Goal: Task Accomplishment & Management: Complete application form

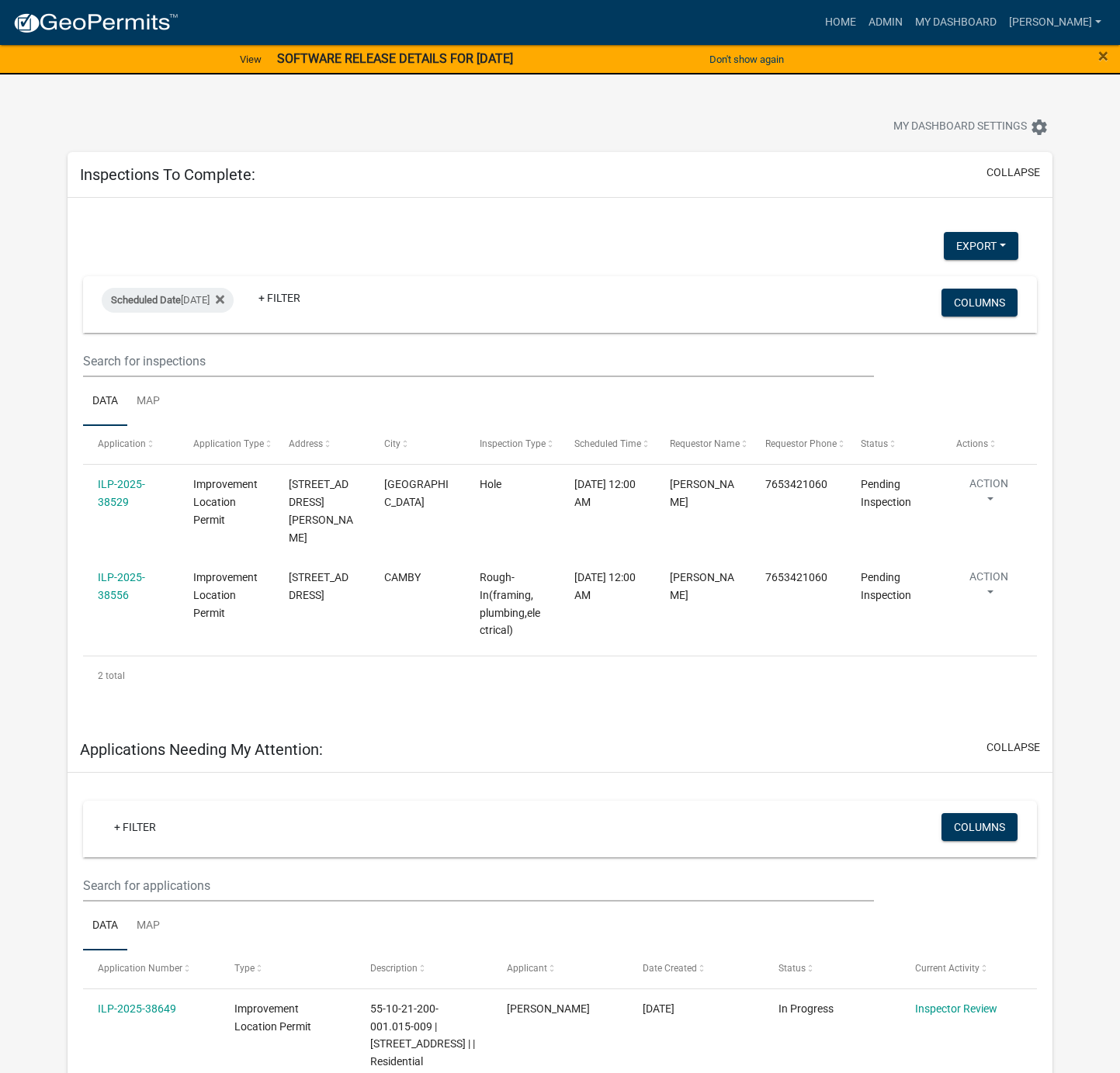
select select "1: 25"
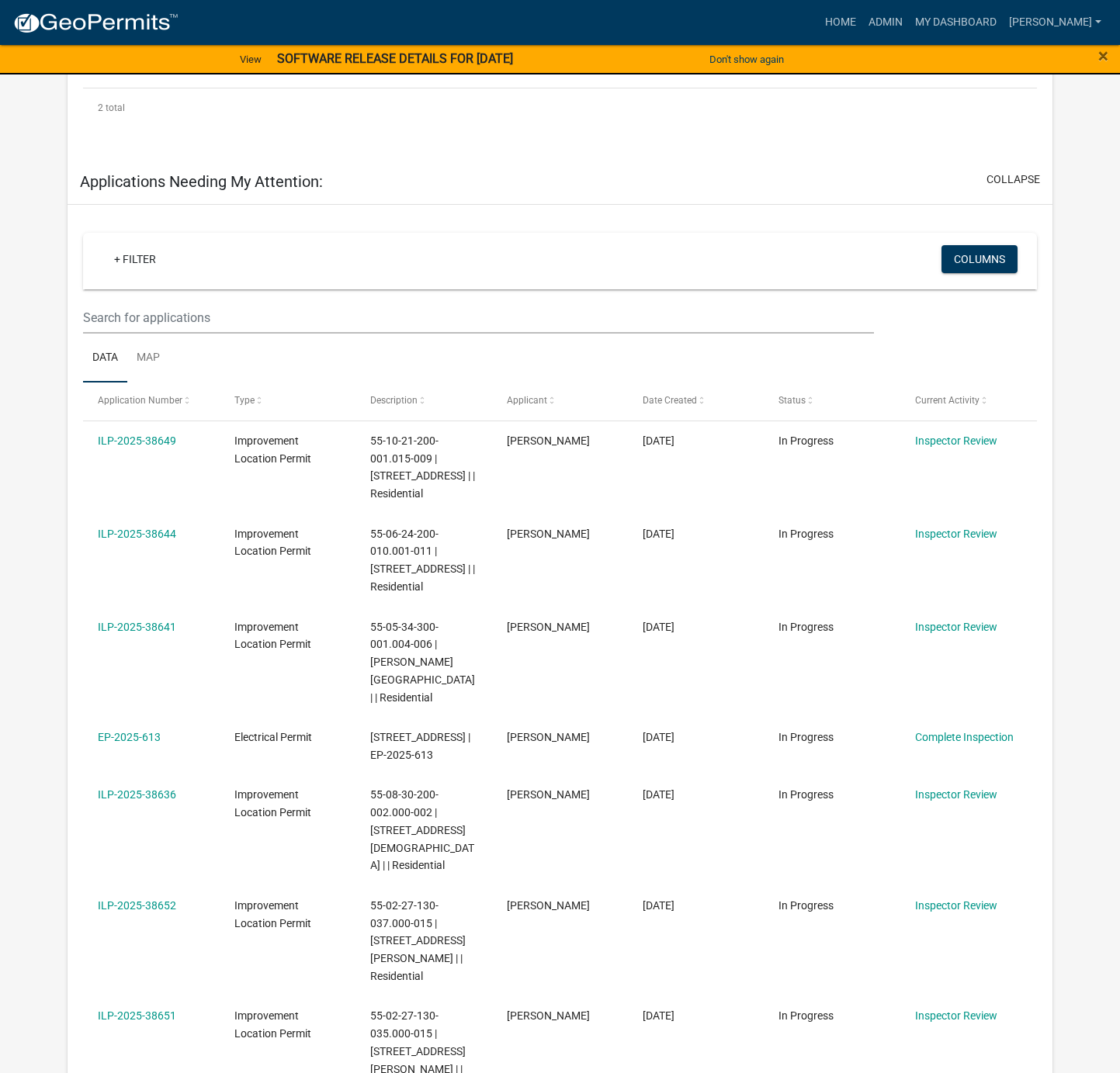
scroll to position [621, 0]
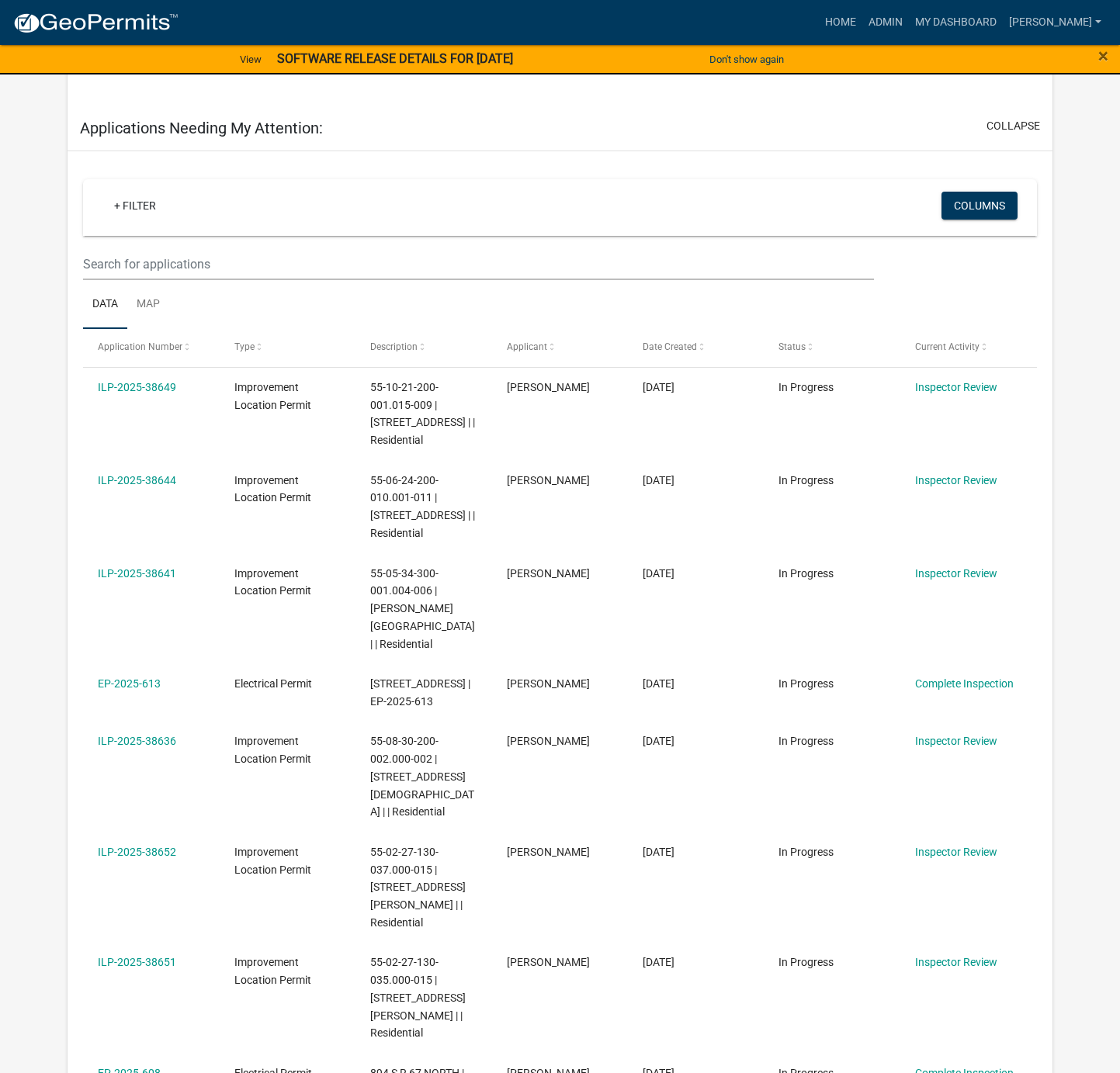
click at [142, 735] on link "ILP-2025-38636" at bounding box center [137, 741] width 78 height 12
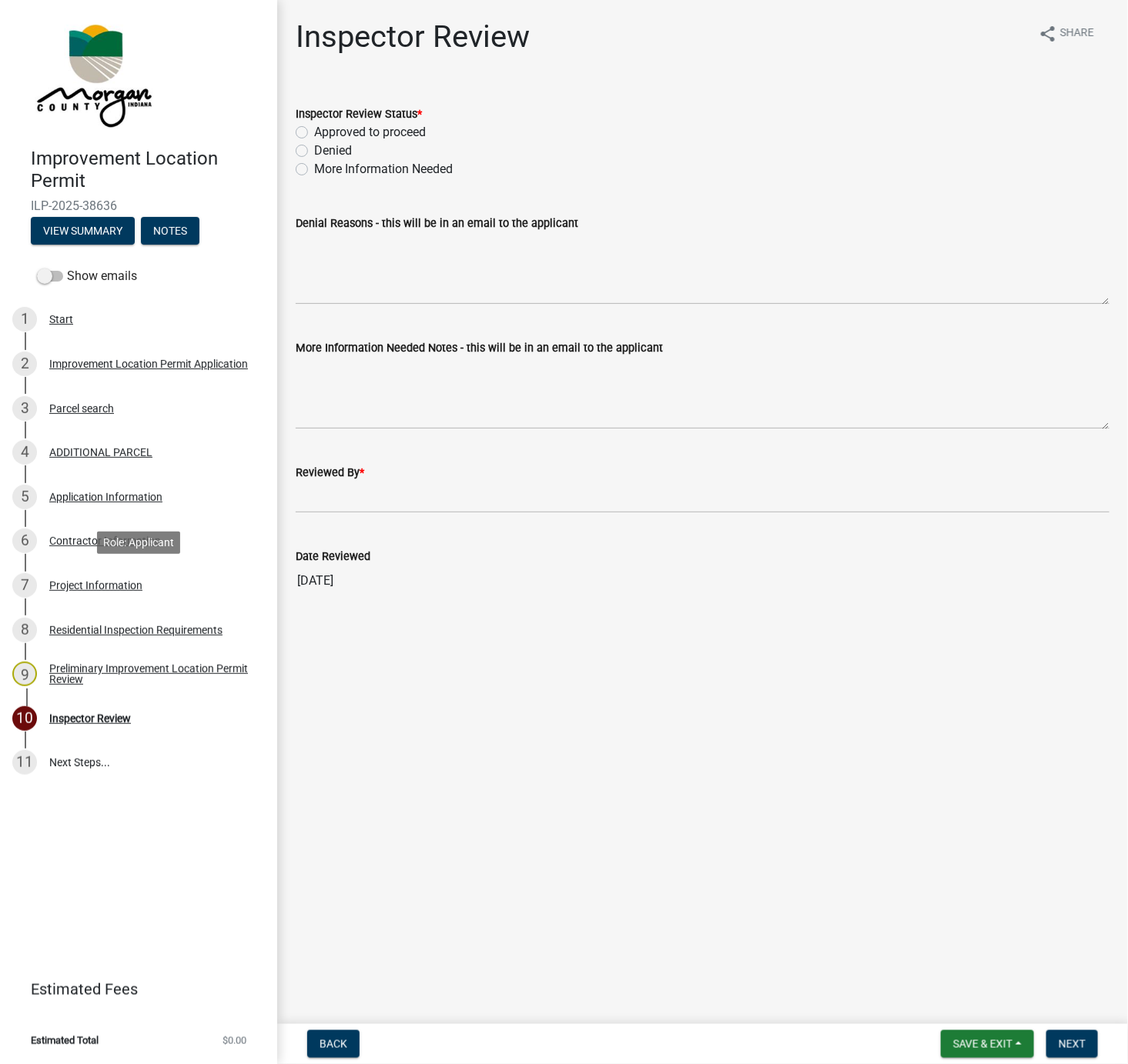
click at [86, 582] on div "Project Information" at bounding box center [95, 586] width 93 height 11
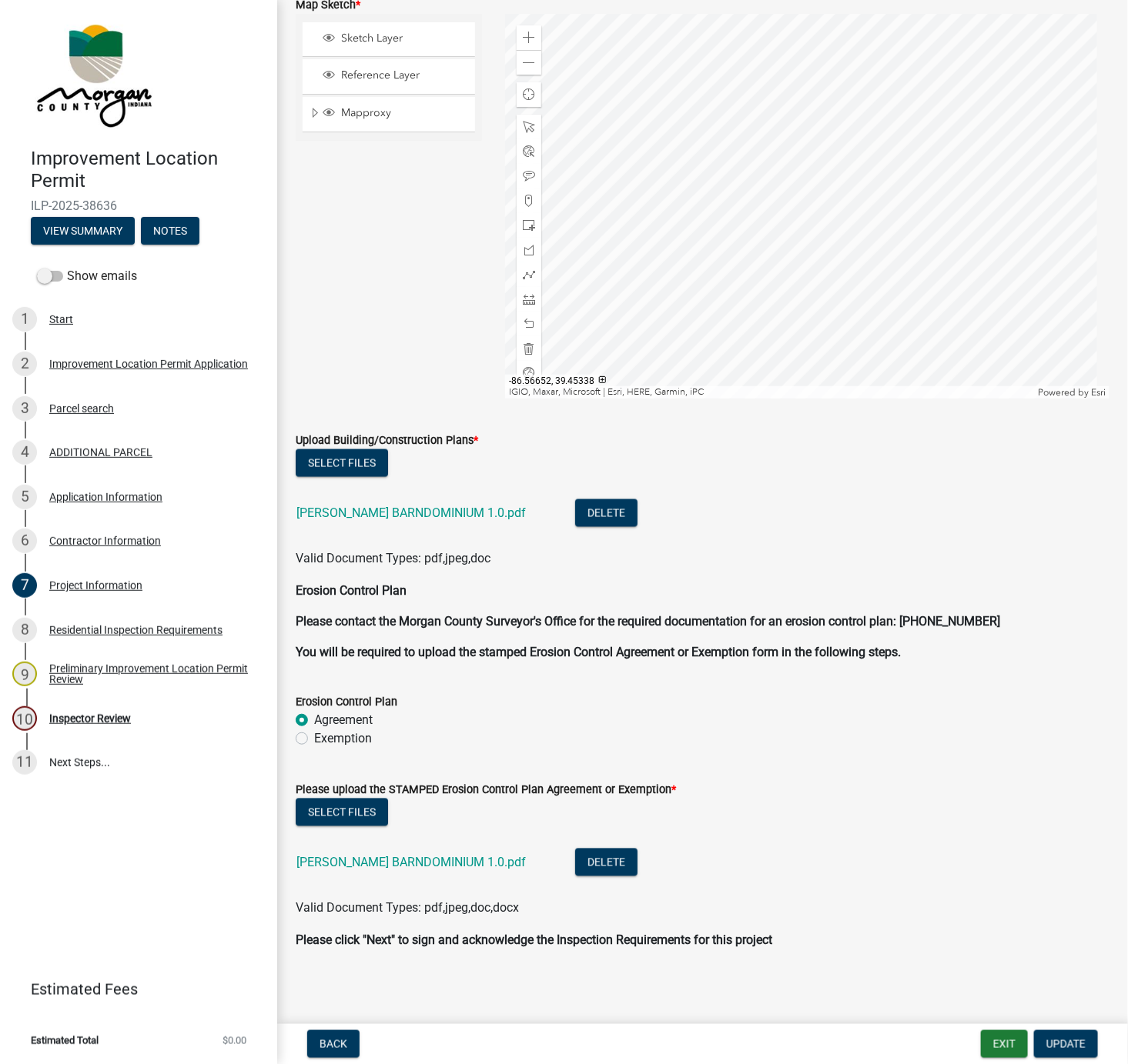
scroll to position [2908, 0]
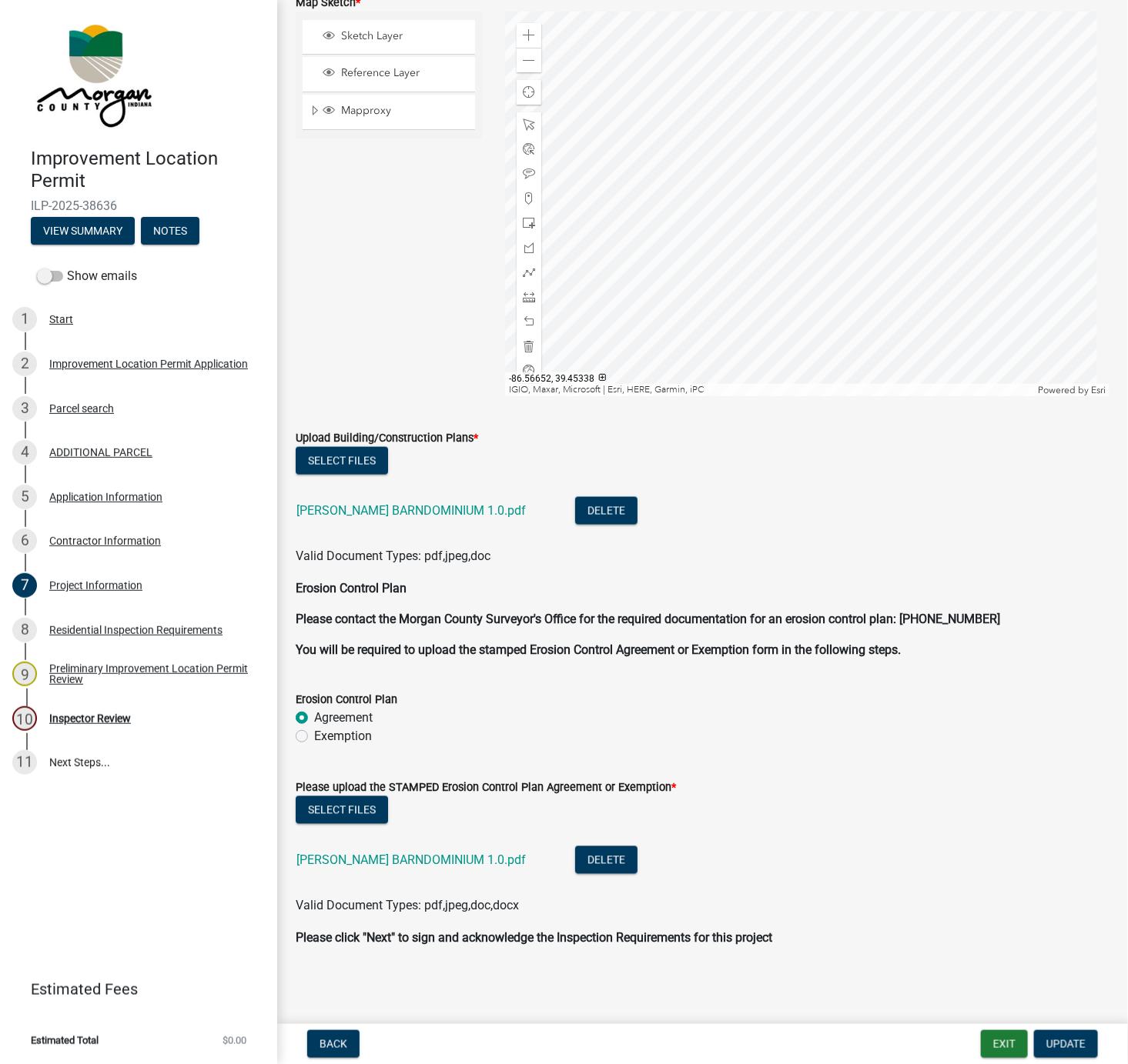
click at [358, 511] on link "[PERSON_NAME] BARNDOMINIUM 1.0.pdf" at bounding box center [411, 511] width 229 height 15
click at [104, 719] on div "Inspector Review" at bounding box center [90, 719] width 81 height 11
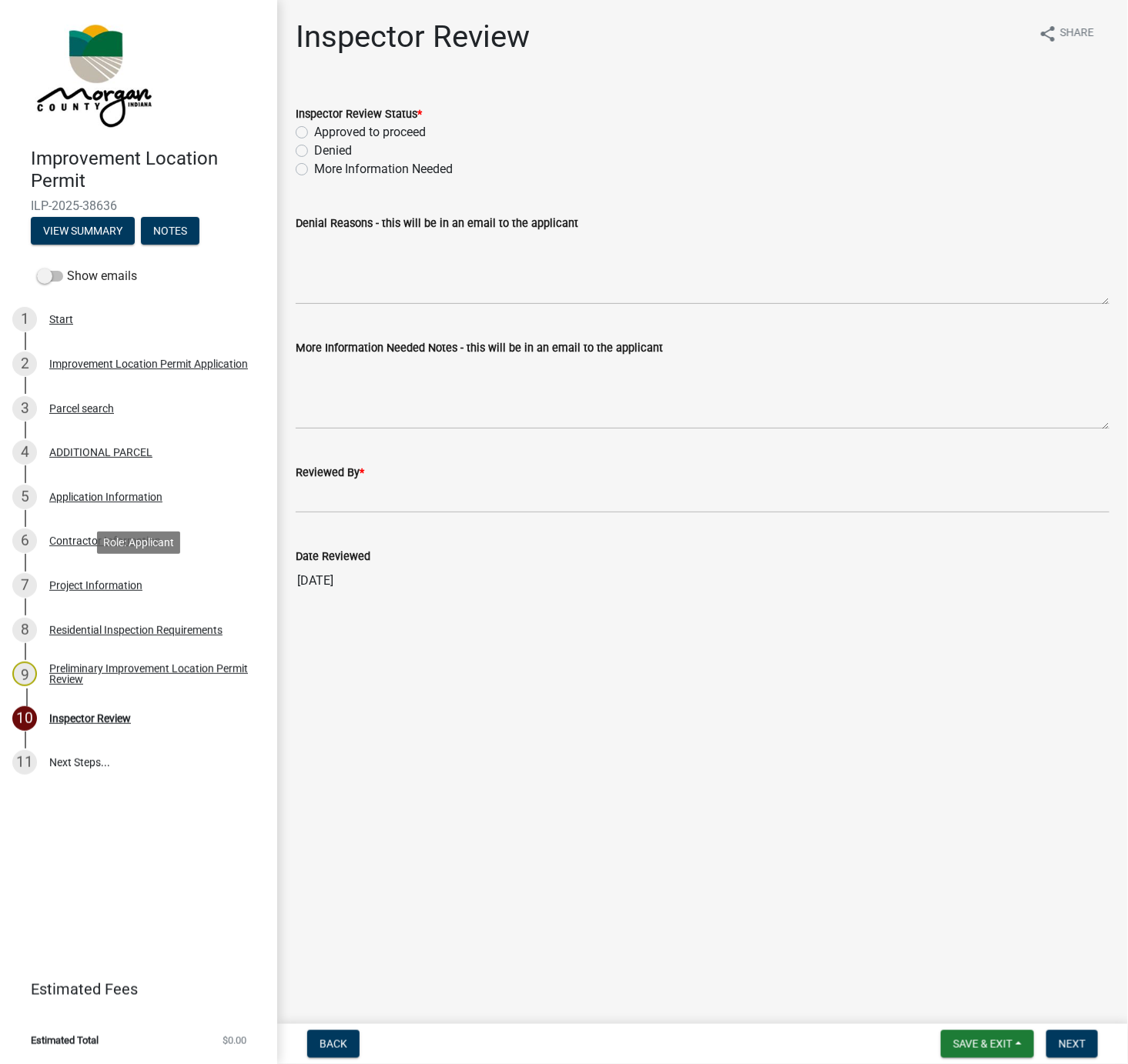
click at [102, 580] on div "Project Information" at bounding box center [95, 586] width 93 height 11
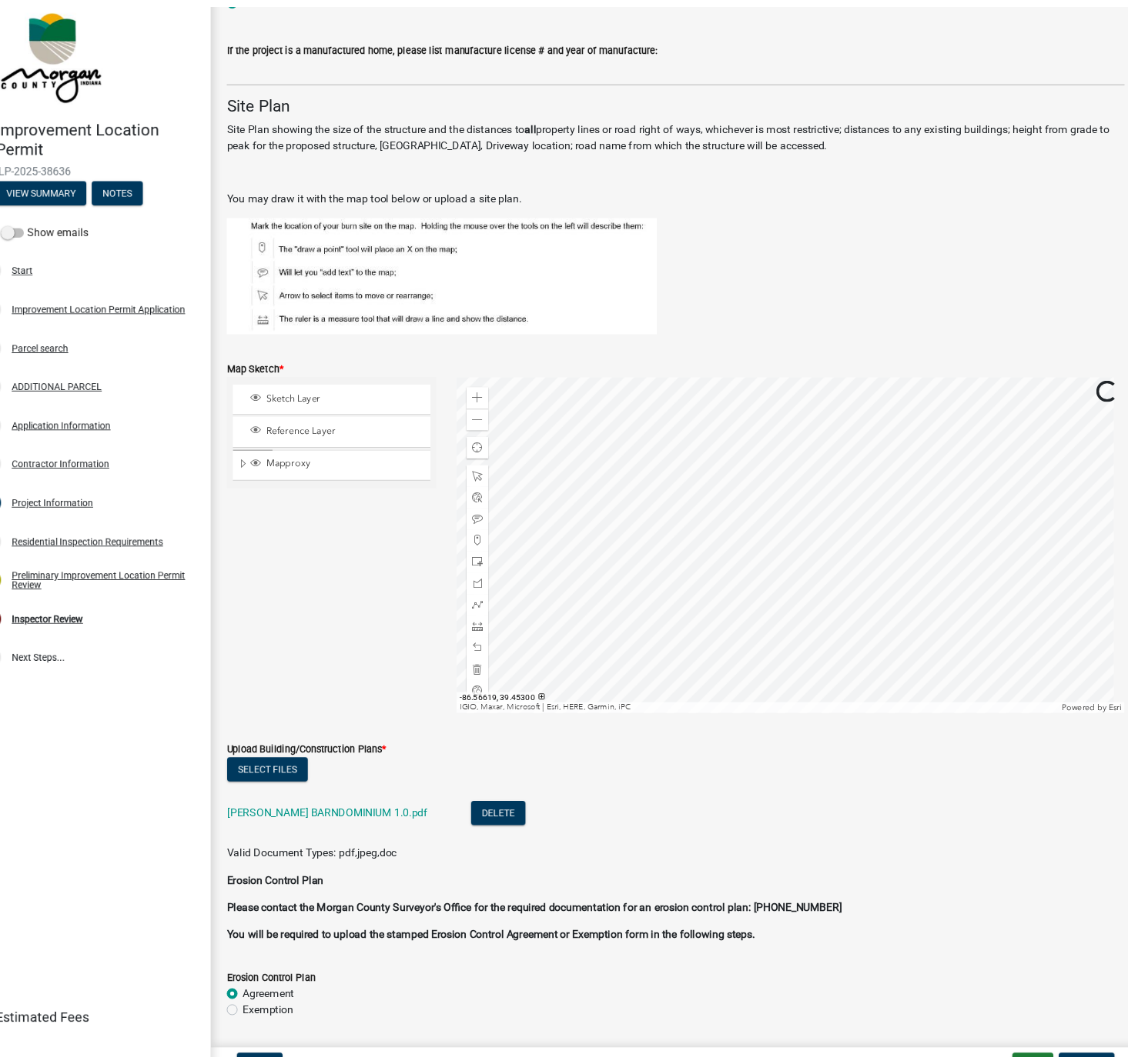
scroll to position [2511, 0]
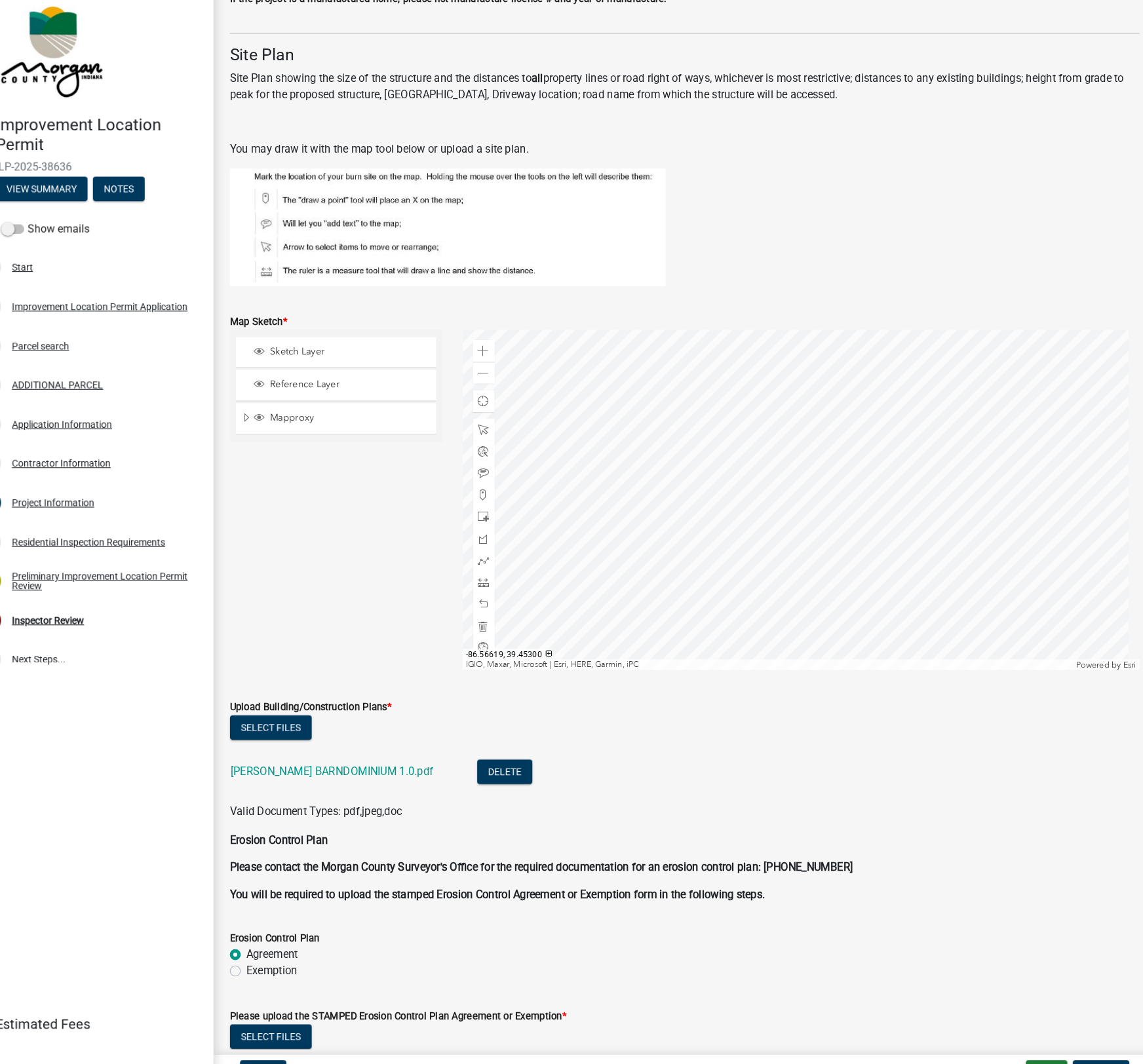
click at [344, 761] on link "[PERSON_NAME] BARNDOMINIUM 1.0.pdf" at bounding box center [350, 757] width 195 height 13
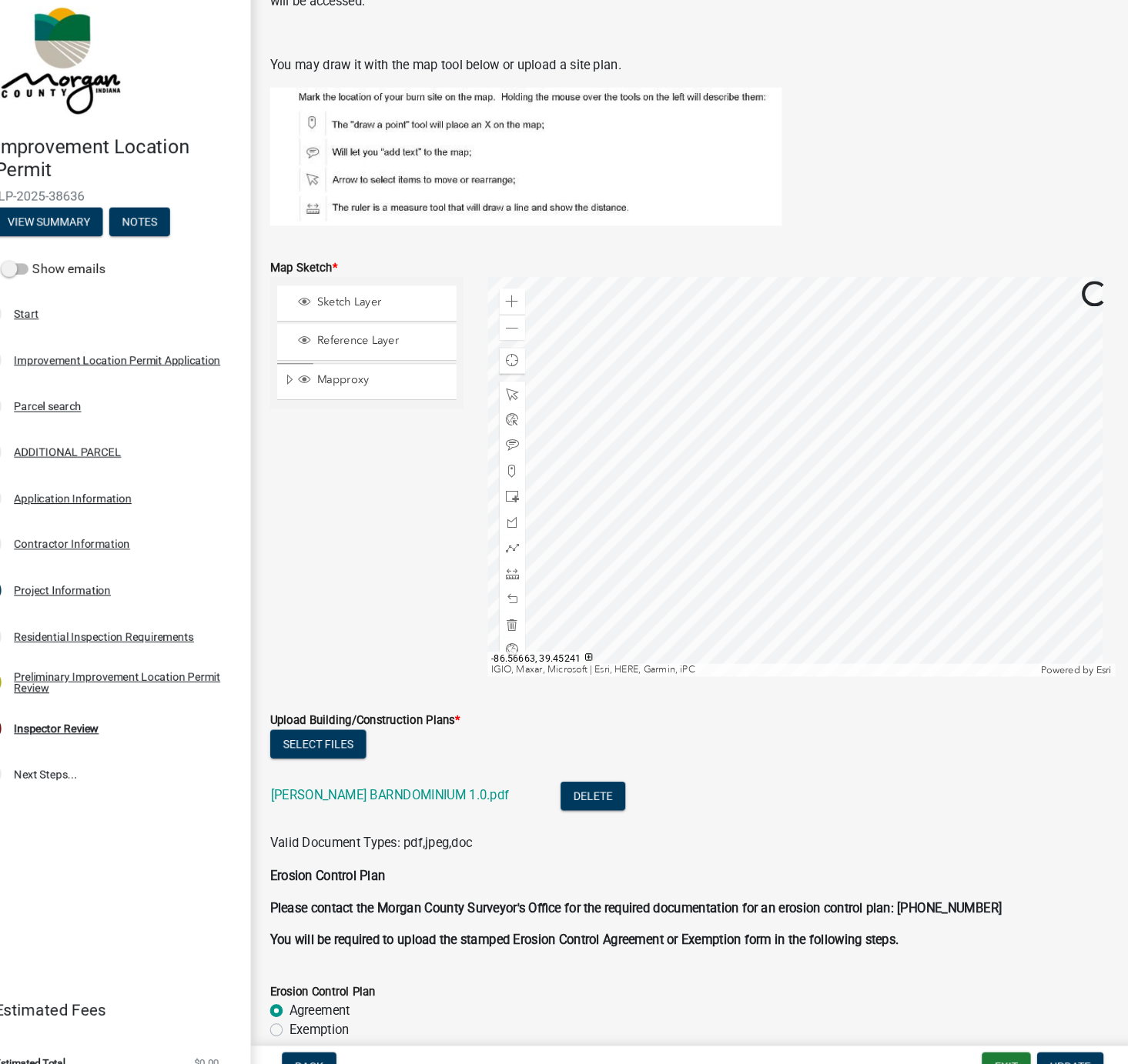
scroll to position [2908, 0]
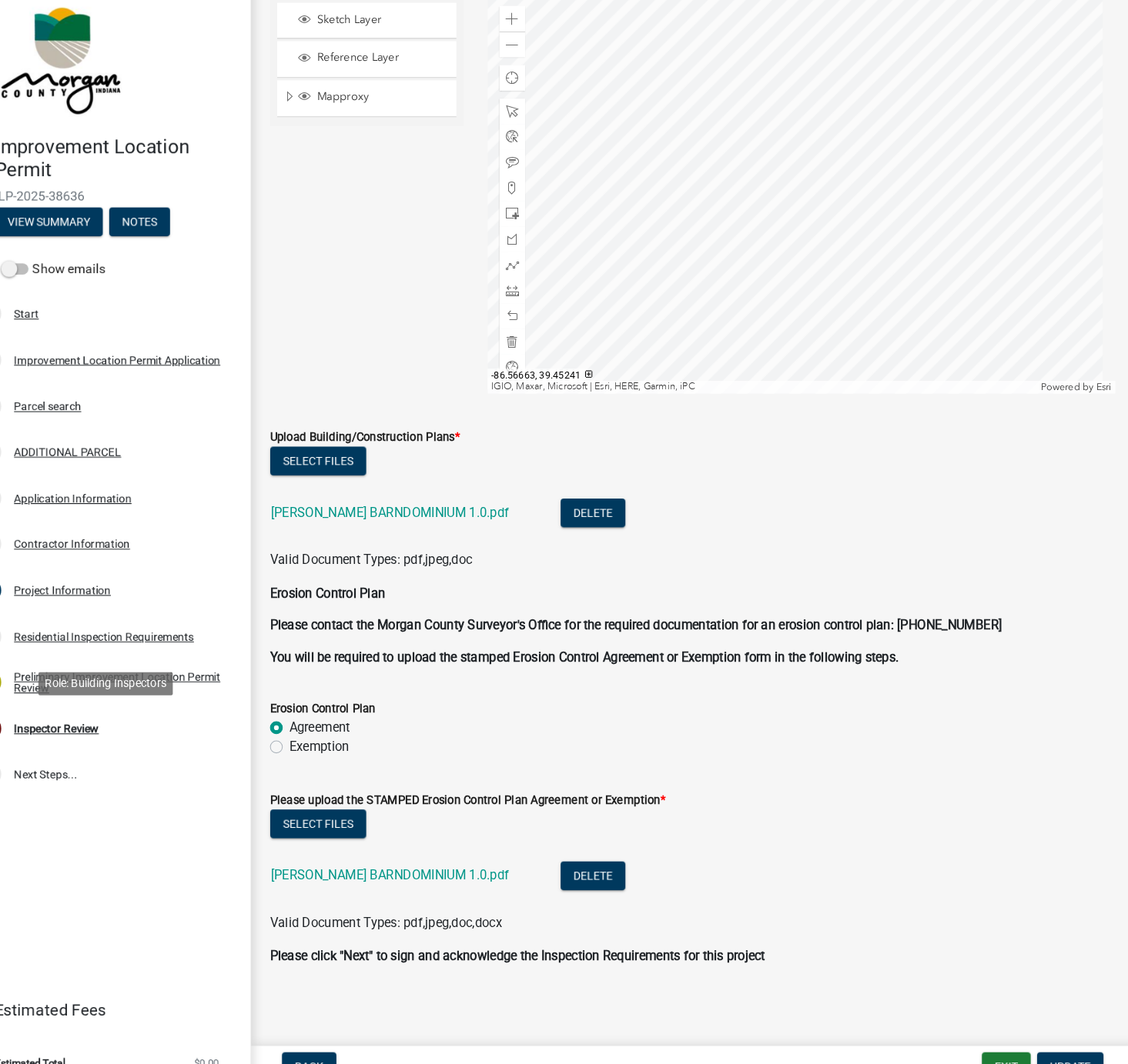
click at [75, 718] on div "Inspector Review" at bounding box center [90, 719] width 81 height 11
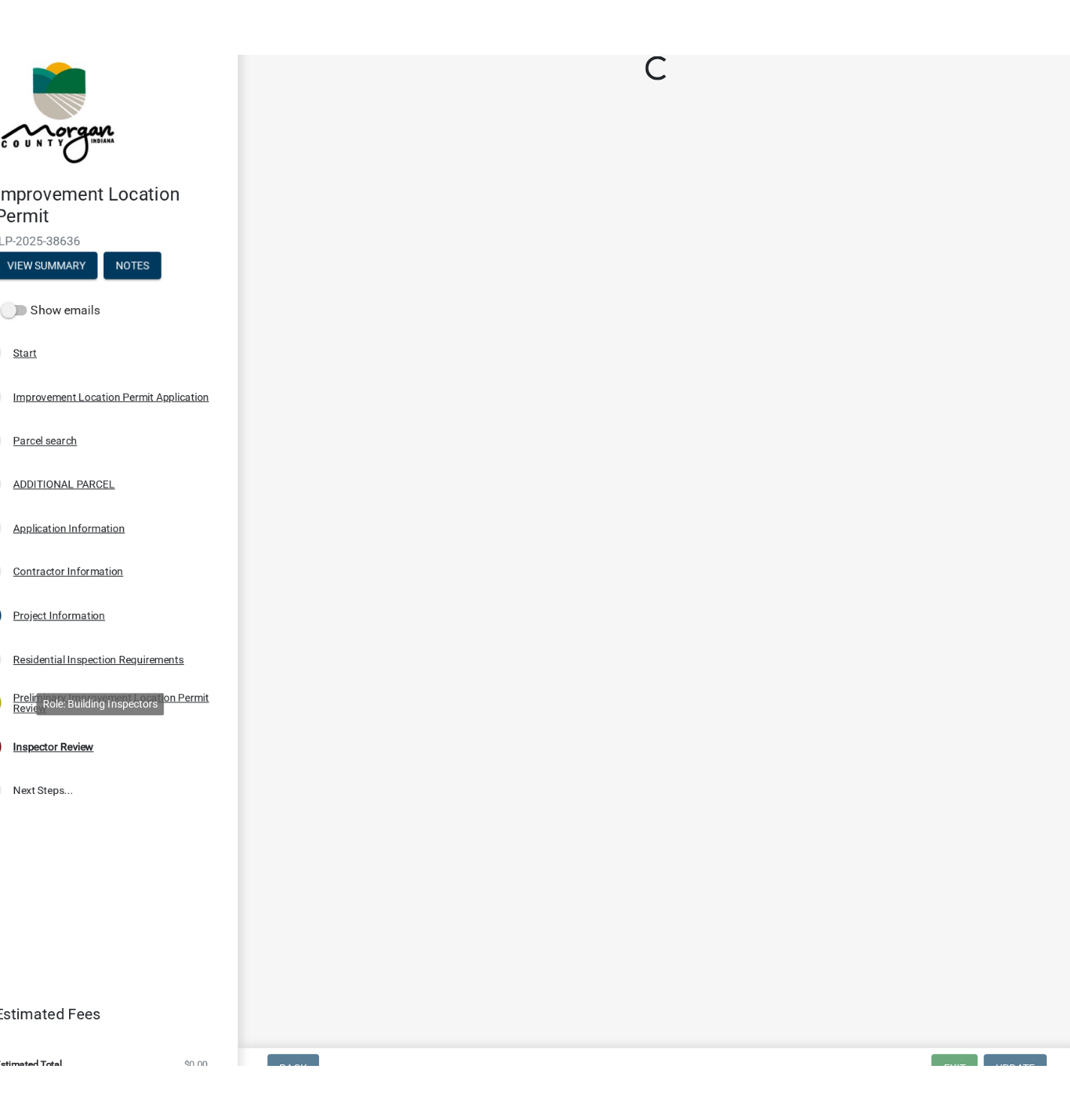
scroll to position [0, 0]
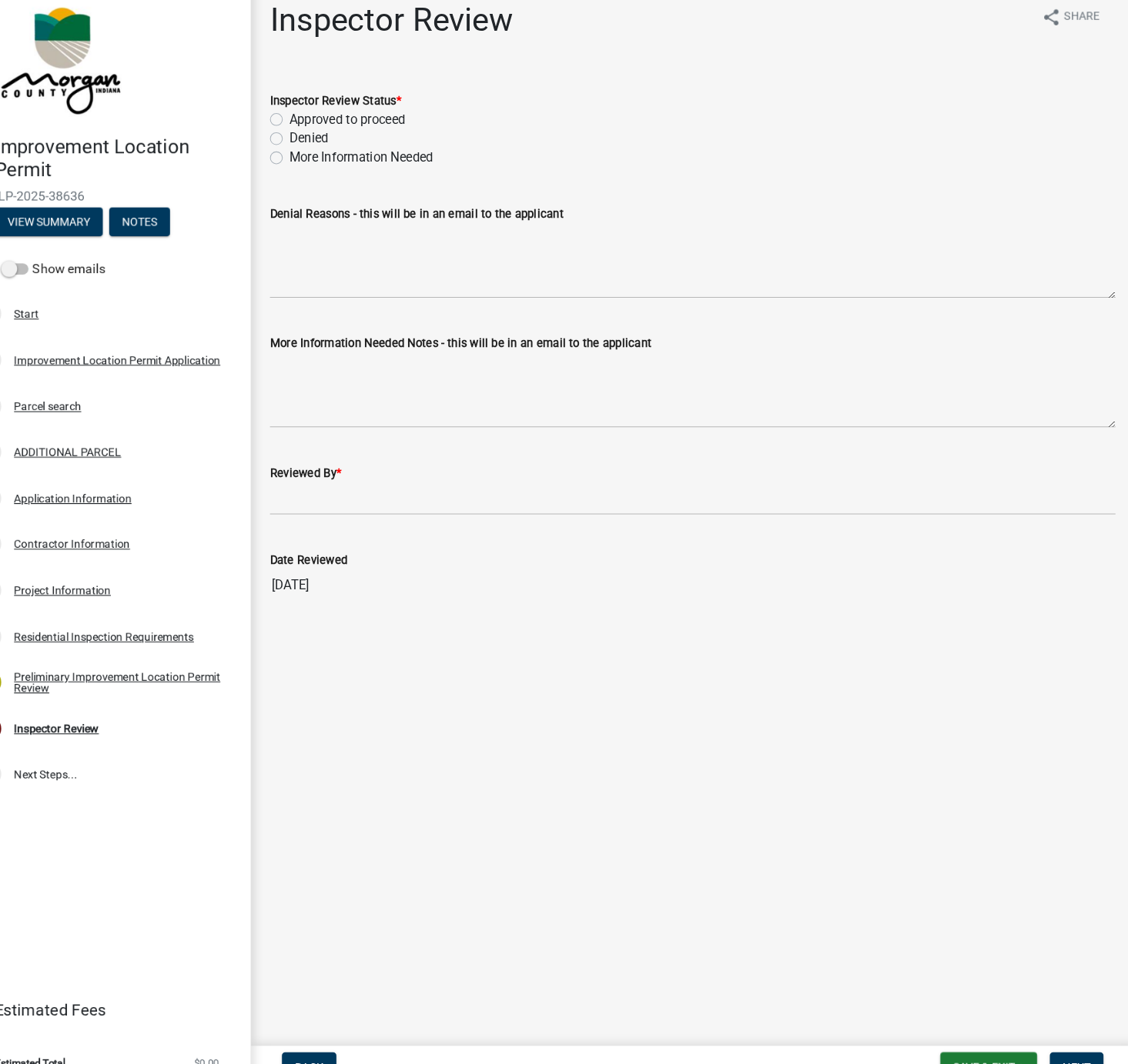
click at [314, 167] on label "More Information Needed" at bounding box center [383, 169] width 139 height 19
click at [314, 167] on input "More Information Needed" at bounding box center [318, 165] width 10 height 10
radio input "true"
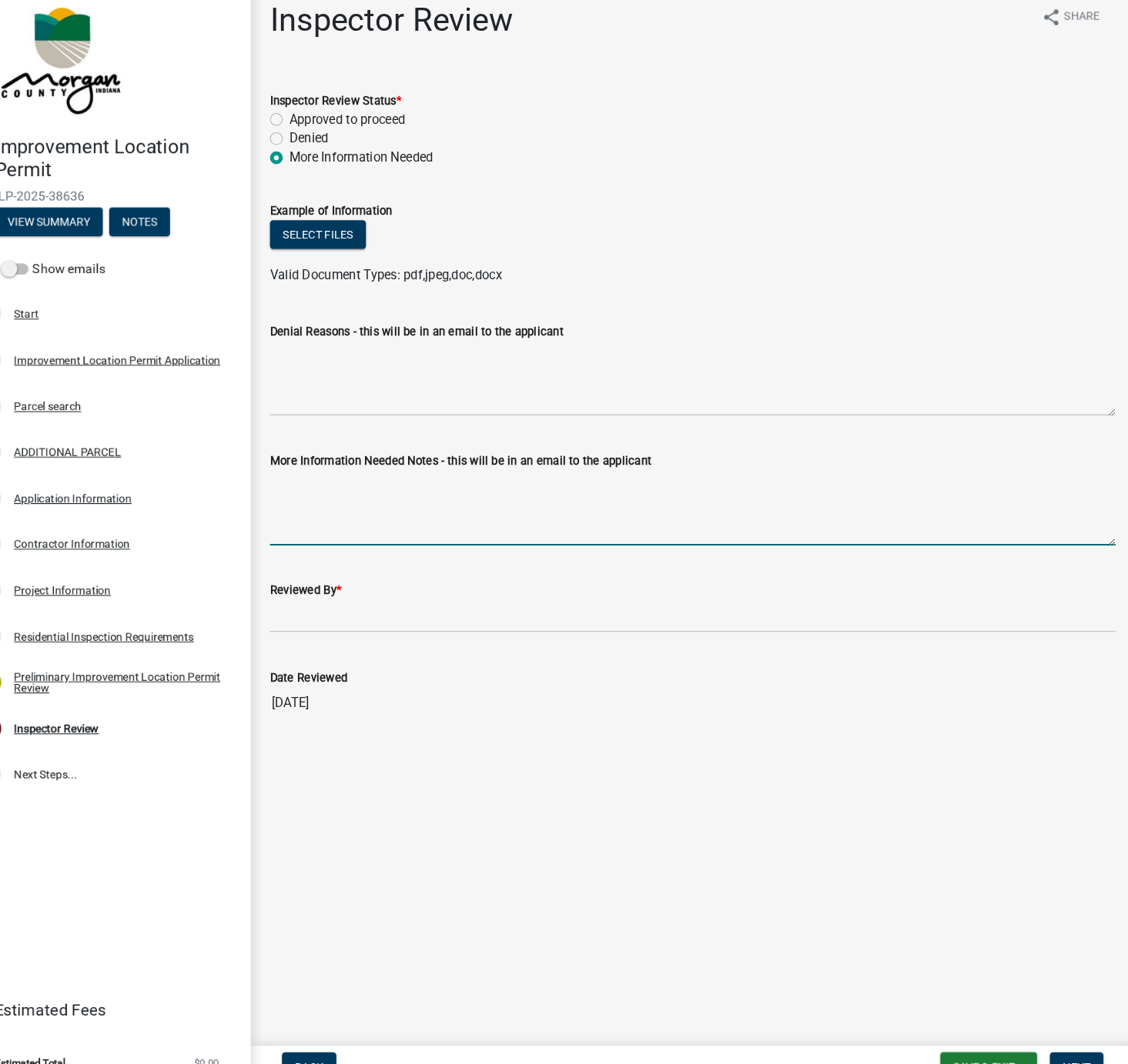
click at [316, 483] on textarea "More Information Needed Notes - this will be in an email to the applicant" at bounding box center [701, 506] width 813 height 72
drag, startPoint x: 764, startPoint y: 481, endPoint x: 743, endPoint y: 477, distance: 21.4
click at [743, 477] on textarea "The application information states there will be no plumbing or HVAC. The plan …" at bounding box center [701, 506] width 813 height 72
click at [836, 477] on textarea "The application information states there will be no plumbing or HVAC. The plan …" at bounding box center [701, 506] width 813 height 72
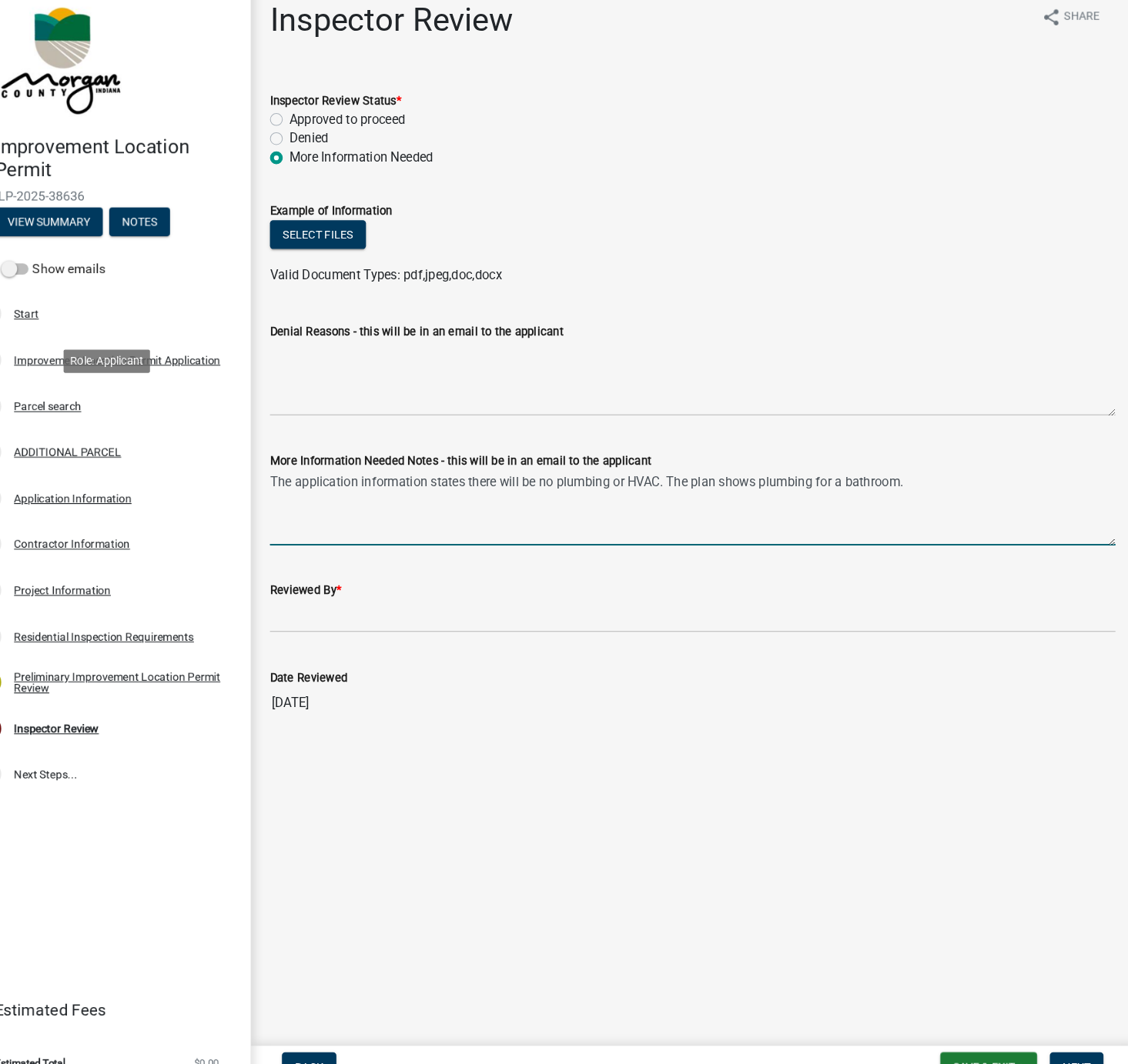
type textarea "The application information states there will be no plumbing or HVAC. The plan …"
click at [81, 410] on div "Parcel search" at bounding box center [81, 409] width 65 height 11
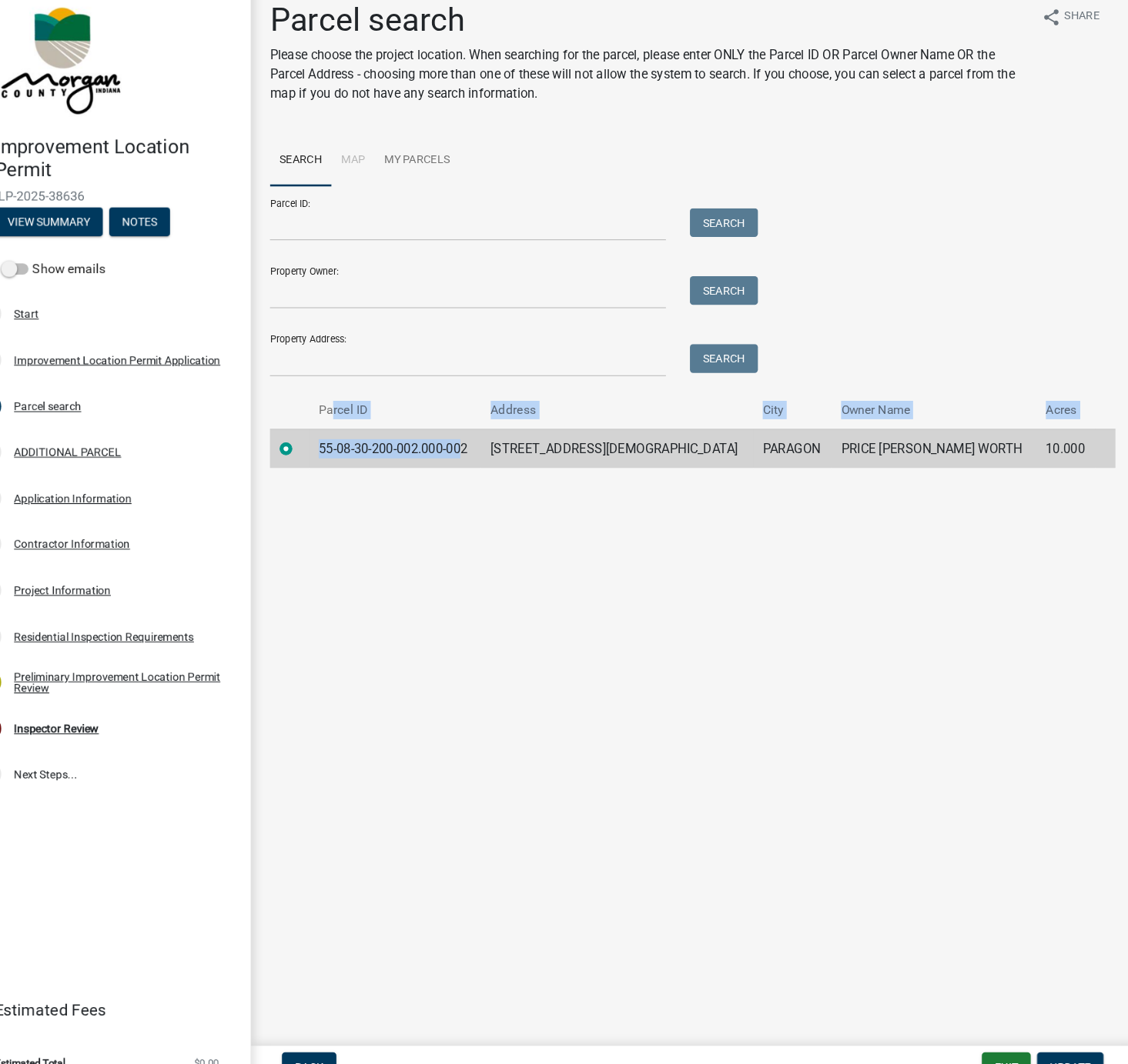
drag, startPoint x: 490, startPoint y: 436, endPoint x: 364, endPoint y: 427, distance: 126.3
click at [364, 427] on table "Parcel ID Address City Owner Name Acres 55-08-30-200-002.000-002 [STREET_ADDRES…" at bounding box center [701, 431] width 813 height 74
drag, startPoint x: 364, startPoint y: 427, endPoint x: 494, endPoint y: 452, distance: 132.4
click at [496, 452] on td "55-08-30-200-002.000-002" at bounding box center [415, 449] width 166 height 38
drag, startPoint x: 497, startPoint y: 443, endPoint x: 351, endPoint y: 438, distance: 146.1
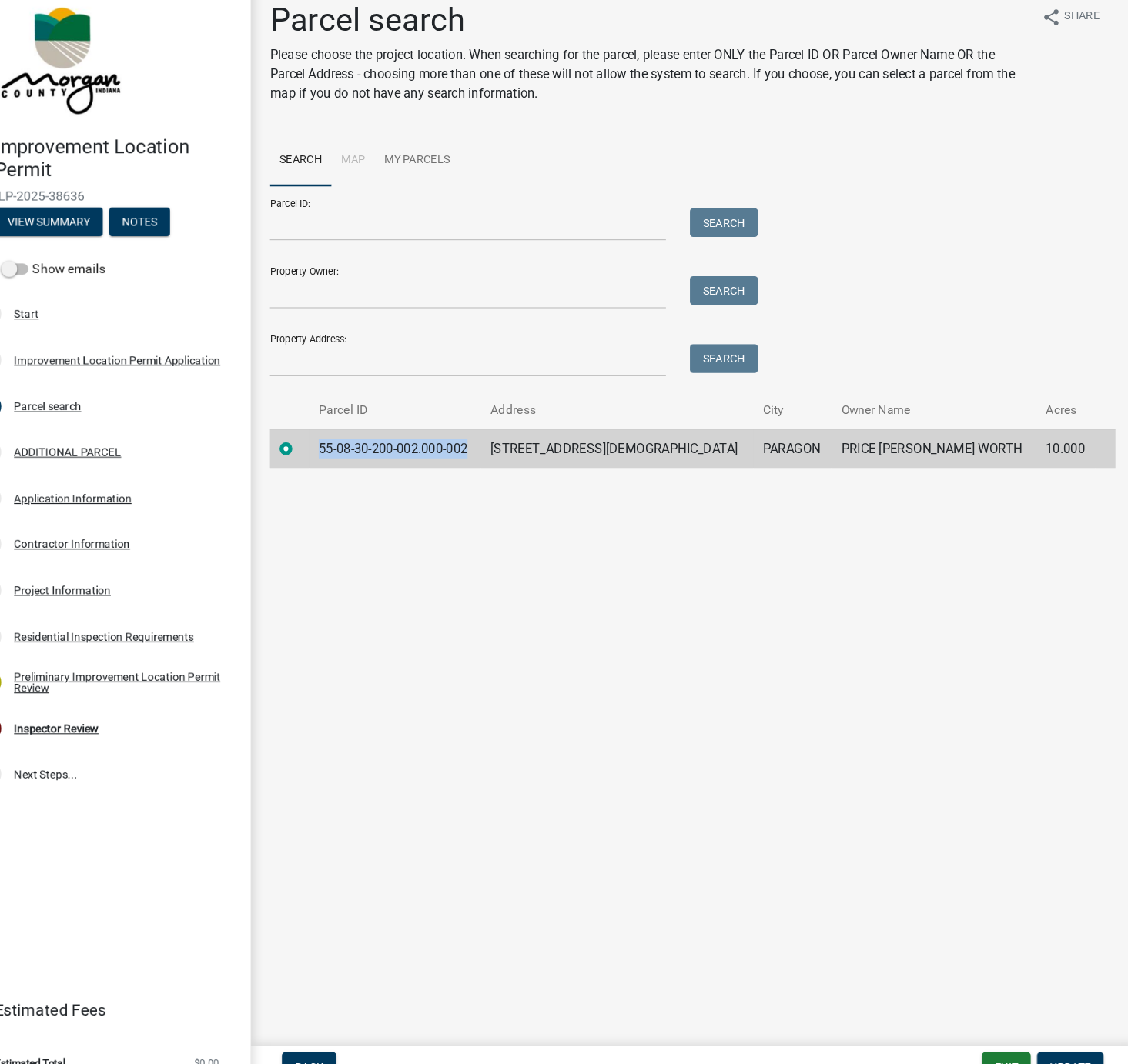
click at [351, 439] on td "55-08-30-200-002.000-002" at bounding box center [415, 449] width 166 height 38
copy td "55-08-30-200-002.000-002"
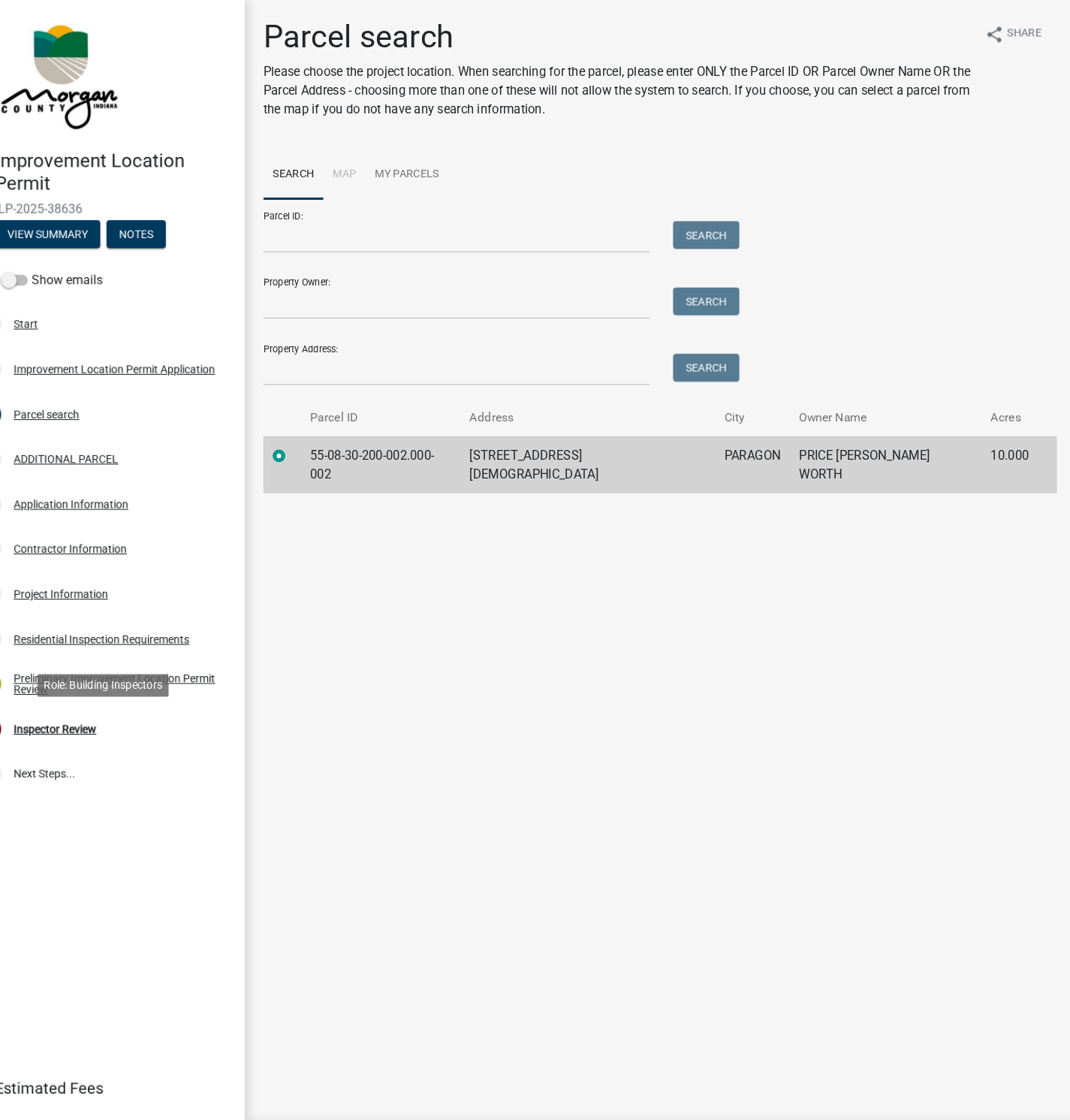
click at [88, 701] on div "Inspector Review" at bounding box center [88, 702] width 79 height 11
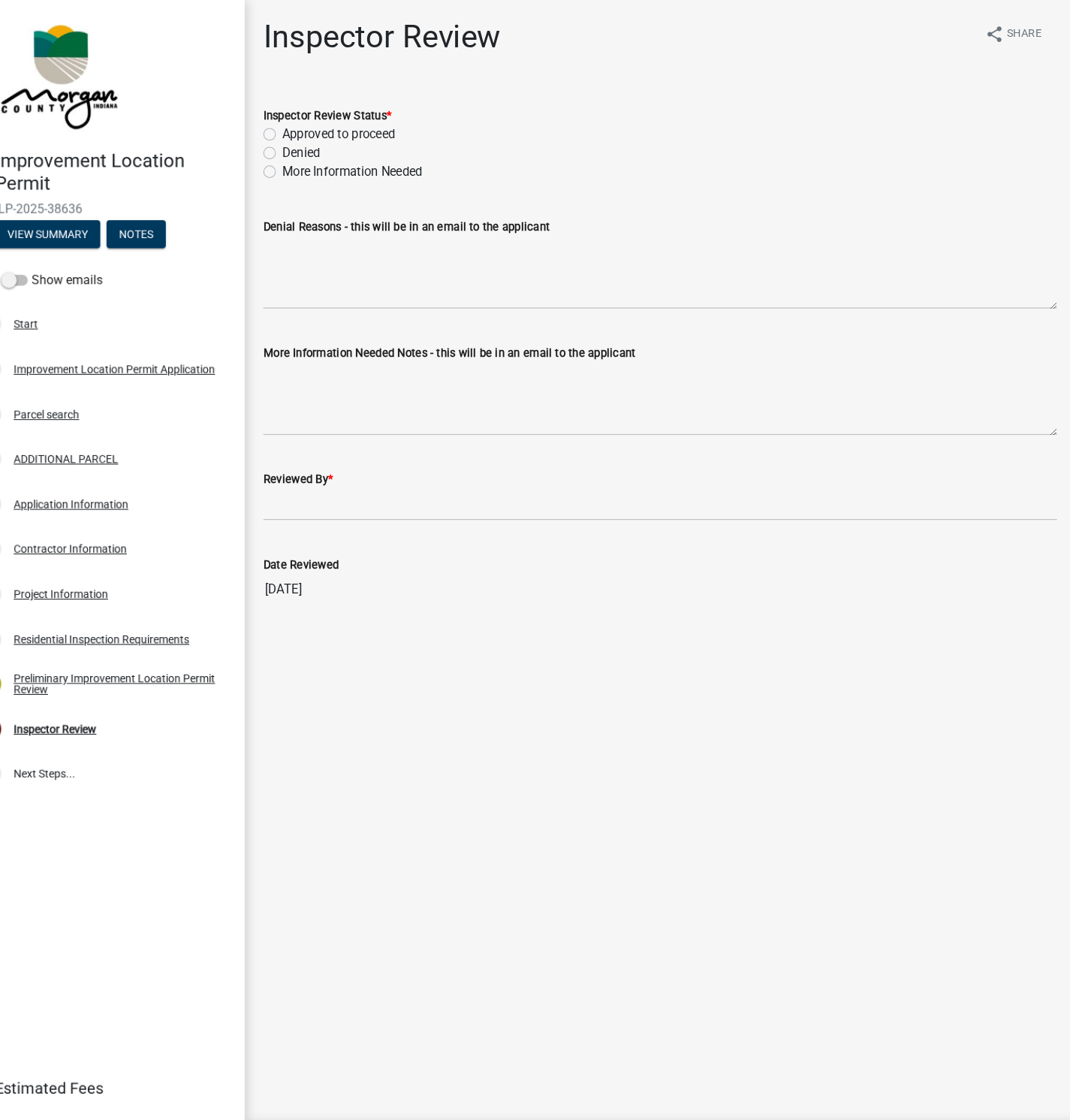
click at [306, 164] on label "More Information Needed" at bounding box center [374, 165] width 135 height 18
click at [306, 164] on input "More Information Needed" at bounding box center [311, 161] width 10 height 10
radio input "true"
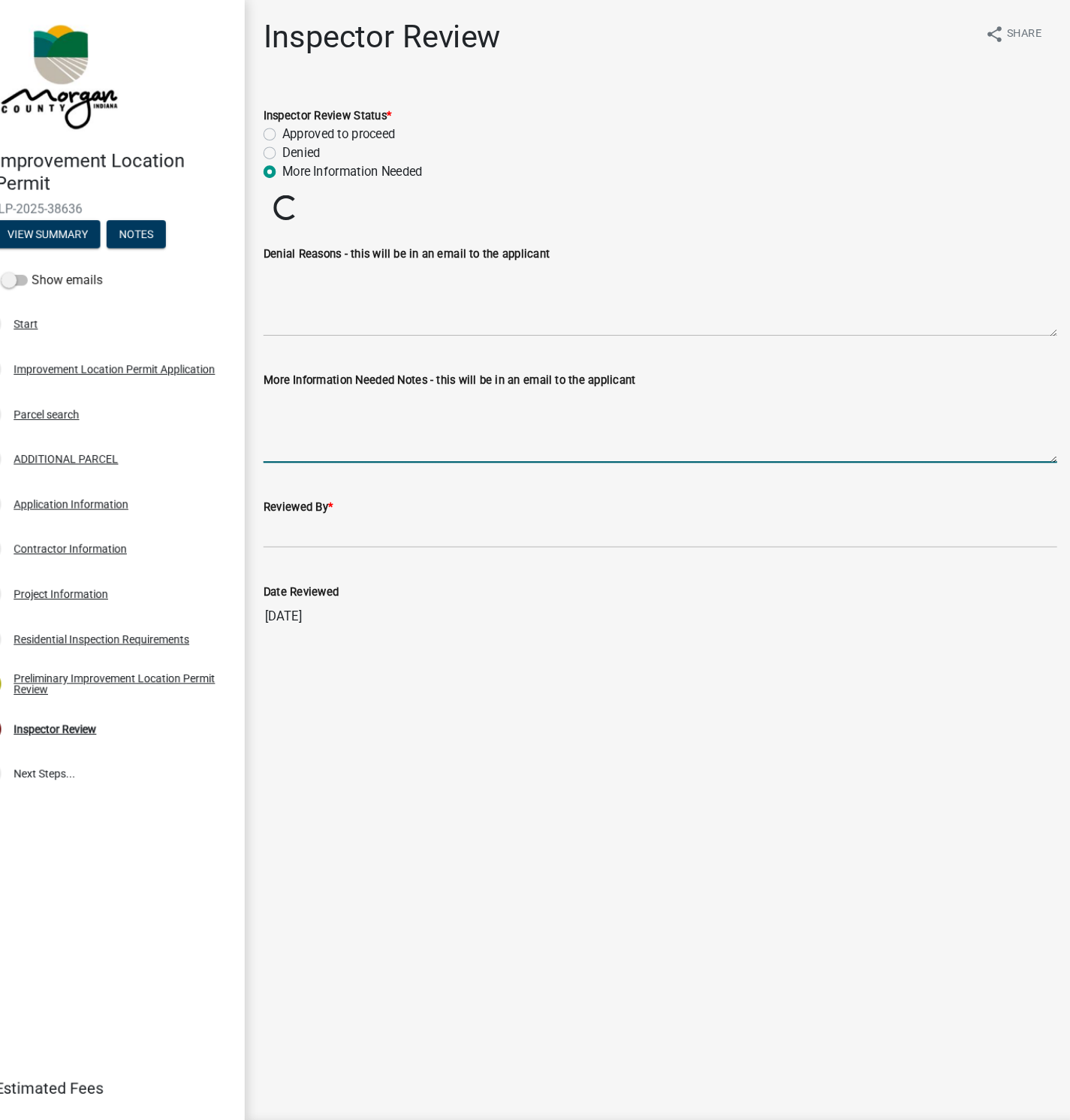
drag, startPoint x: 325, startPoint y: 389, endPoint x: 343, endPoint y: 436, distance: 50.3
click at [325, 390] on textarea "More Information Needed Notes - this will be in an email to the applicant" at bounding box center [670, 410] width 764 height 70
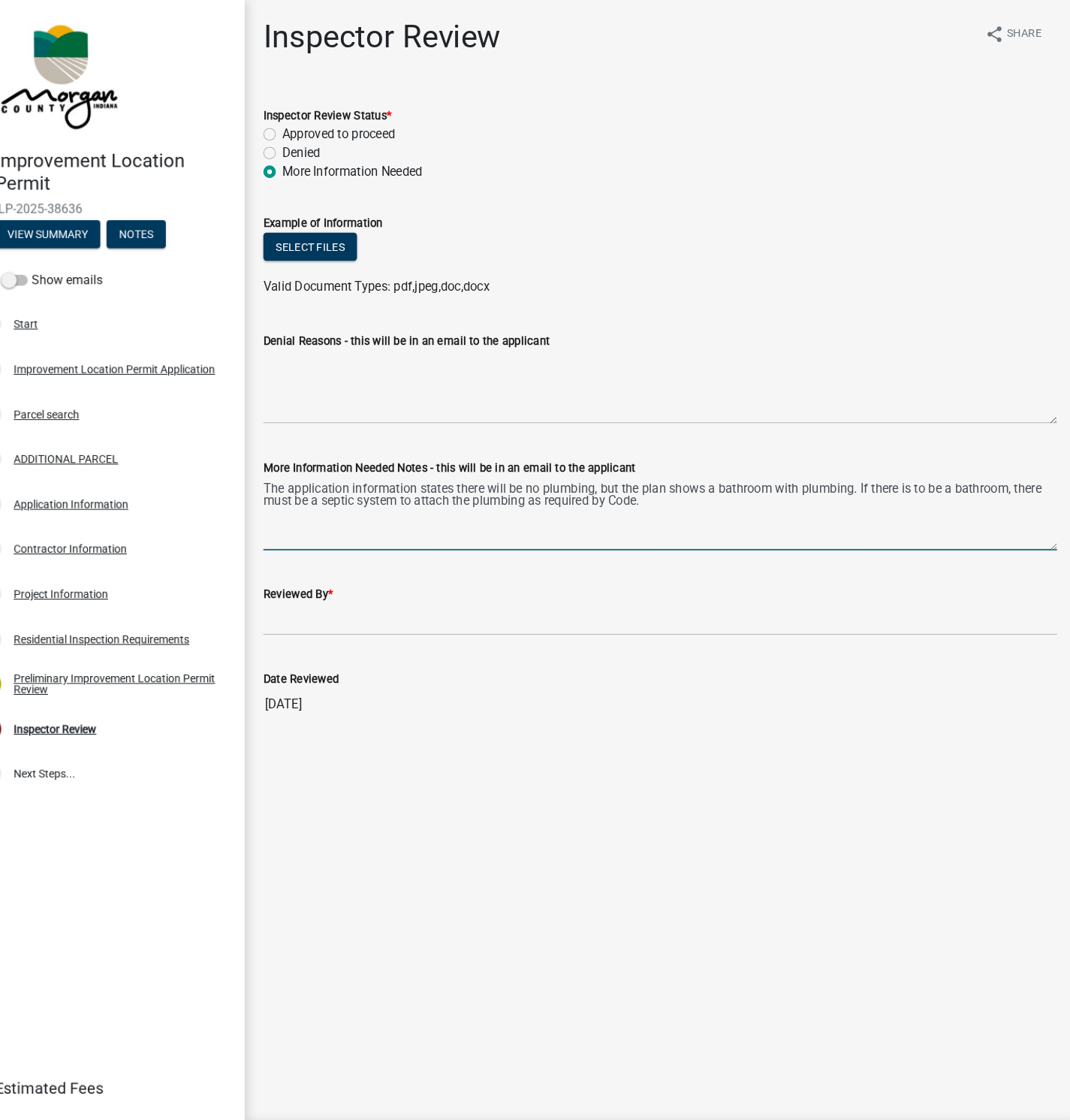
type textarea "The application information states there will be no plumbing, but the plan show…"
click at [331, 593] on input "Reviewed By *" at bounding box center [670, 596] width 764 height 31
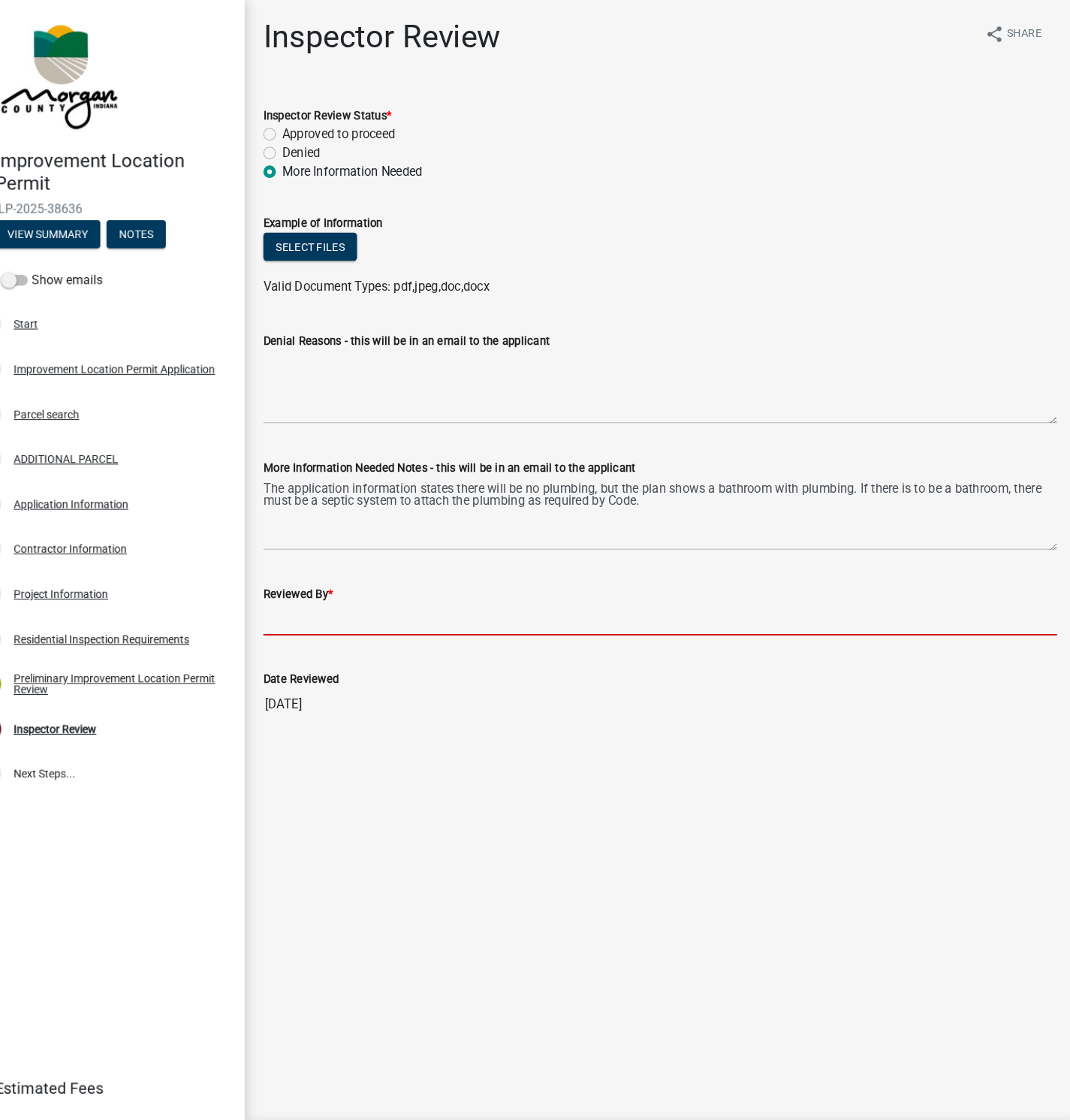
type input "[PERSON_NAME]"
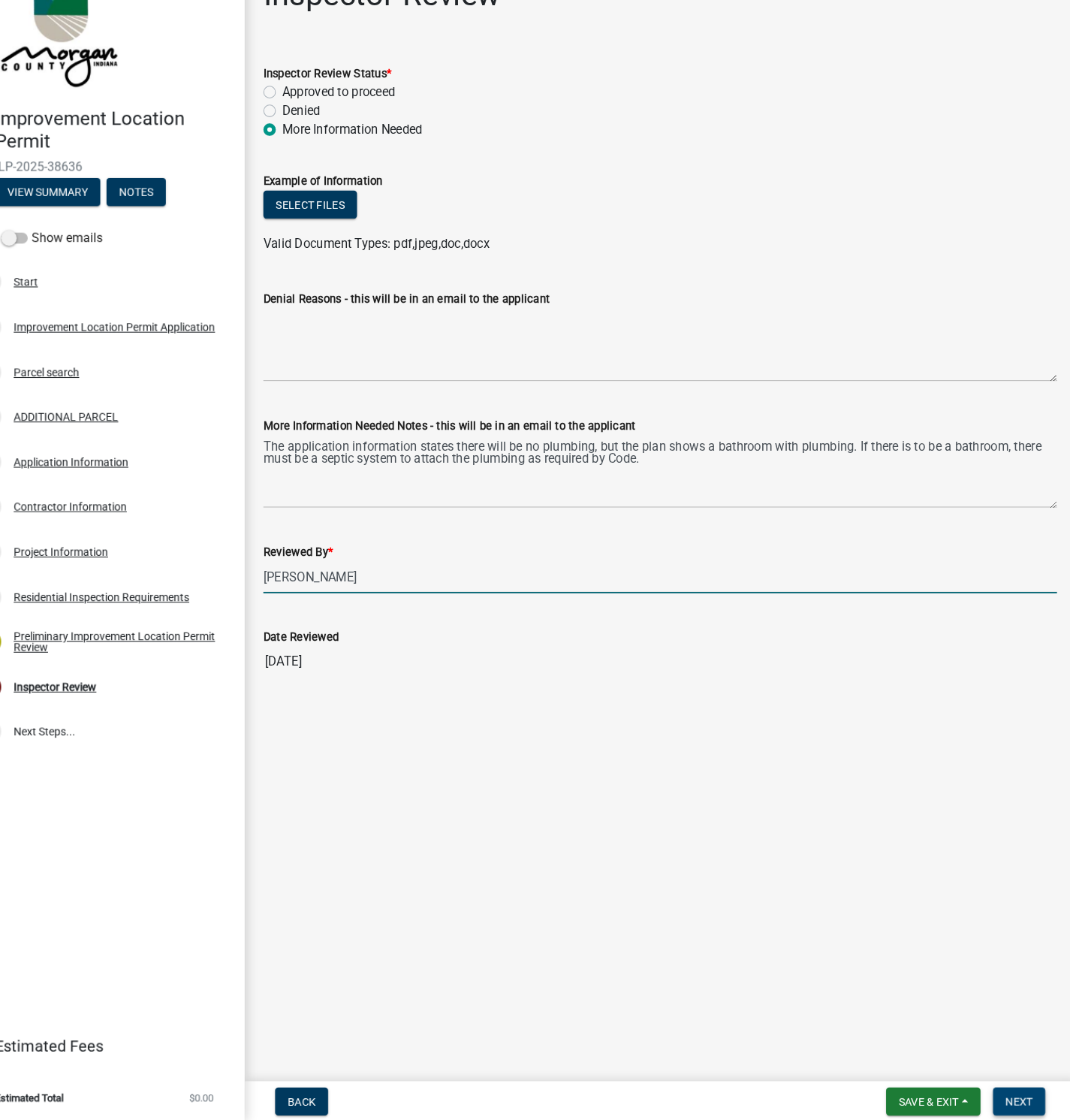
click at [1015, 1039] on span "Next" at bounding box center [1016, 1100] width 26 height 12
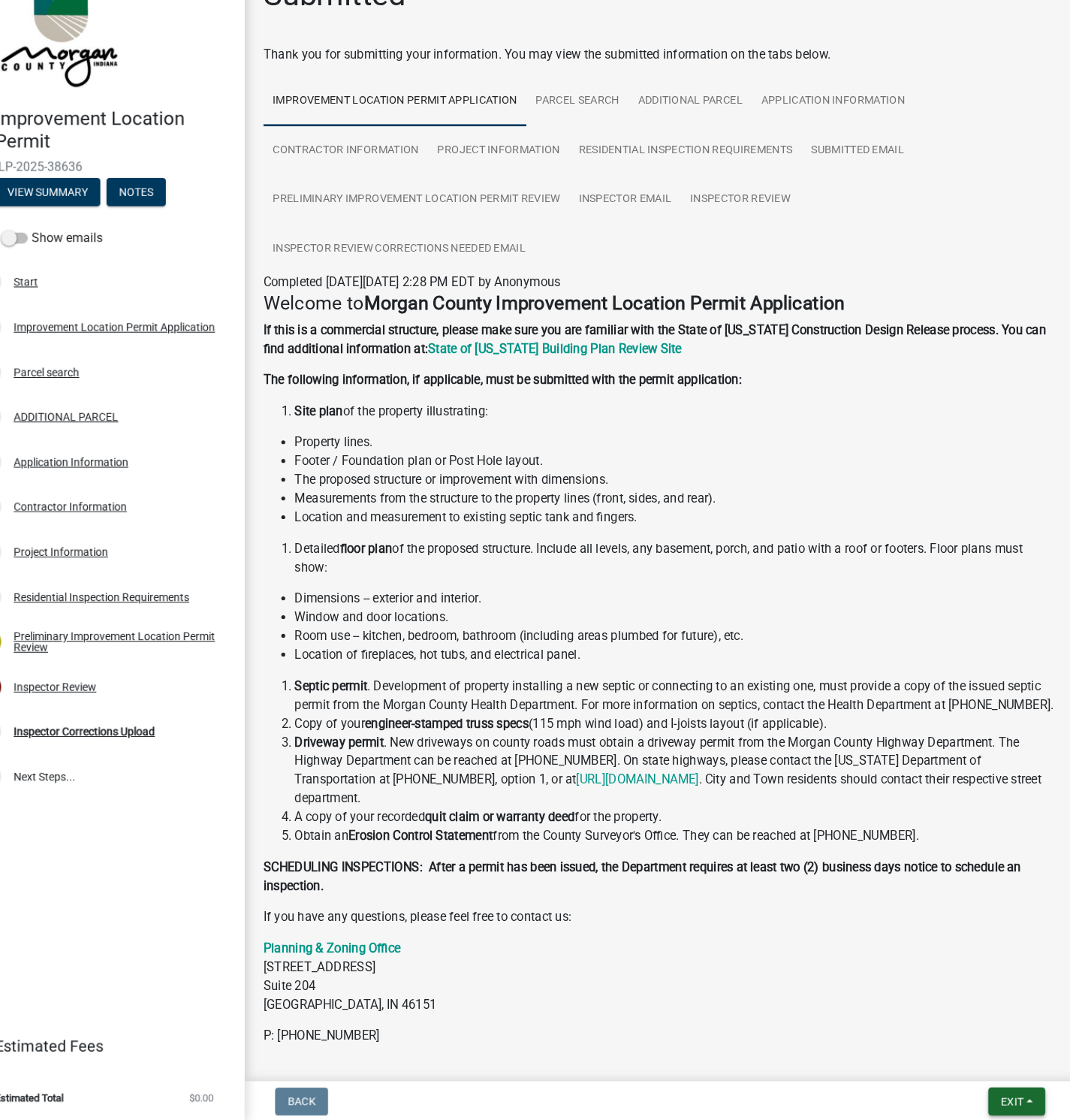
click at [1010, 1039] on span "Exit" at bounding box center [1010, 1100] width 22 height 12
click at [954, 1039] on button "Save & Exit" at bounding box center [981, 1062] width 120 height 36
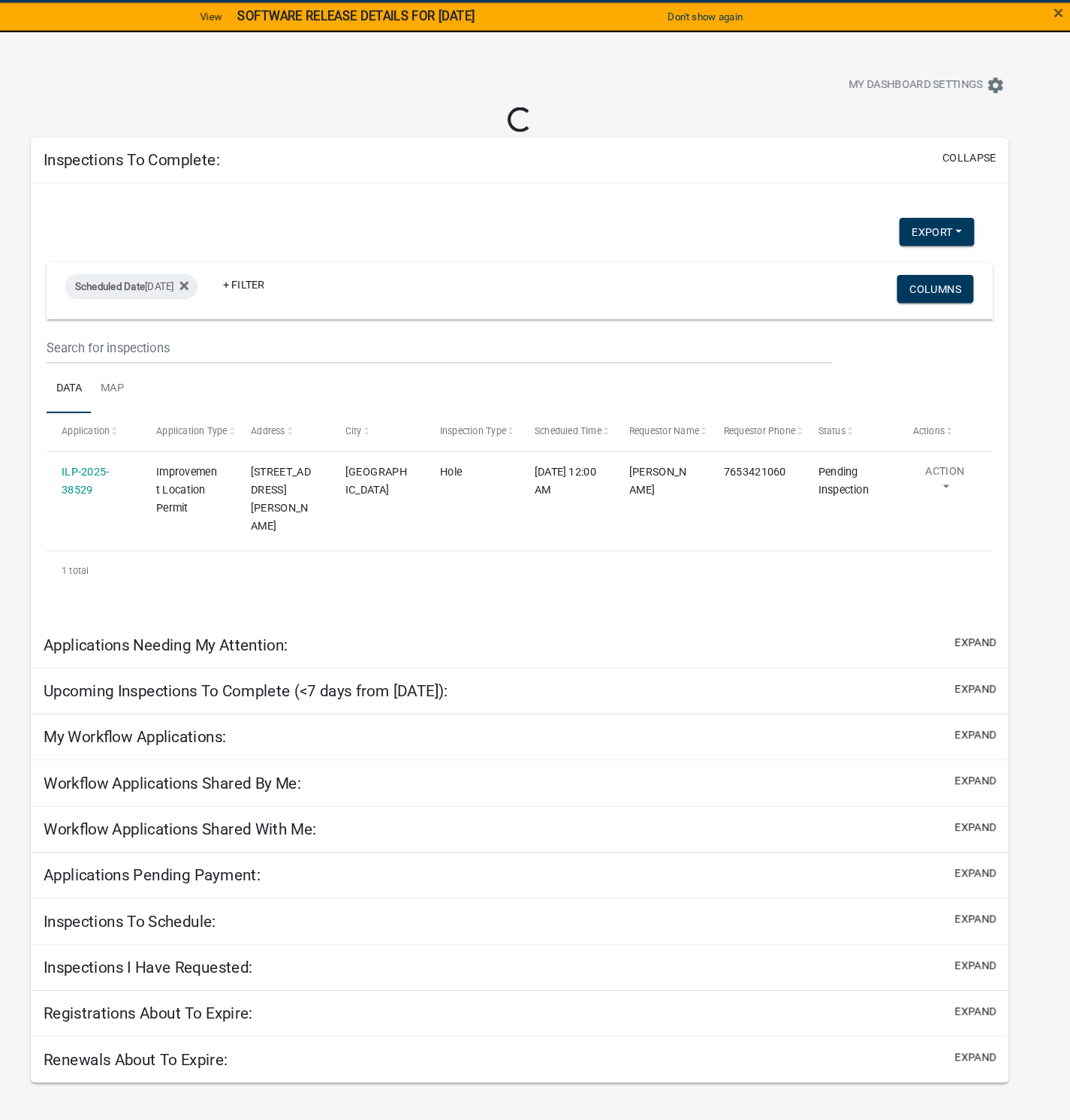
select select "1: 25"
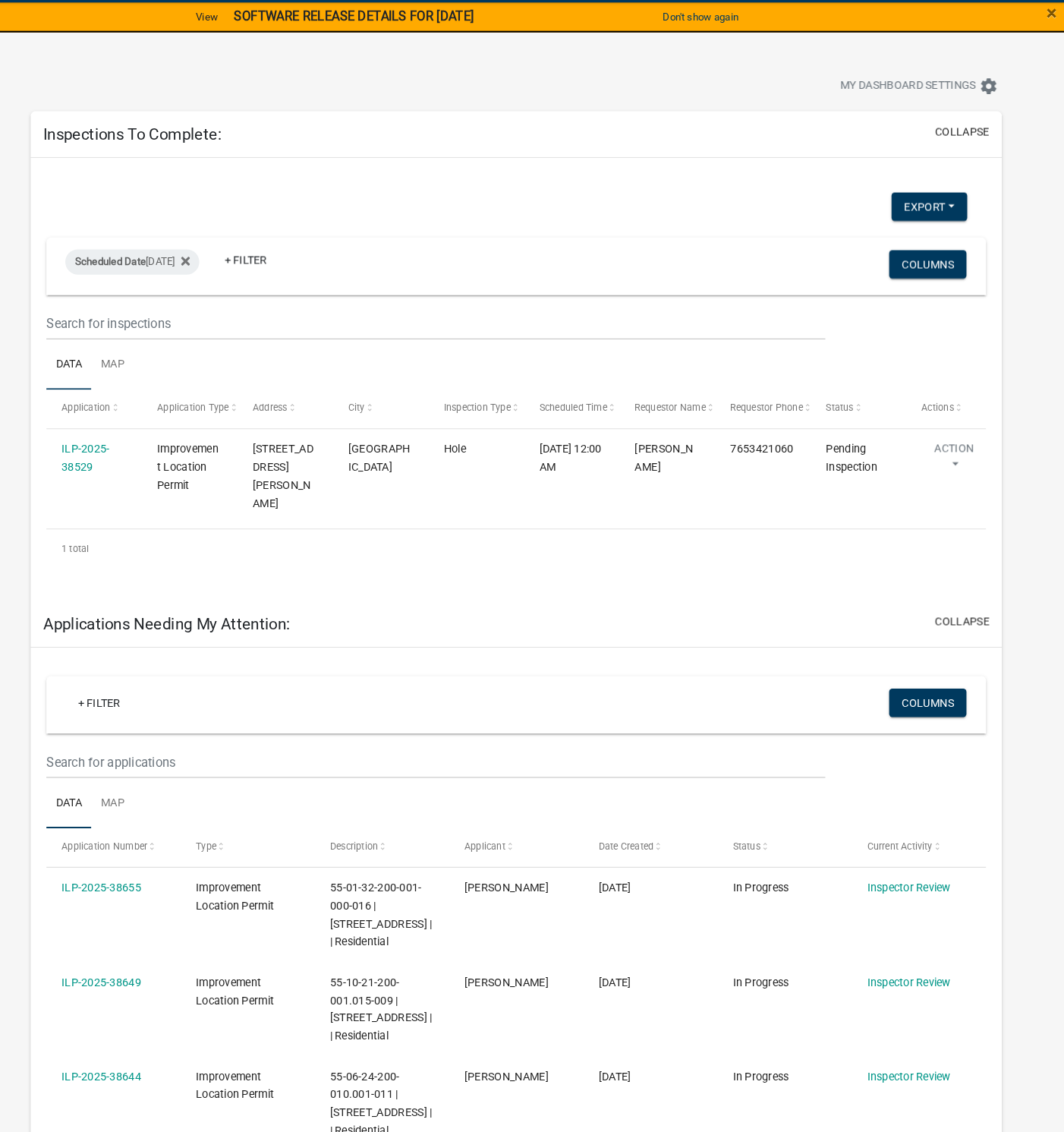
click at [116, 485] on link "ILP-2025-38529" at bounding box center [117, 482] width 47 height 29
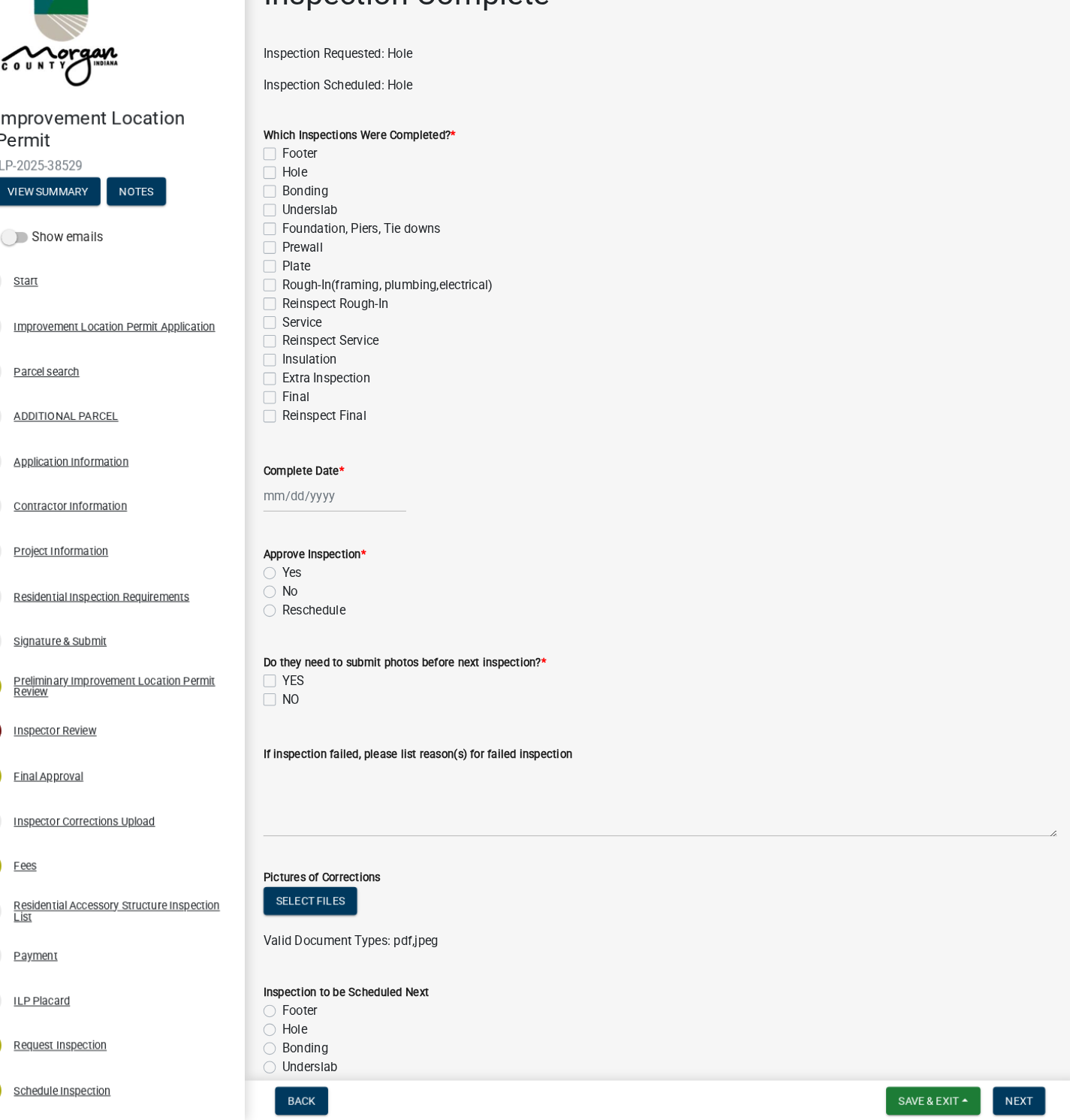
click at [306, 208] on label "Hole" at bounding box center [318, 208] width 24 height 18
click at [306, 208] on input "Hole" at bounding box center [311, 203] width 10 height 10
checkbox input "true"
checkbox input "false"
checkbox input "true"
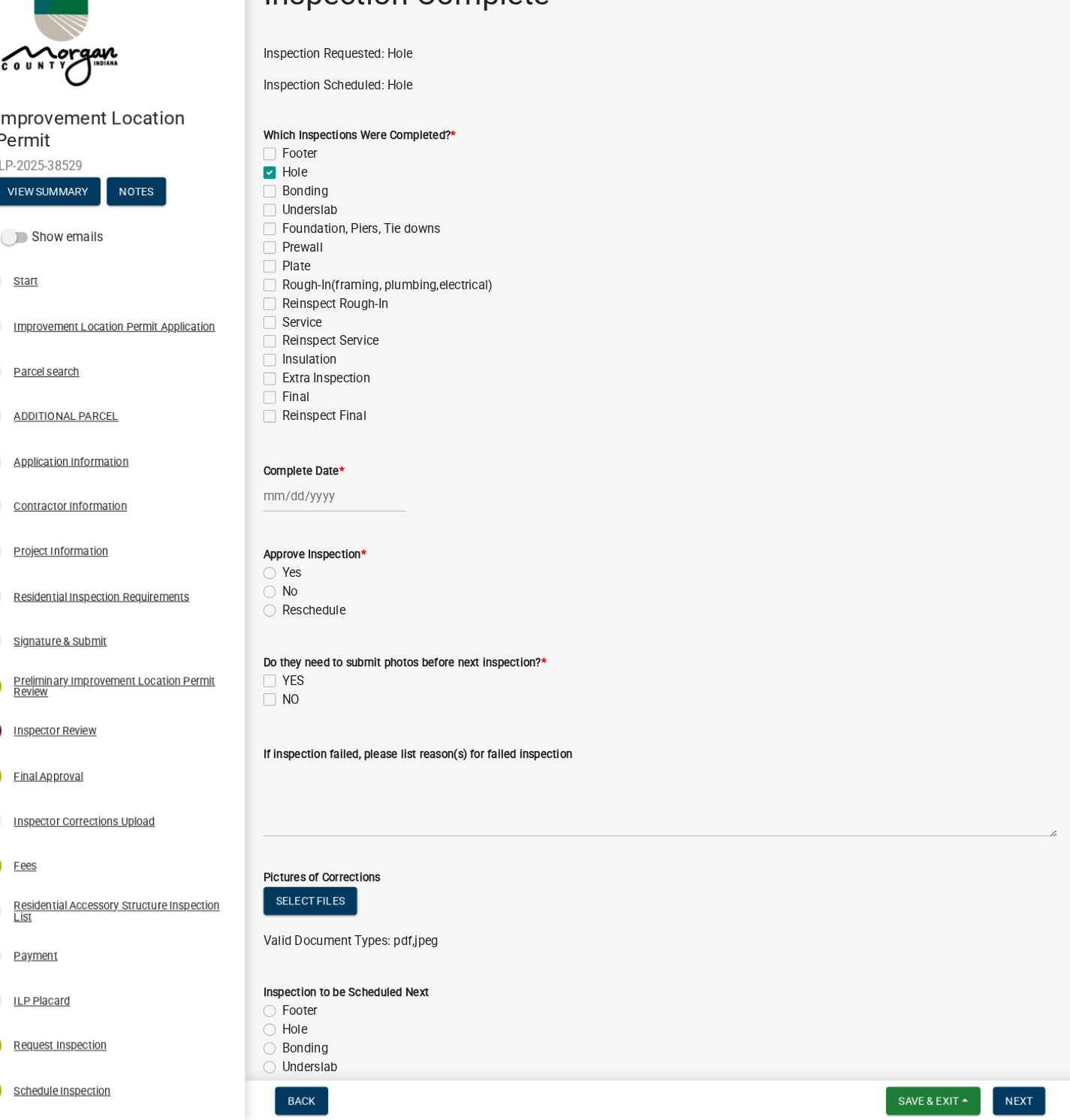
checkbox input "false"
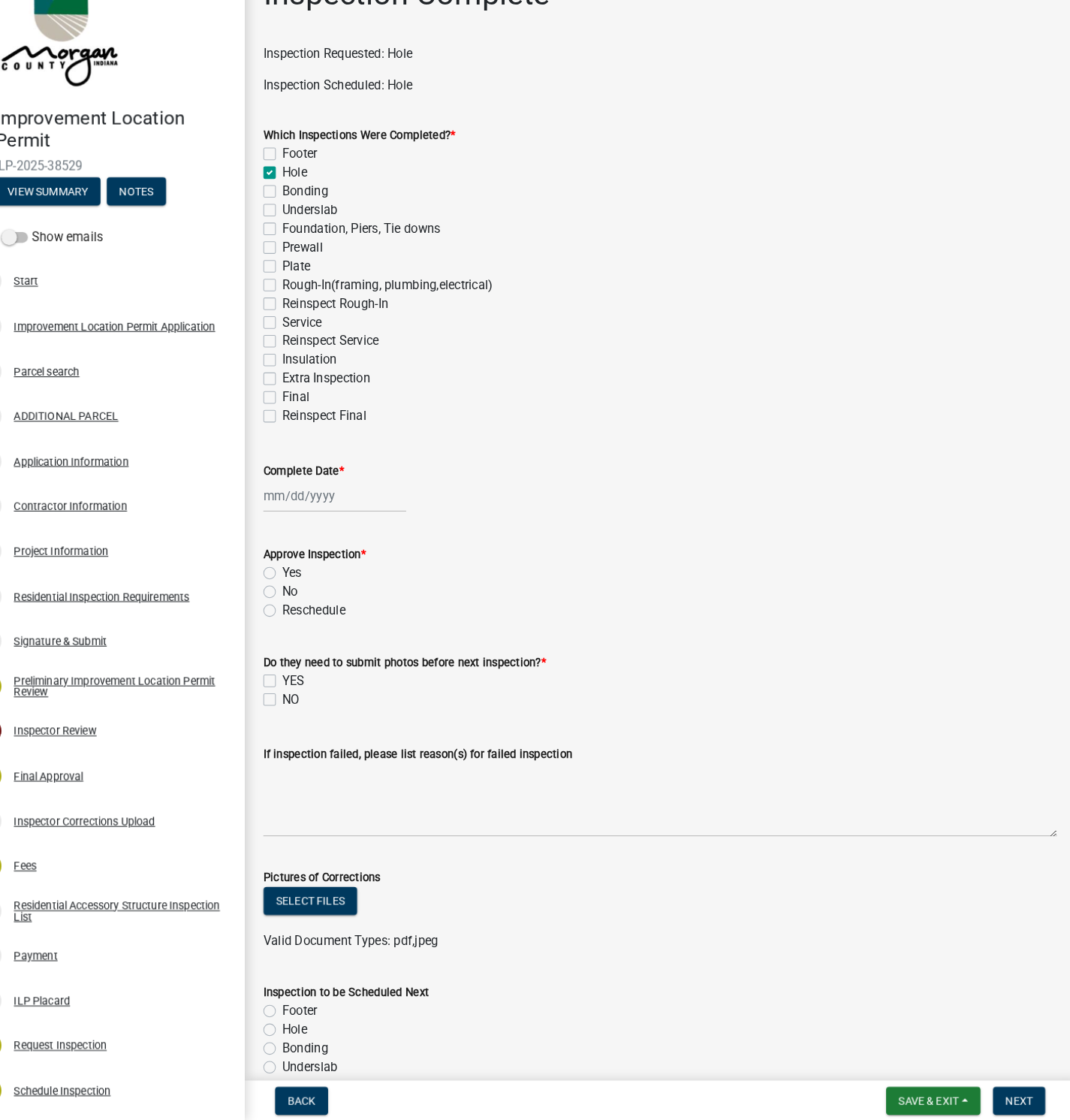
checkbox input "false"
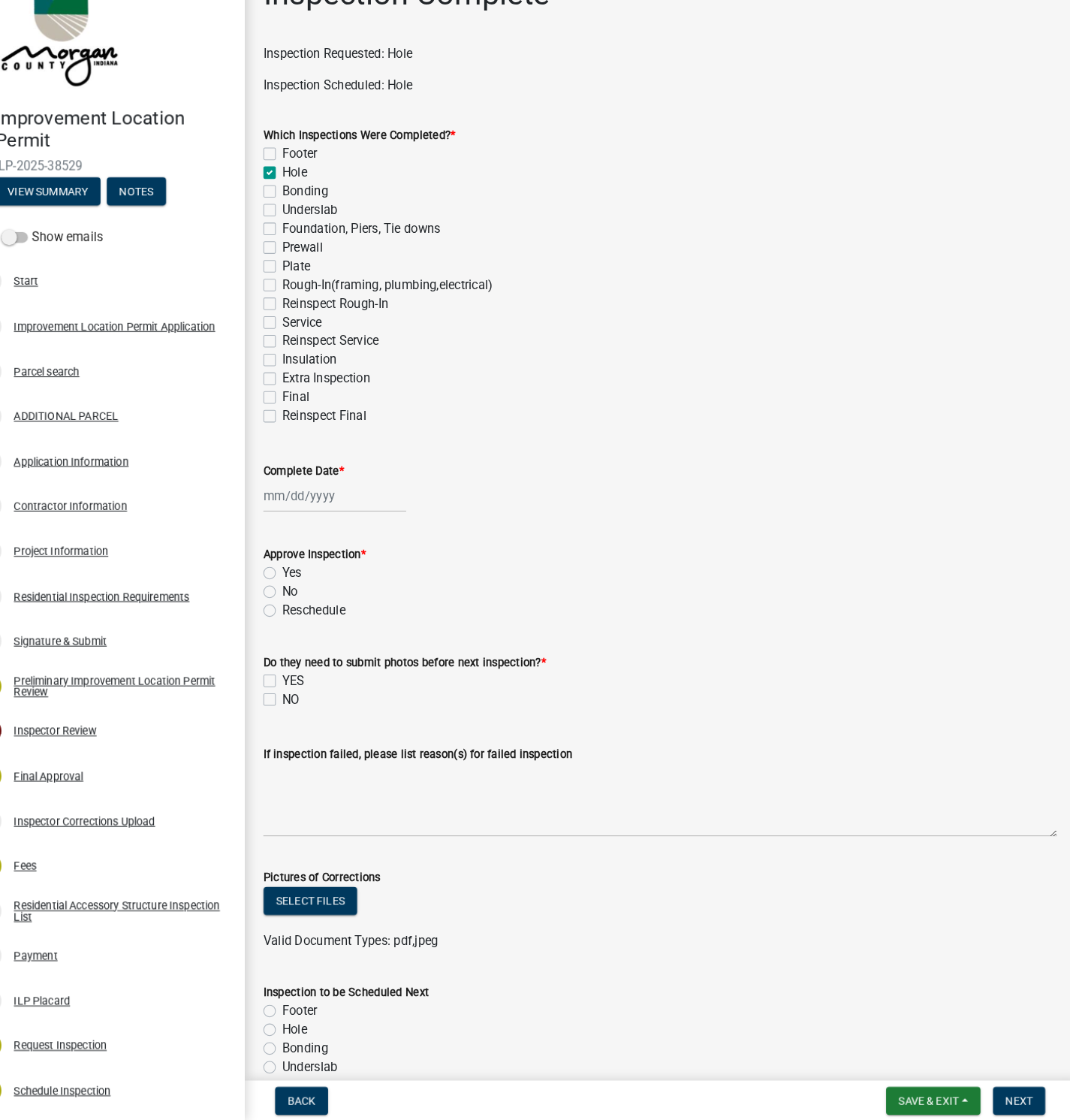
checkbox input "false"
click at [303, 524] on div at bounding box center [357, 518] width 137 height 31
select select "10"
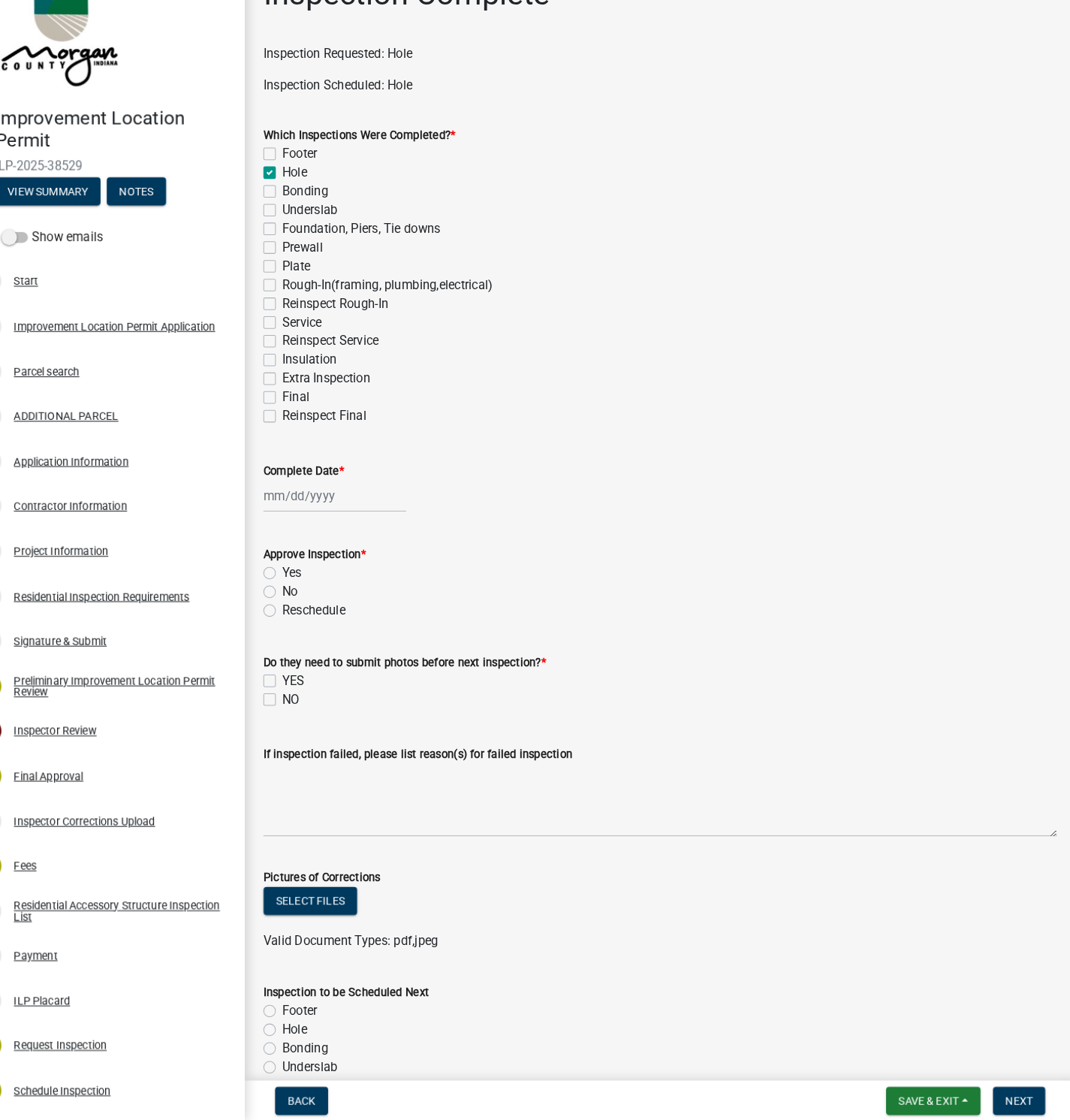
select select "2025"
click at [302, 619] on div "6" at bounding box center [303, 622] width 24 height 24
type input "[DATE]"
click at [306, 590] on label "Yes" at bounding box center [315, 593] width 19 height 18
click at [306, 590] on input "Yes" at bounding box center [311, 588] width 10 height 10
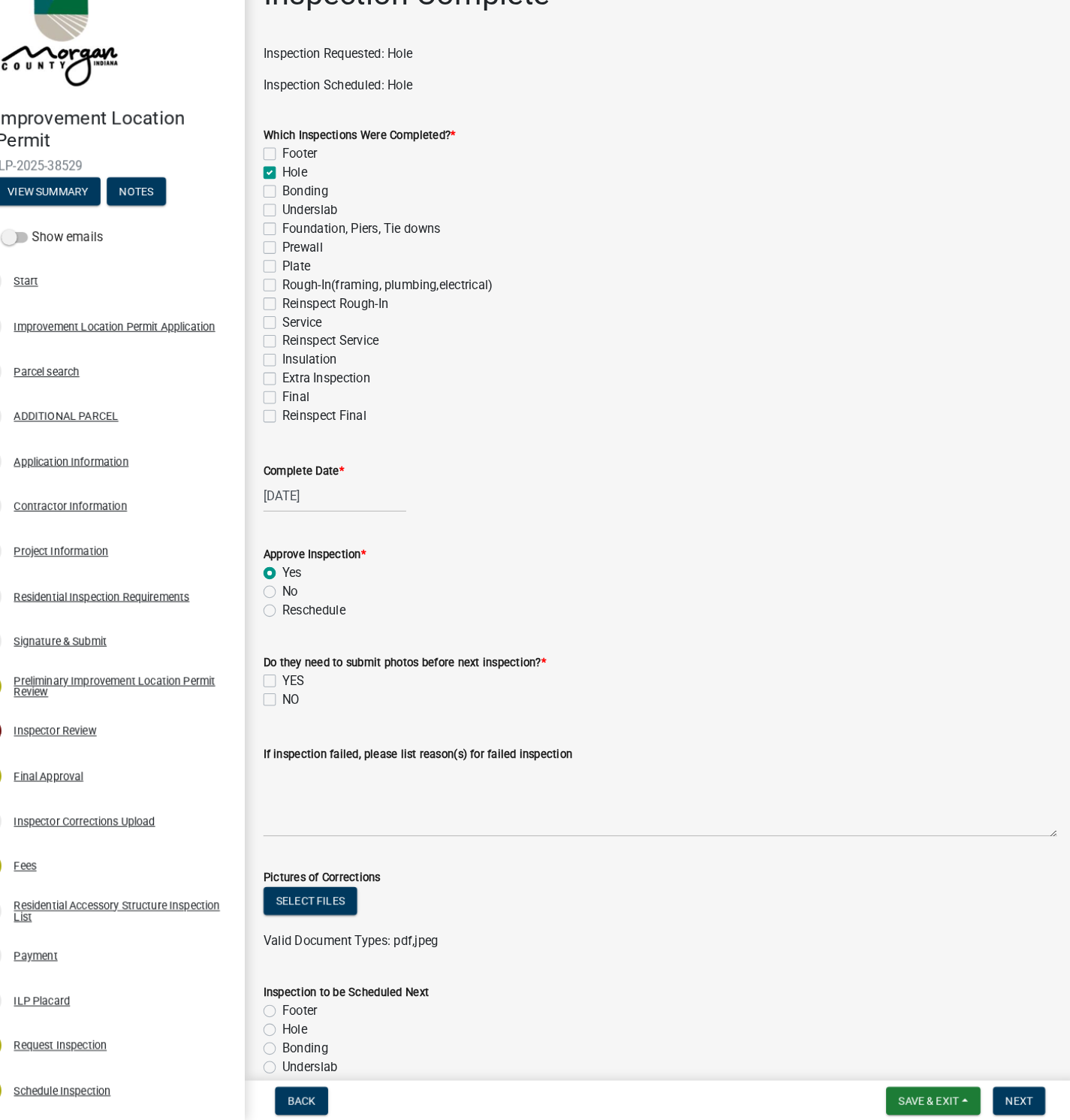
radio input "true"
click at [306, 719] on label "NO" at bounding box center [314, 714] width 16 height 18
click at [306, 715] on input "NO" at bounding box center [311, 710] width 10 height 10
checkbox input "true"
checkbox input "false"
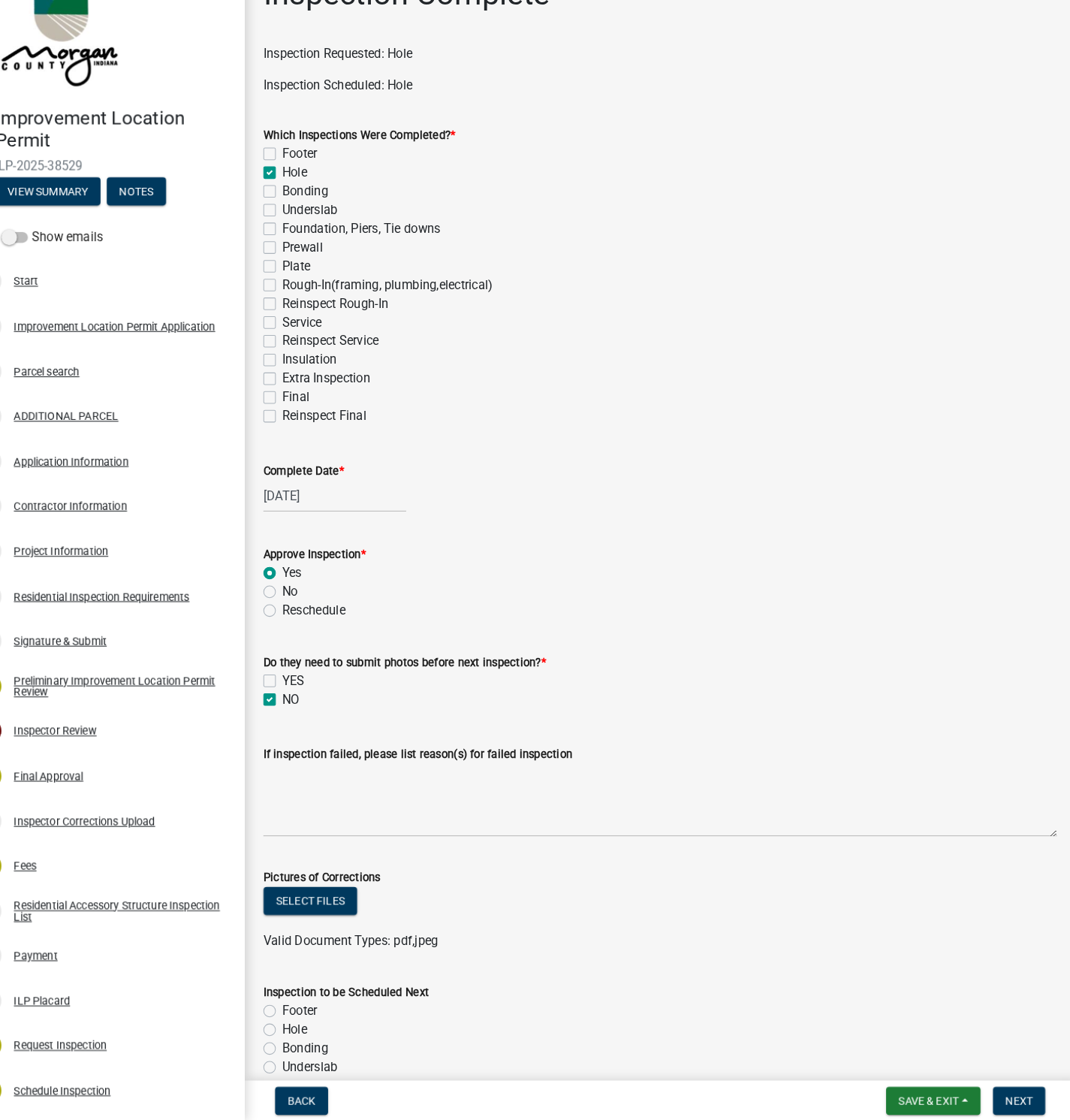
checkbox input "true"
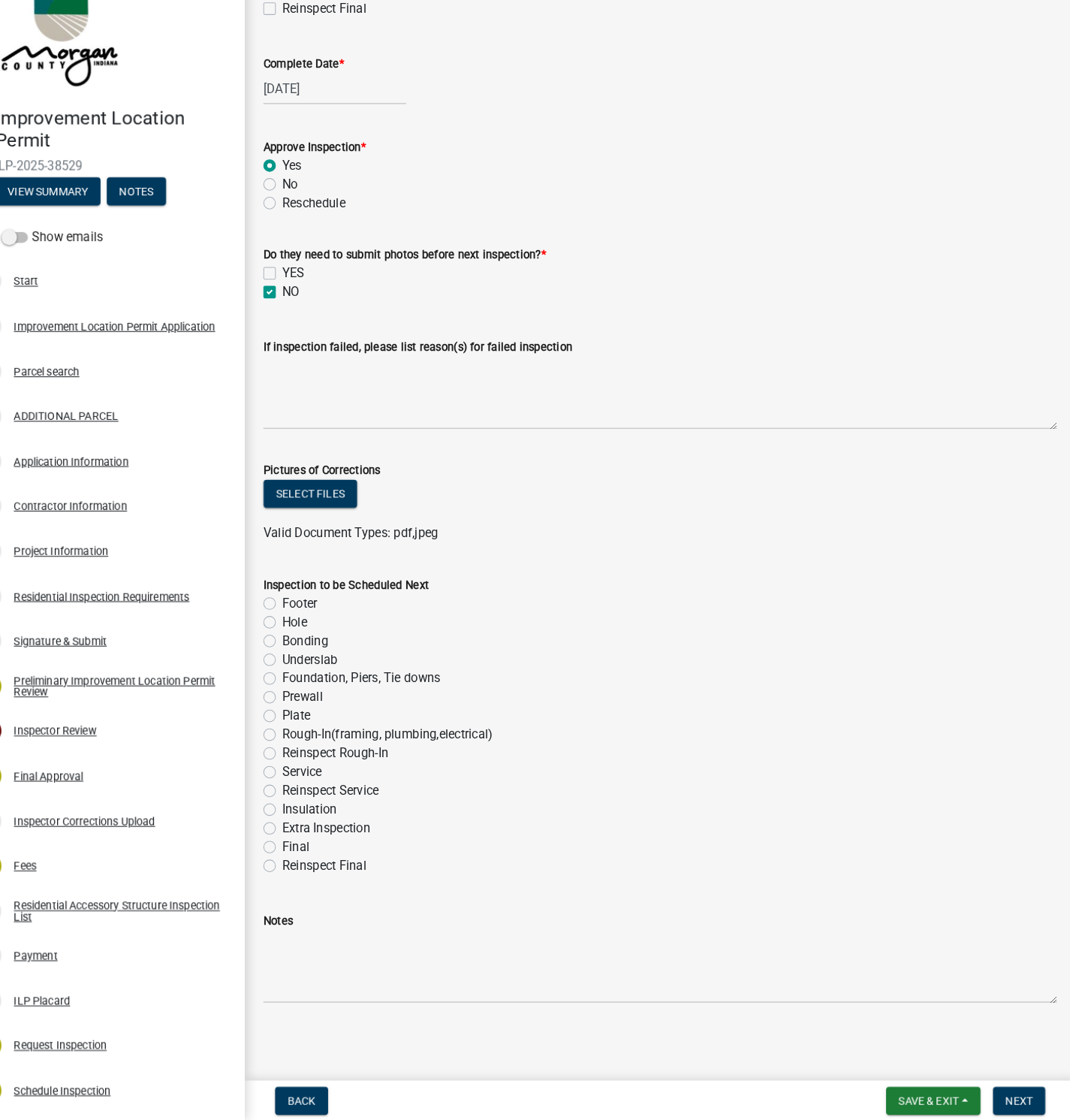
scroll to position [395, 0]
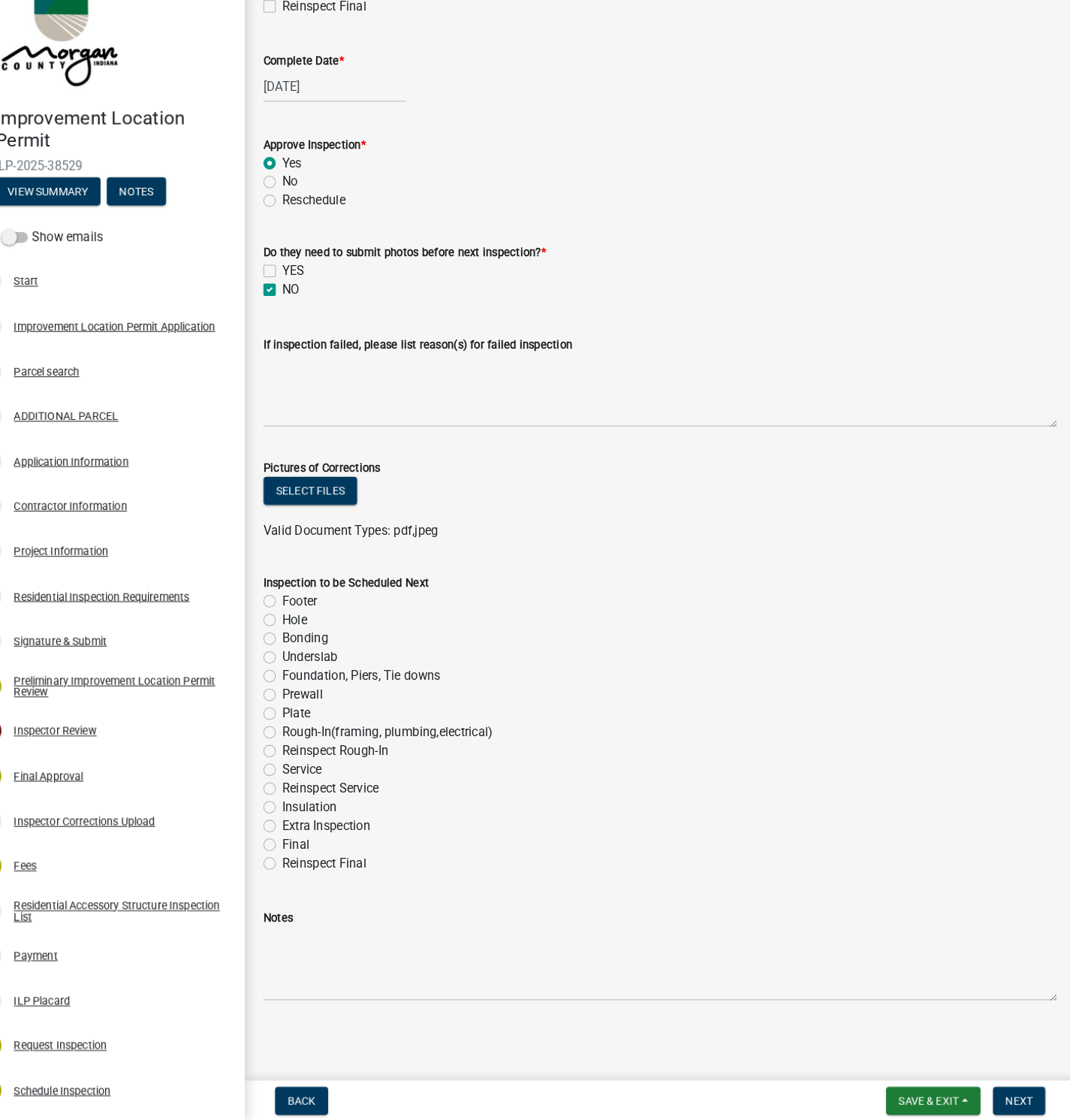
click at [306, 748] on label "Rough-In(framing, plumbing,electrical)" at bounding box center [407, 746] width 203 height 18
click at [306, 747] on input "Rough-In(framing, plumbing,electrical)" at bounding box center [311, 742] width 10 height 10
radio input "true"
click at [1010, 1039] on span "Next" at bounding box center [1016, 1100] width 26 height 12
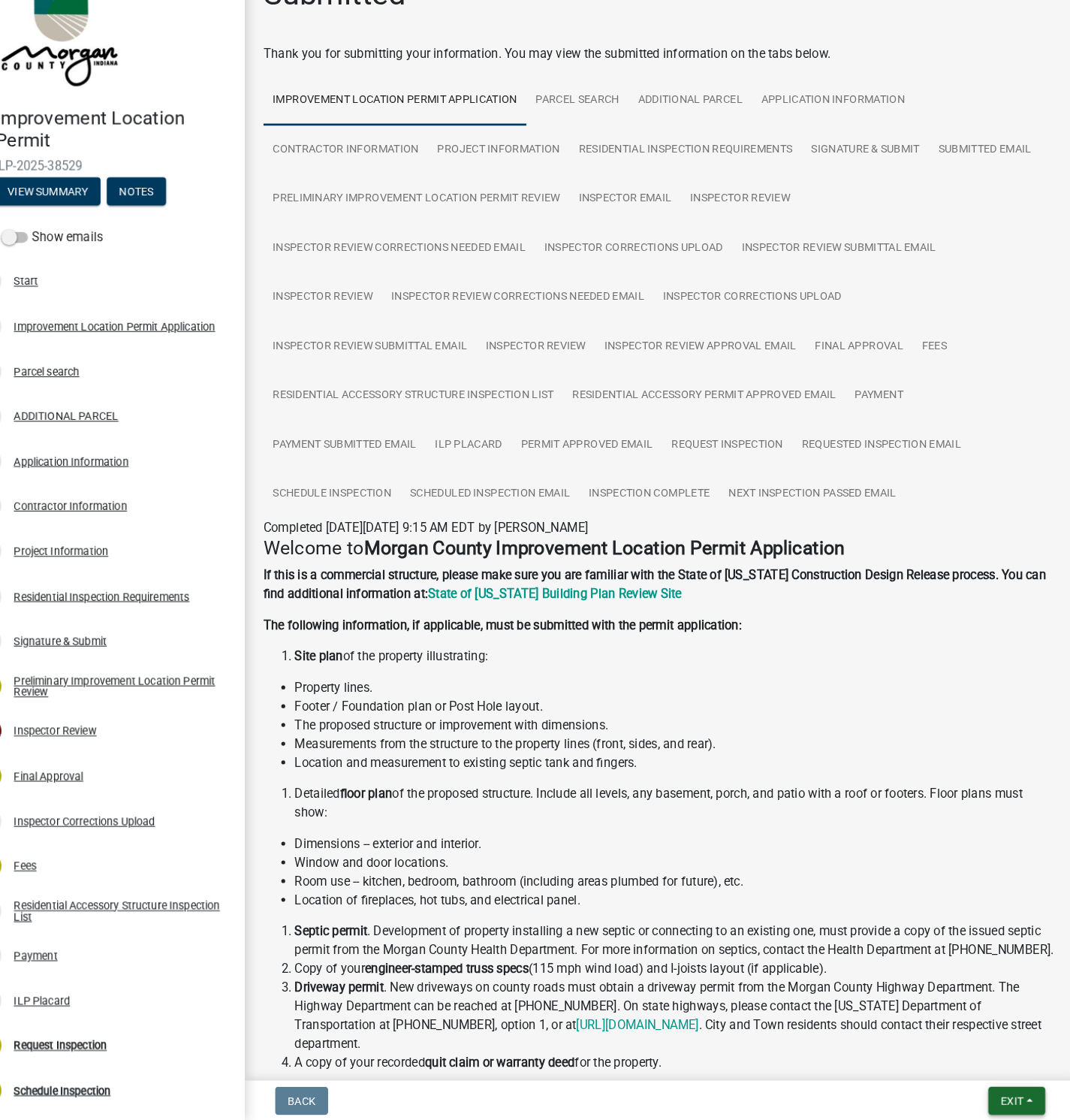
click at [1017, 1039] on span "Exit" at bounding box center [1010, 1100] width 22 height 12
click at [976, 1039] on button "Save & Exit" at bounding box center [981, 1062] width 120 height 36
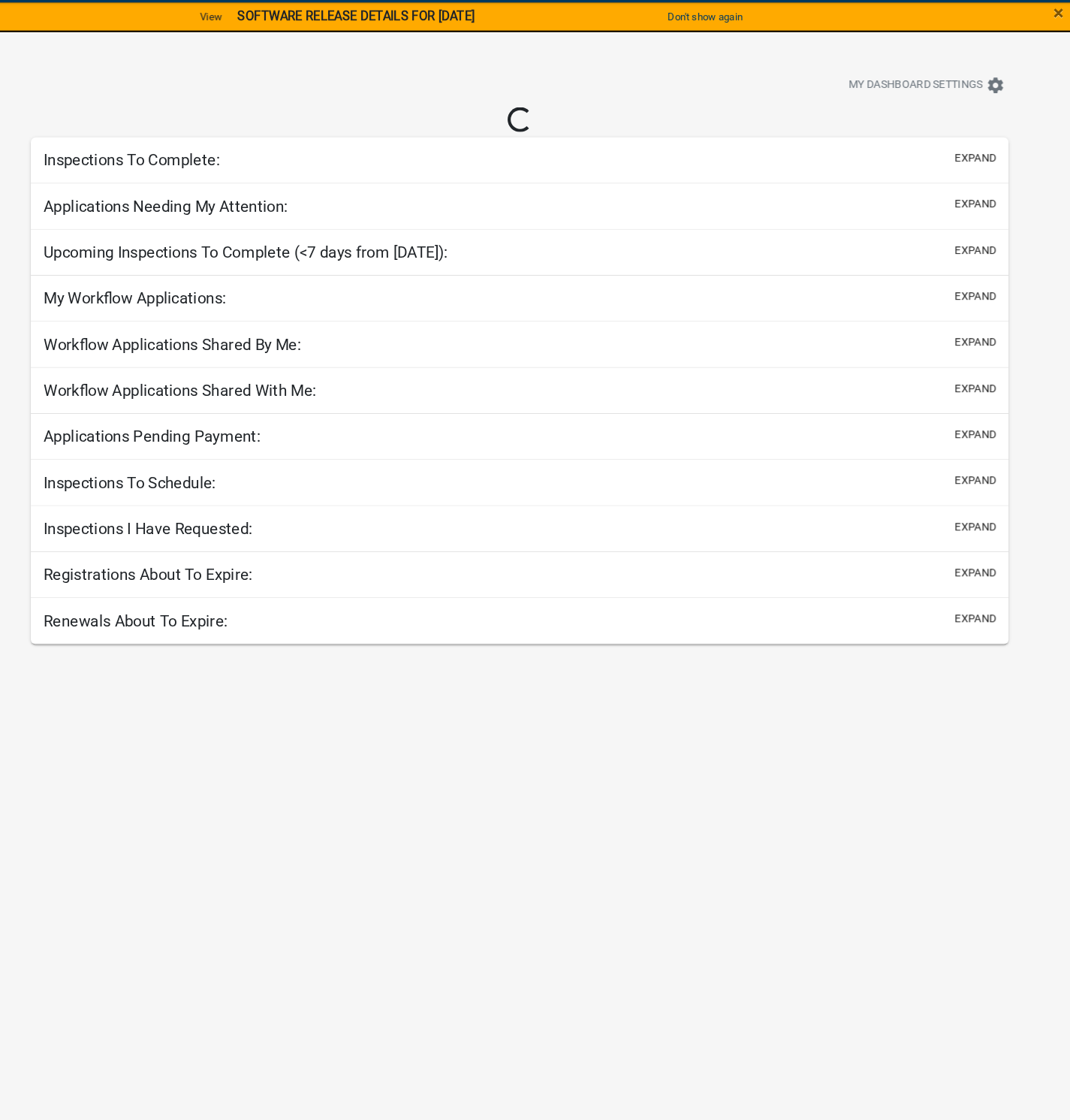
select select "1: 25"
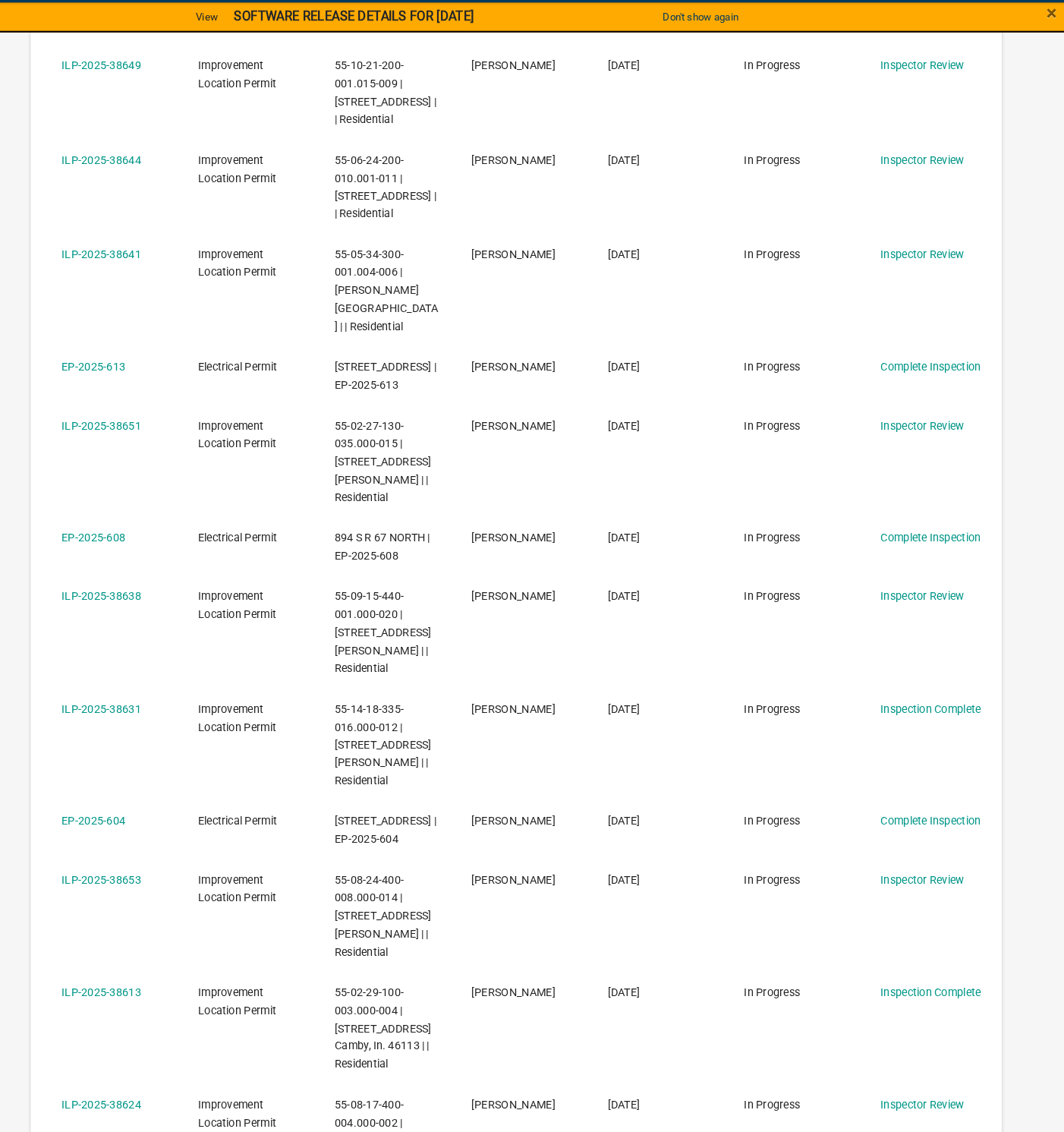
scroll to position [549, 0]
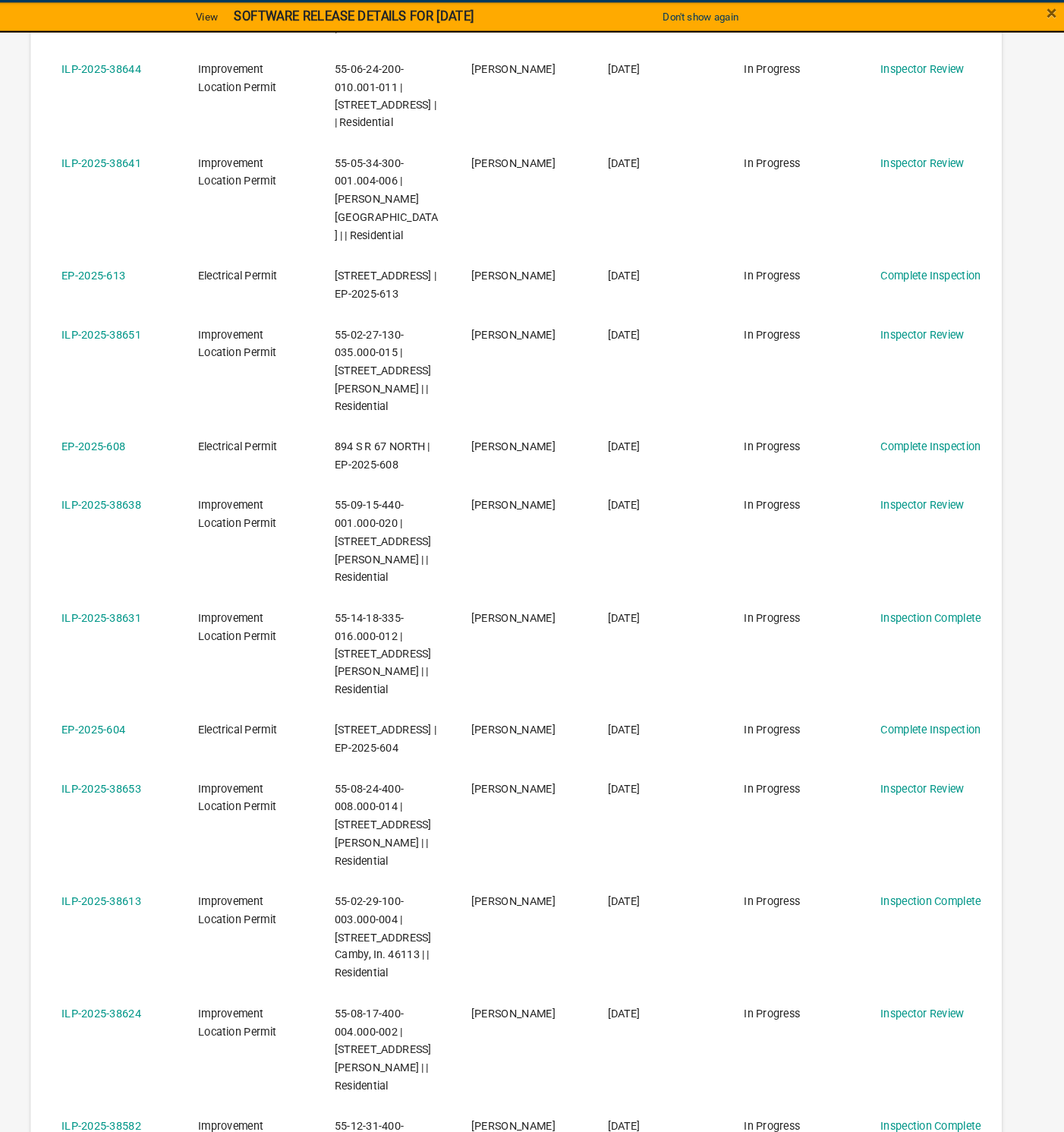
click at [141, 519] on div "ILP-2025-38638" at bounding box center [145, 528] width 102 height 17
click at [153, 521] on link "ILP-2025-38638" at bounding box center [132, 527] width 77 height 12
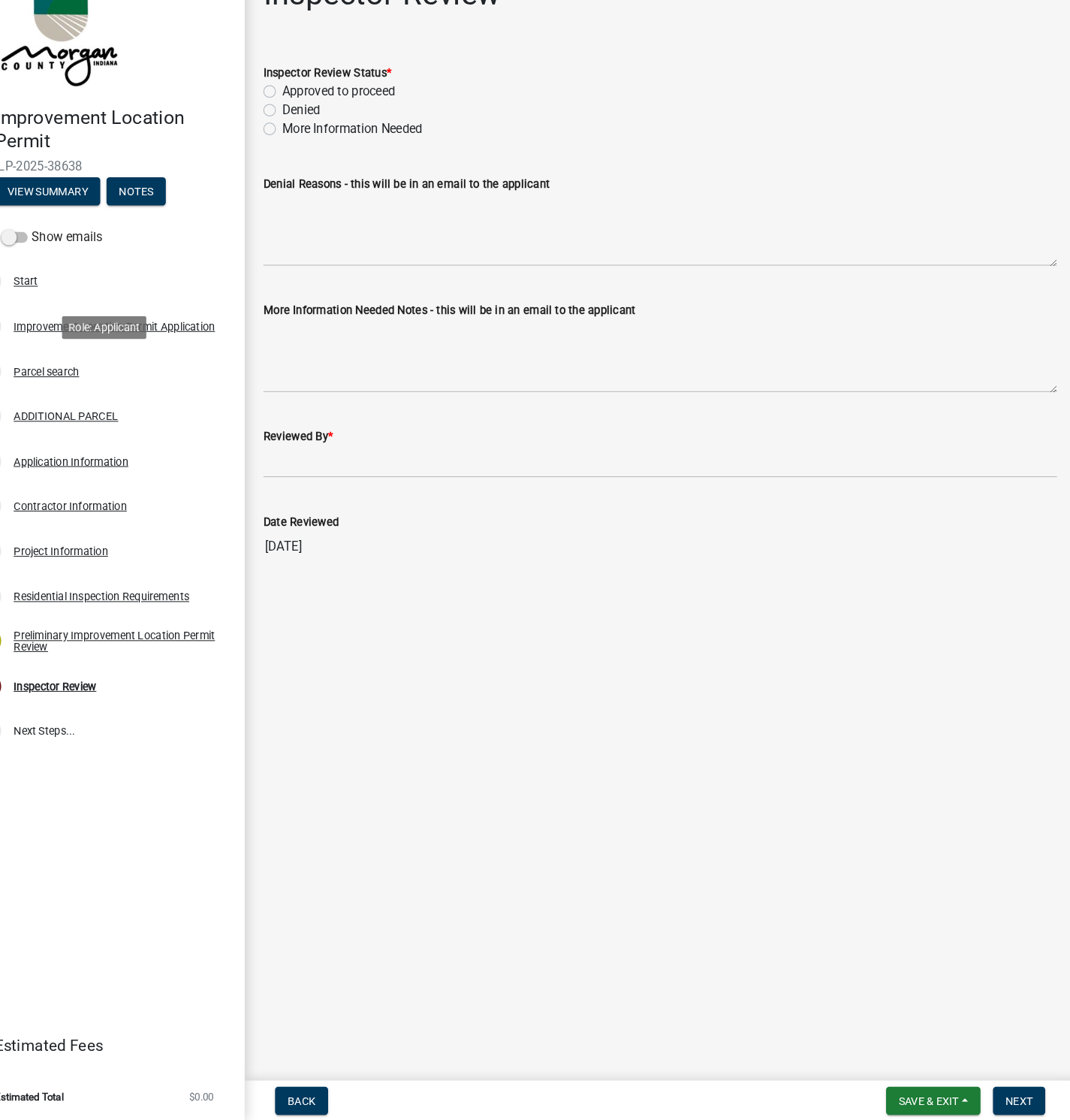
click at [74, 400] on div "Parcel search" at bounding box center [79, 399] width 63 height 11
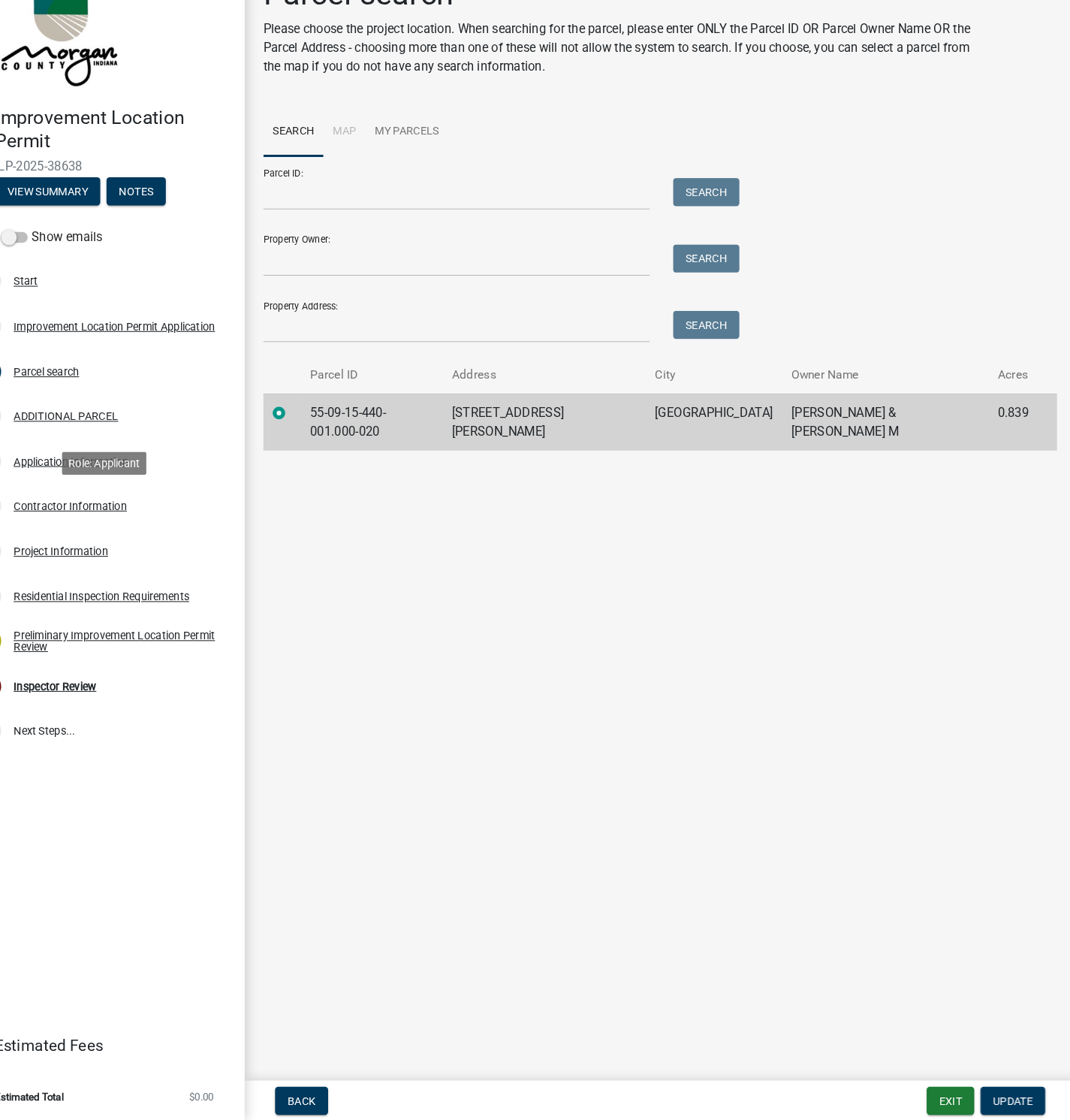
click at [93, 525] on div "Contractor Information" at bounding box center [102, 528] width 109 height 11
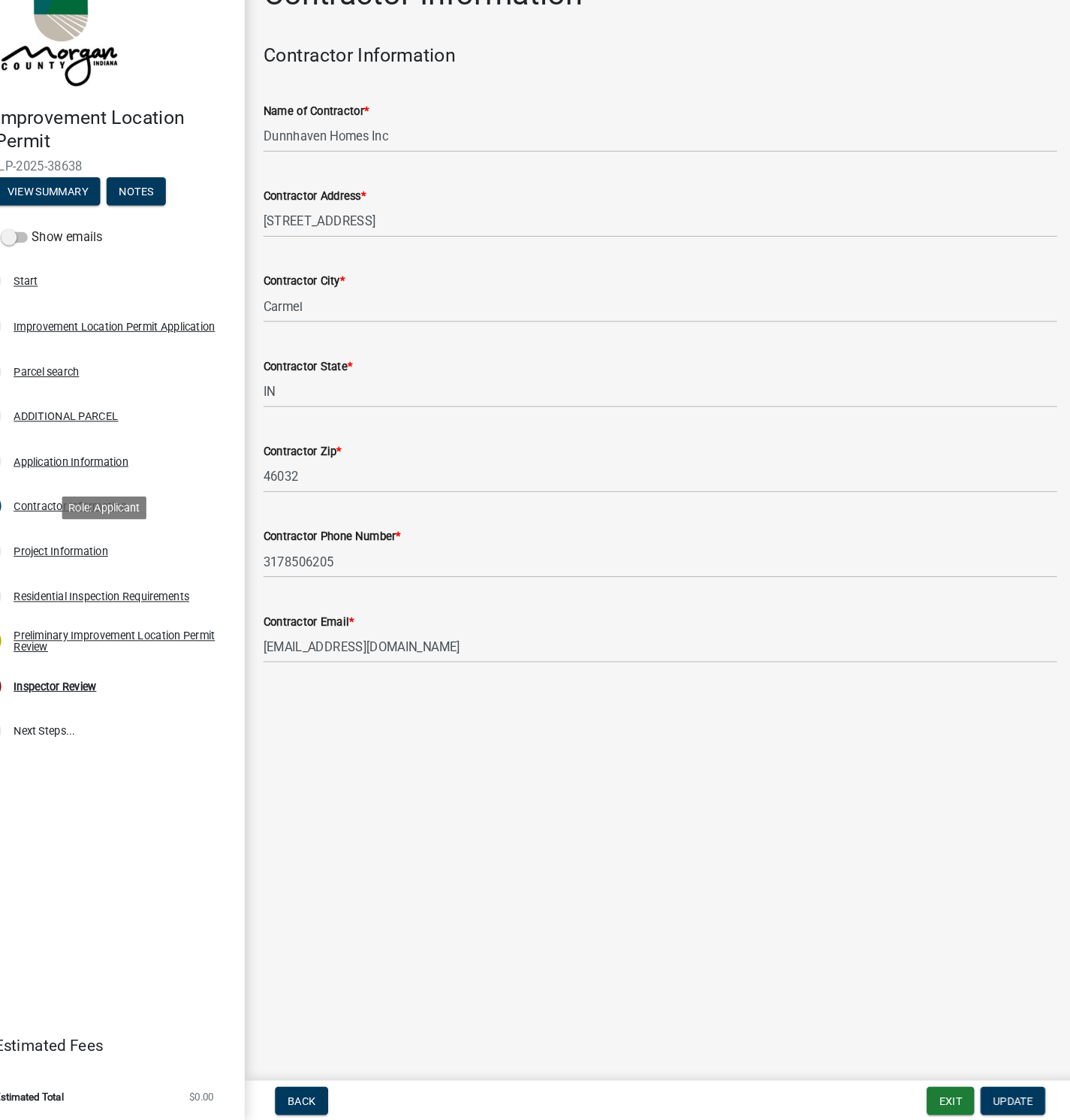
click at [91, 574] on div "Project Information" at bounding box center [93, 572] width 91 height 11
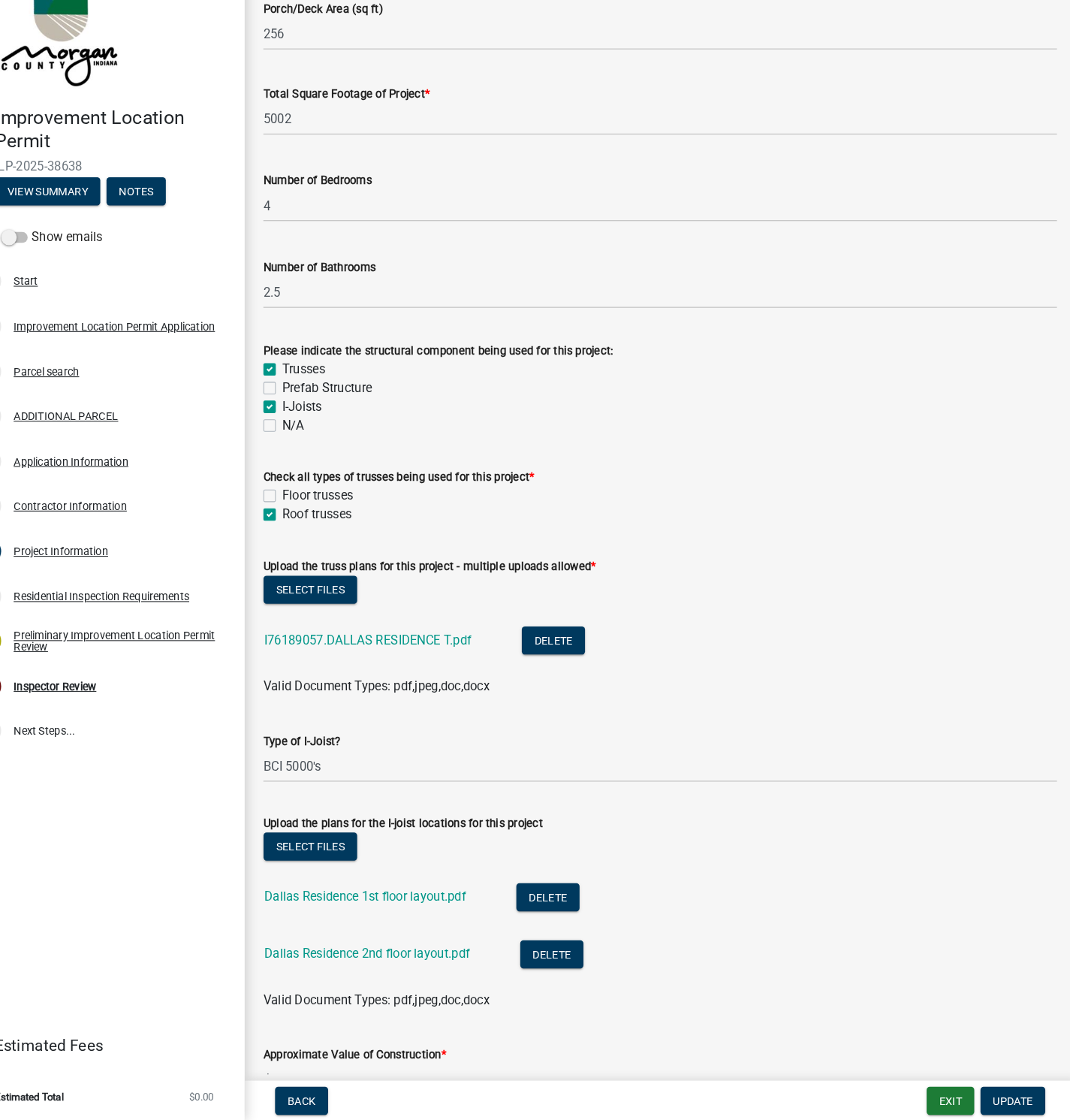
scroll to position [1302, 0]
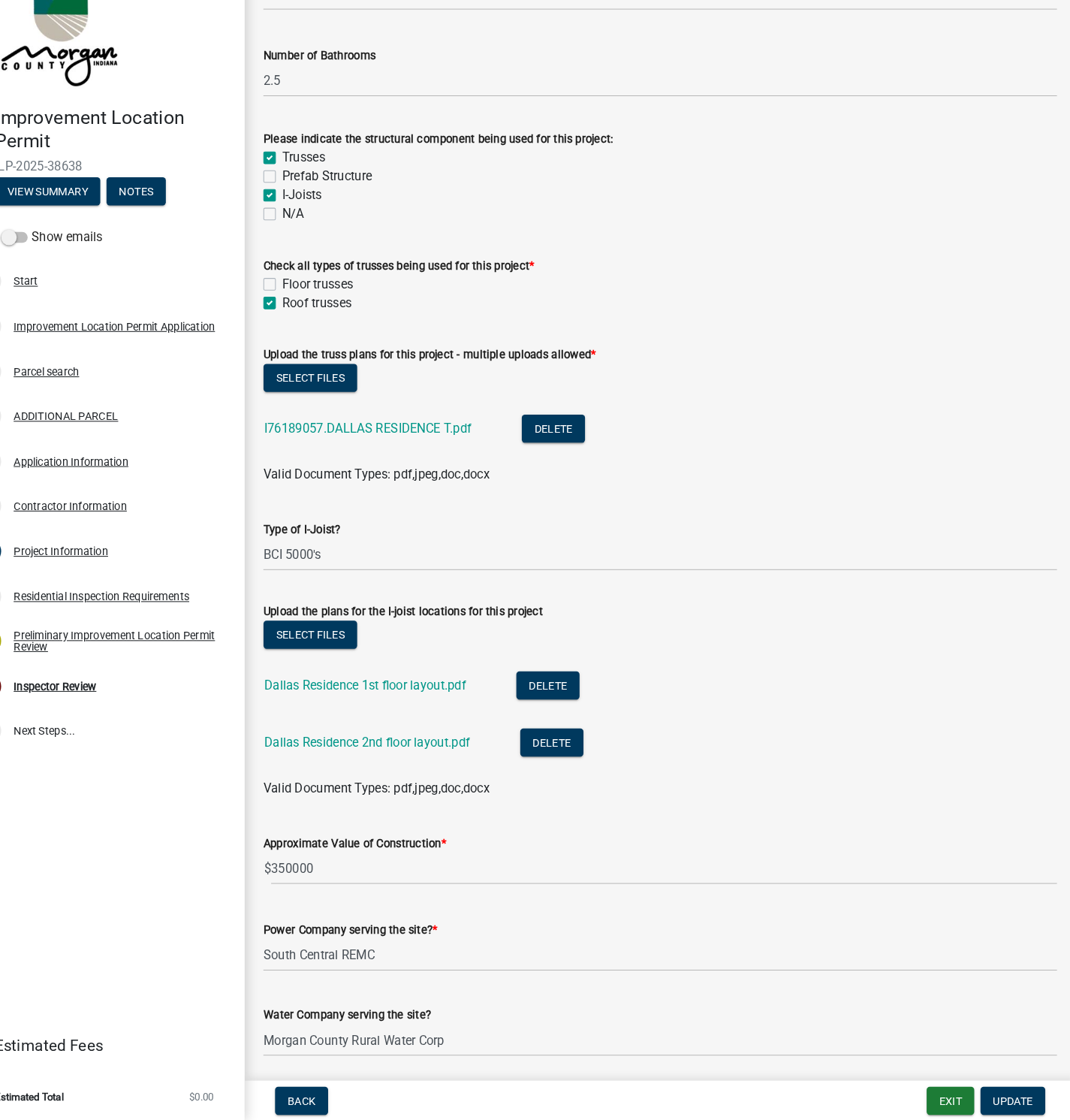
click at [399, 452] on link "I76189057.DALLAS RESIDENCE T.pdf" at bounding box center [388, 453] width 200 height 14
click at [382, 699] on link "Dallas Residence 1st floor layout.pdf" at bounding box center [386, 701] width 194 height 14
click at [379, 758] on link "Dallas Residence 2nd floor layout.pdf" at bounding box center [388, 756] width 199 height 14
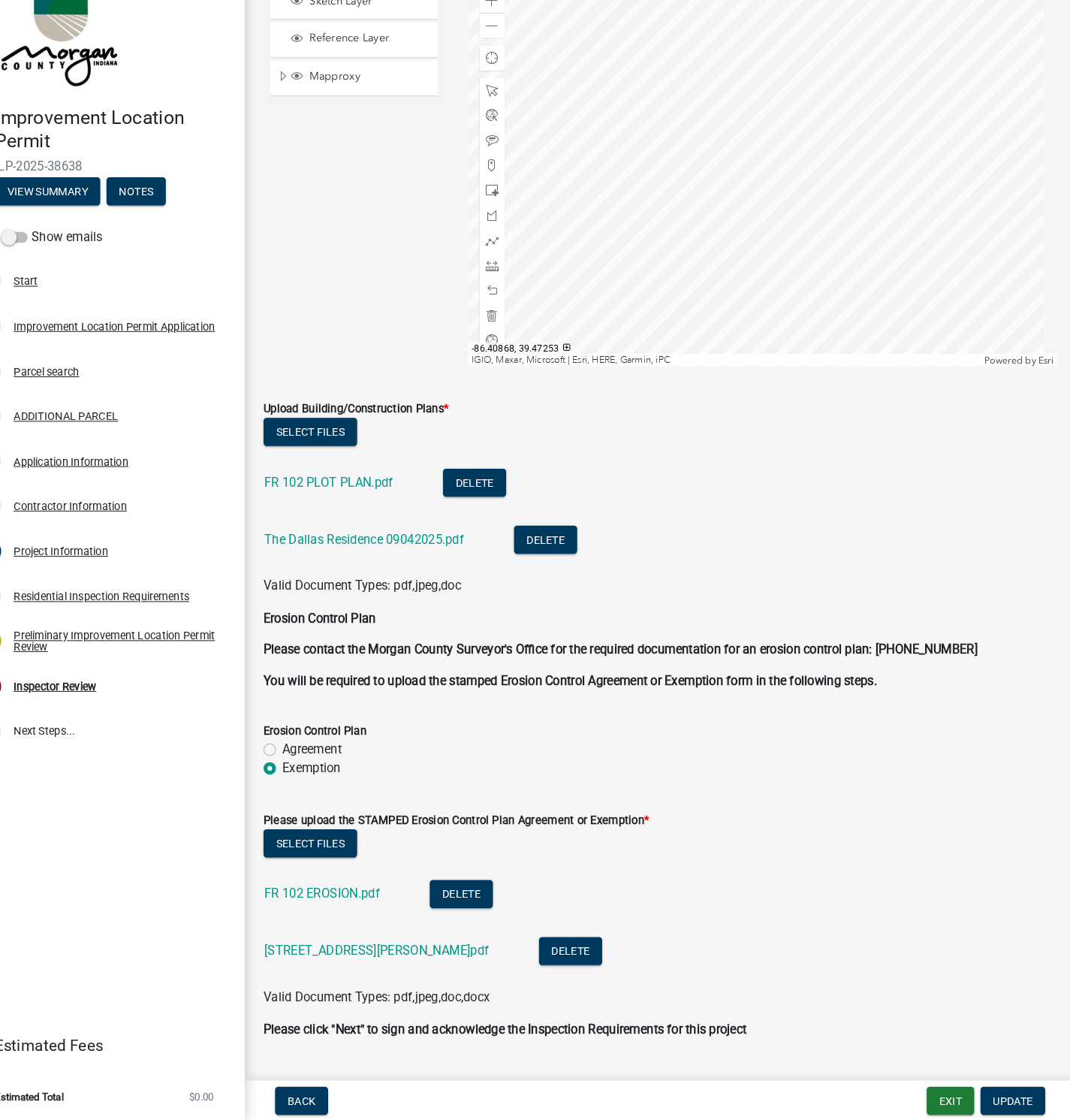
scroll to position [3832, 0]
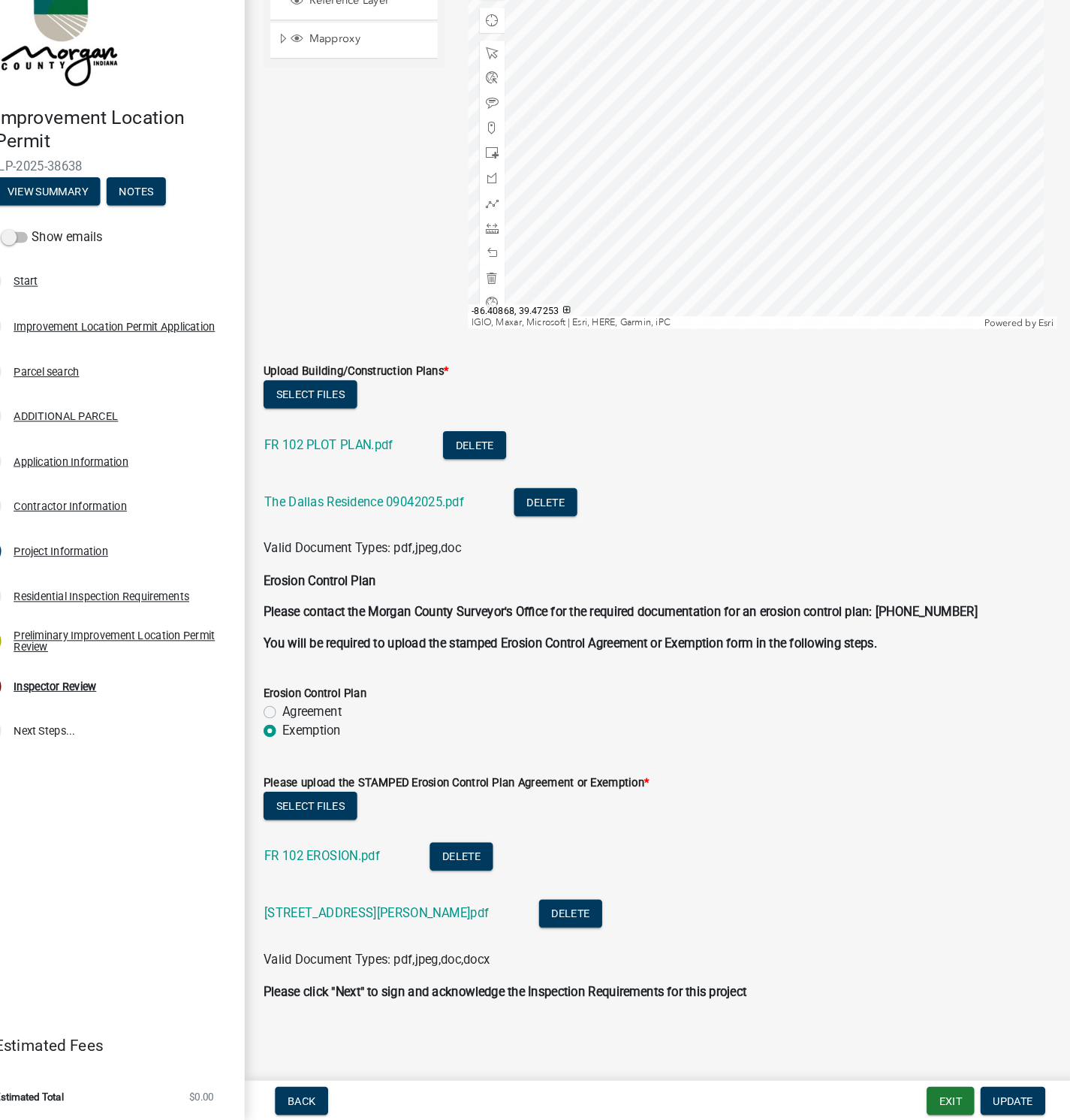
click at [331, 464] on link "FR 102 PLOT PLAN.pdf" at bounding box center [350, 470] width 124 height 14
click at [355, 518] on link "The Dallas Residence 09042025.pdf" at bounding box center [385, 524] width 192 height 14
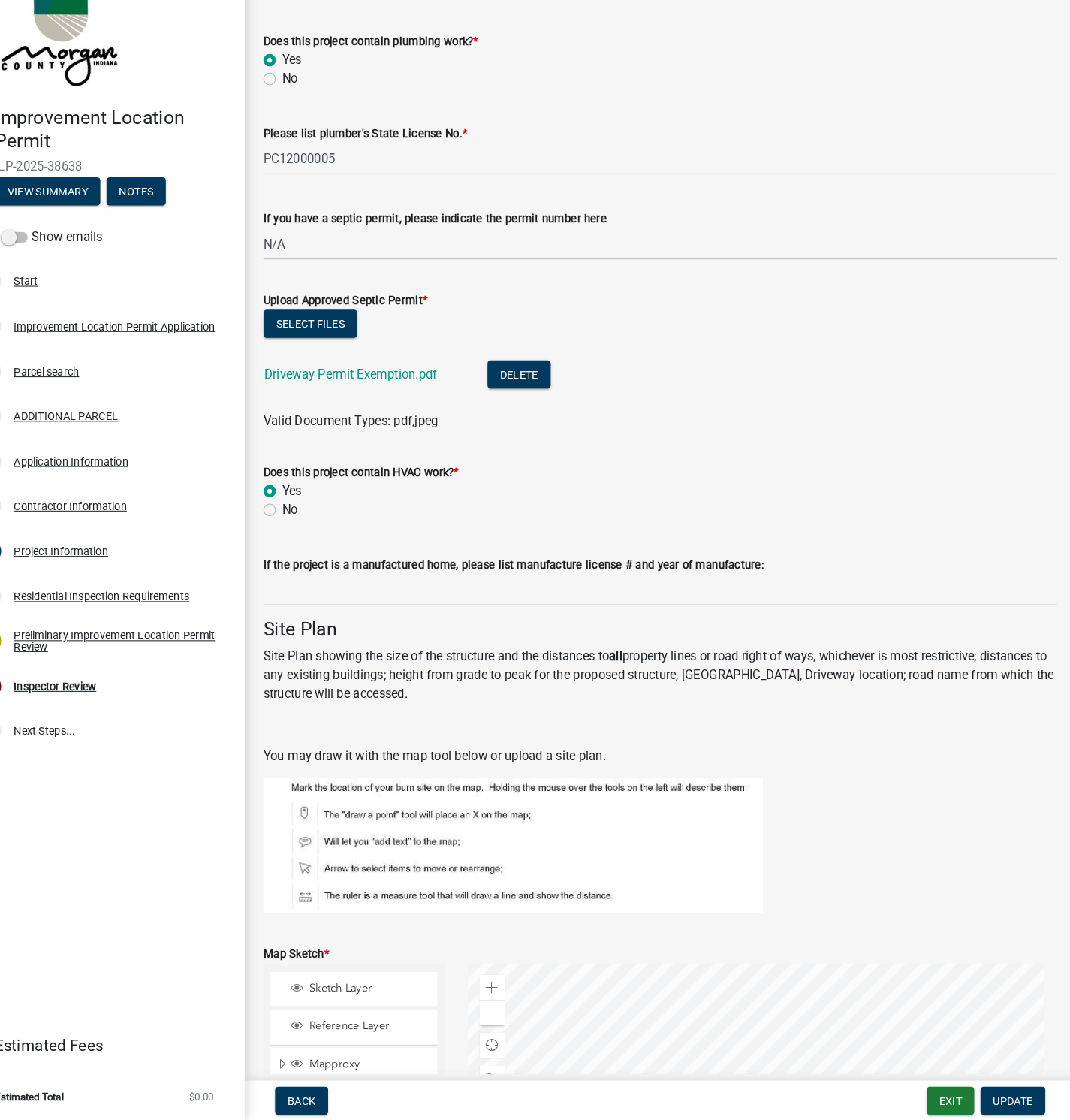
scroll to position [2856, 0]
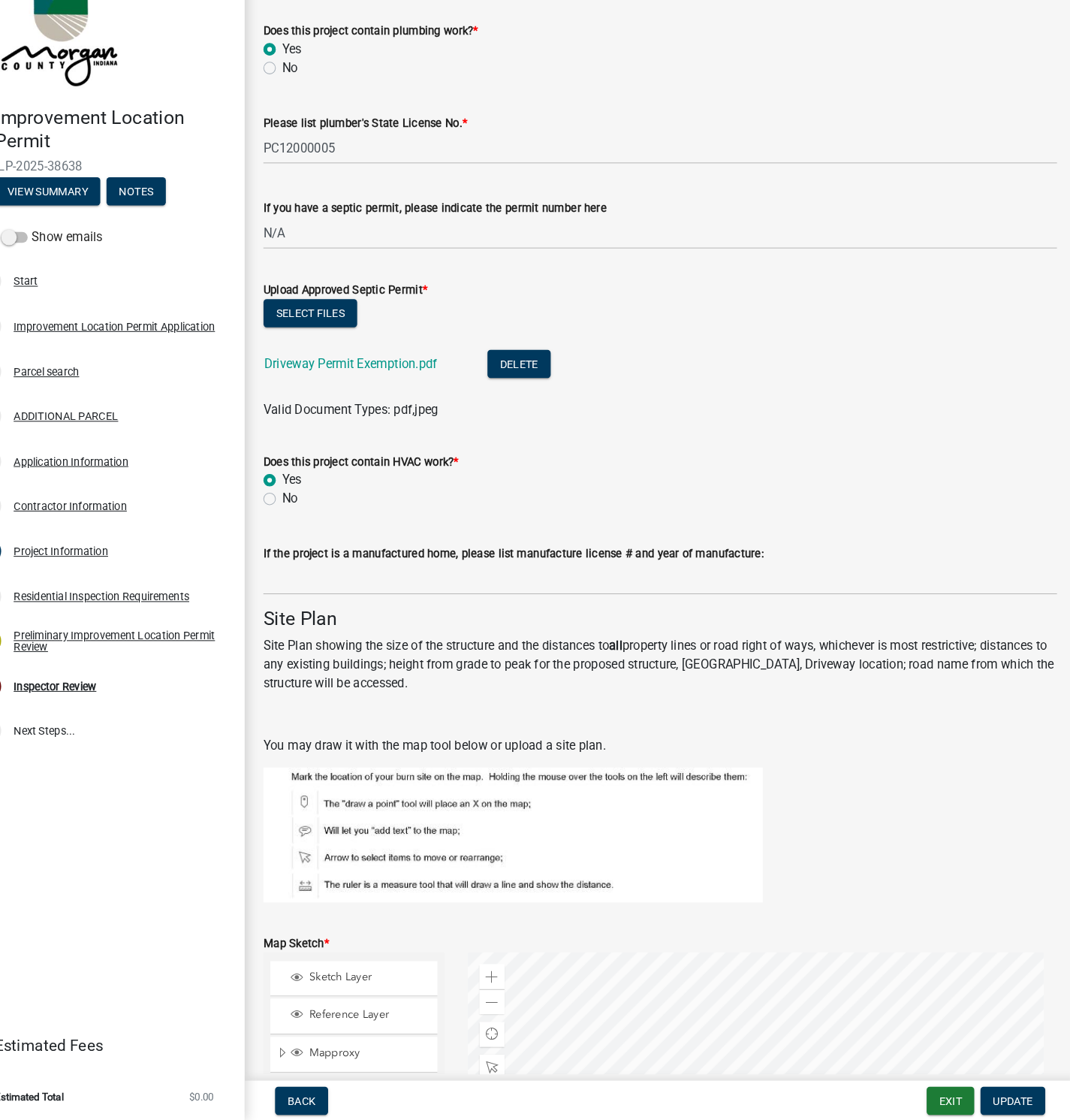
click at [355, 389] on link "Driveway Permit Exemption.pdf" at bounding box center [372, 391] width 167 height 14
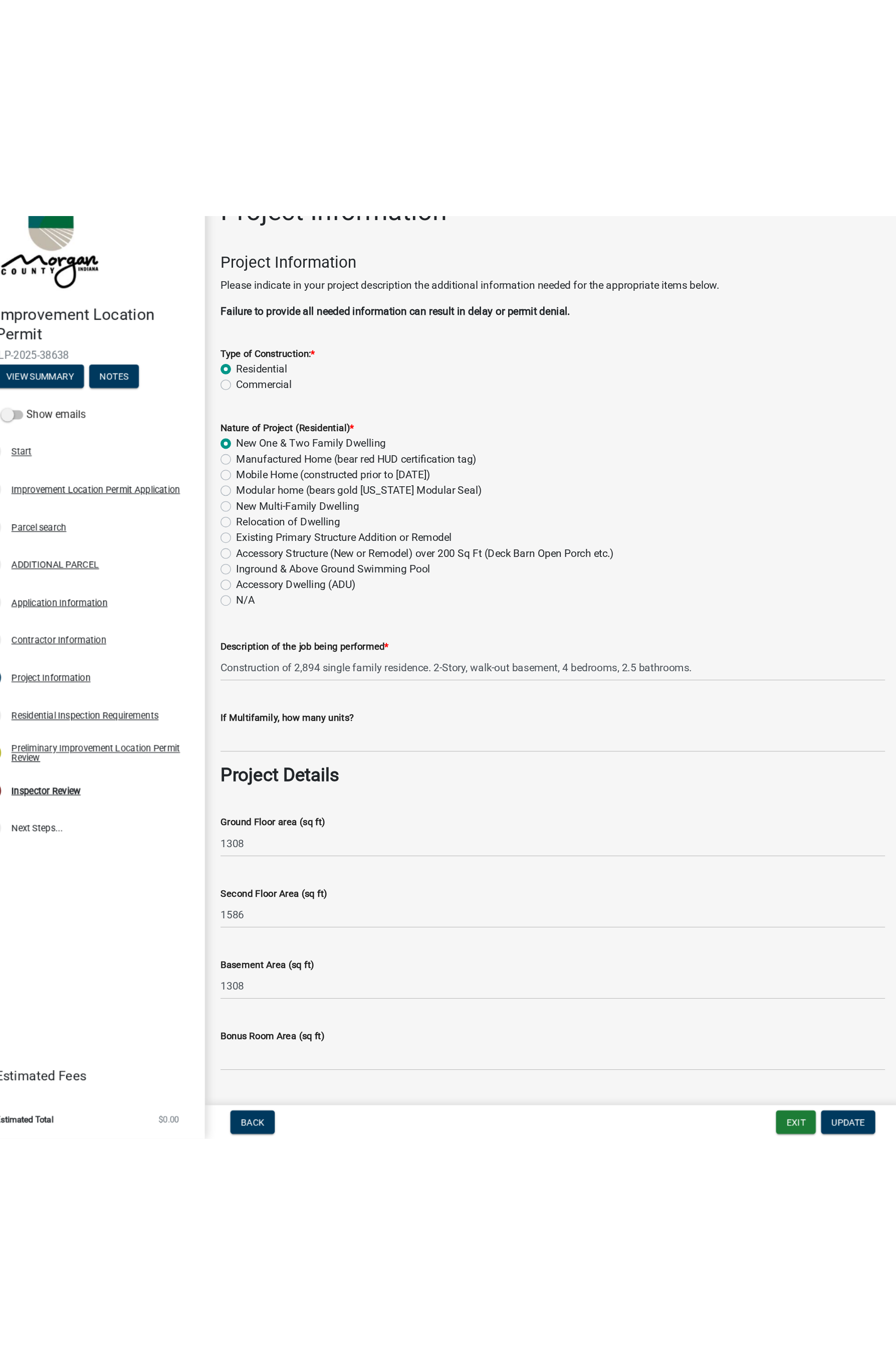
scroll to position [0, 0]
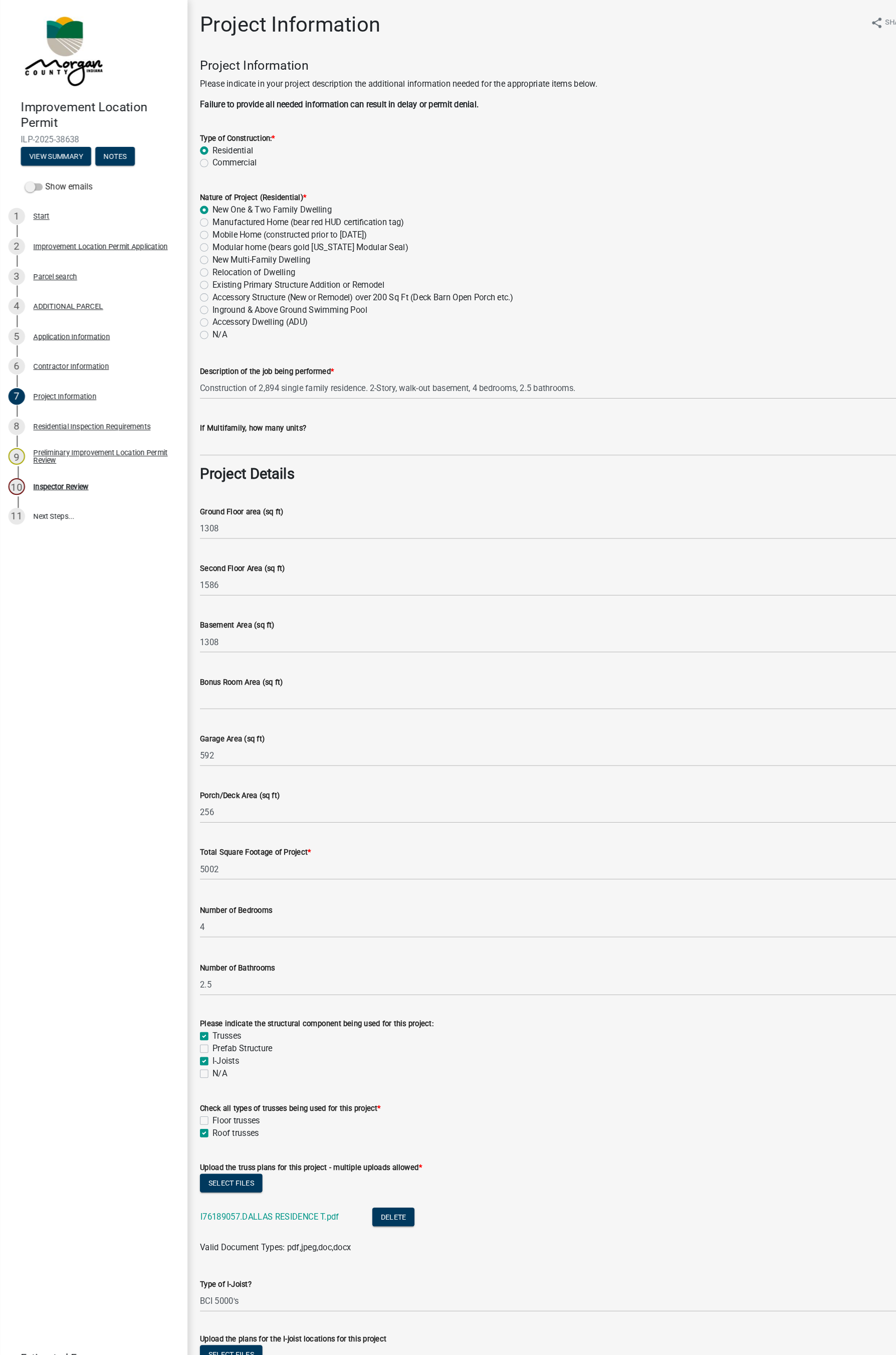
click at [68, 276] on link "3 Parcel search" at bounding box center [90, 266] width 180 height 29
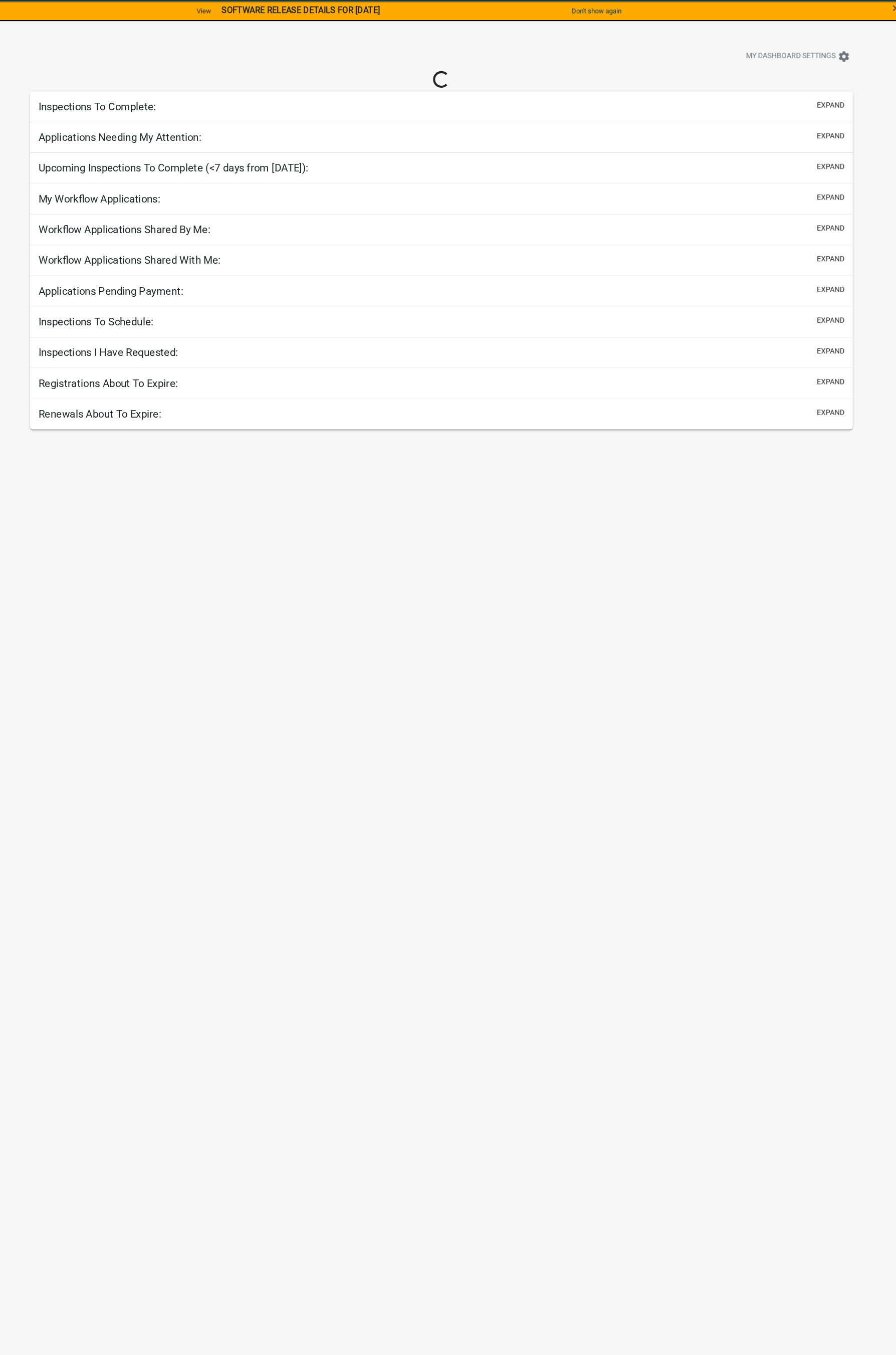
select select "1: 25"
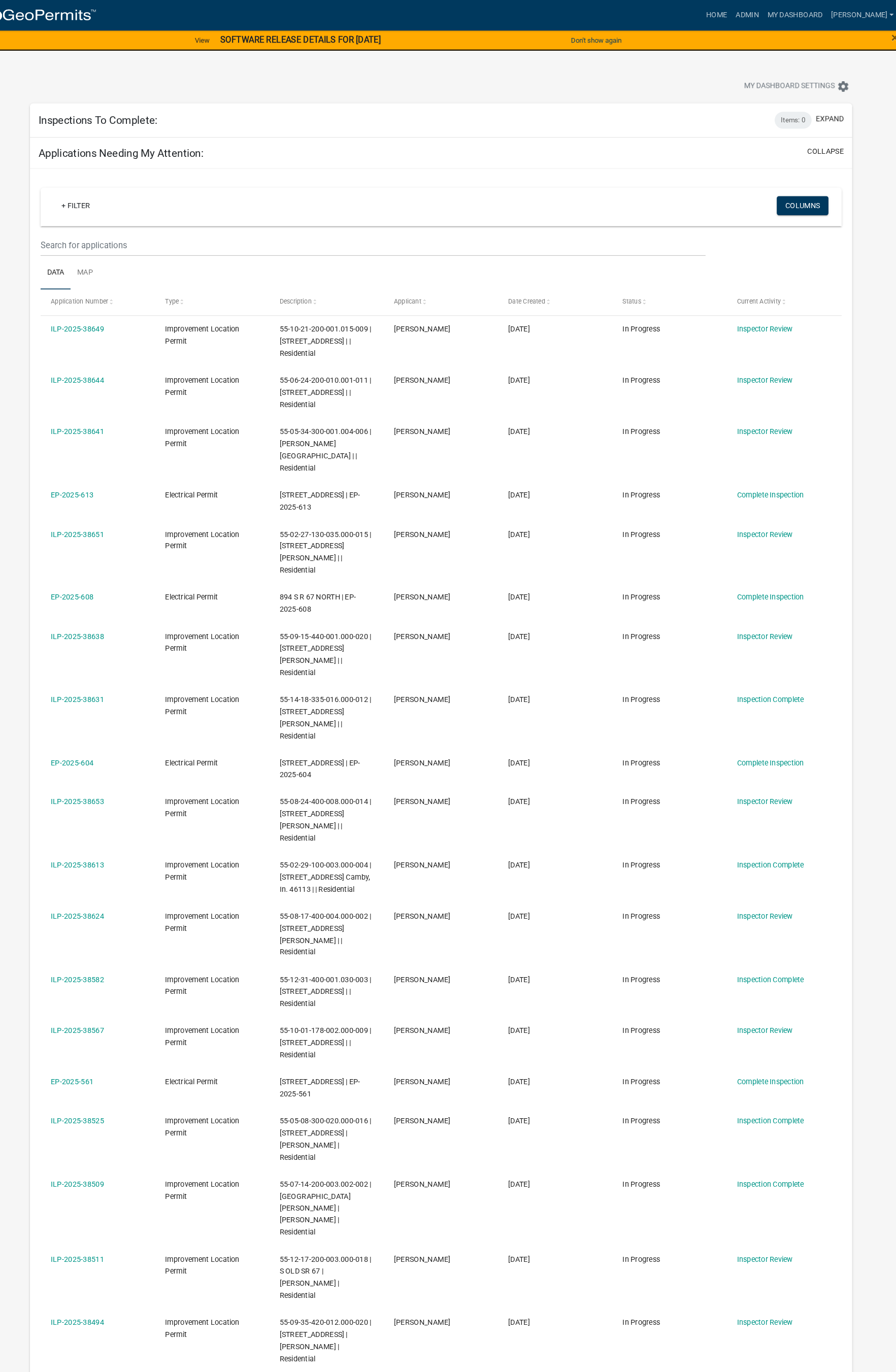
click at [483, 117] on div "Inspections To Complete: Items: 0 expand" at bounding box center [448, 116] width 792 height 33
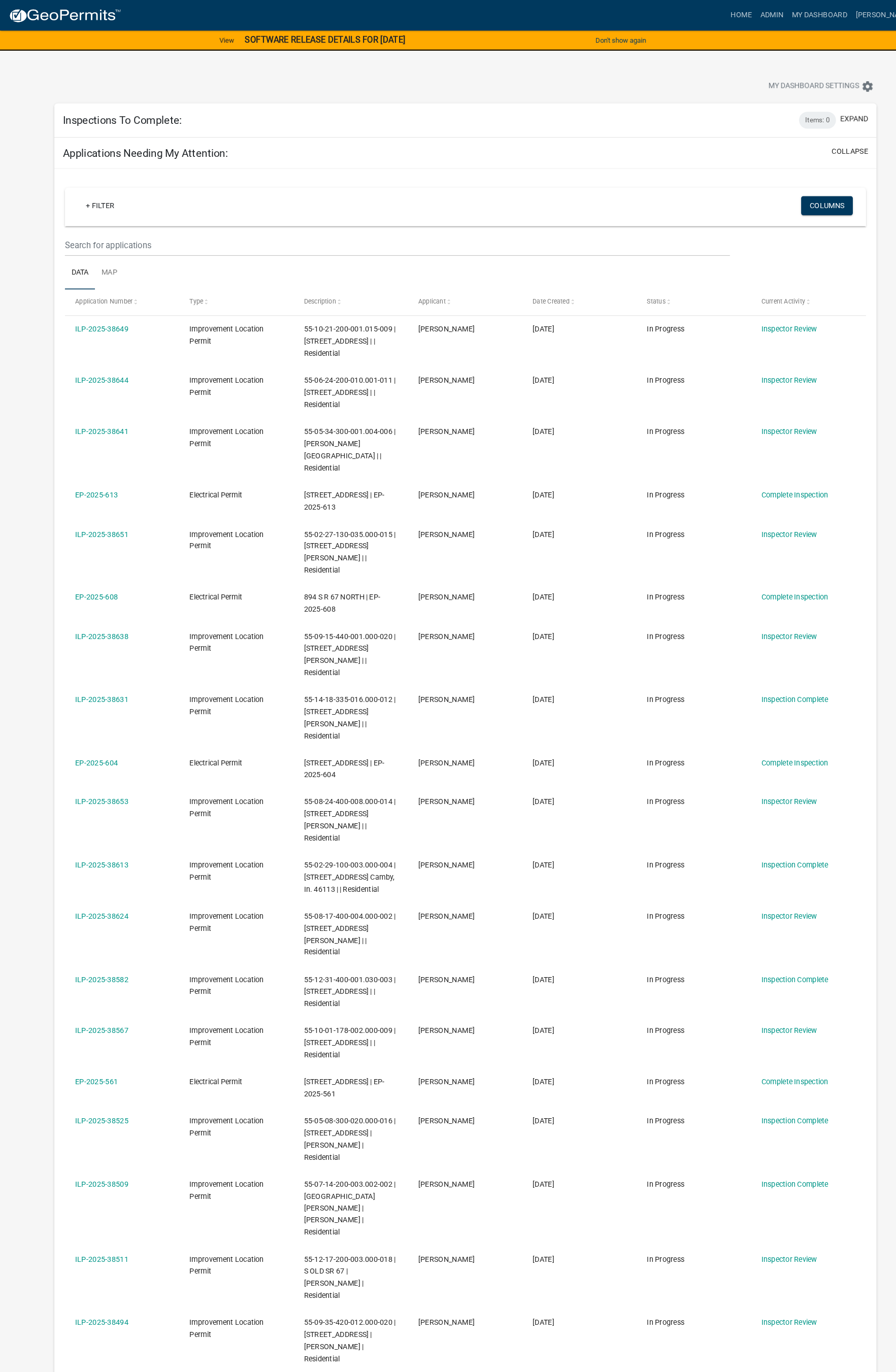
click at [21, 204] on app-user-applications "more_horiz Home Admin My Dashboard Hewett Admin Account Logout View SOFTWARE RE…" at bounding box center [448, 1044] width 896 height 2086
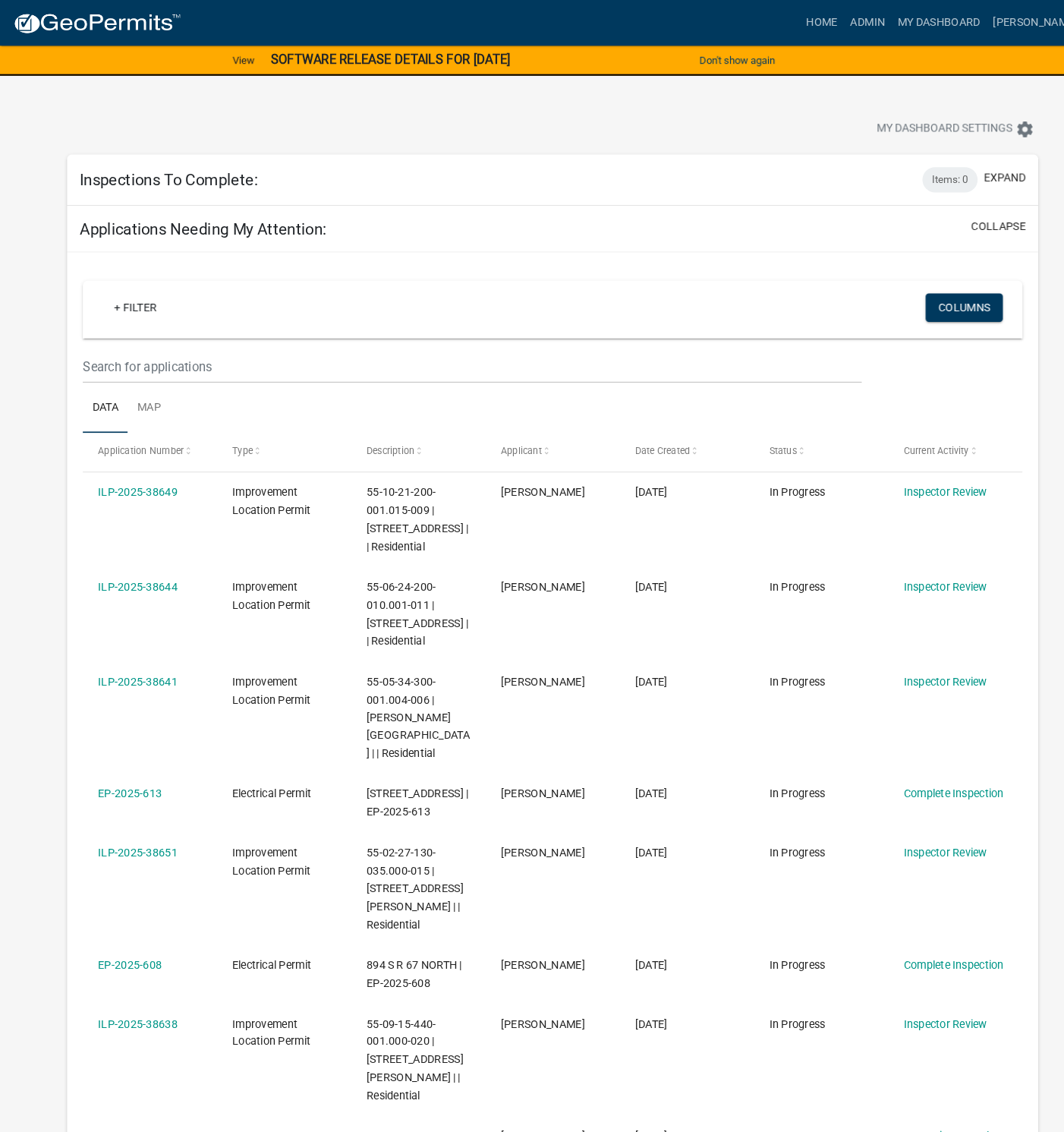
click at [129, 980] on link "ILP-2025-38638" at bounding box center [132, 985] width 77 height 12
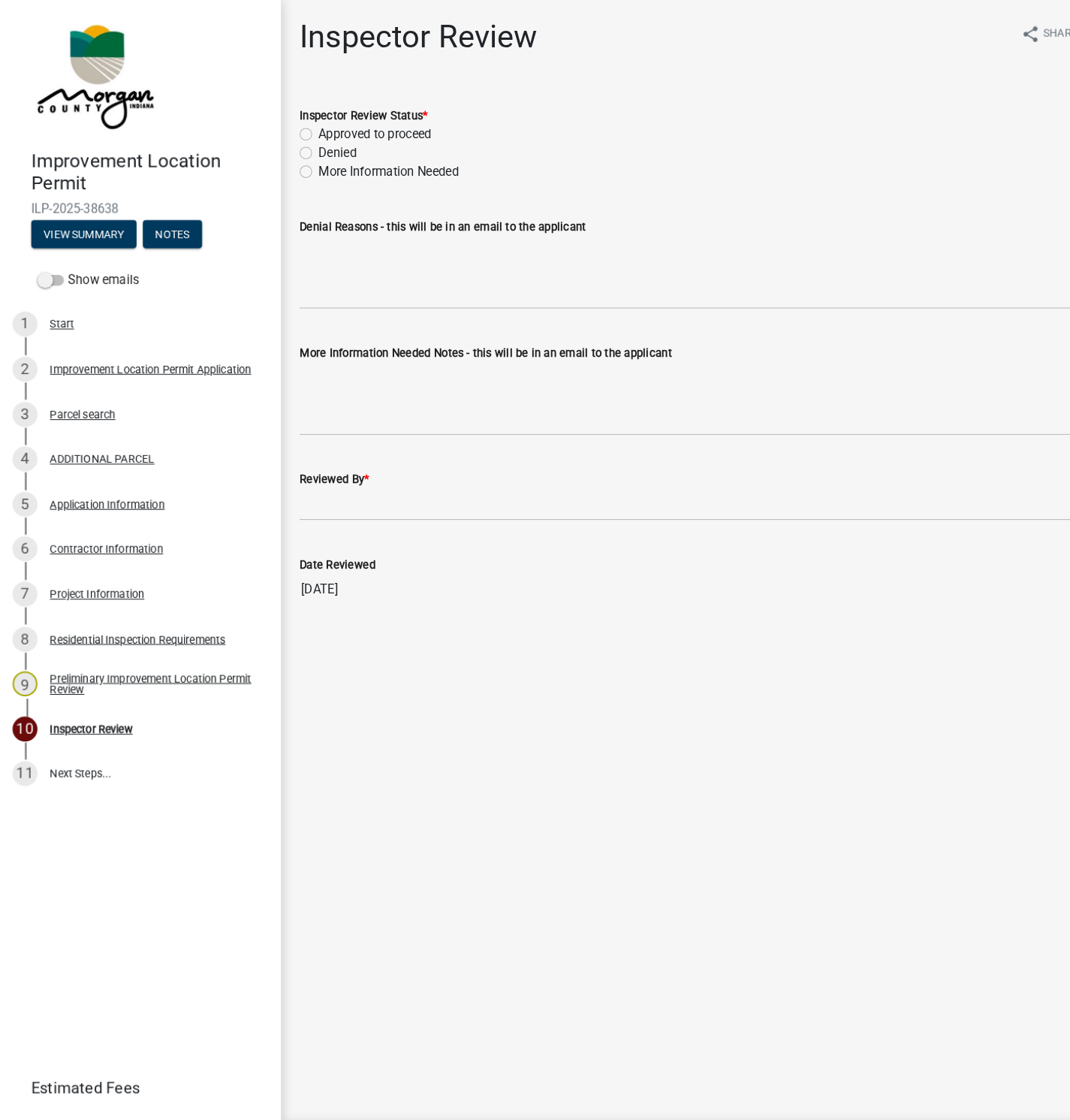
click at [306, 128] on label "Approved to proceed" at bounding box center [360, 129] width 109 height 18
click at [306, 128] on input "Approved to proceed" at bounding box center [311, 125] width 10 height 10
radio input "true"
click at [306, 502] on wm-data-entity-input "Reviewed By *" at bounding box center [670, 471] width 764 height 82
click at [312, 490] on input "Reviewed By *" at bounding box center [670, 486] width 764 height 31
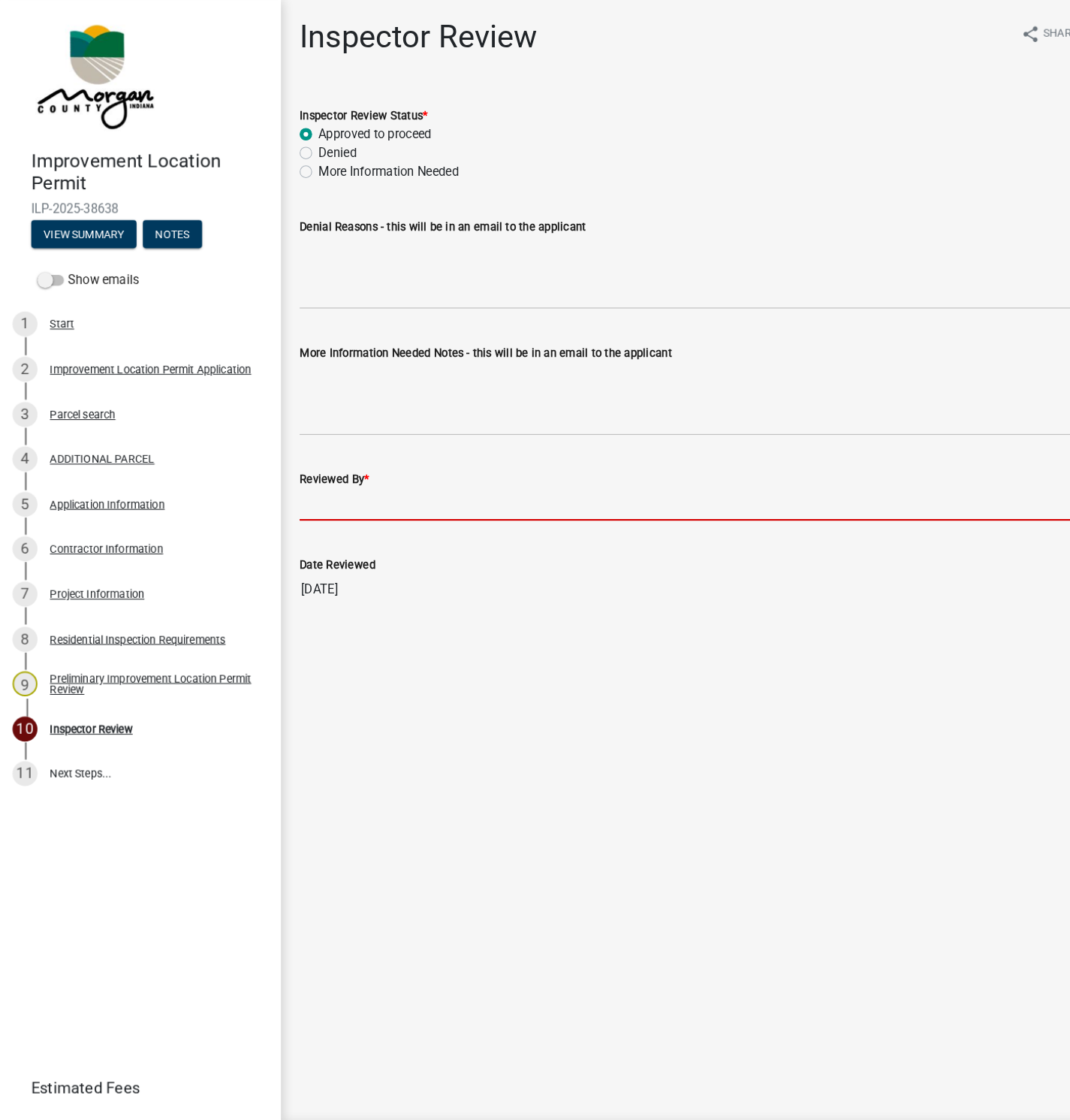
type input "[PERSON_NAME]"
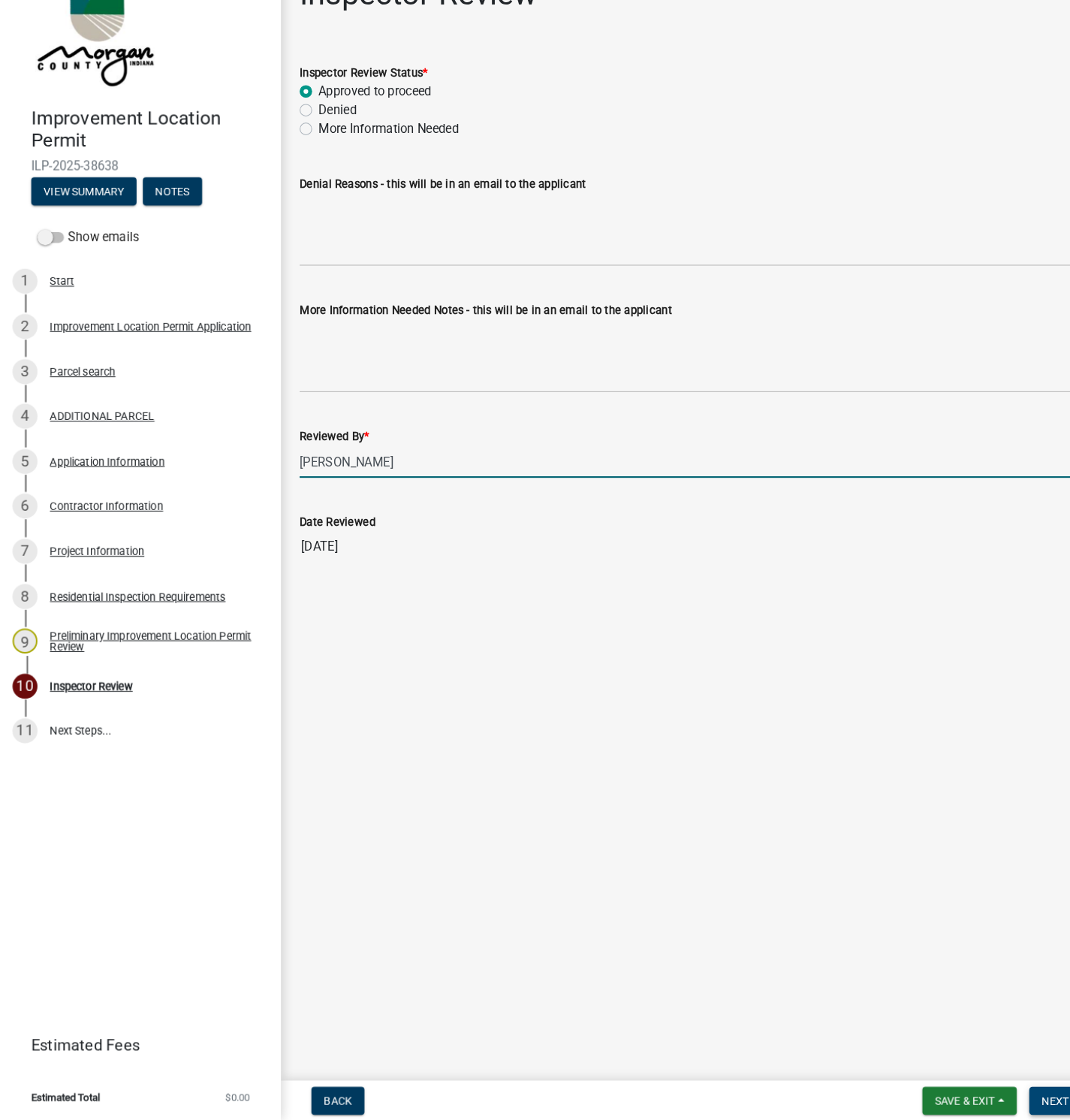
click at [1012, 1095] on span "Next" at bounding box center [1016, 1100] width 26 height 12
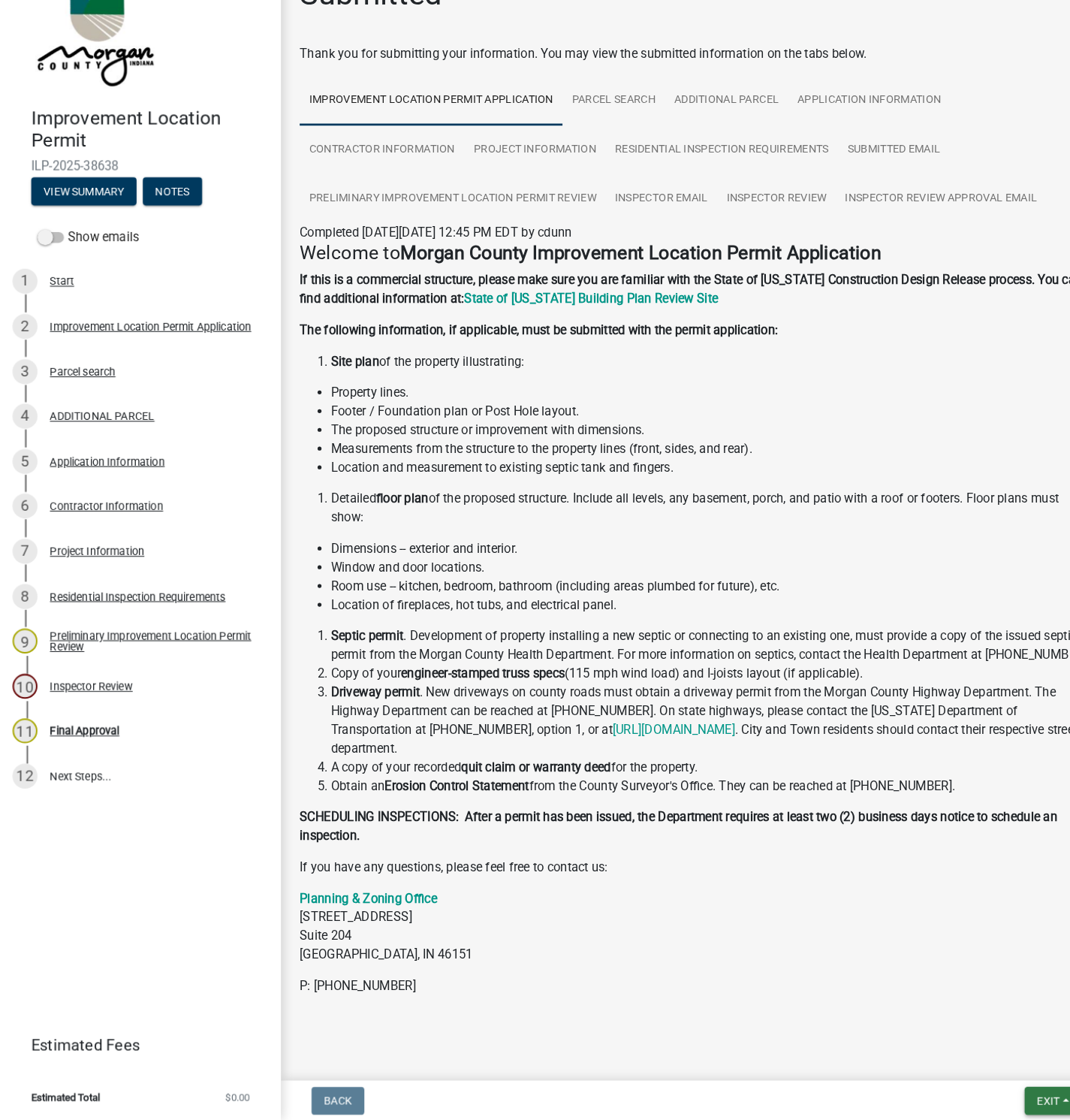
click at [1014, 1093] on button "Exit" at bounding box center [1013, 1101] width 55 height 27
click at [973, 1065] on button "Save & Exit" at bounding box center [981, 1062] width 120 height 36
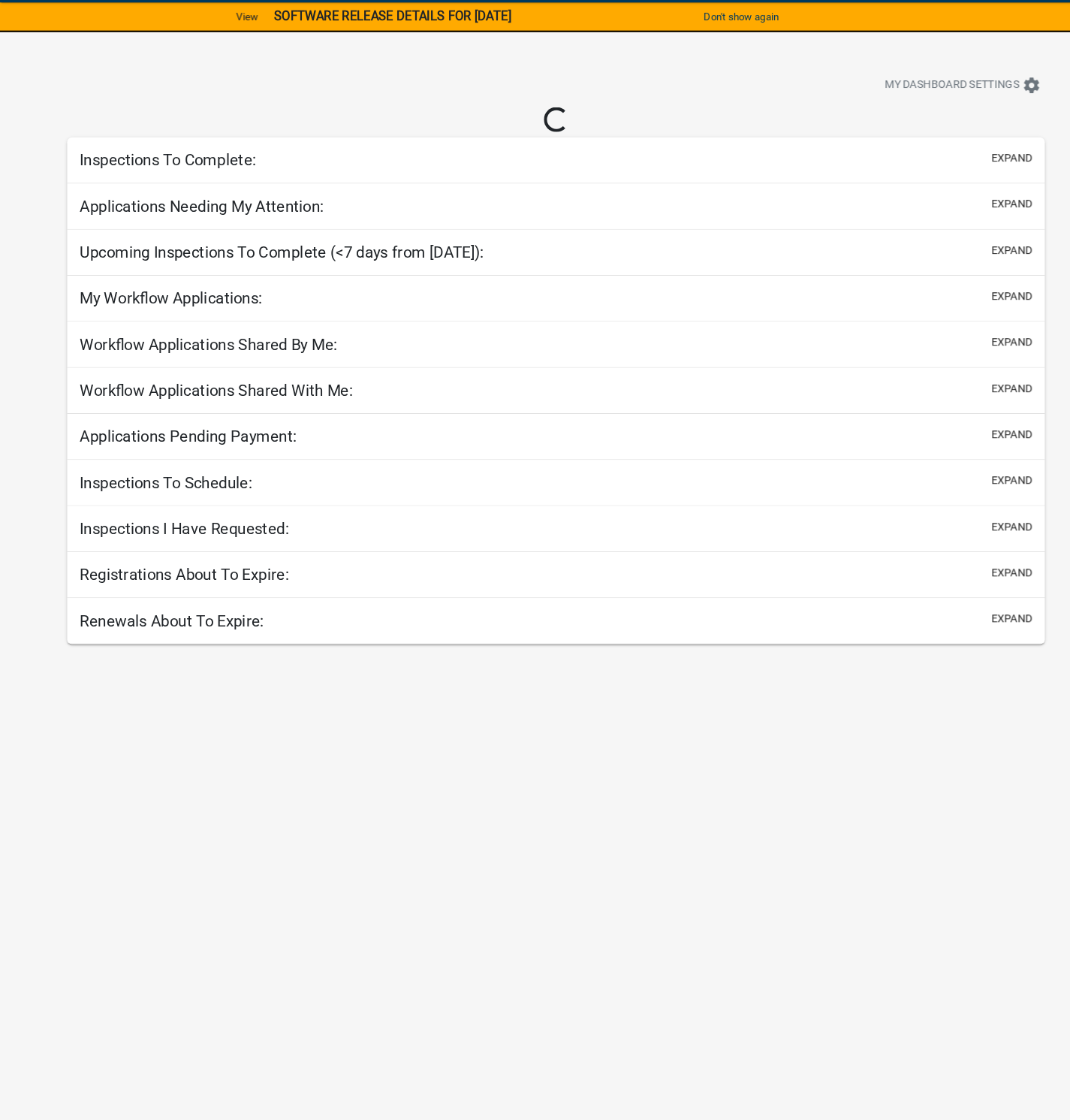
select select "1: 25"
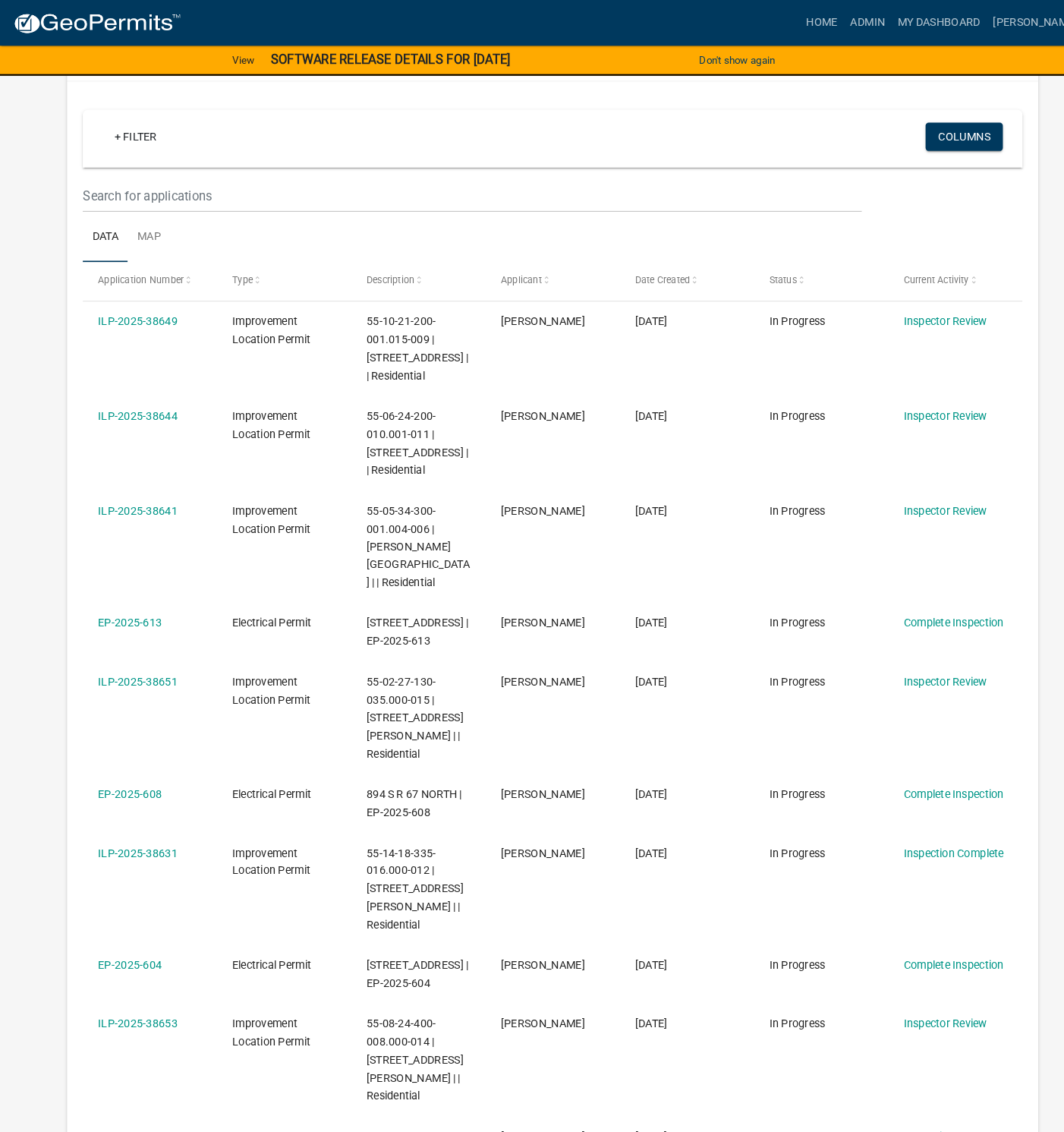
scroll to position [152, 0]
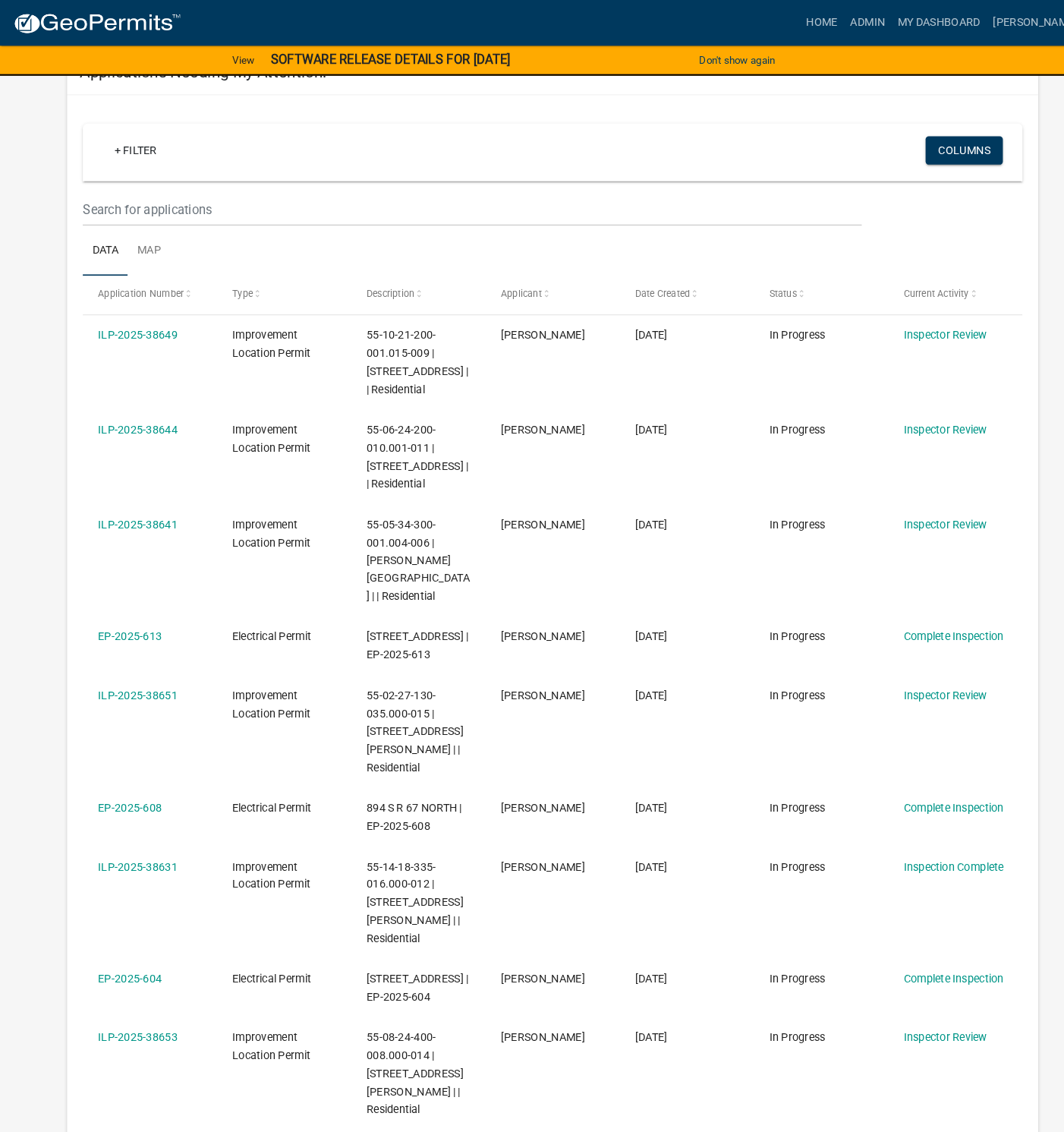
click at [147, 511] on link "ILP-2025-38641" at bounding box center [132, 505] width 77 height 12
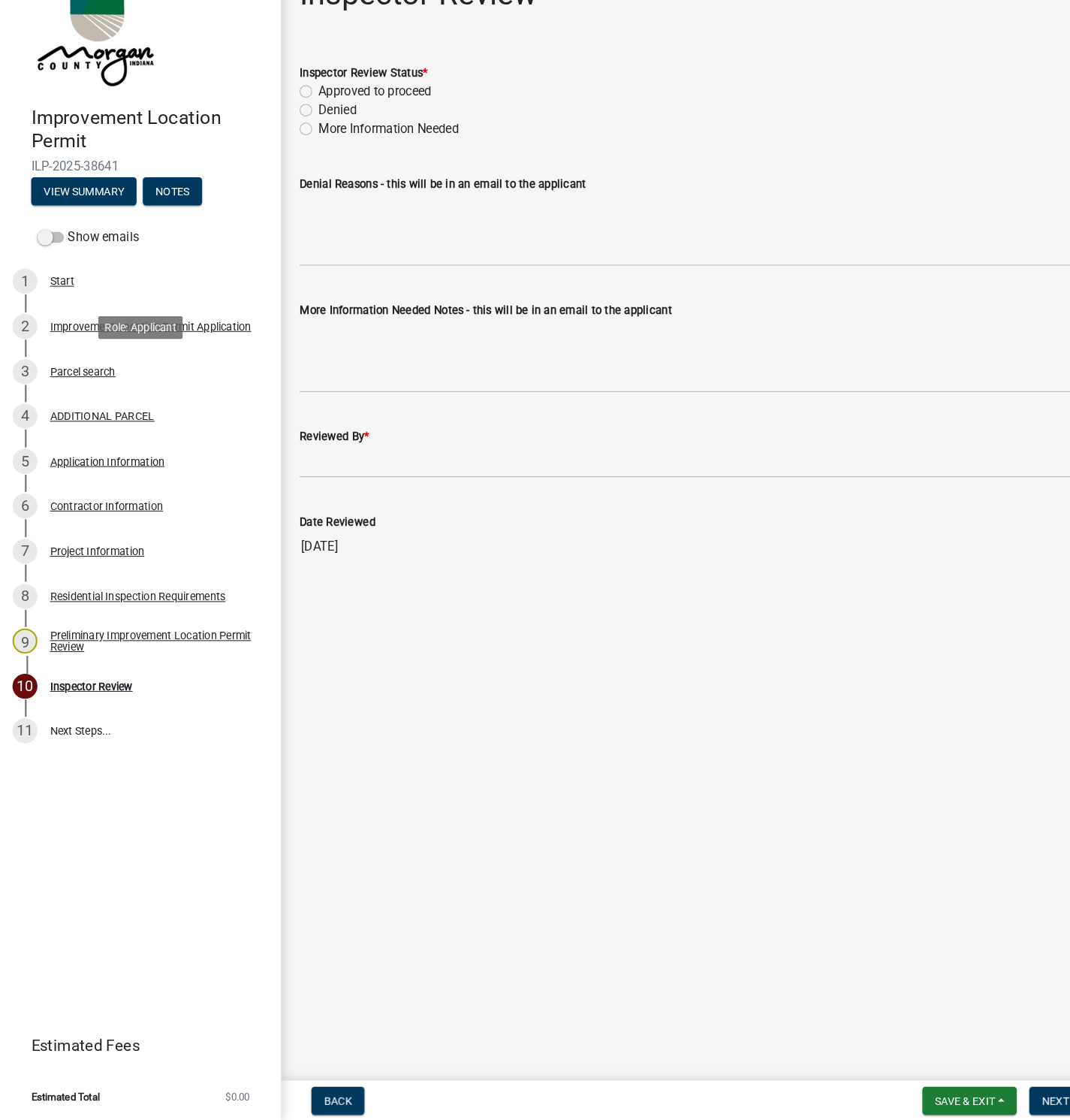
click at [87, 401] on div "Parcel search" at bounding box center [79, 399] width 63 height 11
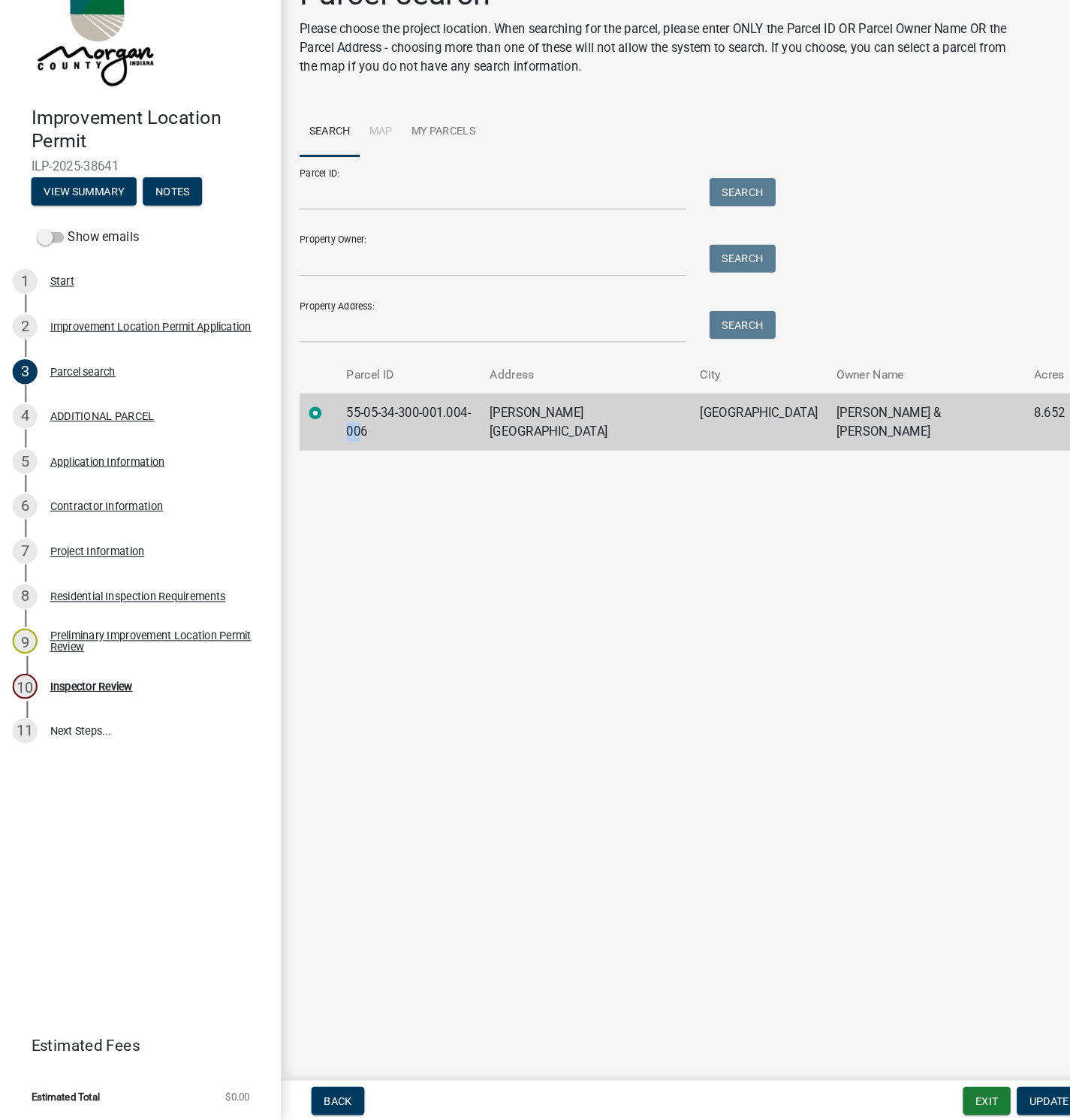
click at [462, 435] on td "55-05-34-300-001.004-006" at bounding box center [393, 447] width 138 height 55
drag, startPoint x: 500, startPoint y: 435, endPoint x: 344, endPoint y: 438, distance: 156.0
click at [344, 438] on td "55-05-34-300-001.004-006" at bounding box center [393, 447] width 138 height 55
copy td "55-05-34-300-001.004-006"
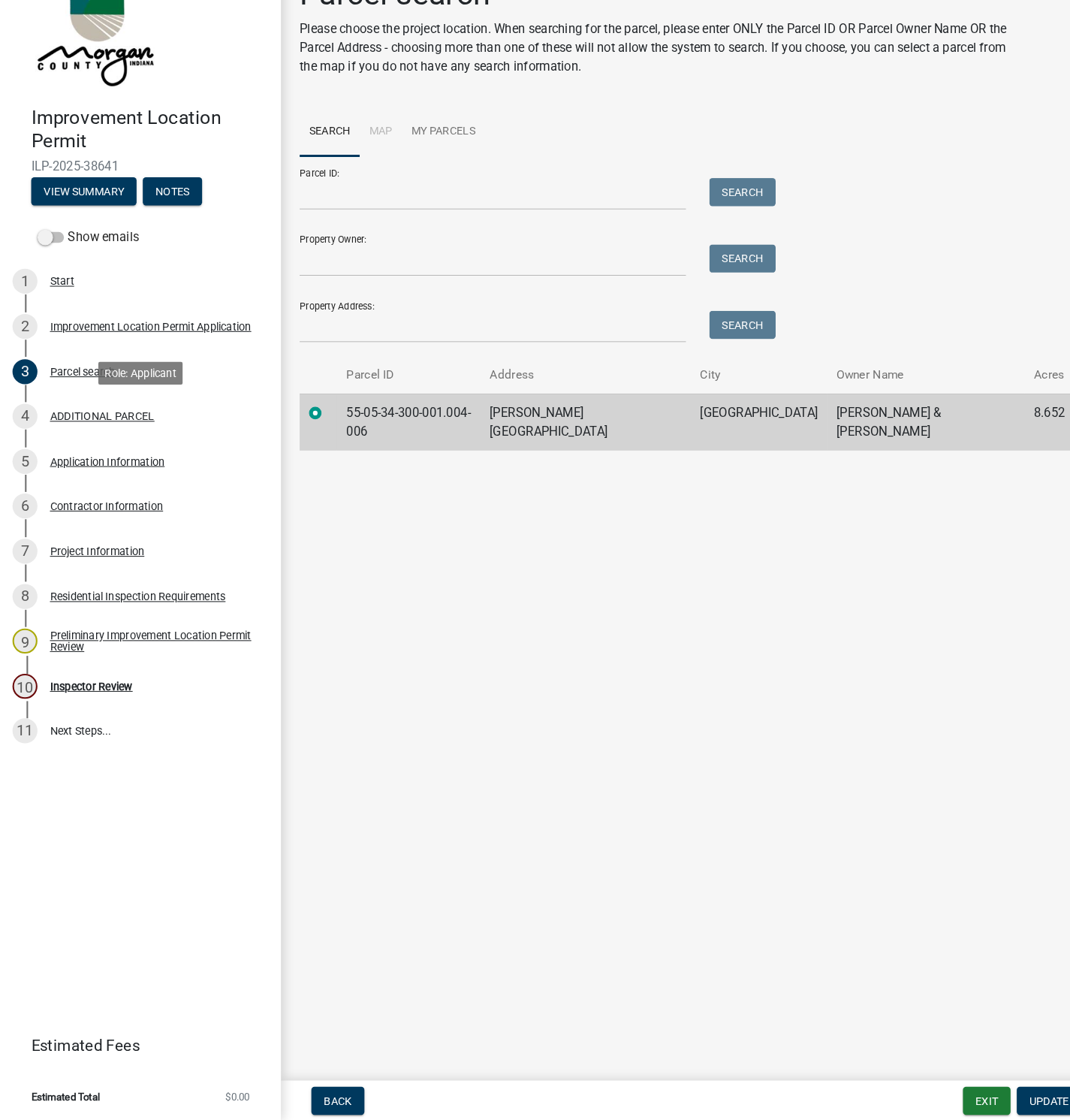
click at [109, 442] on div "ADDITIONAL PARCEL" at bounding box center [98, 442] width 100 height 11
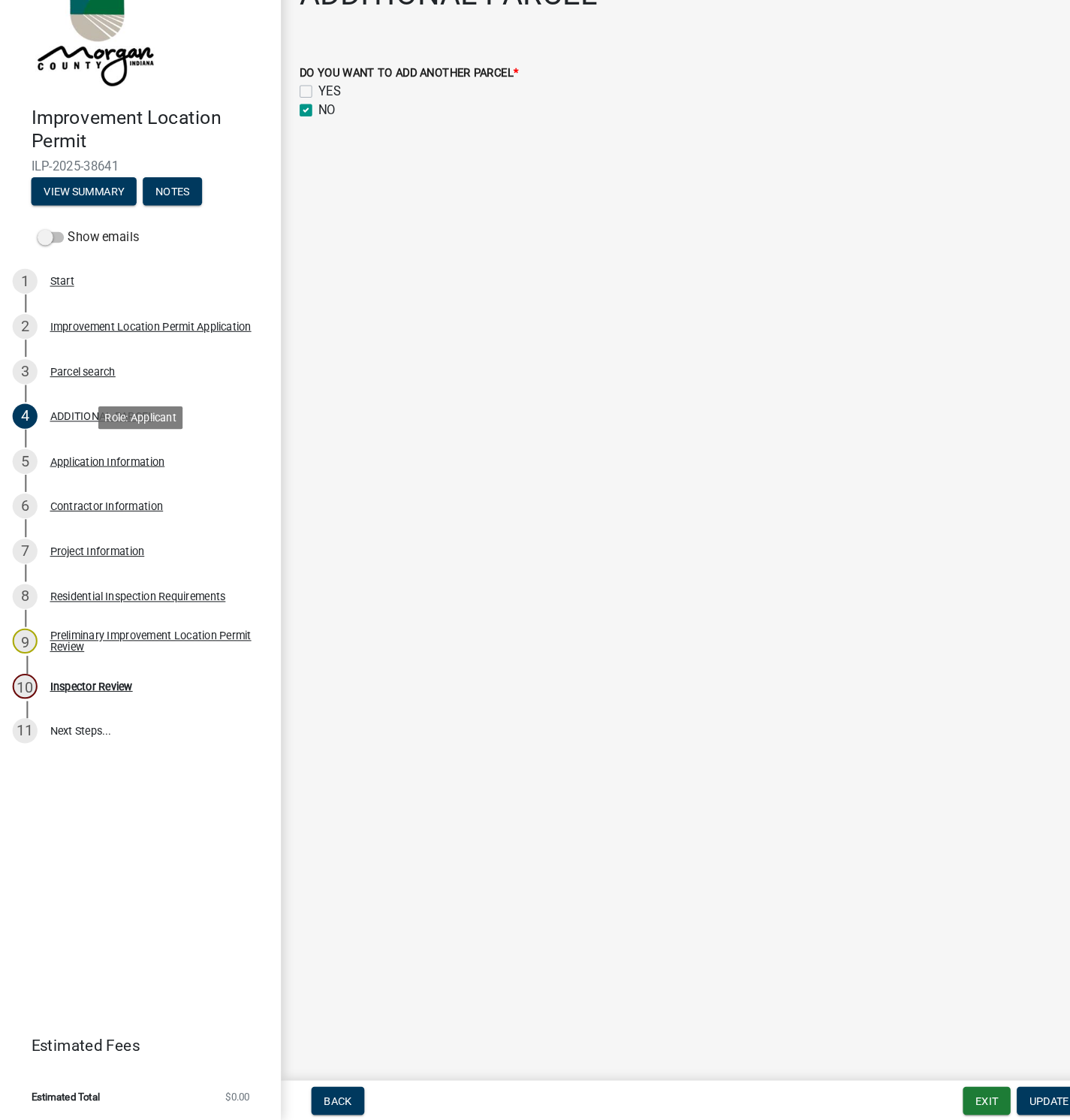
click at [101, 482] on div "Application Information" at bounding box center [103, 486] width 110 height 11
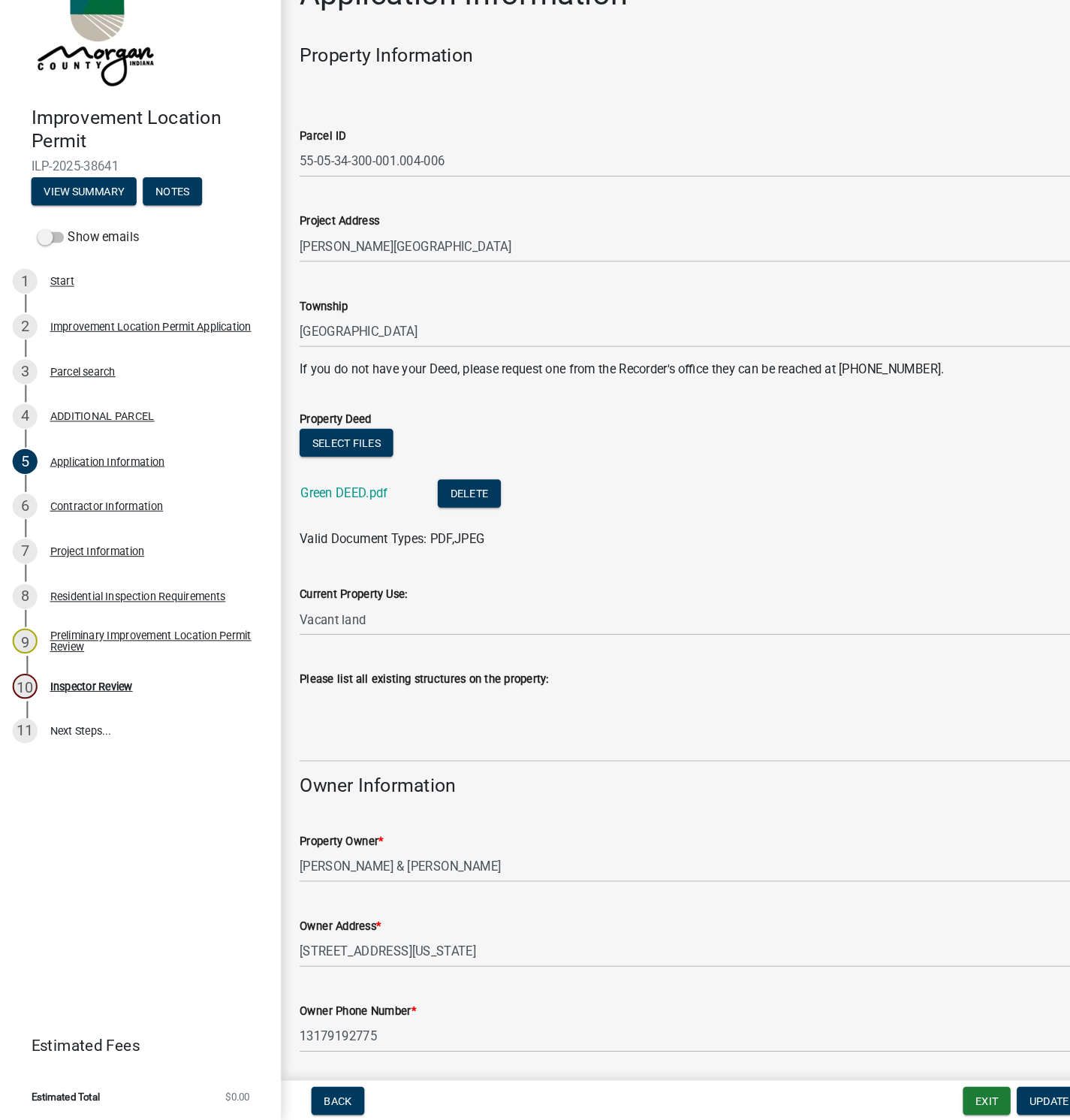
click at [306, 514] on link "Green DEED.pdf" at bounding box center [330, 516] width 84 height 14
click at [97, 523] on div "Contractor Information" at bounding box center [102, 528] width 109 height 11
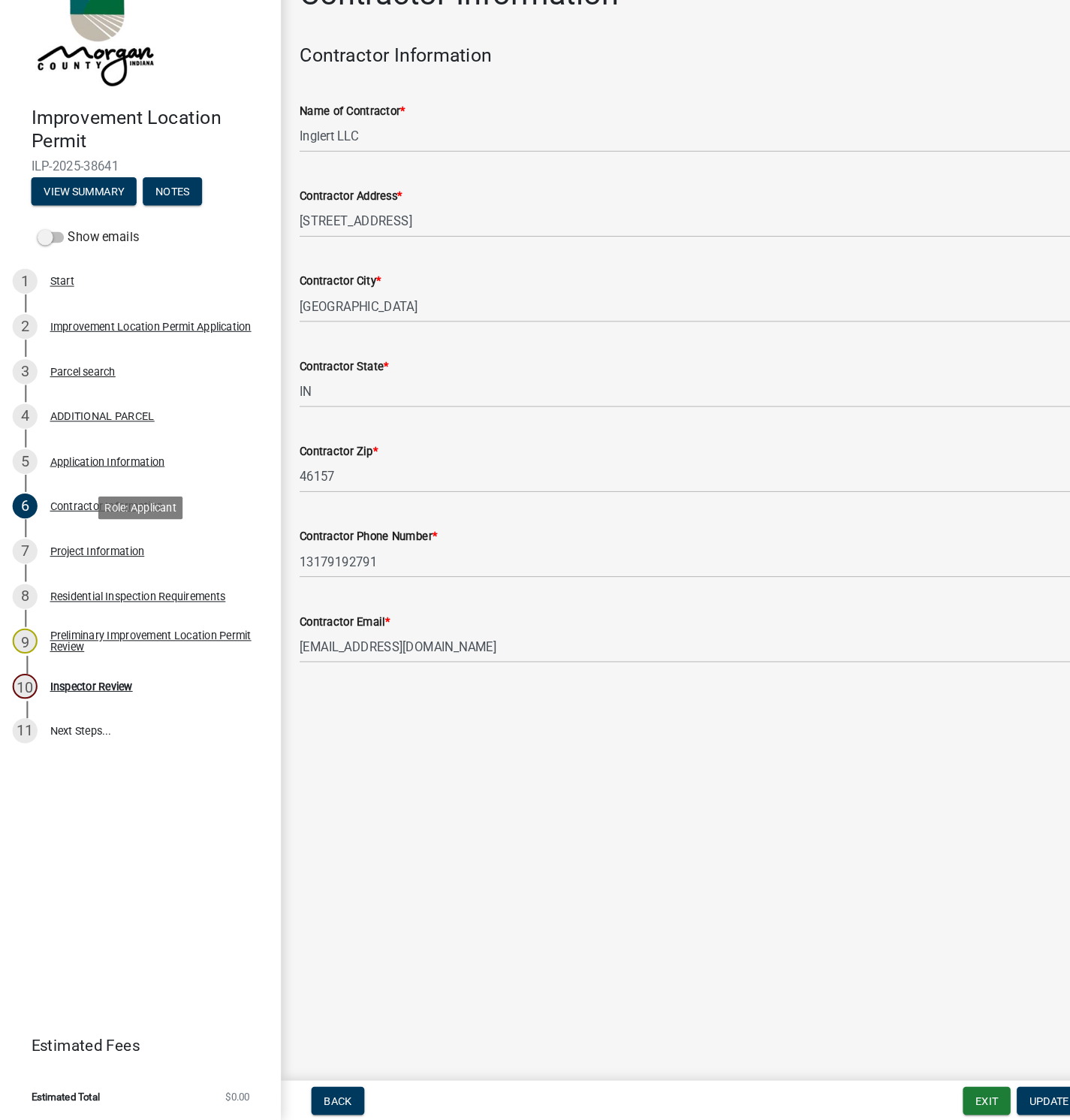
click at [72, 566] on div "Project Information" at bounding box center [93, 572] width 91 height 11
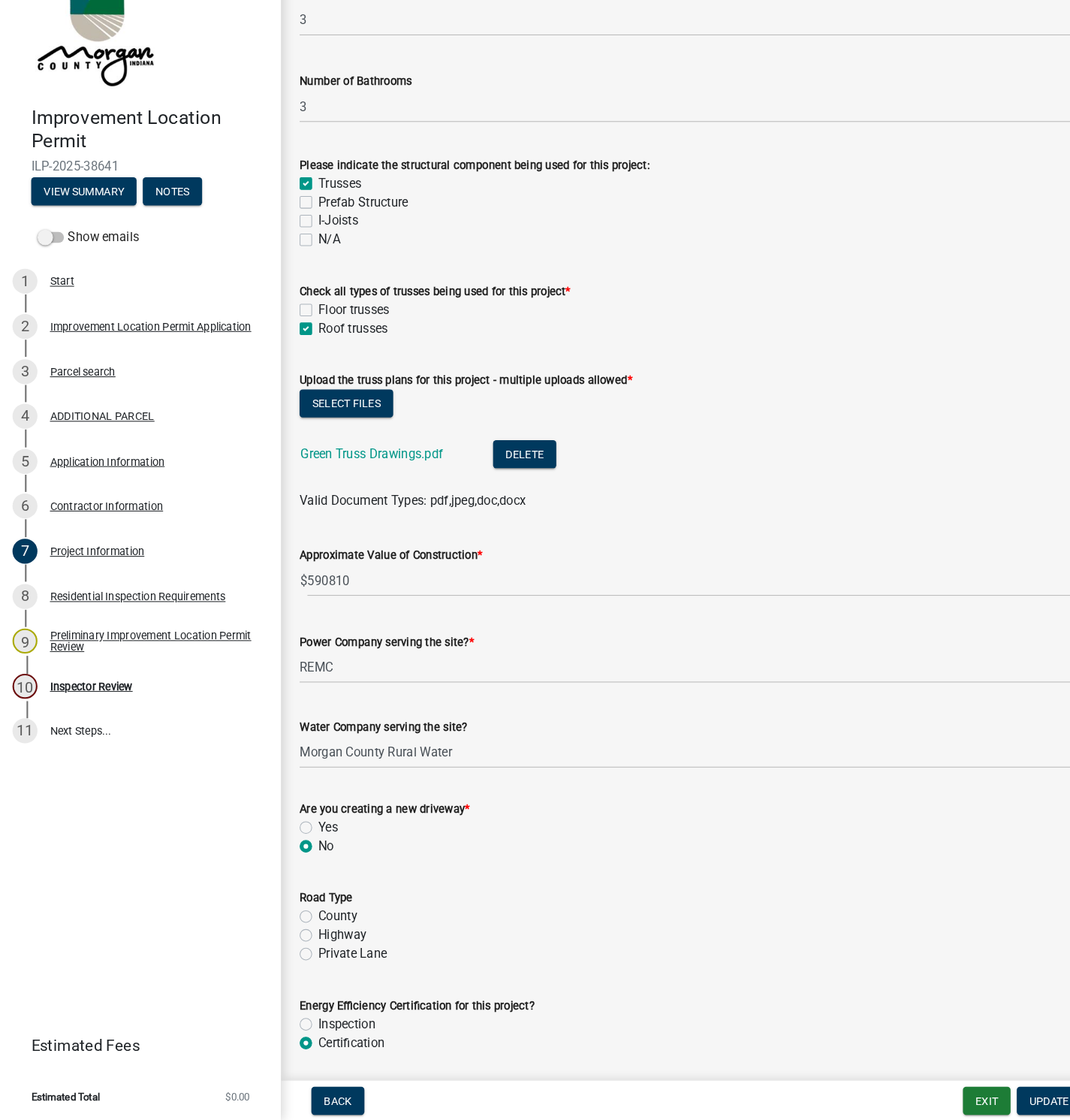
scroll to position [1302, 0]
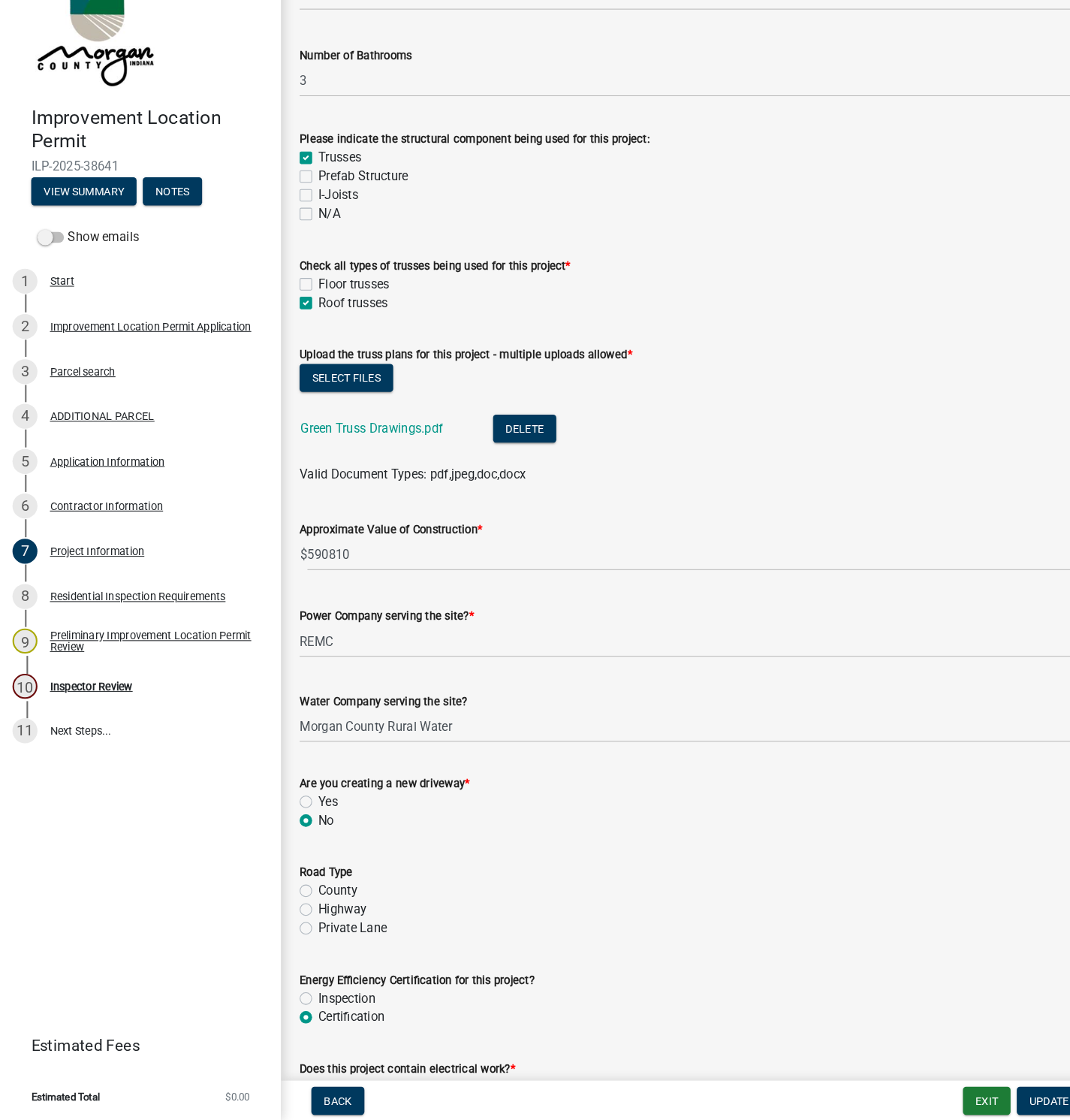
click at [340, 453] on link "Green Truss Drawings.pdf" at bounding box center [358, 453] width 137 height 14
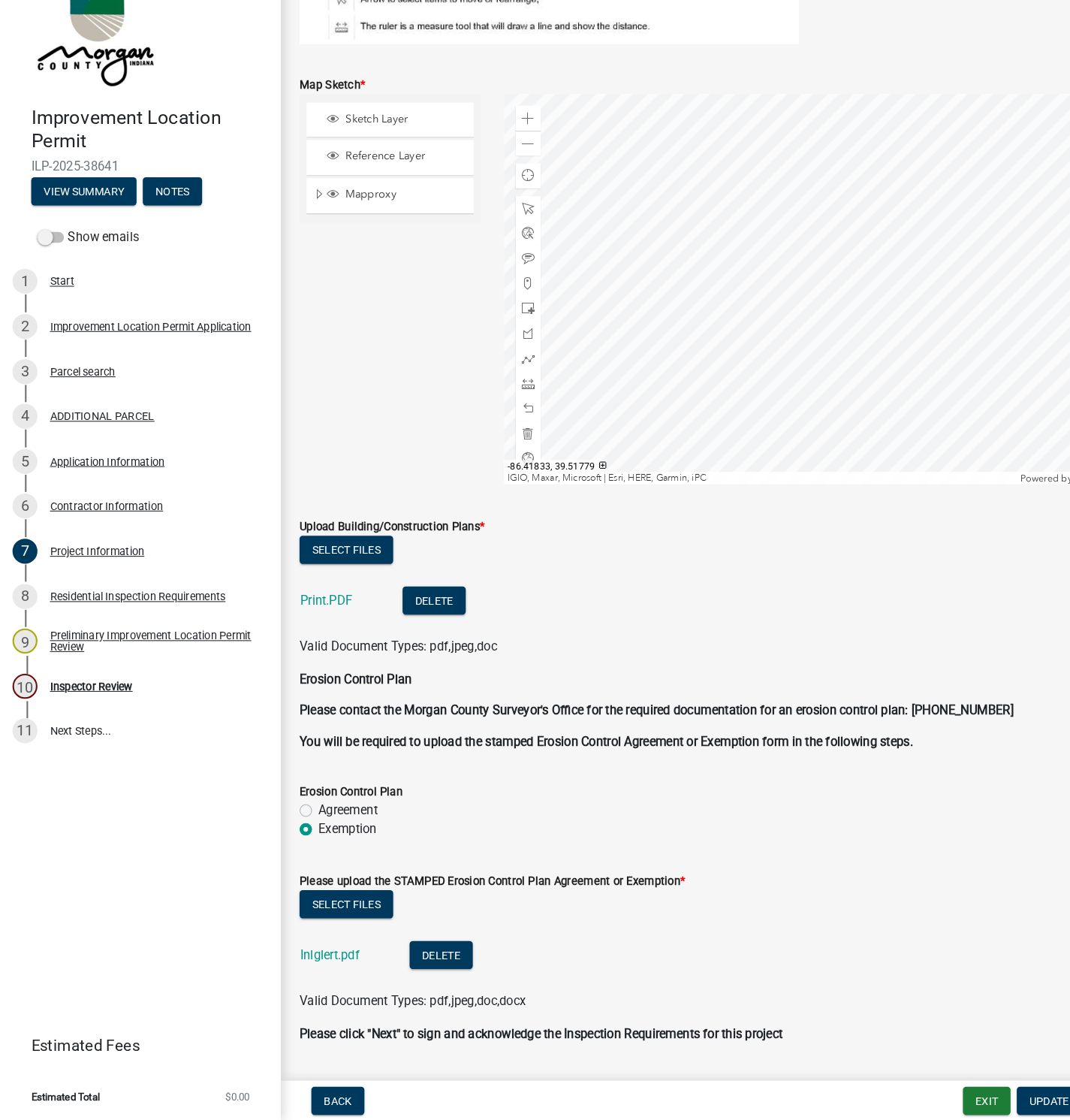
scroll to position [3338, 0]
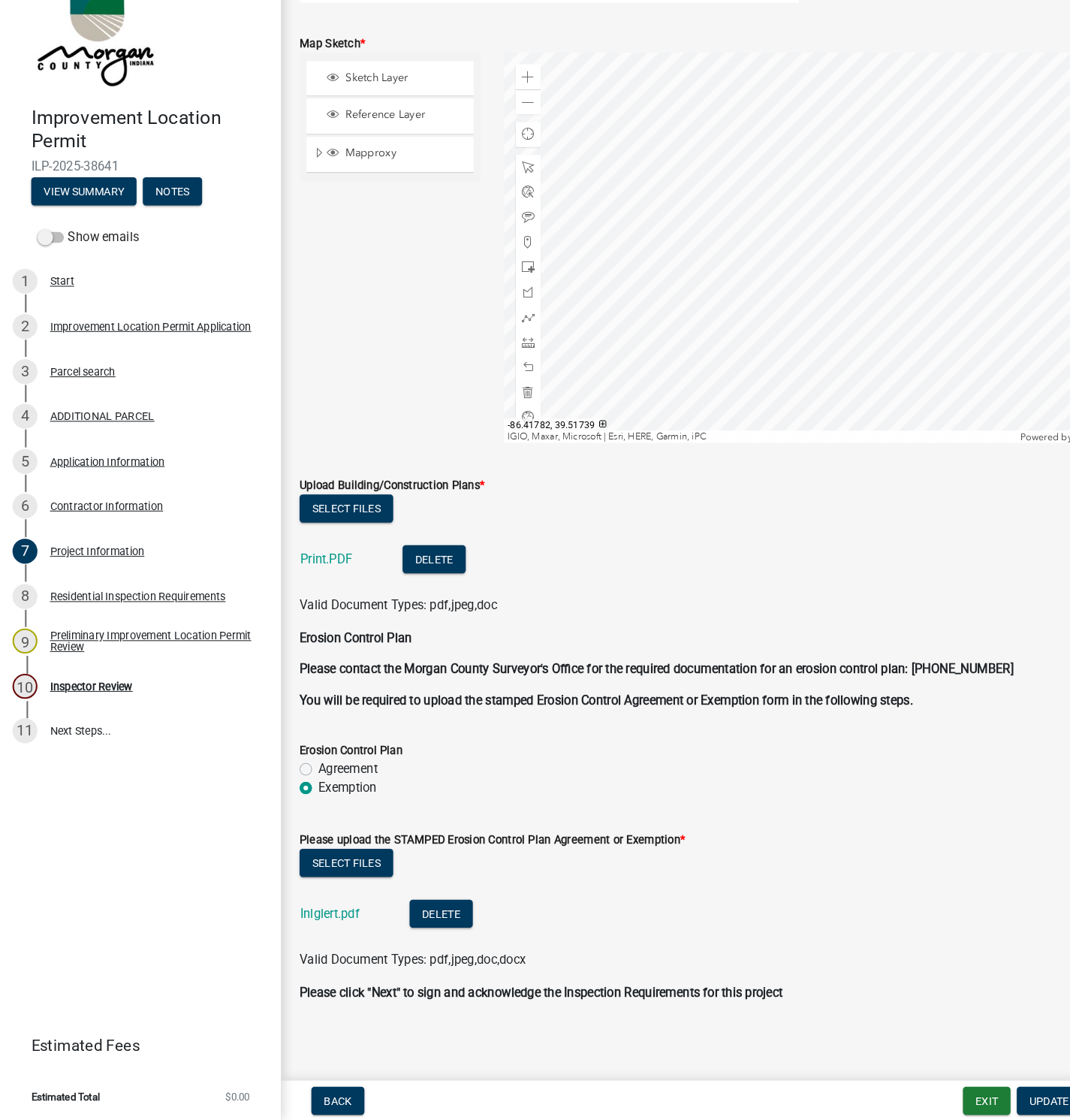
click at [312, 572] on link "Print.PDF" at bounding box center [314, 579] width 51 height 14
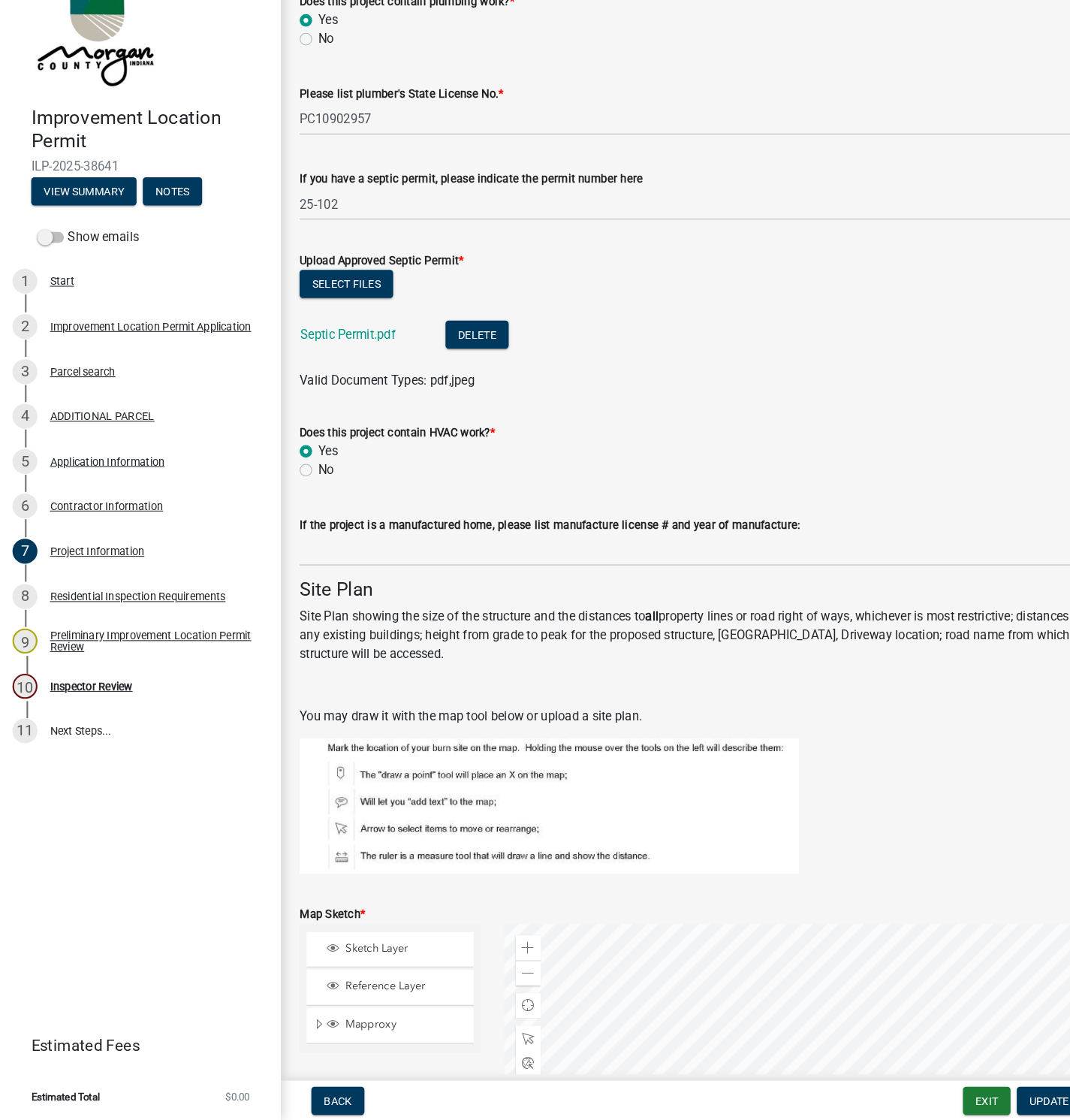
scroll to position [2470, 0]
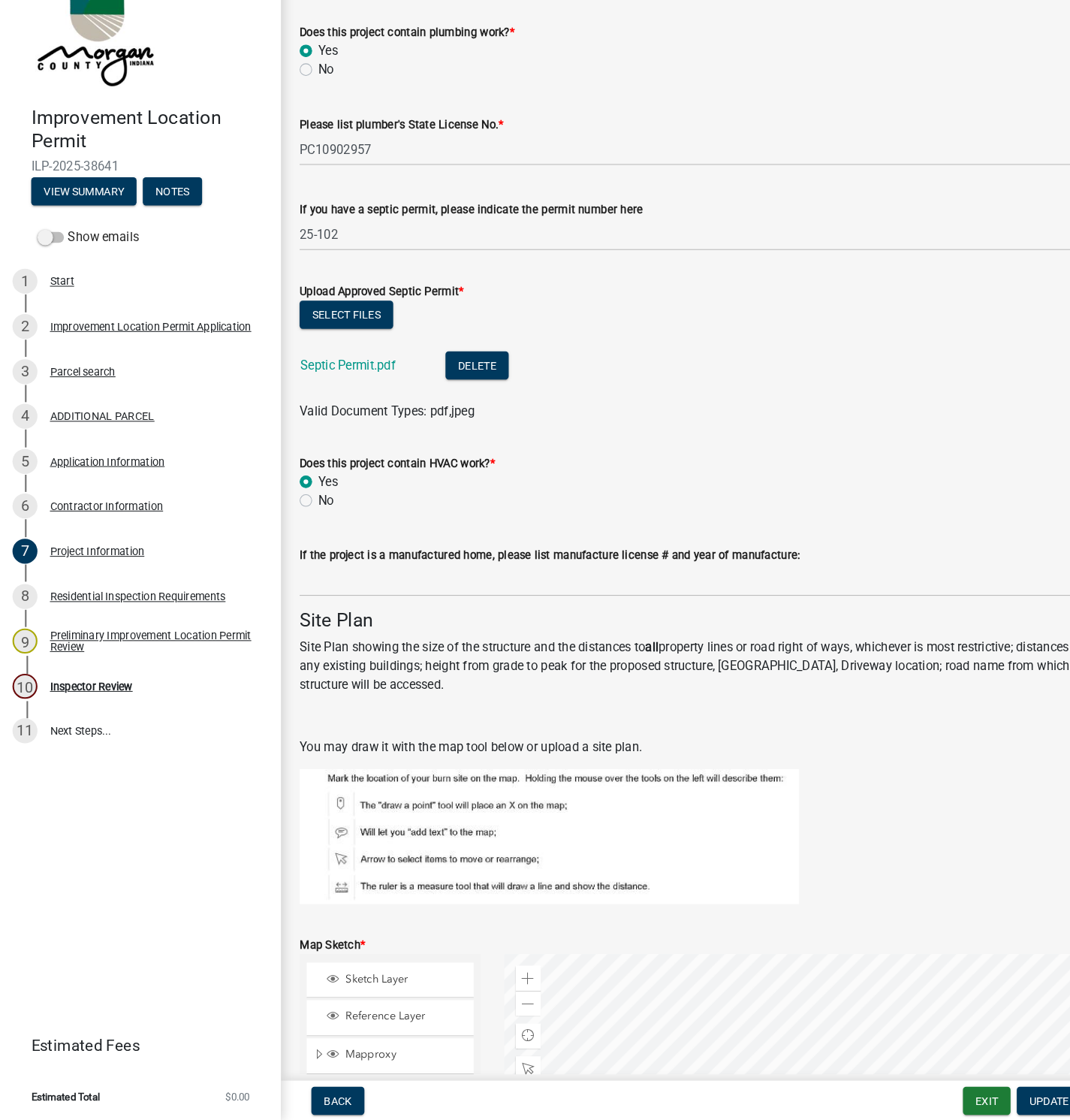
click at [342, 391] on link "Septic Permit.pdf" at bounding box center [334, 393] width 91 height 14
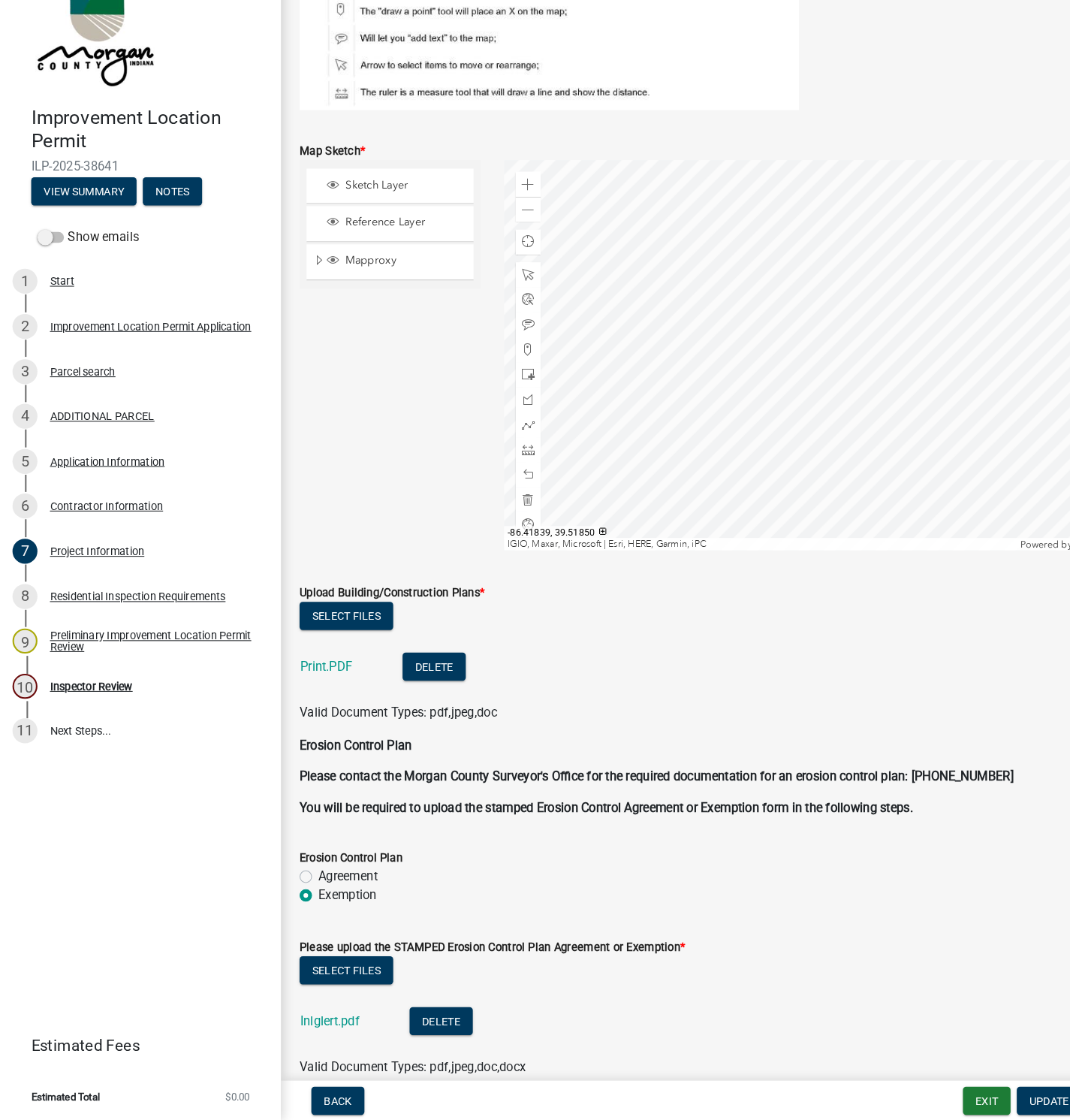
scroll to position [3338, 0]
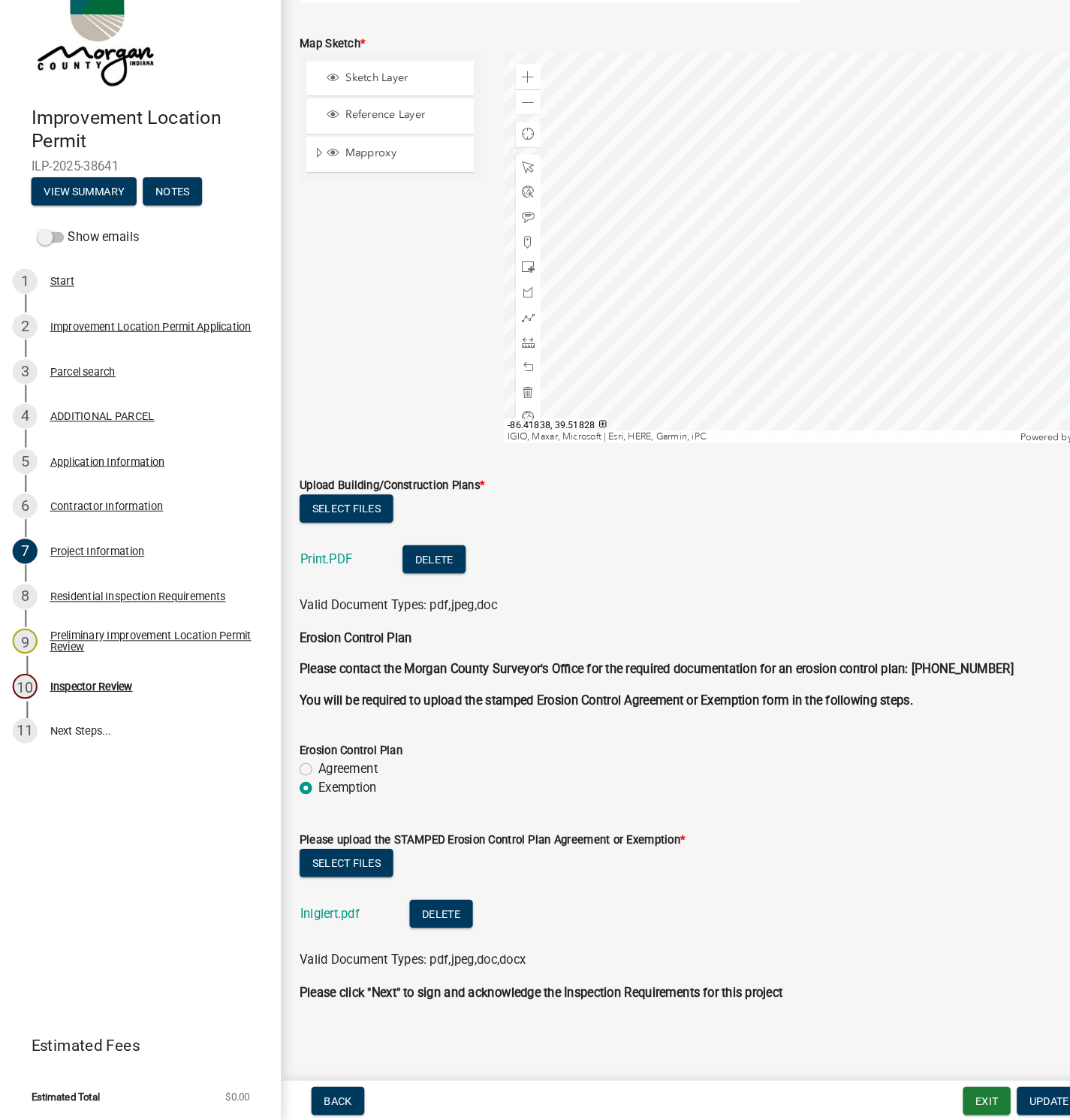
click at [307, 919] on link "Inlglert.pdf" at bounding box center [317, 920] width 57 height 14
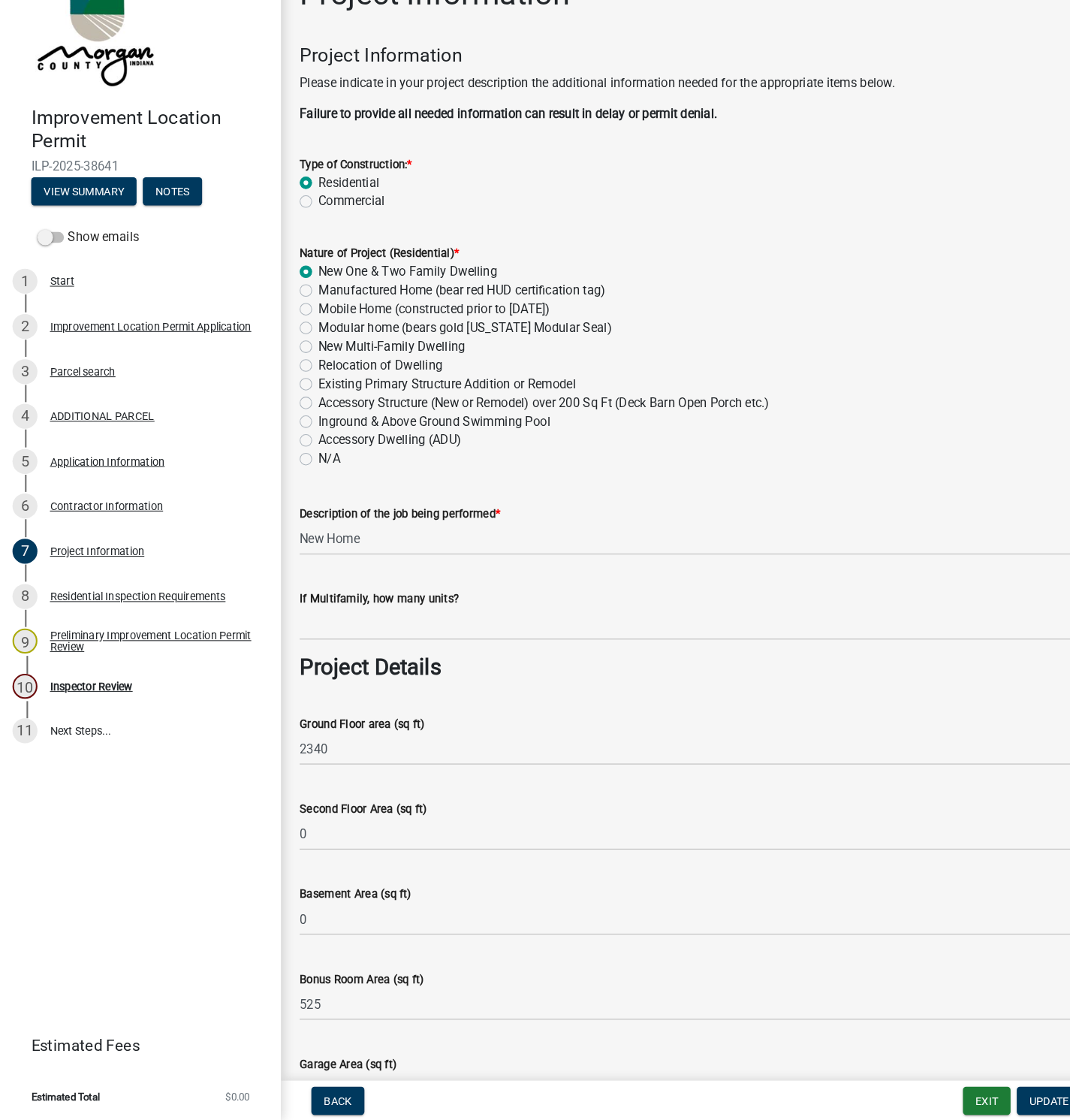
scroll to position [0, 0]
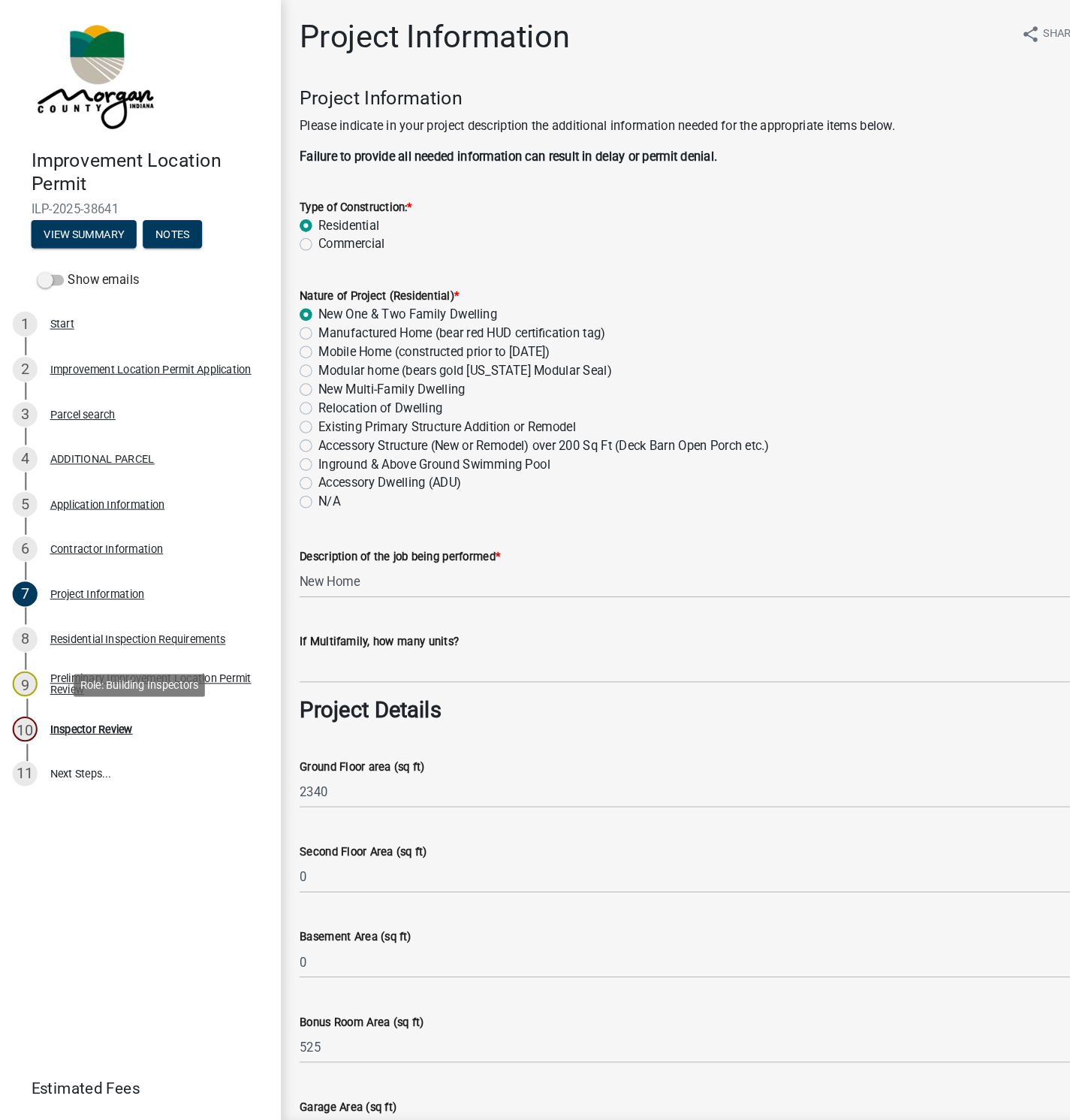
click at [68, 698] on div "Inspector Review" at bounding box center [88, 702] width 79 height 11
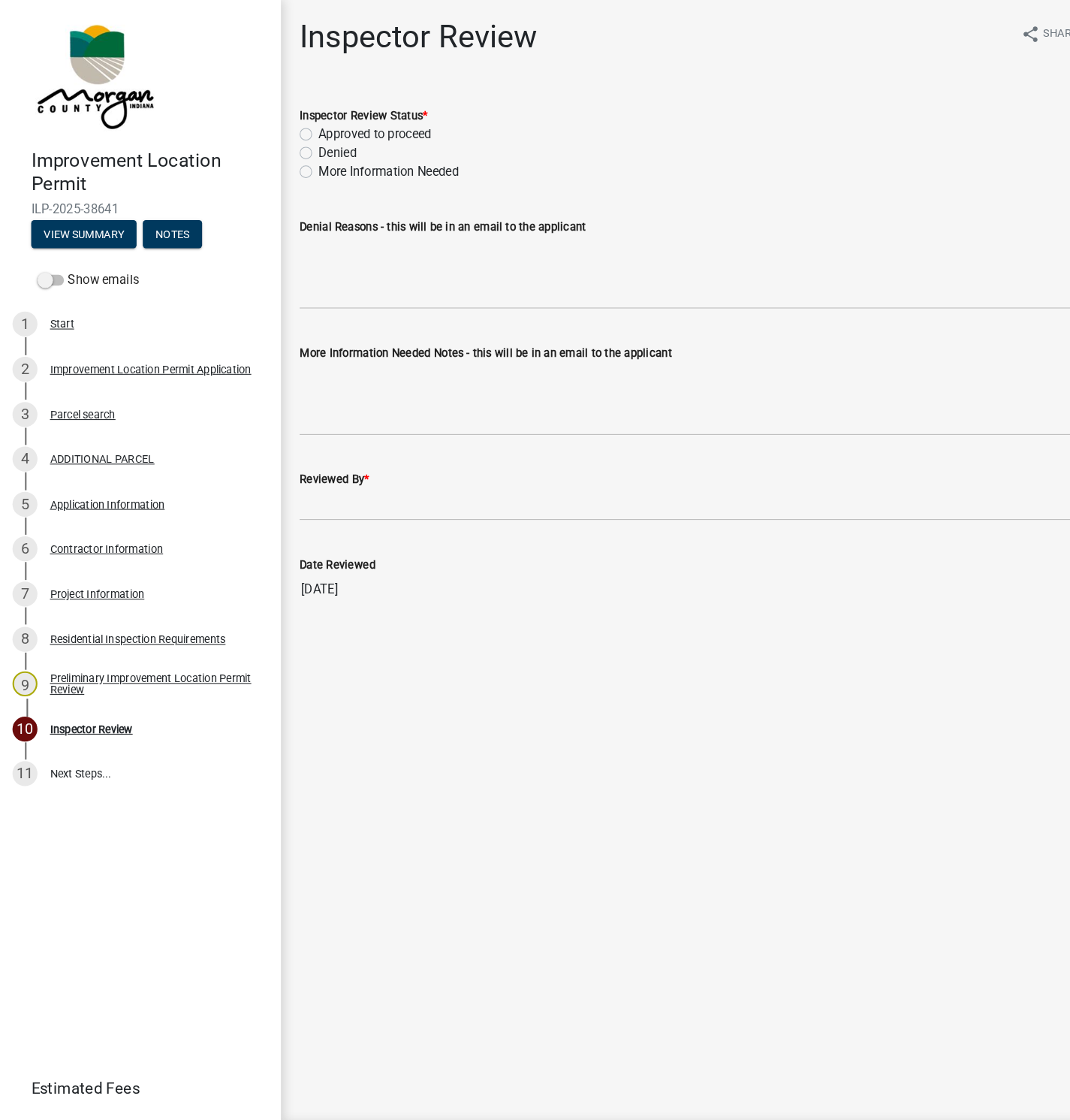
click at [306, 127] on label "Approved to proceed" at bounding box center [360, 129] width 109 height 18
click at [306, 127] on input "Approved to proceed" at bounding box center [311, 125] width 10 height 10
radio input "true"
click at [327, 516] on div "Date Reviewed 10/02/2025" at bounding box center [670, 547] width 764 height 70
click at [315, 482] on input "Reviewed By *" at bounding box center [670, 486] width 764 height 31
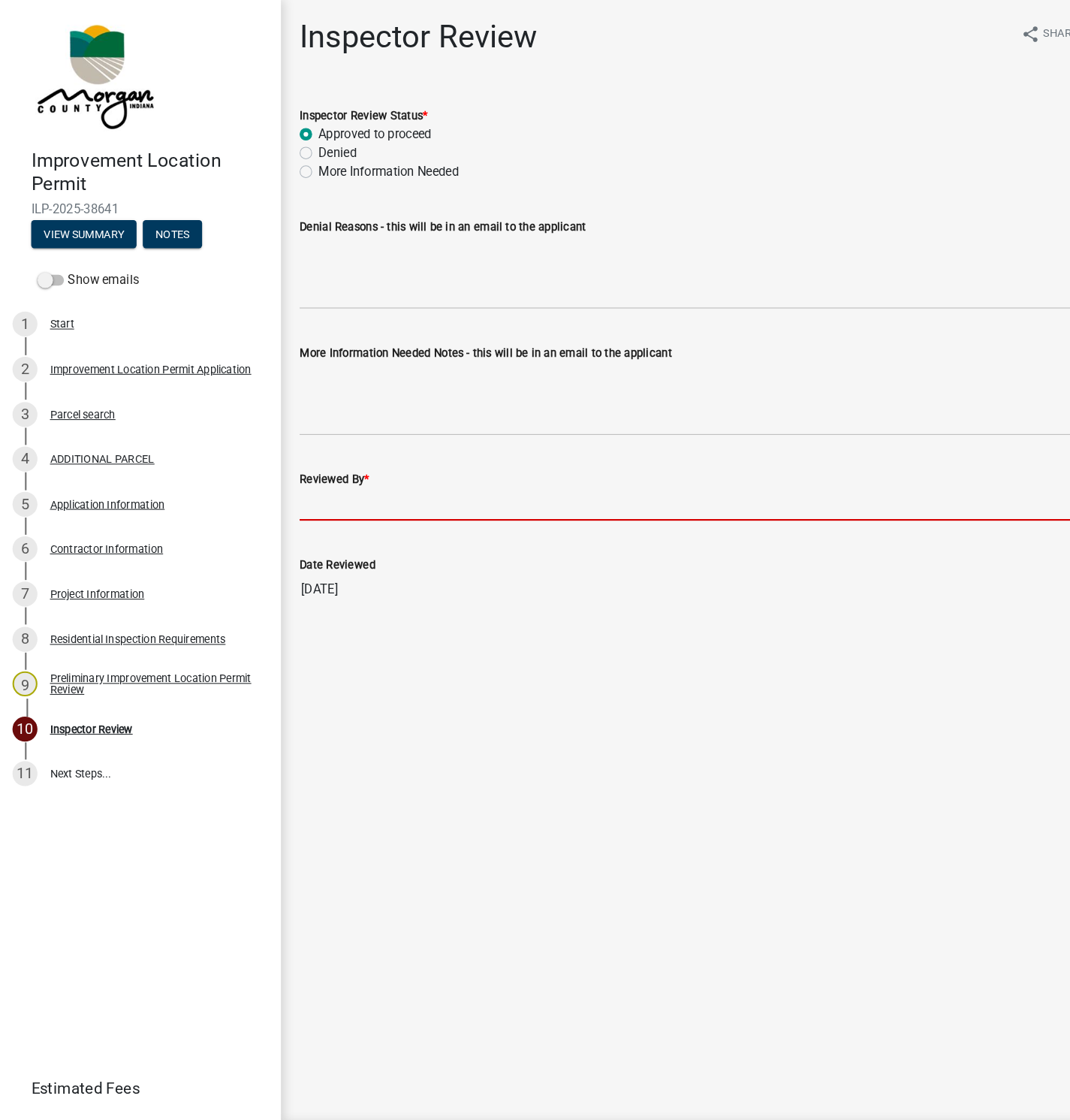
type input "[PERSON_NAME]"
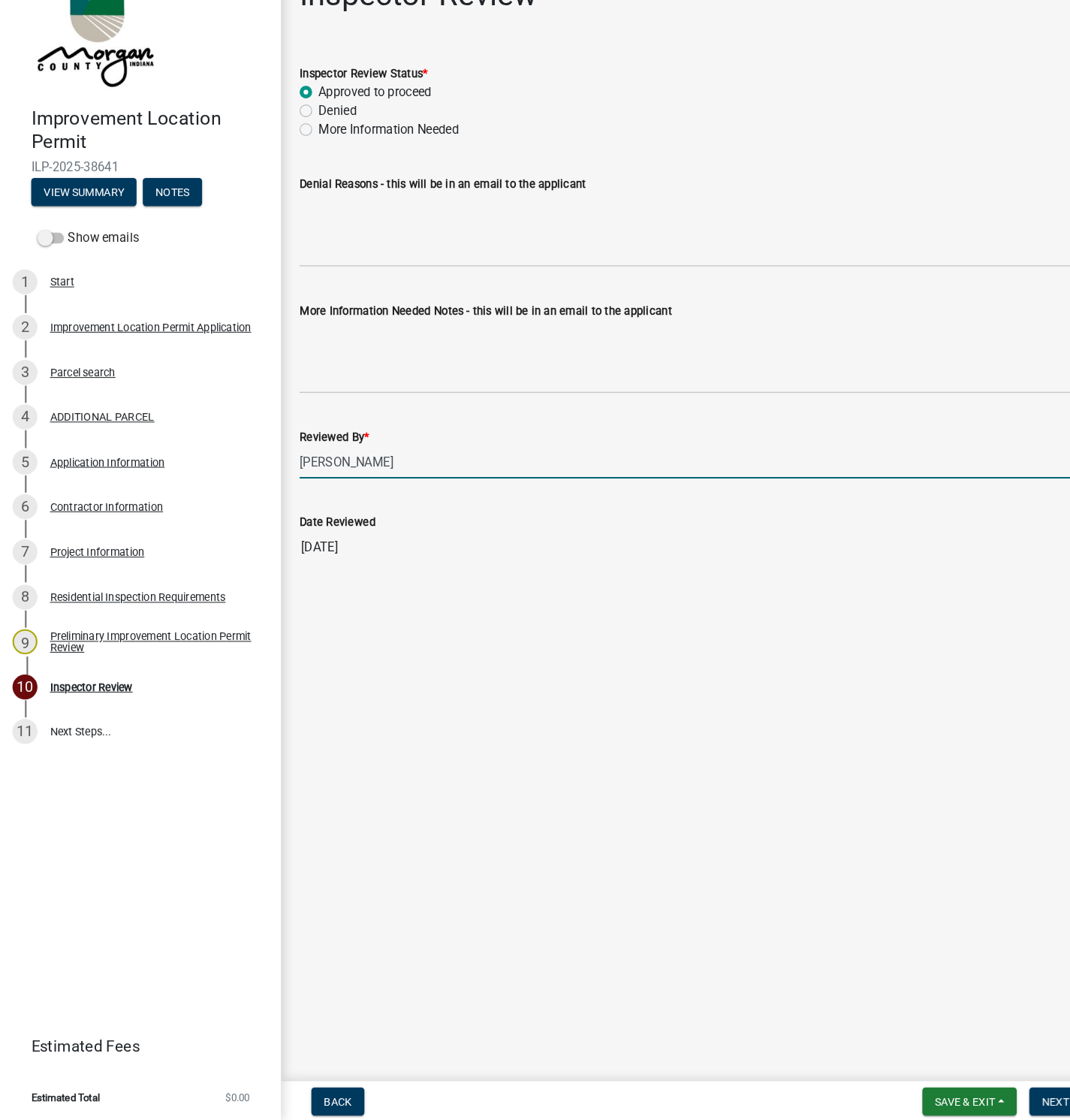
click at [808, 788] on main "Inspector Review share Share Inspector Review Status * Approved to proceed Deni…" at bounding box center [670, 537] width 800 height 1075
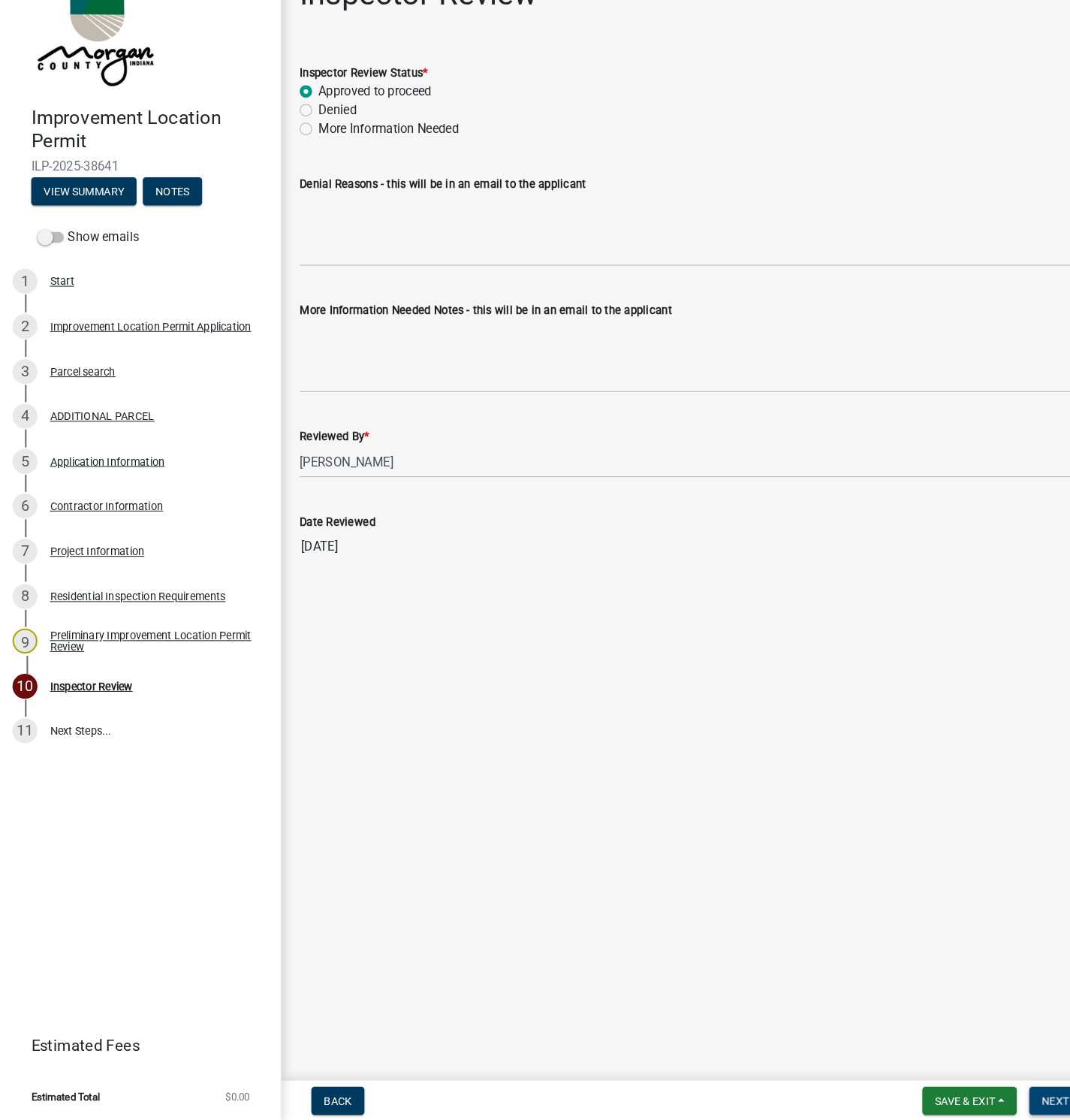
click at [1006, 1095] on span "Next" at bounding box center [1016, 1100] width 26 height 12
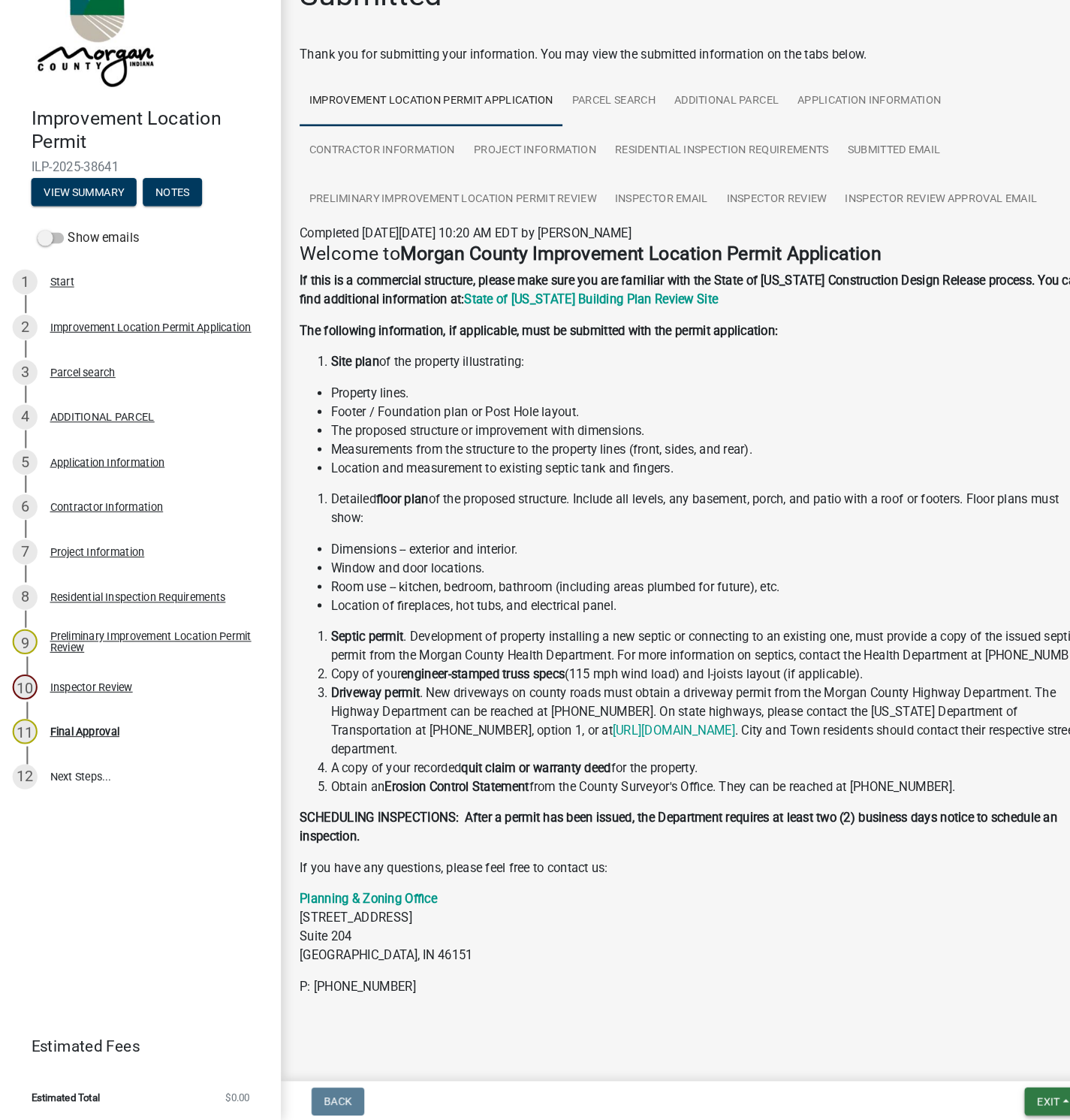
click at [1003, 1106] on span "Exit" at bounding box center [1010, 1100] width 22 height 12
drag, startPoint x: 964, startPoint y: 1059, endPoint x: 957, endPoint y: 1055, distance: 8.1
click at [964, 1059] on button "Save & Exit" at bounding box center [981, 1062] width 120 height 36
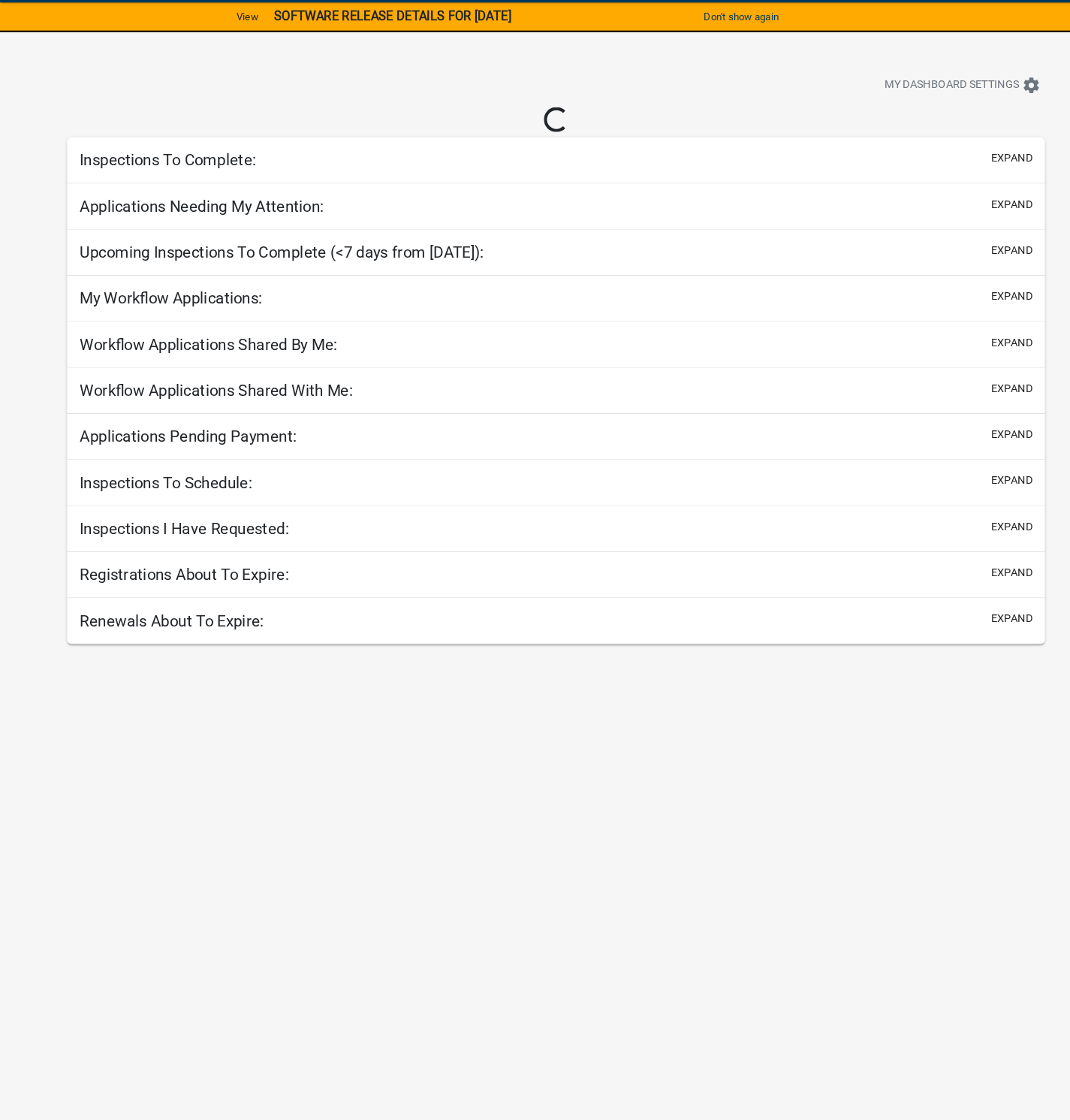
select select "1: 25"
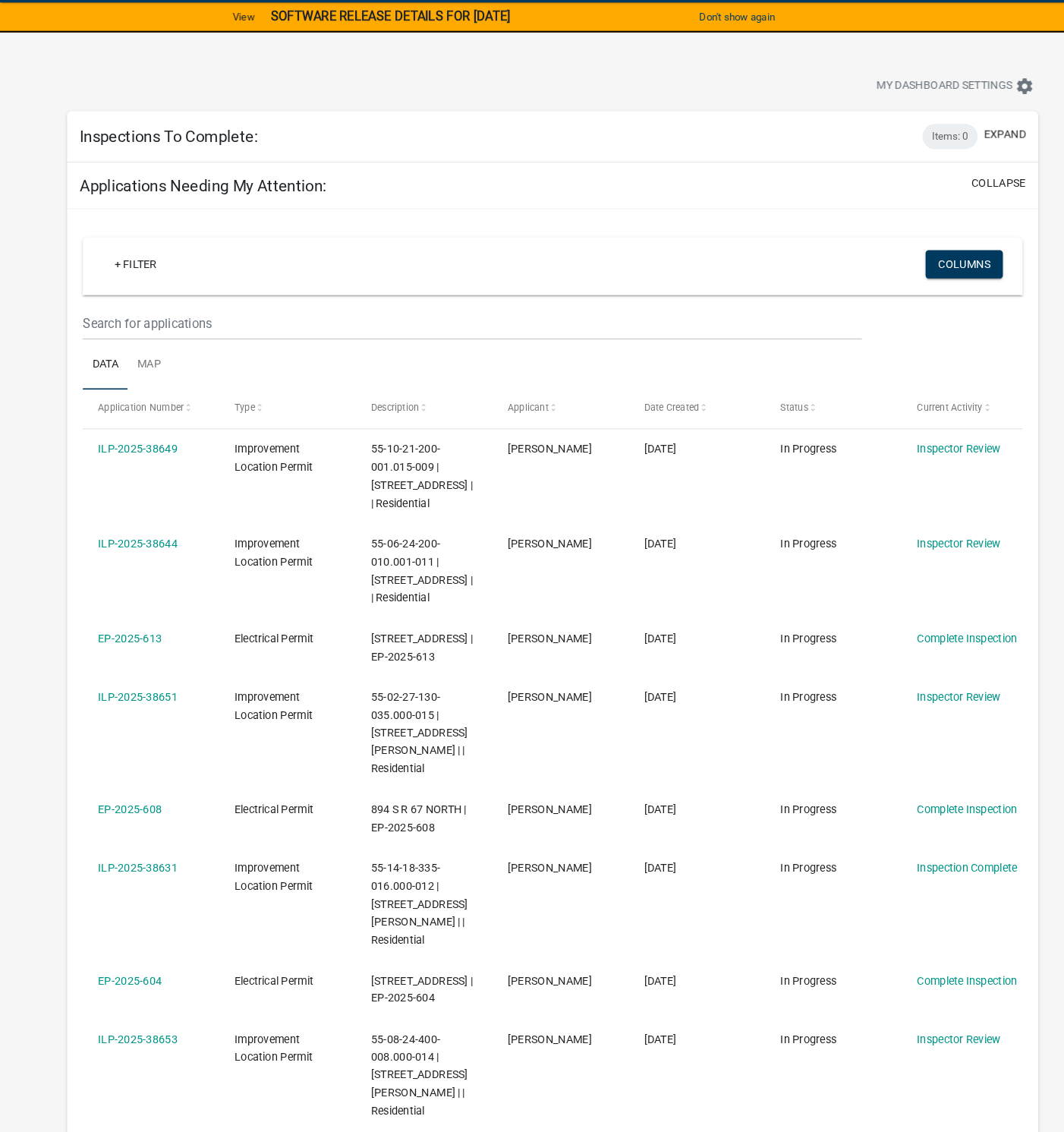
click at [155, 571] on link "ILP-2025-38644" at bounding box center [132, 564] width 77 height 12
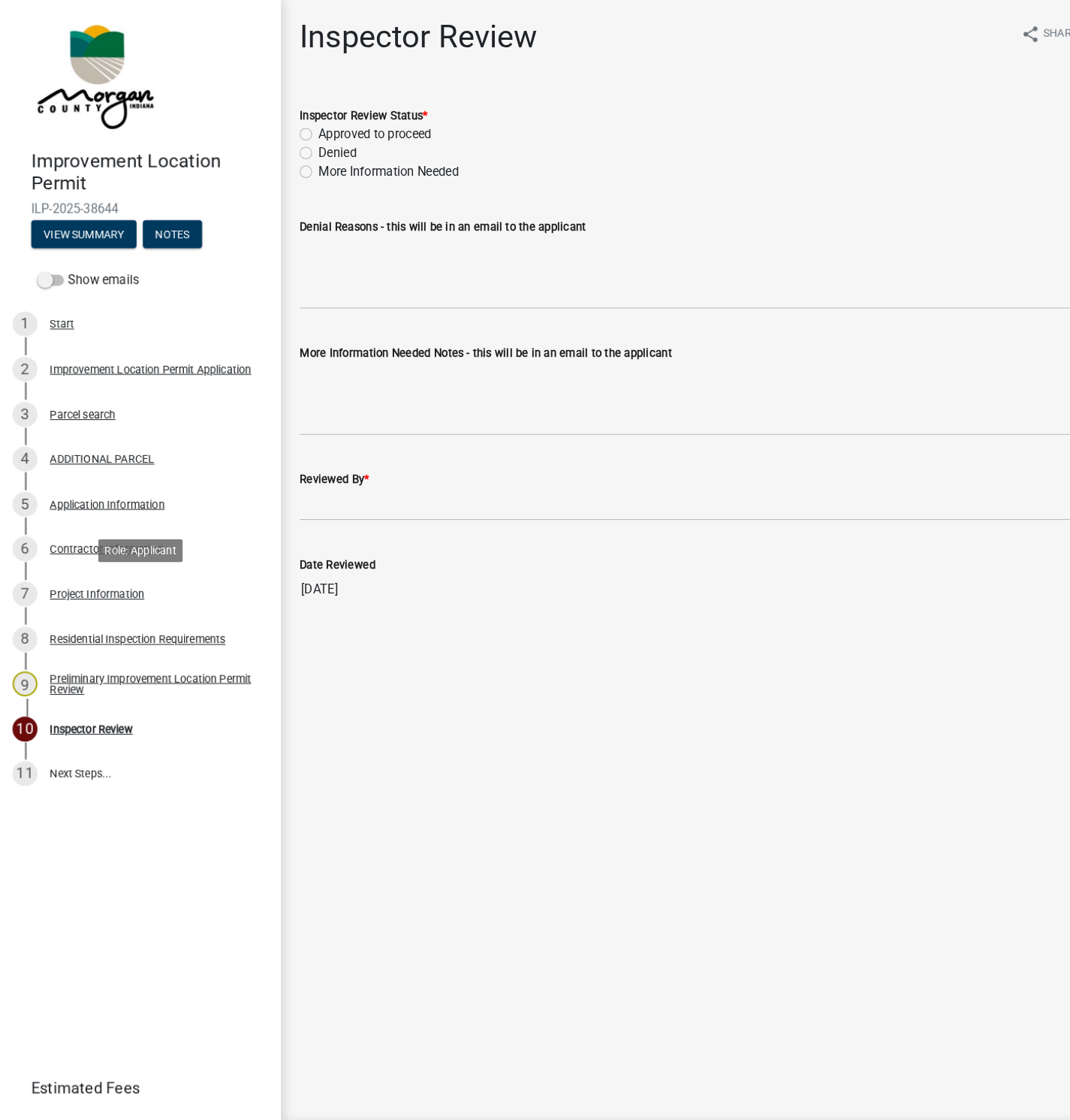
click at [68, 574] on div "Project Information" at bounding box center [93, 572] width 91 height 11
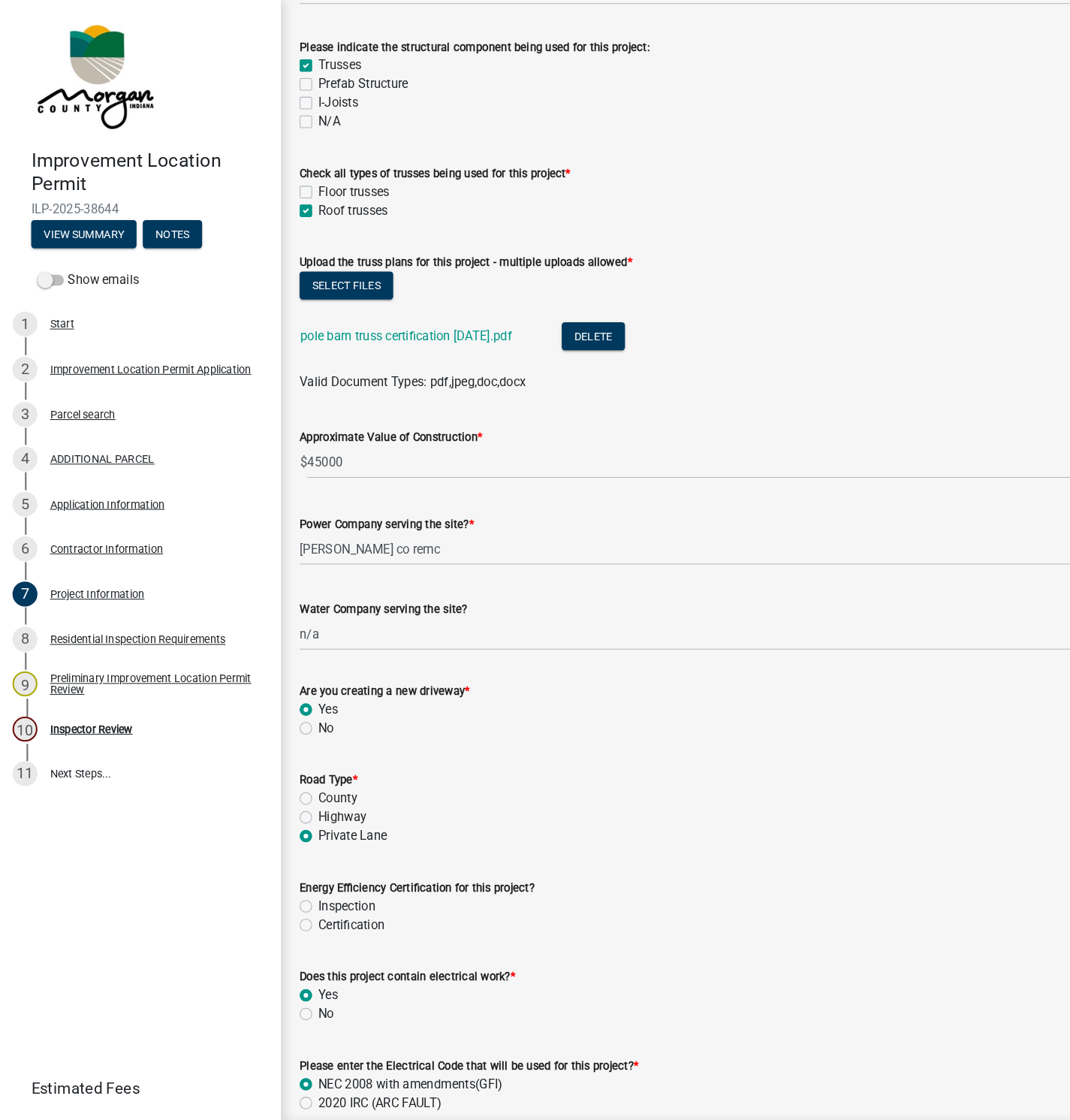
scroll to position [1626, 0]
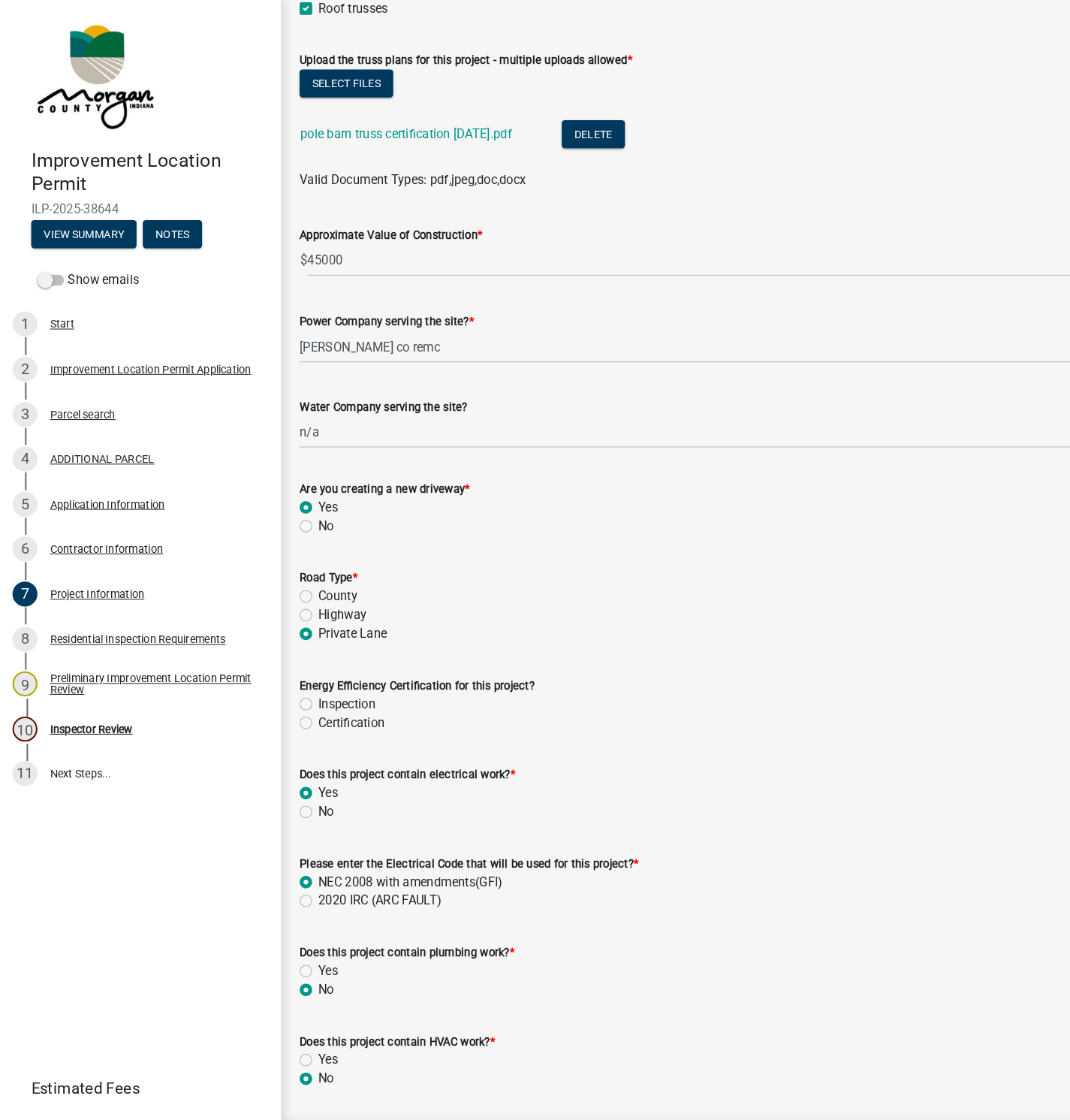
click at [405, 128] on link "pole barn truss certification 10-2-25.pdf" at bounding box center [390, 129] width 203 height 14
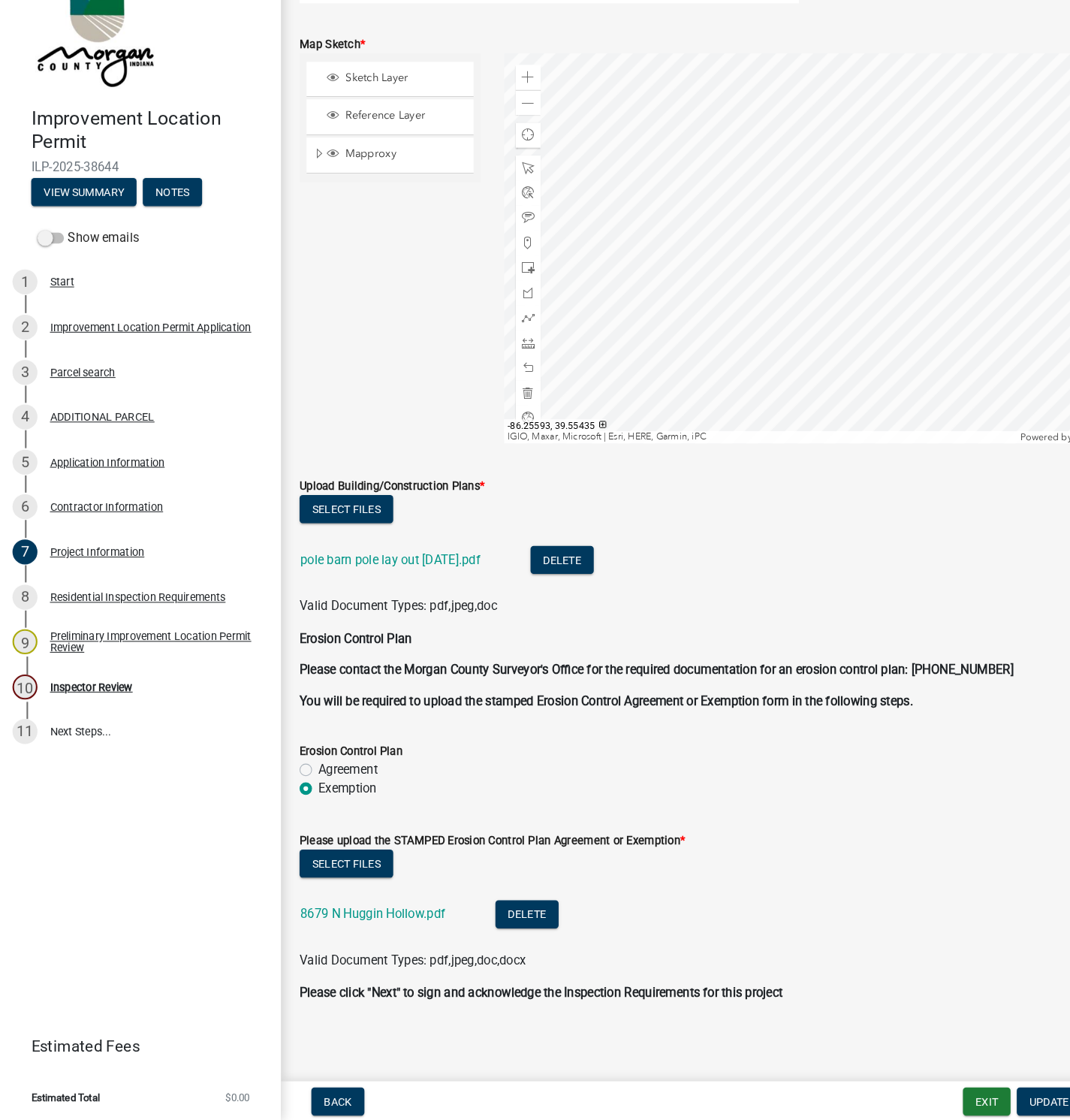
scroll to position [0, 0]
click at [348, 577] on link "pole barn pole lay out 10-2-25.pdf" at bounding box center [376, 579] width 173 height 14
click at [344, 917] on link "8679 N Huggin Hollow.pdf" at bounding box center [358, 920] width 140 height 14
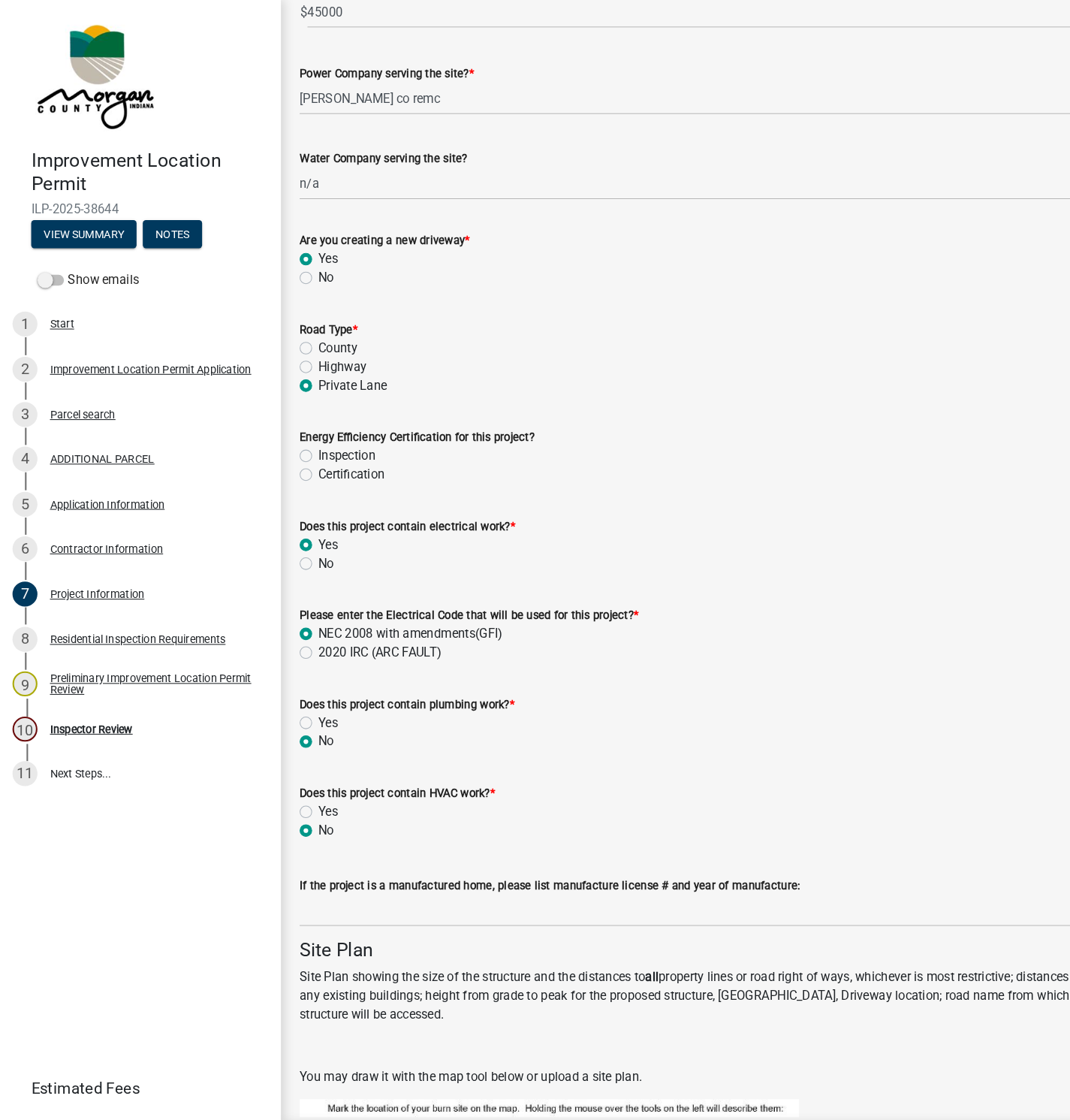
scroll to position [1816, 0]
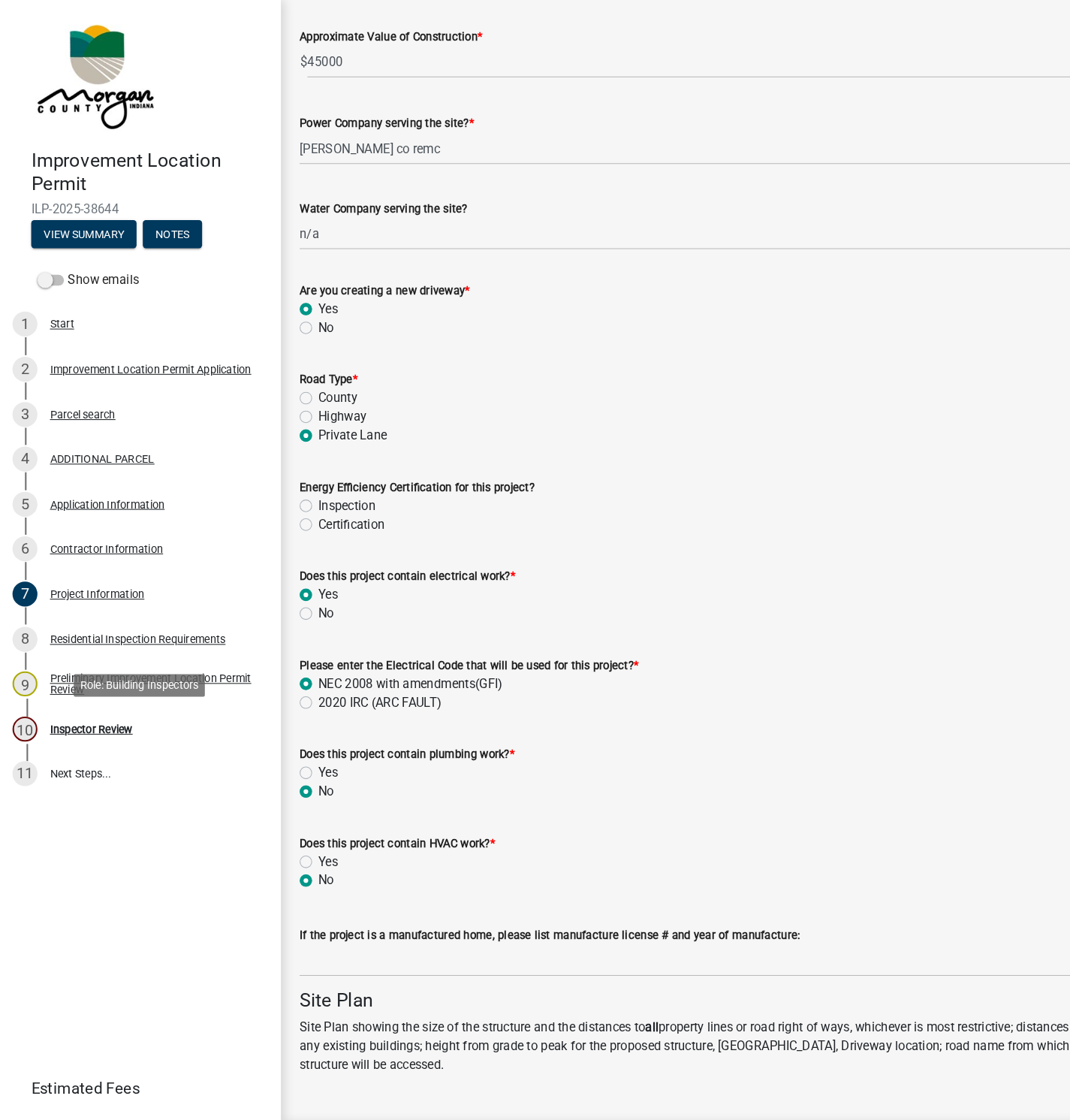
click at [91, 699] on div "Inspector Review" at bounding box center [88, 702] width 79 height 11
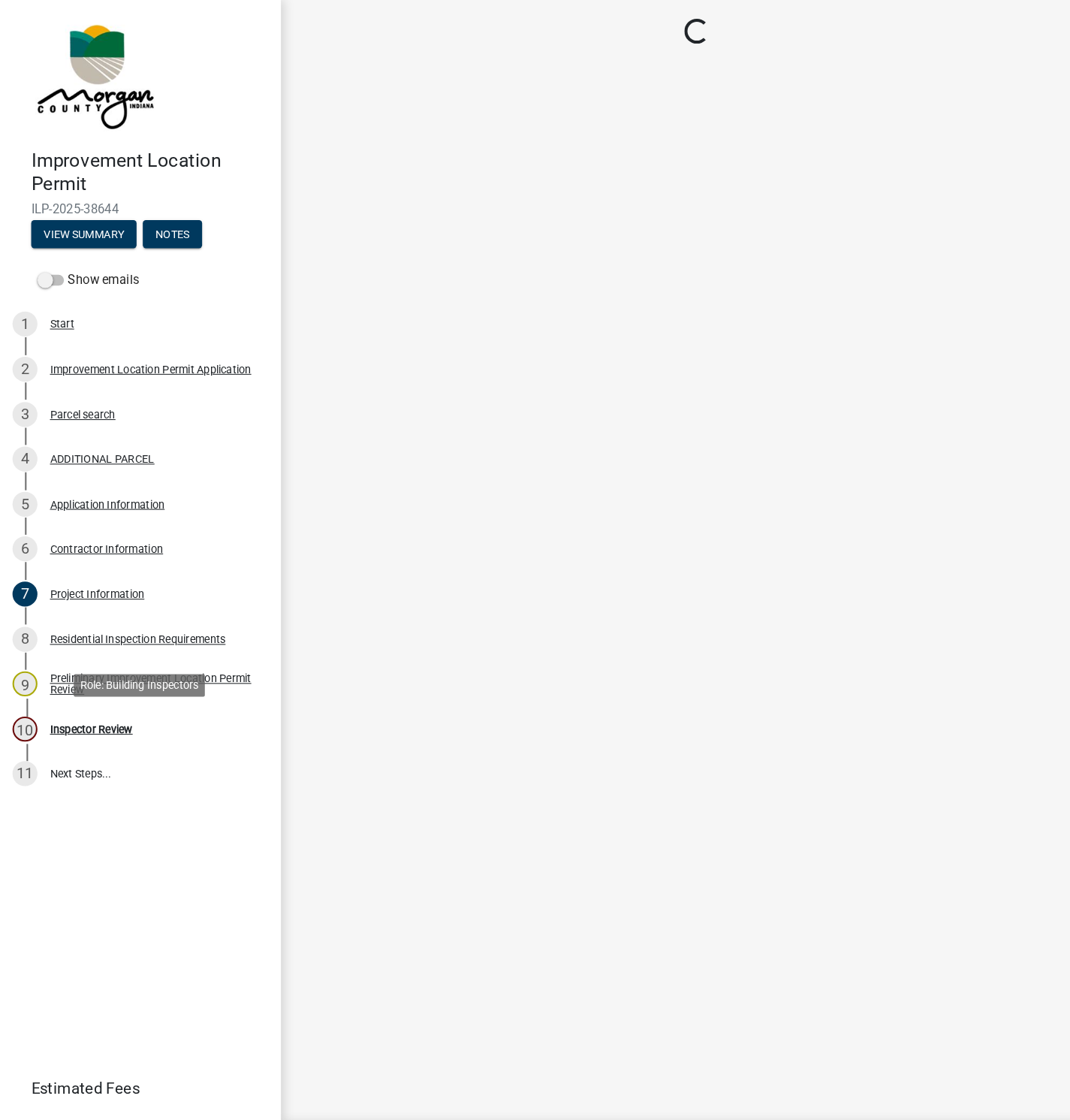
scroll to position [0, 0]
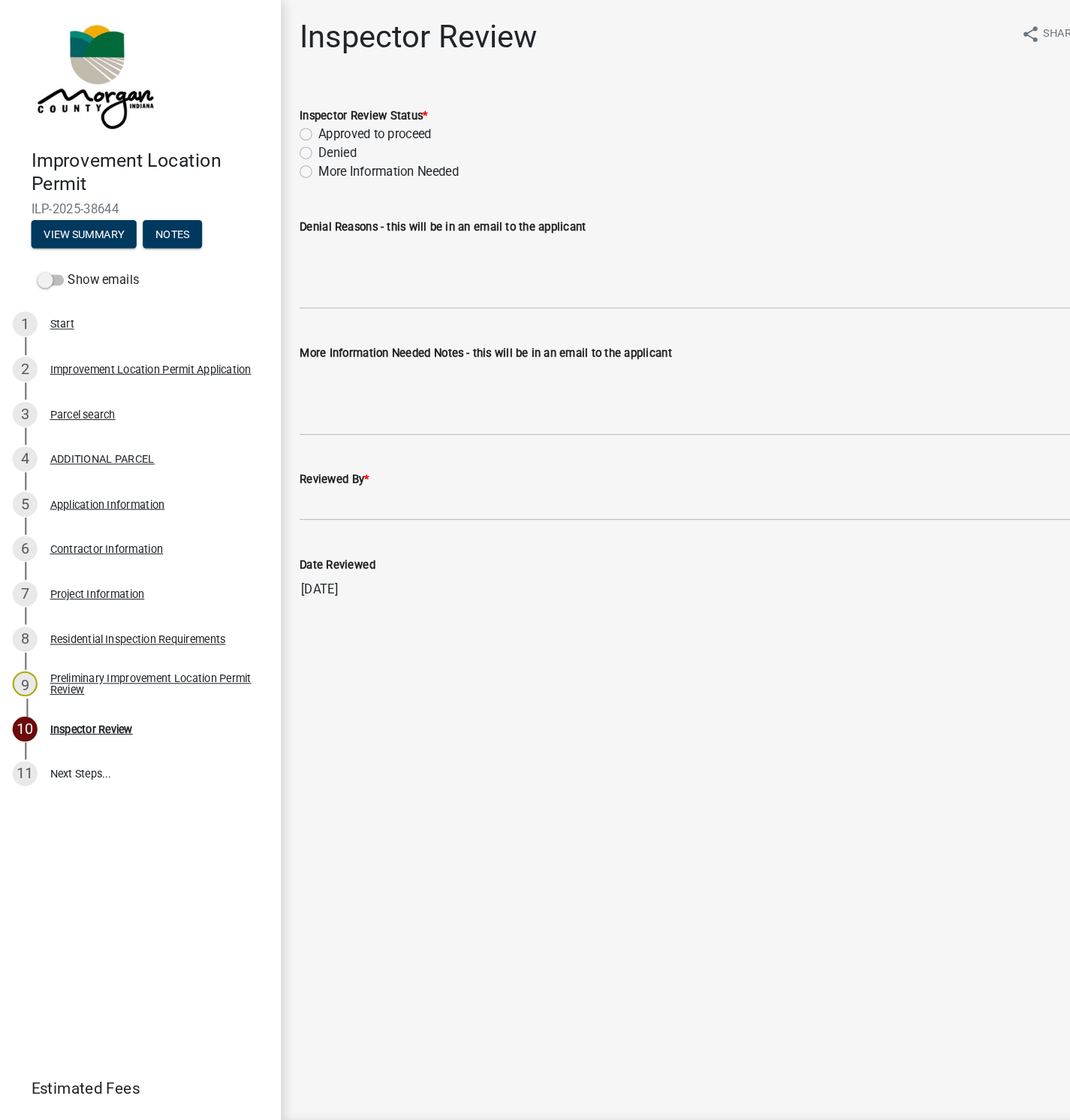
click at [306, 162] on label "More Information Needed" at bounding box center [374, 165] width 135 height 18
click at [306, 162] on input "More Information Needed" at bounding box center [311, 161] width 10 height 10
radio input "true"
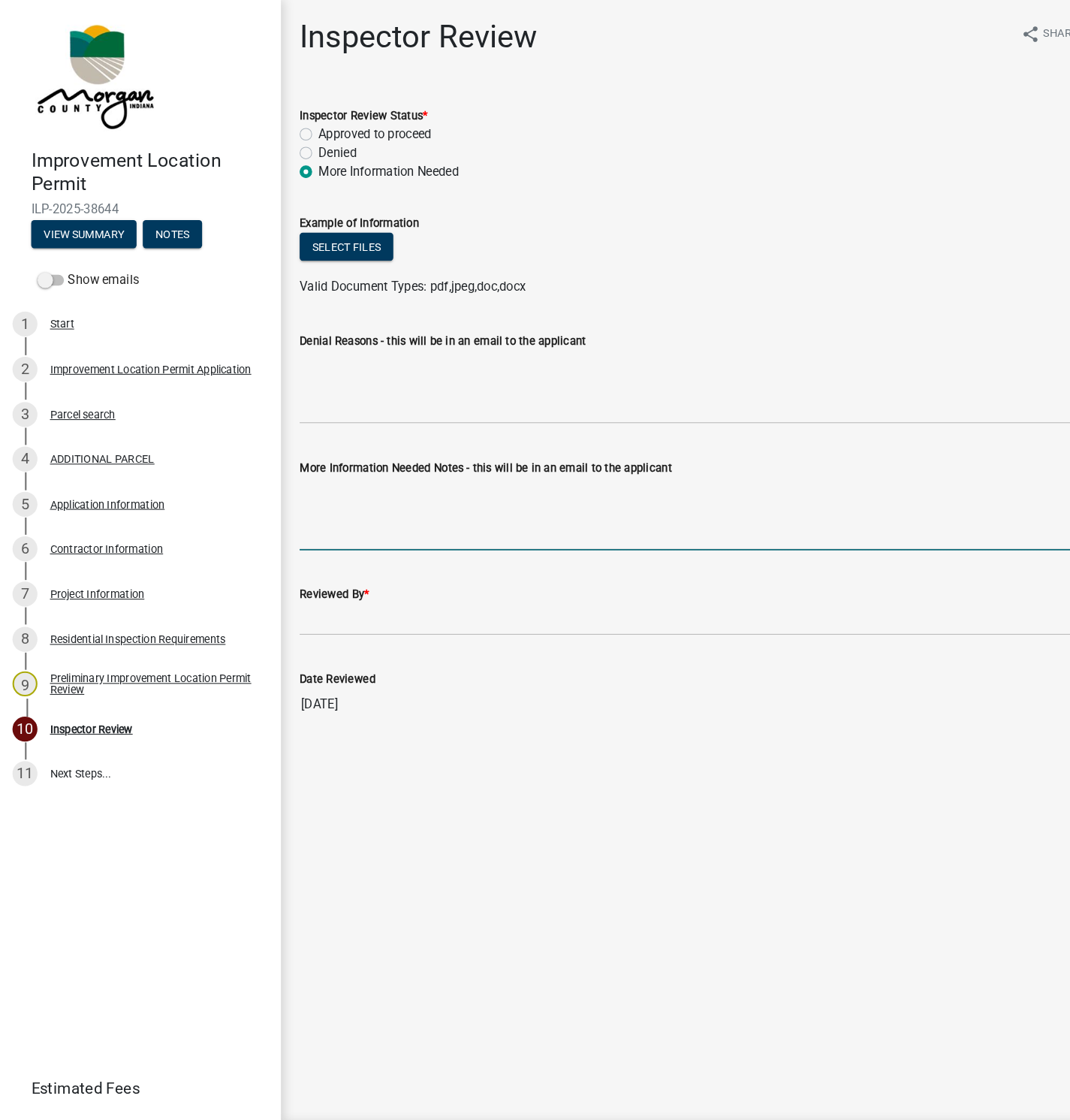
click at [302, 472] on textarea "More Information Needed Notes - this will be in an email to the applicant" at bounding box center [670, 494] width 764 height 70
drag, startPoint x: 313, startPoint y: 476, endPoint x: 274, endPoint y: 477, distance: 39.0
click at [265, 481] on div "Improvement Location Permit ILP-2025-38644 View Summary Notes Show emails 1 Sta…" at bounding box center [535, 560] width 1070 height 1120
type textarea "Please provide a sidewall detail drawing. See the attached example."
click at [346, 243] on button "Select files" at bounding box center [333, 238] width 90 height 27
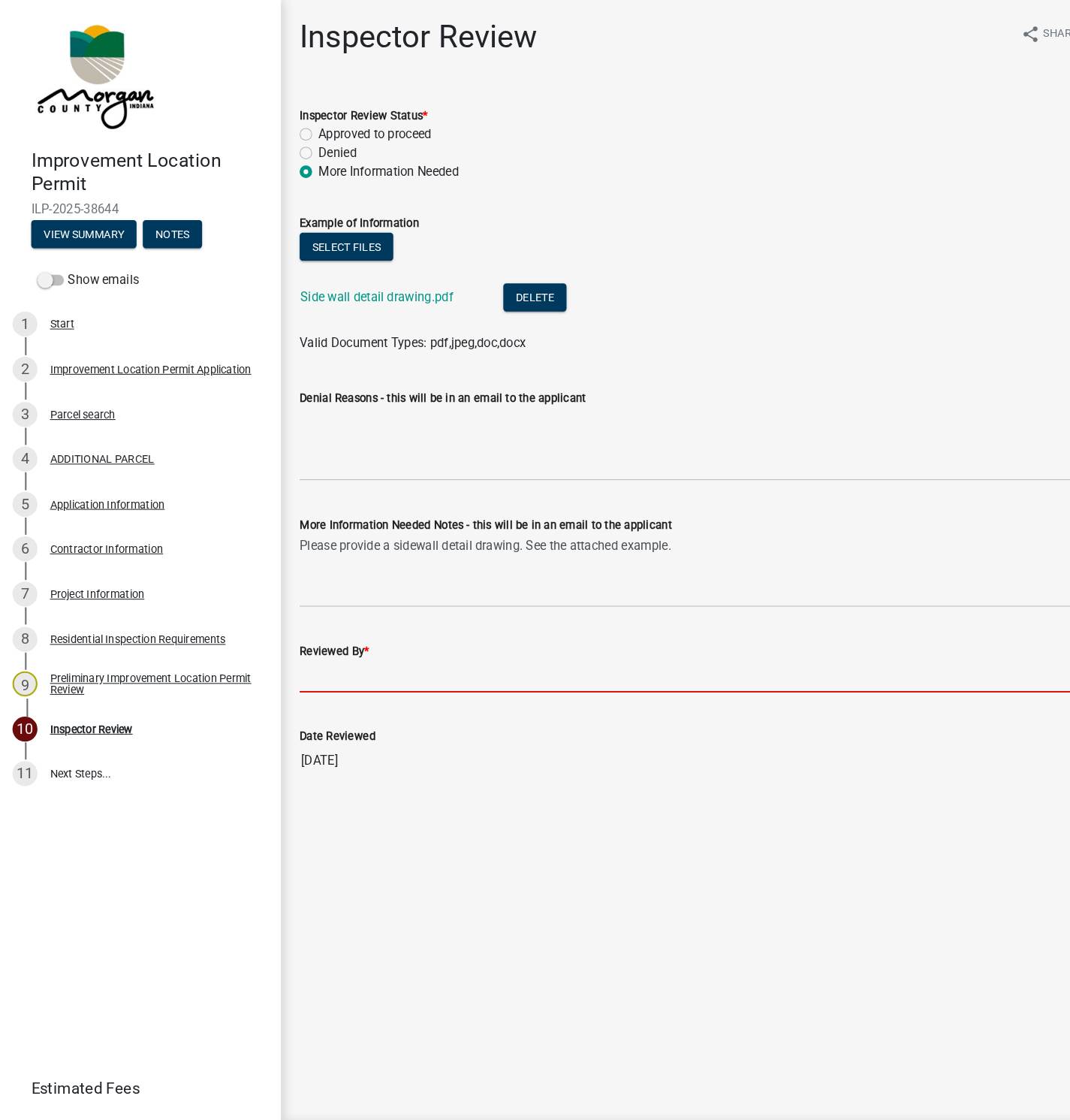
click at [333, 646] on input "Reviewed By *" at bounding box center [670, 651] width 764 height 31
type input "[PERSON_NAME]"
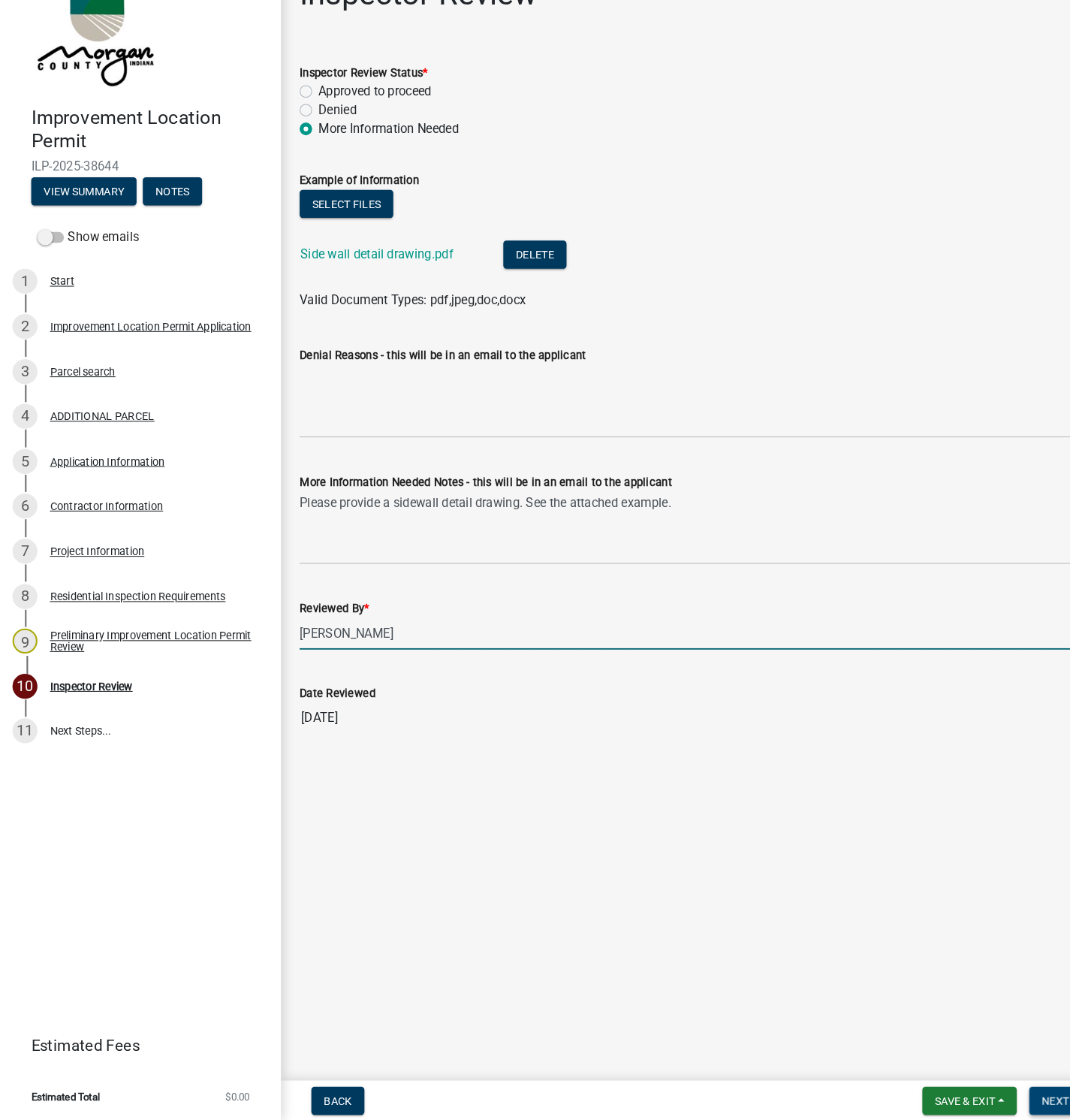
click at [1017, 1097] on span "Next" at bounding box center [1016, 1100] width 26 height 12
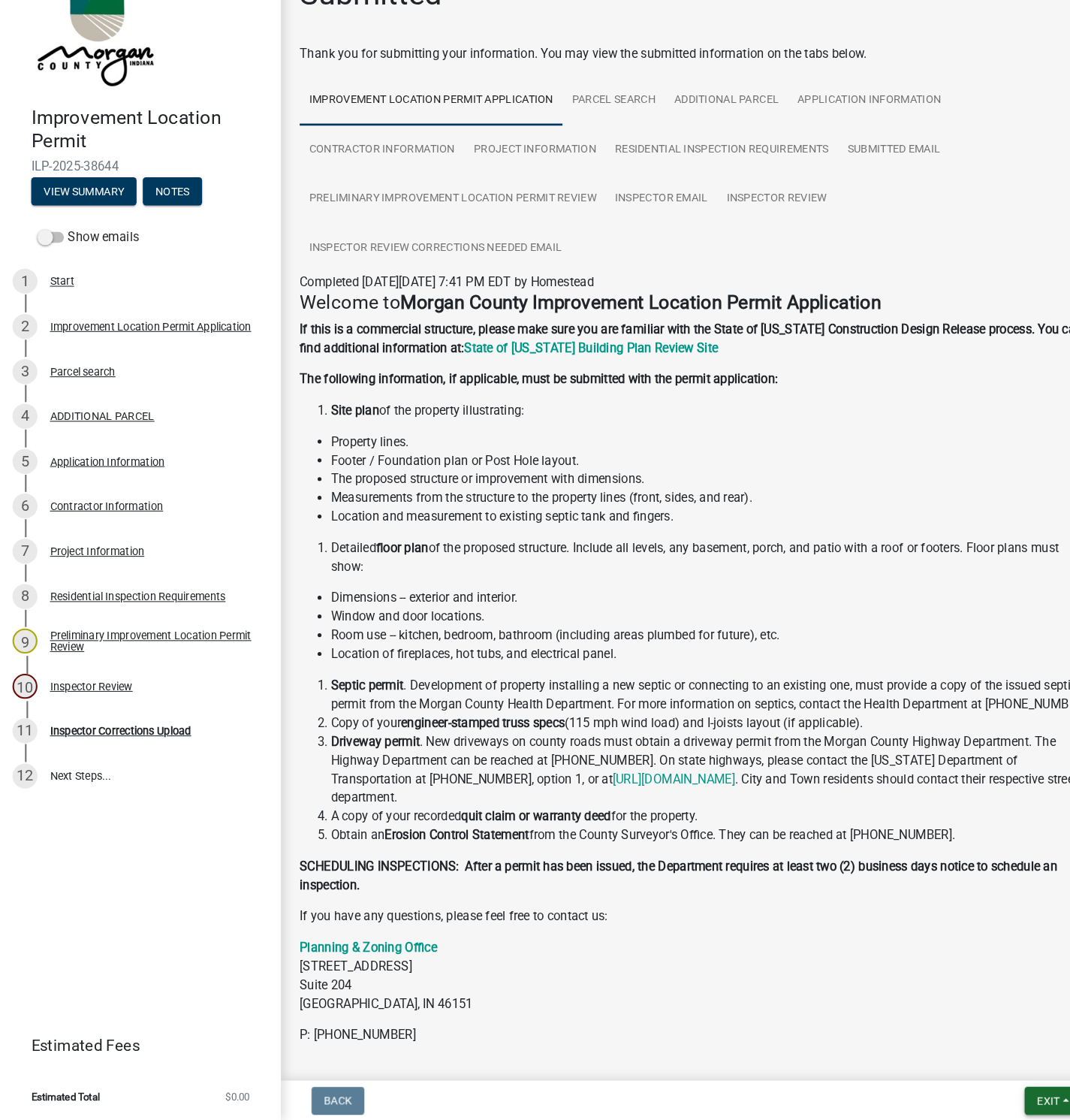
click at [999, 1101] on span "Exit" at bounding box center [1010, 1100] width 22 height 12
click at [972, 1067] on button "Save & Exit" at bounding box center [981, 1062] width 120 height 36
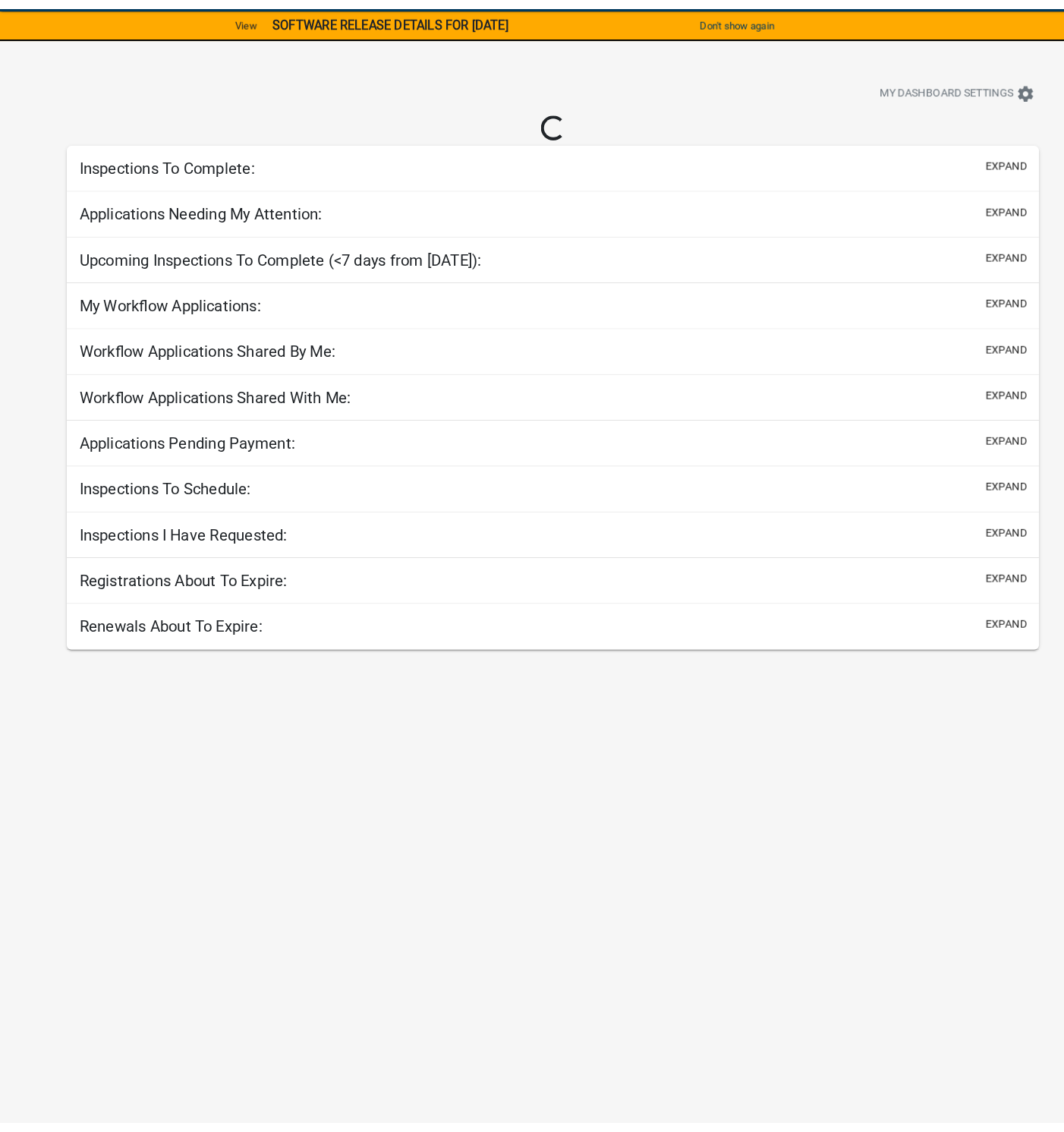
scroll to position [43, 0]
select select "1: 25"
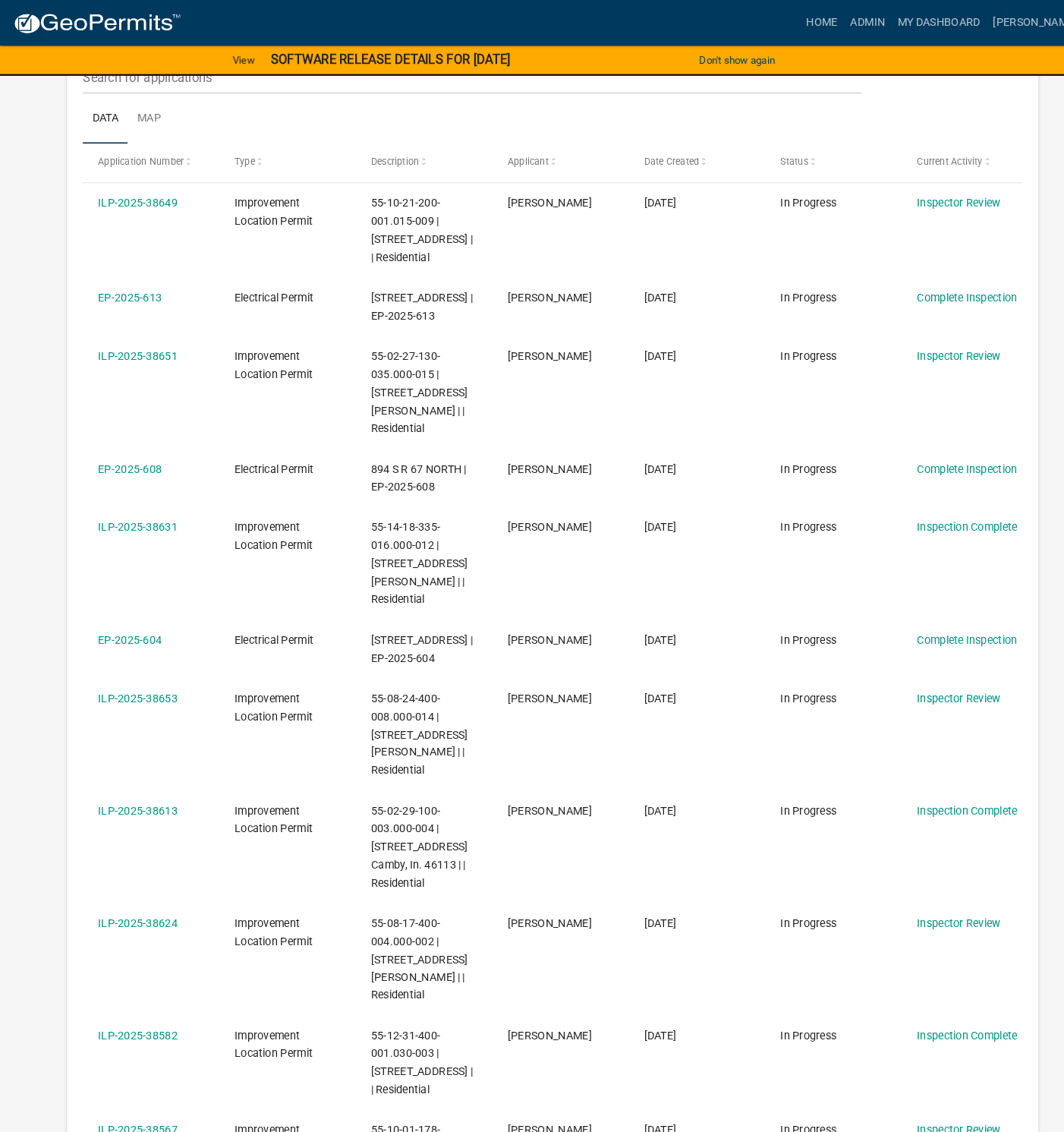
scroll to position [0, 0]
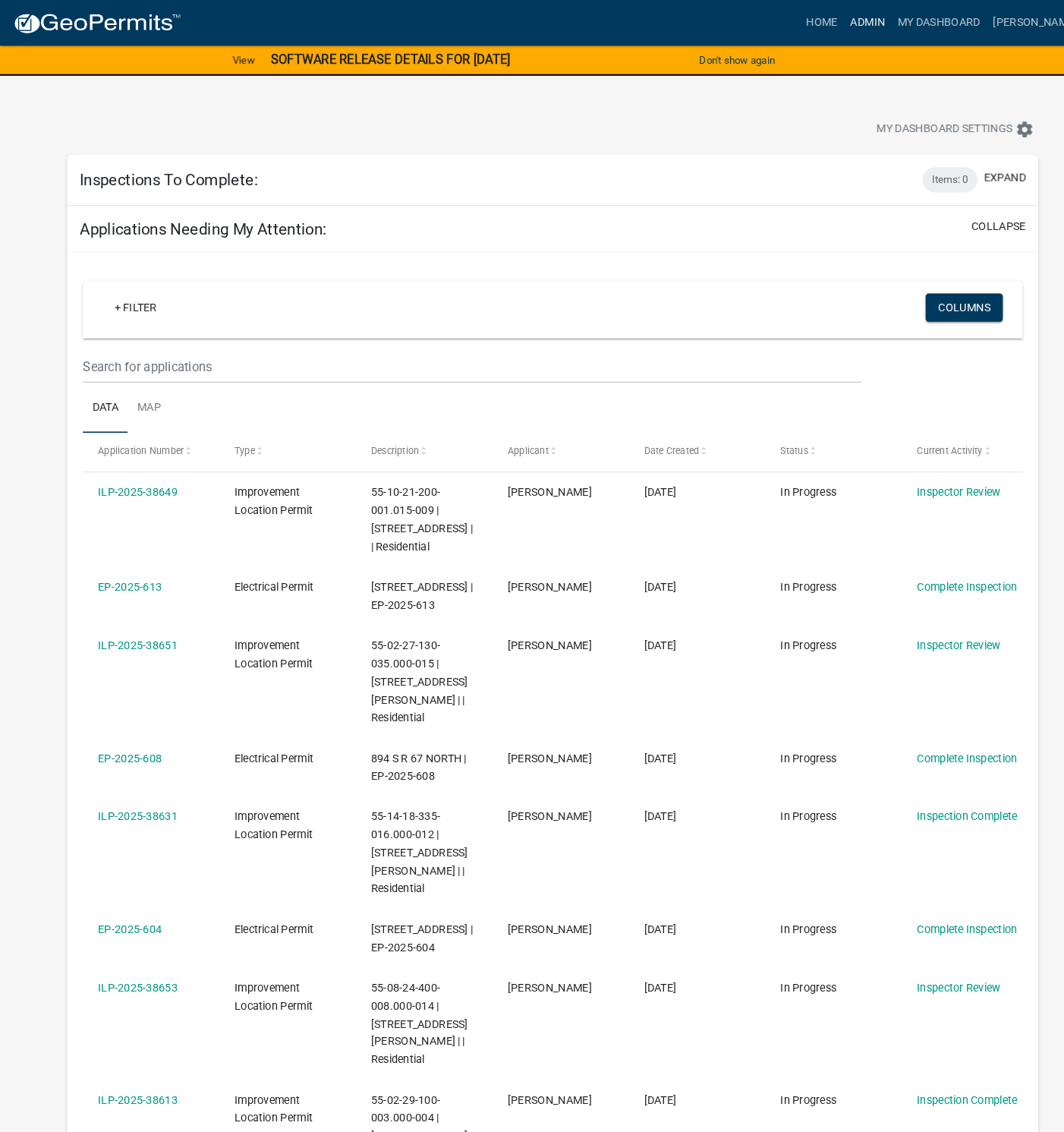
click at [858, 23] on link "Admin" at bounding box center [835, 22] width 46 height 29
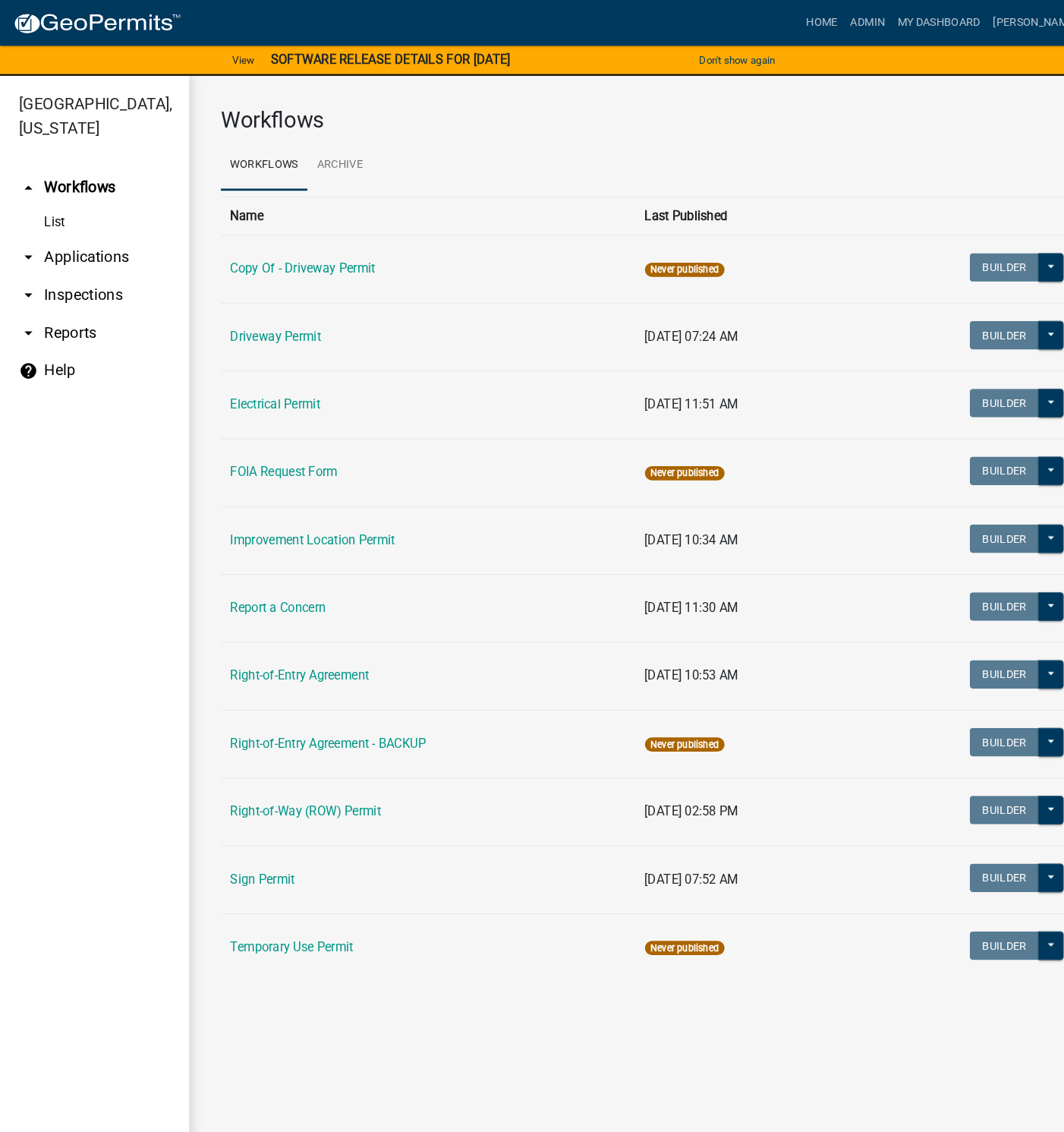
click at [299, 525] on link "Improvement Location Permit" at bounding box center [301, 520] width 159 height 15
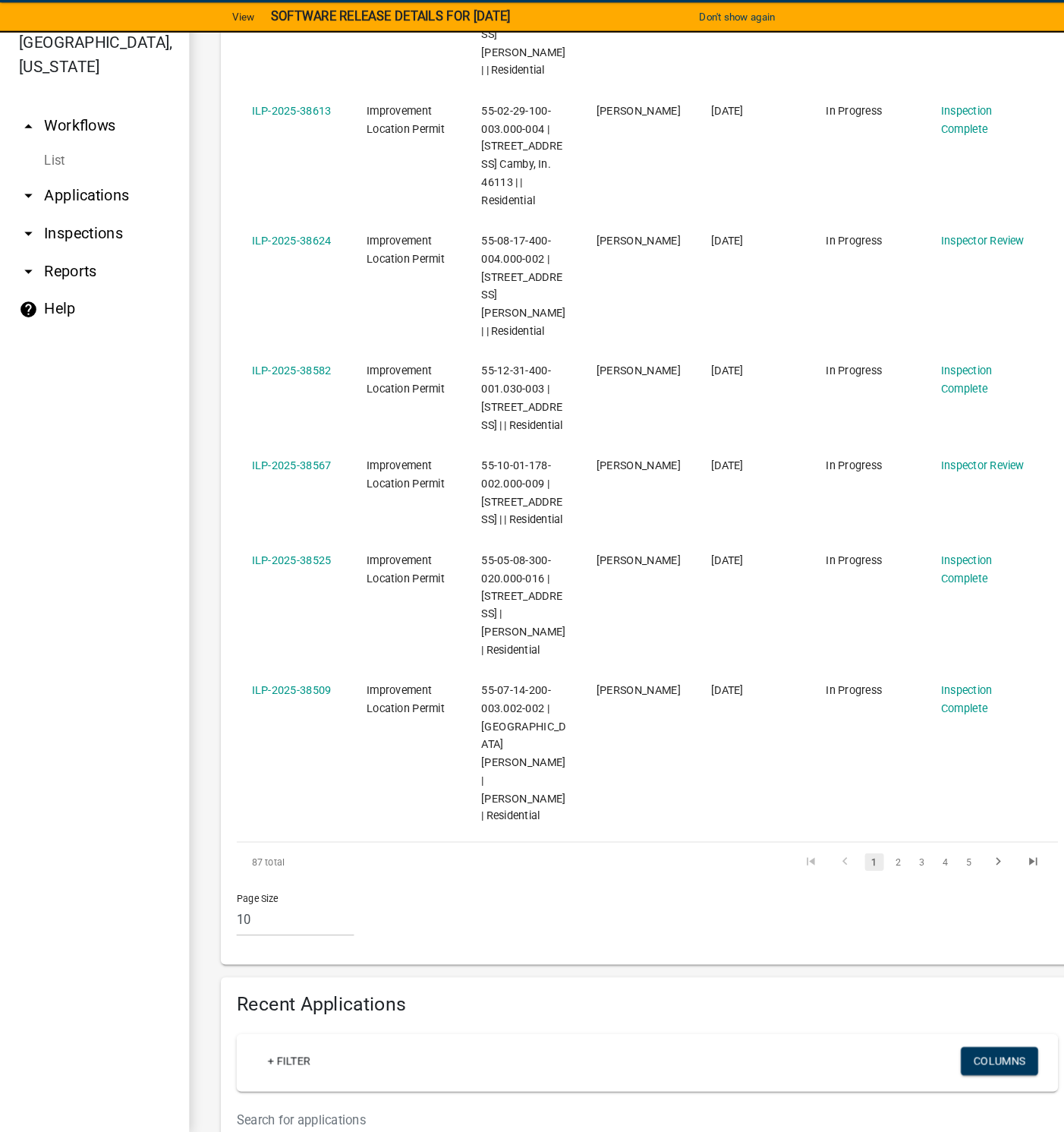
scroll to position [1315, 0]
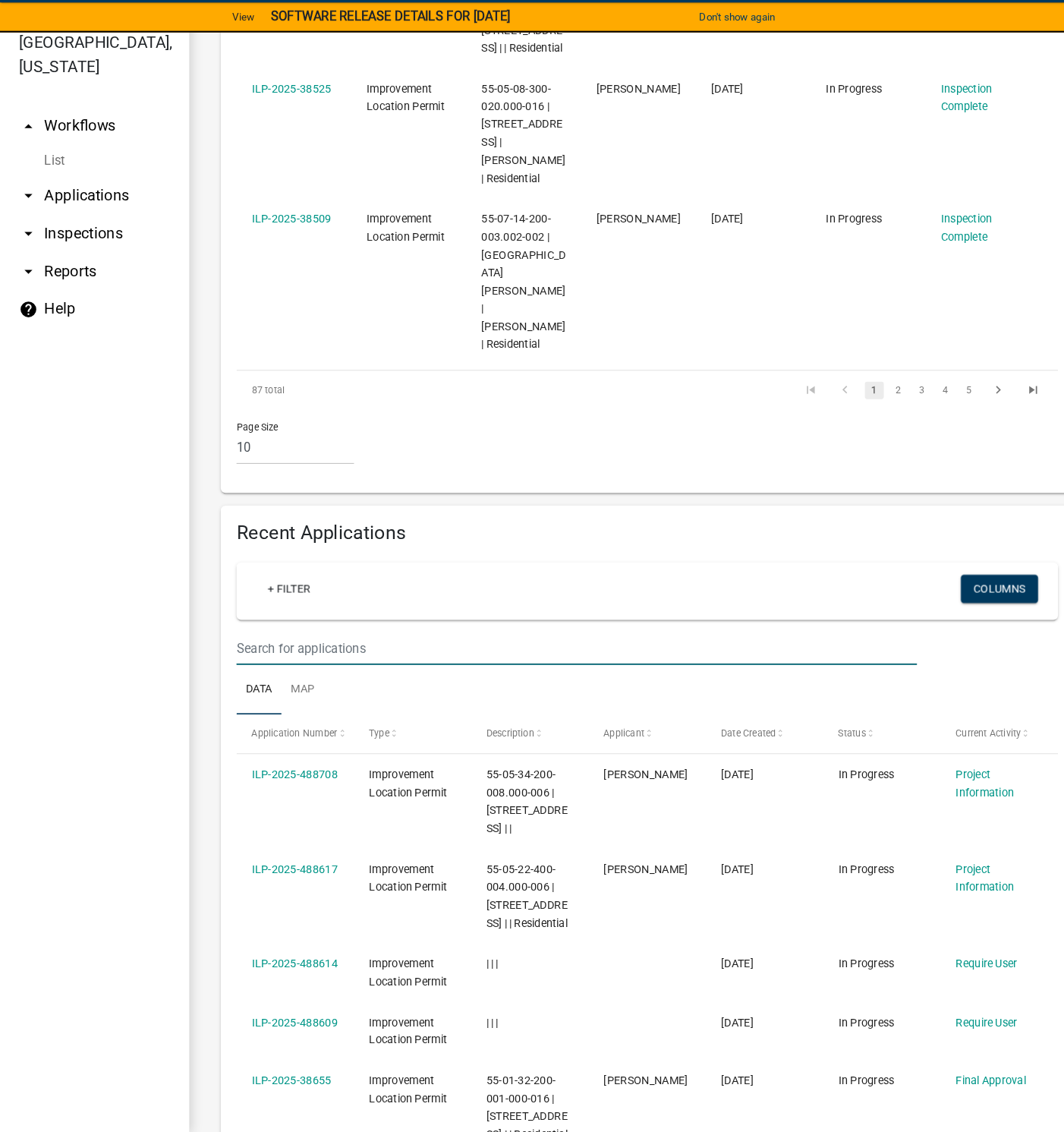
click at [307, 661] on input "text" at bounding box center [556, 666] width 655 height 31
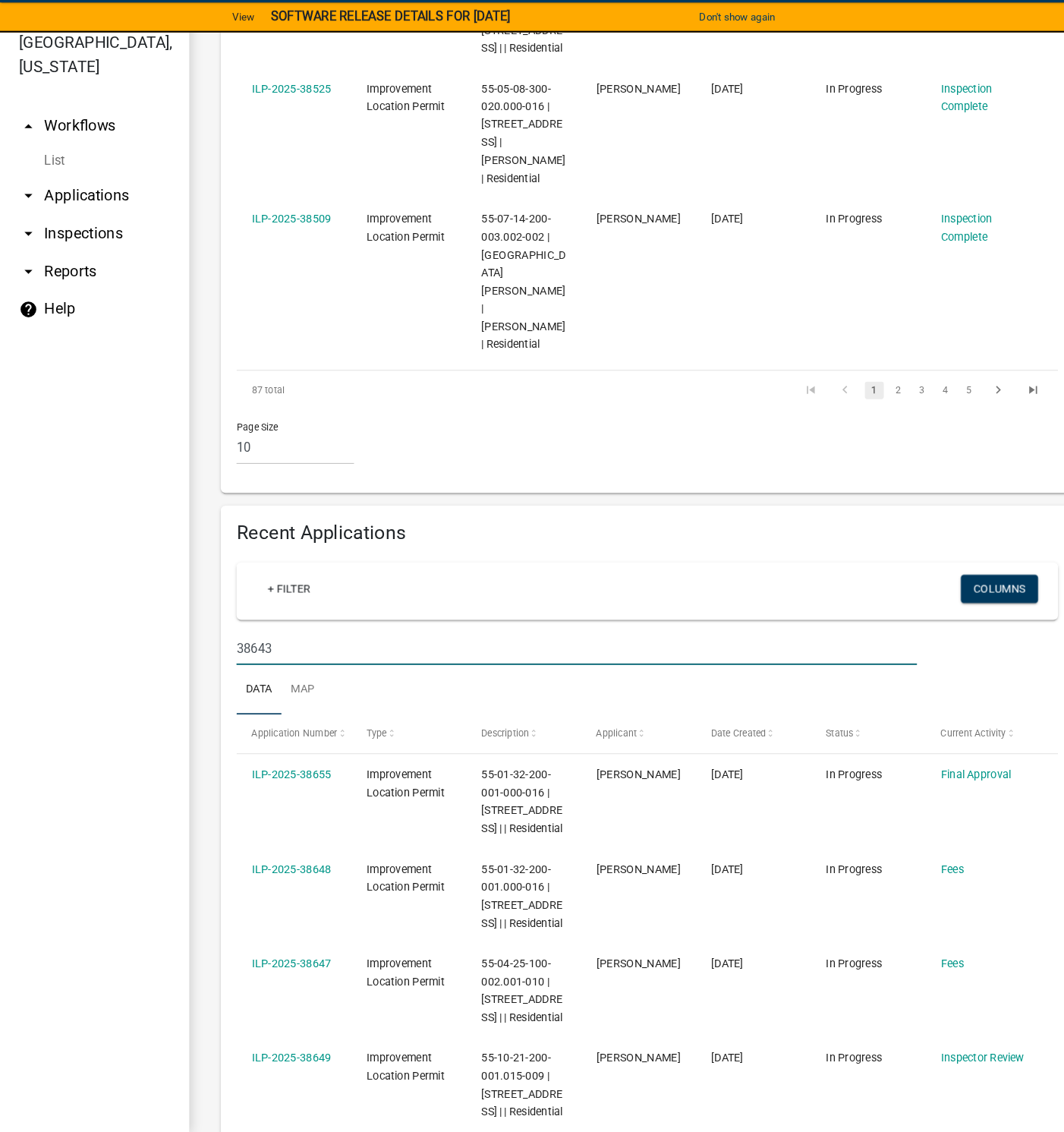
type input "38643"
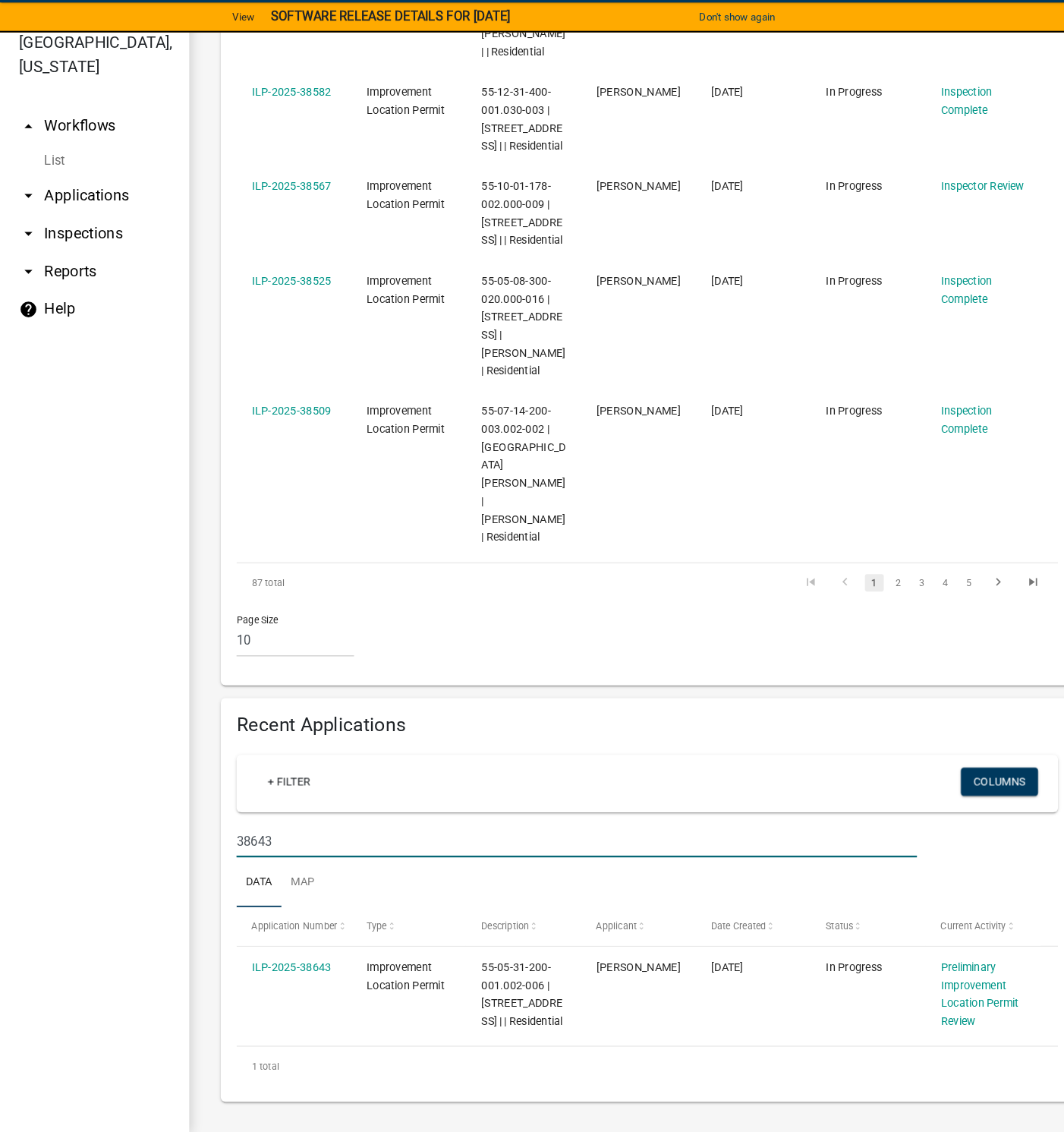
scroll to position [1130, 0]
click at [290, 974] on link "ILP-2025-38643" at bounding box center [280, 972] width 77 height 12
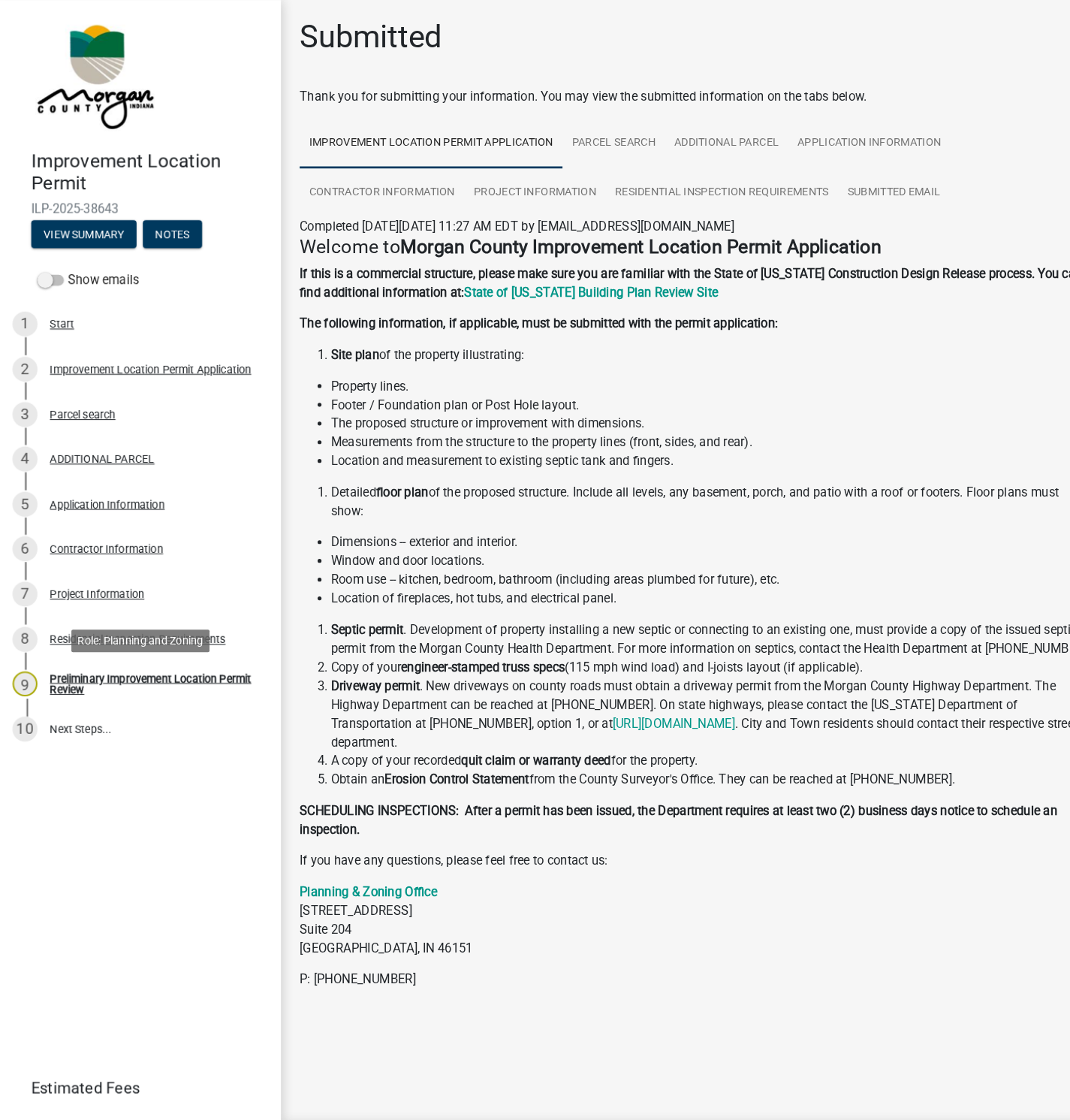
click at [108, 657] on div "Preliminary Improvement Location Permit Review" at bounding box center [147, 658] width 199 height 21
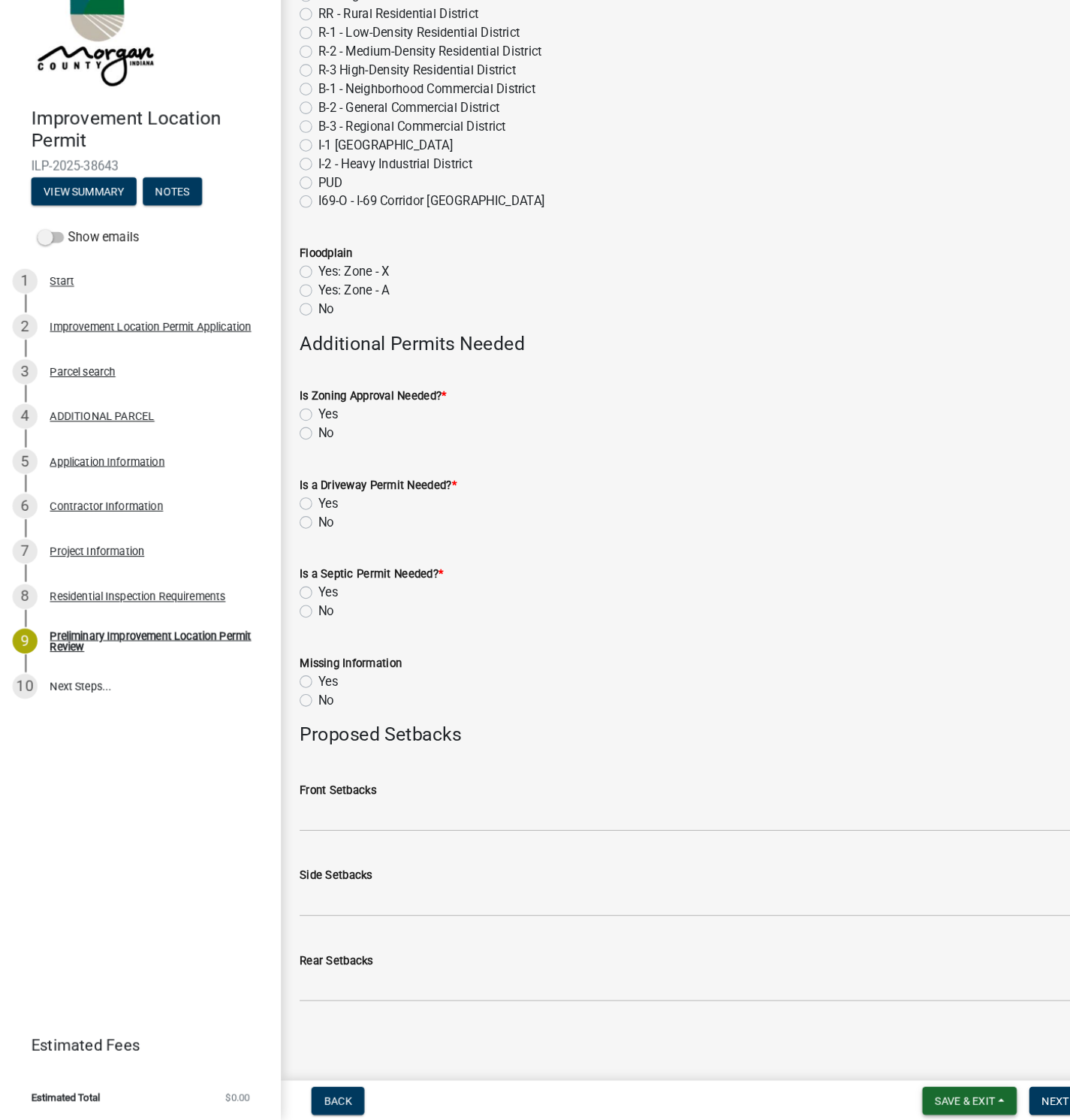
click at [927, 1097] on span "Save & Exit" at bounding box center [929, 1100] width 58 height 12
click at [896, 1063] on button "Save & Exit" at bounding box center [918, 1062] width 120 height 36
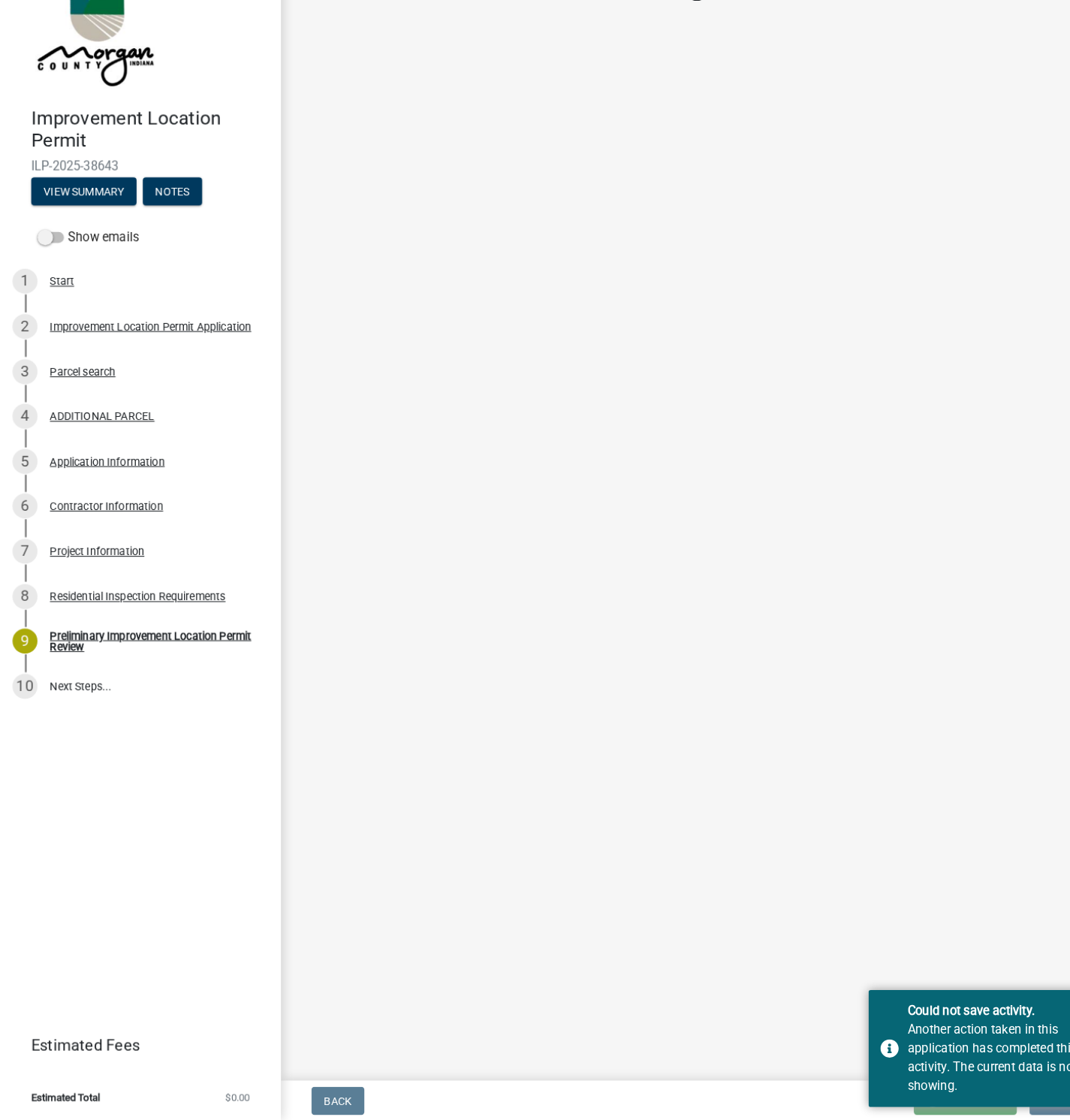
click at [705, 741] on main "Loading..." at bounding box center [670, 537] width 800 height 1075
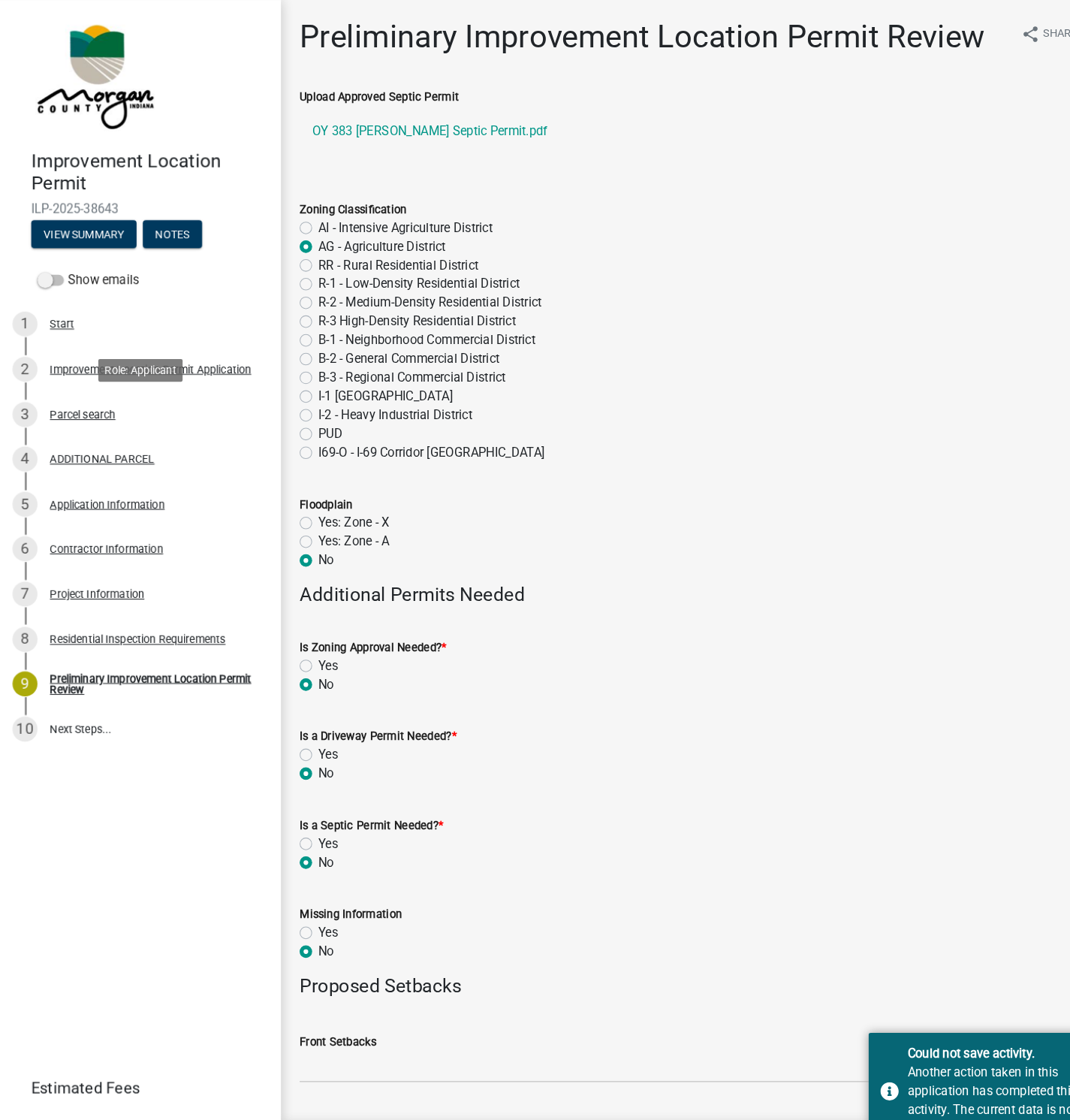
click at [84, 397] on div "Parcel search" at bounding box center [79, 399] width 63 height 11
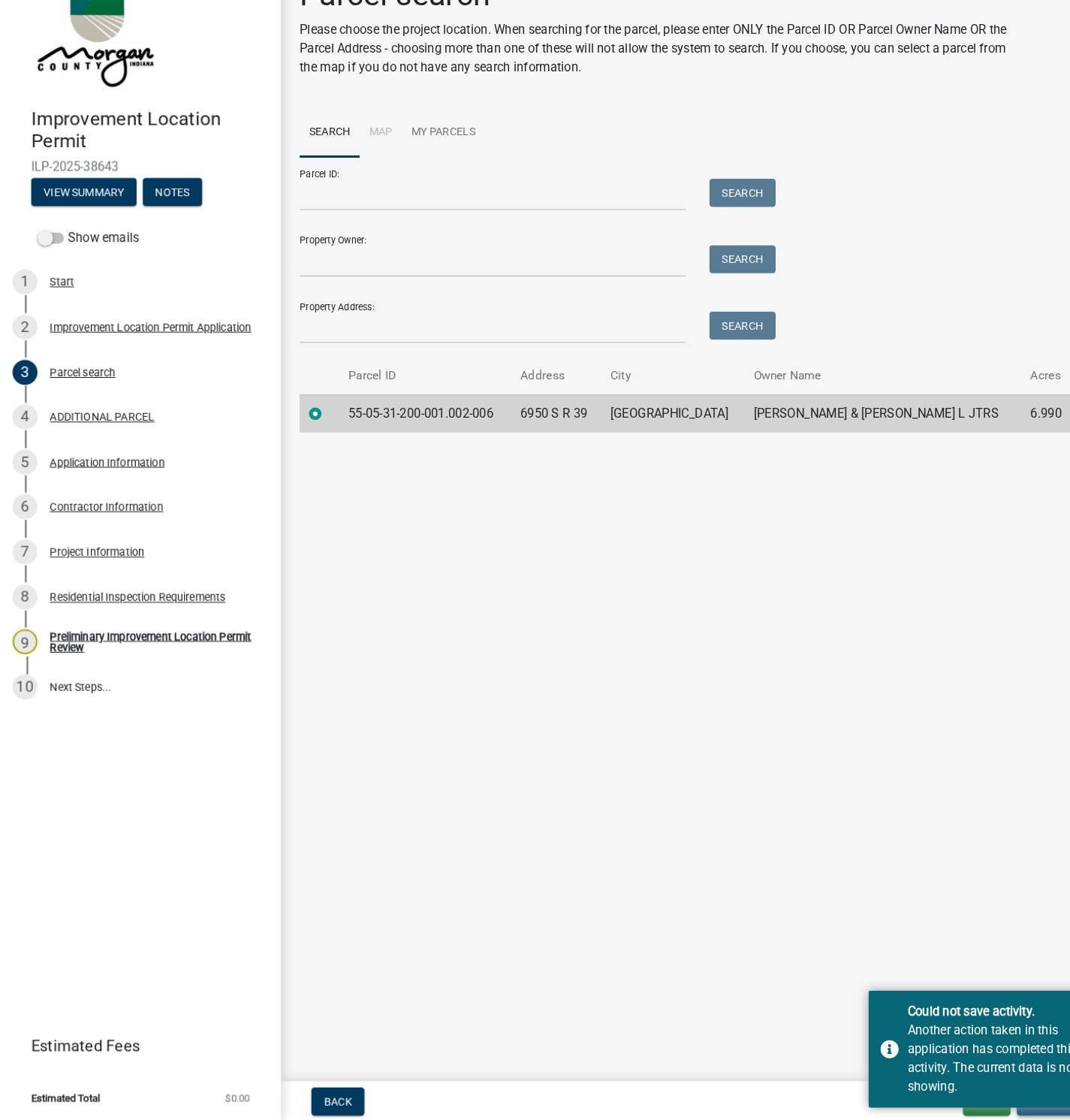
click at [1008, 1110] on button "Update" at bounding box center [1010, 1101] width 62 height 27
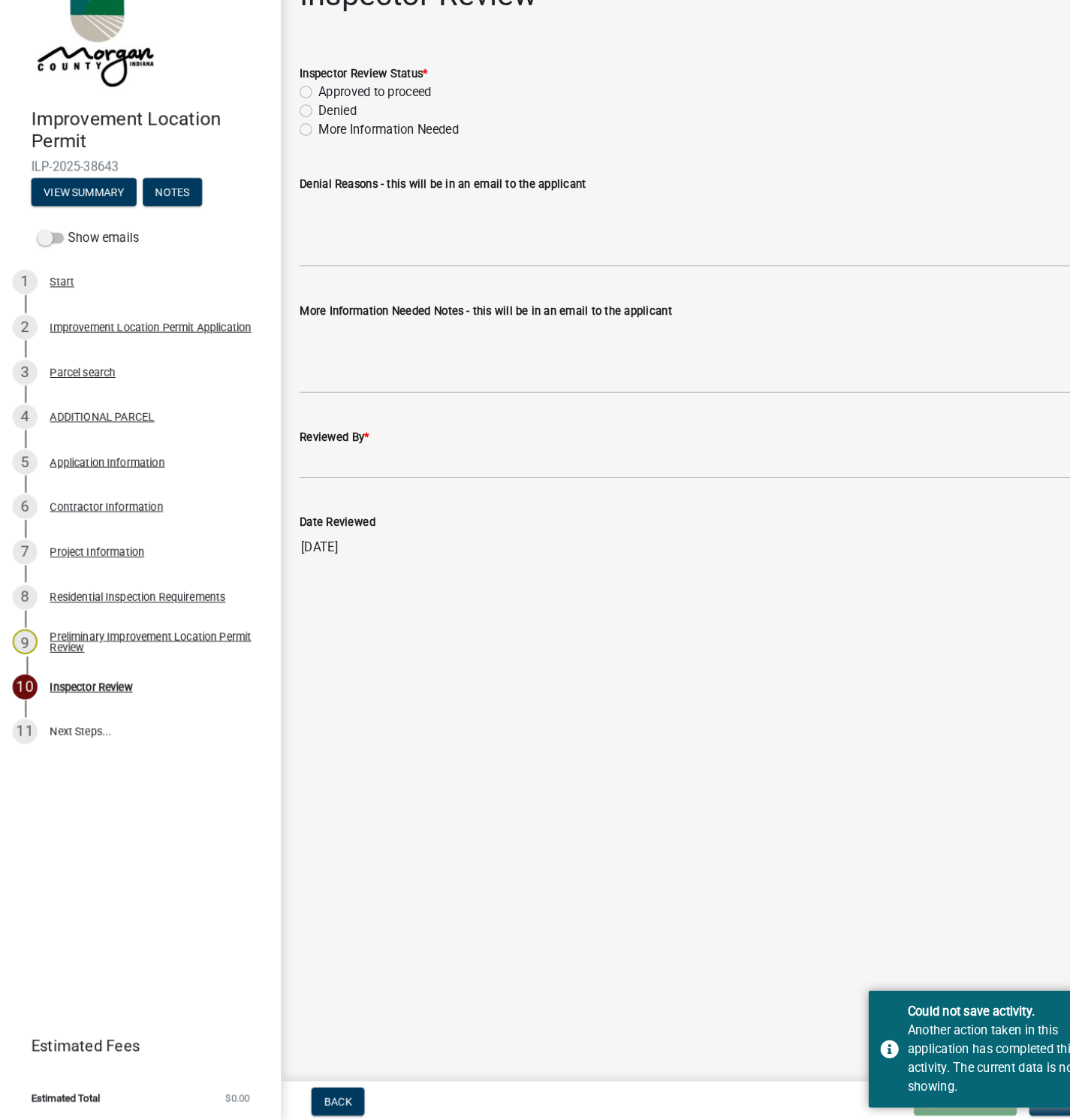
drag, startPoint x: 999, startPoint y: 1005, endPoint x: 1018, endPoint y: 940, distance: 67.7
click at [997, 1001] on div "Could not save activity. Another action taken in this application has completed…" at bounding box center [949, 1050] width 226 height 113
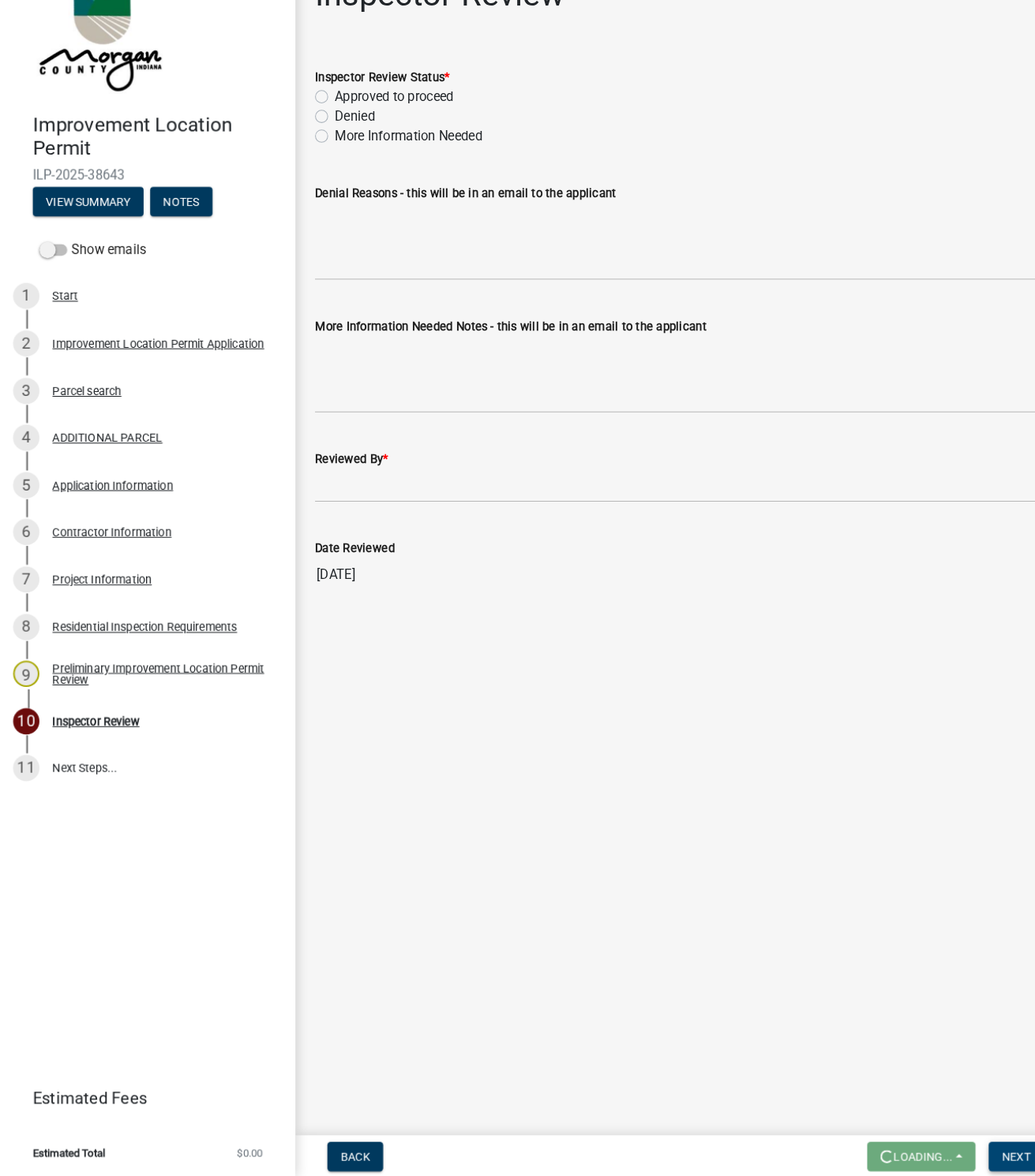
click at [965, 1146] on button "Next" at bounding box center [977, 1156] width 53 height 28
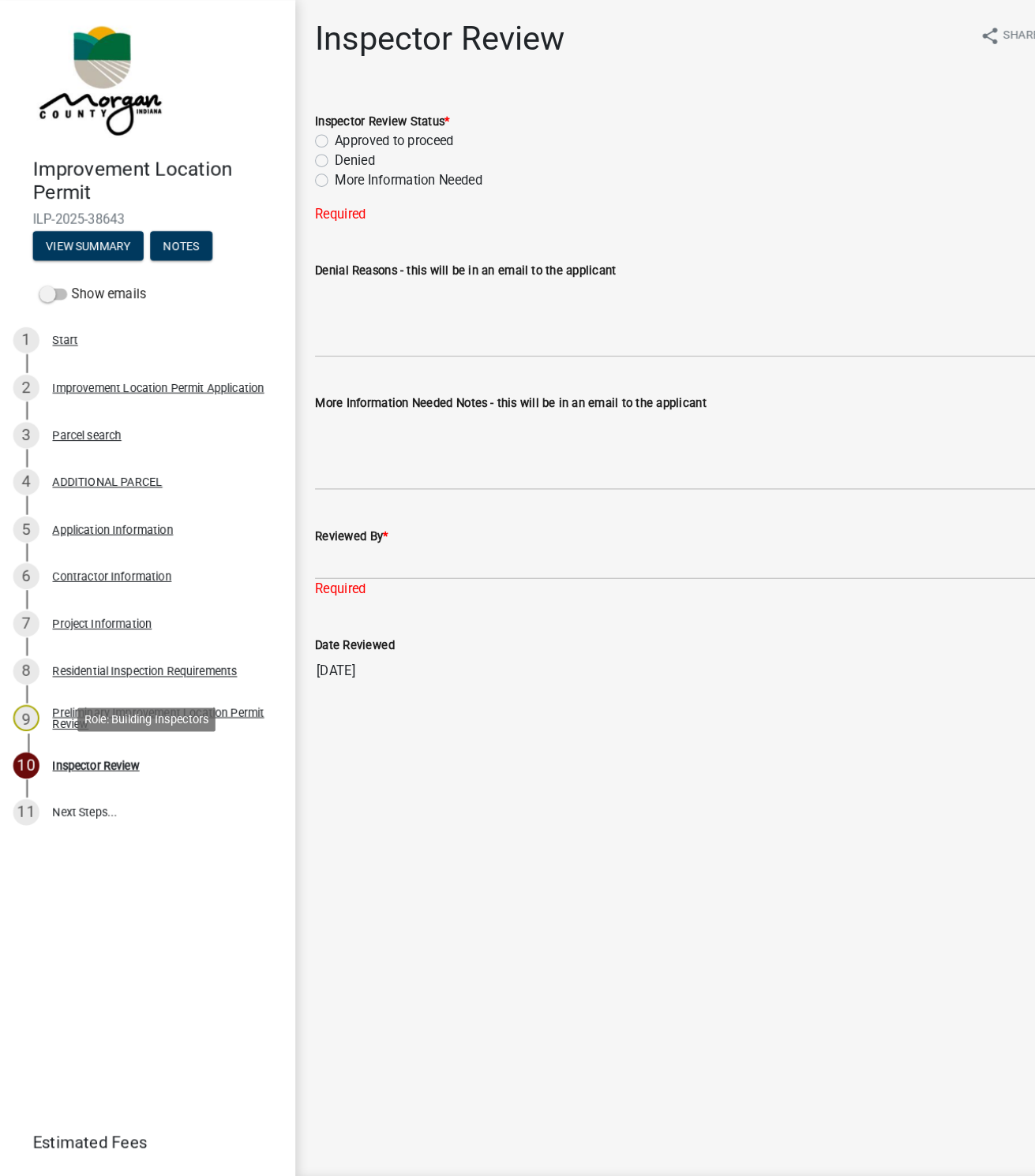
click at [105, 733] on div "Inspector Review" at bounding box center [92, 737] width 83 height 11
click at [76, 597] on div "Project Information" at bounding box center [98, 600] width 96 height 11
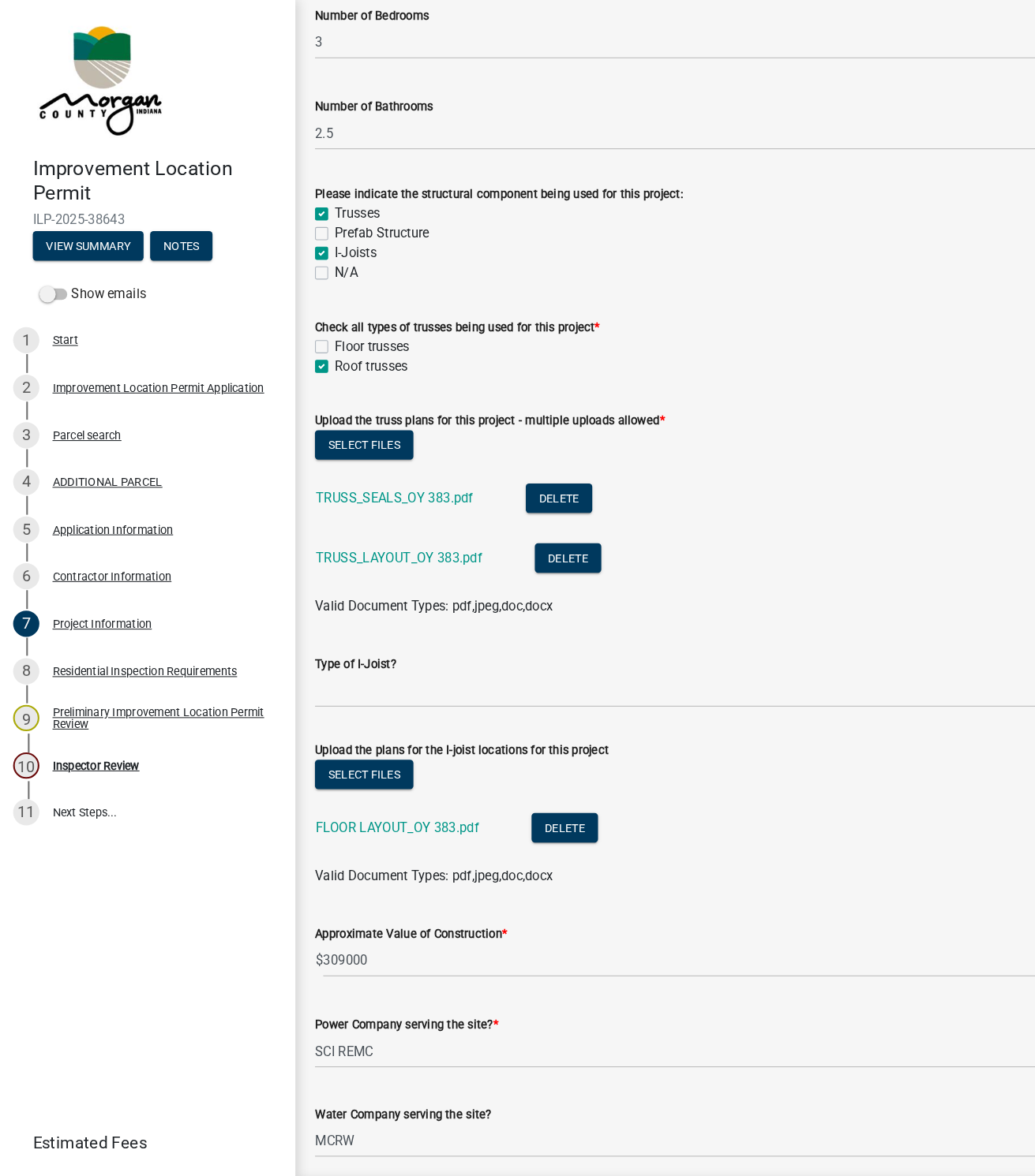
scroll to position [1367, 0]
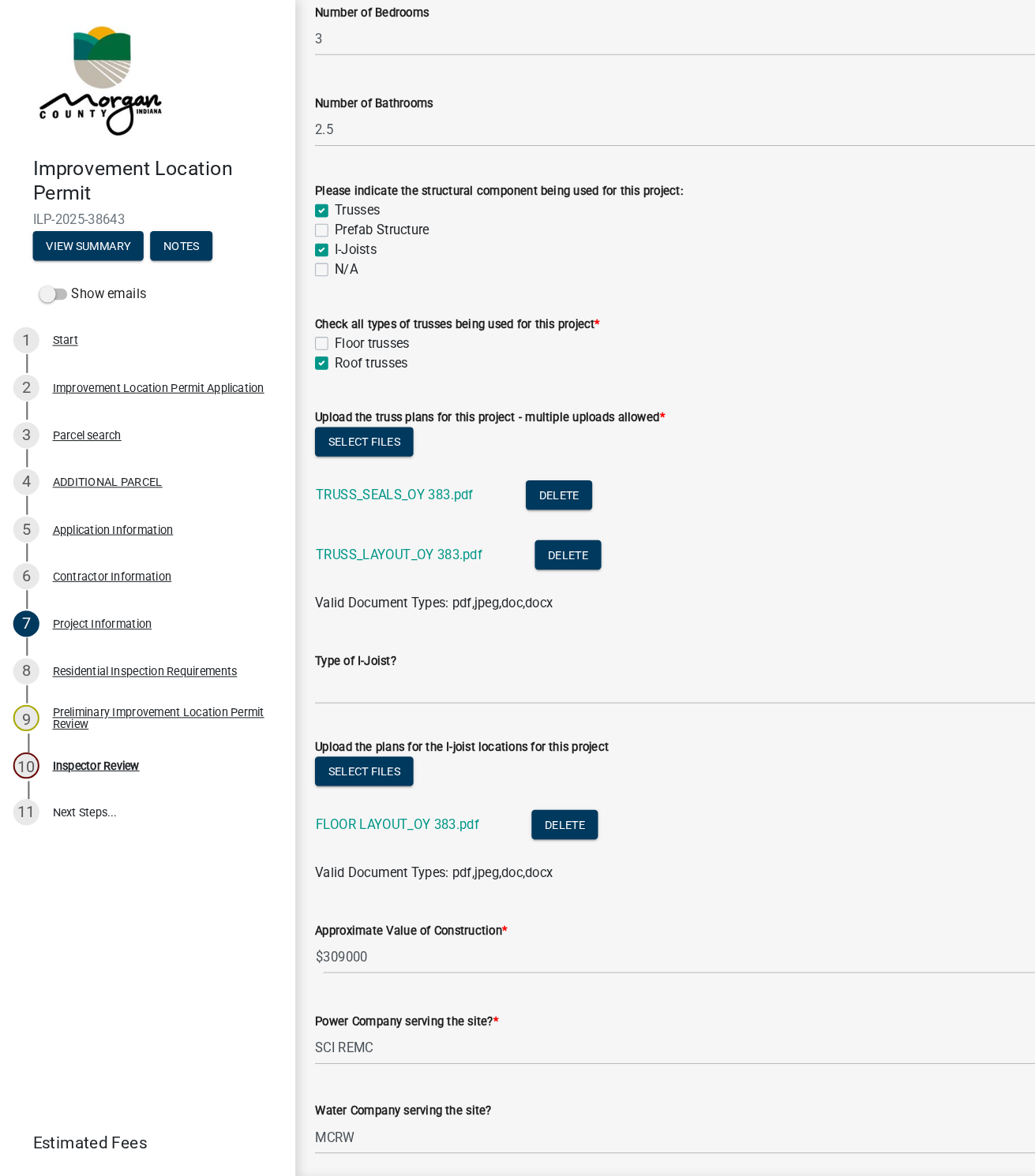
click at [405, 476] on link "TRUSS_SEALS_OY 383.pdf" at bounding box center [379, 476] width 152 height 15
click at [368, 792] on link "FLOOR LAYOUT_OY 383.pdf" at bounding box center [382, 794] width 157 height 15
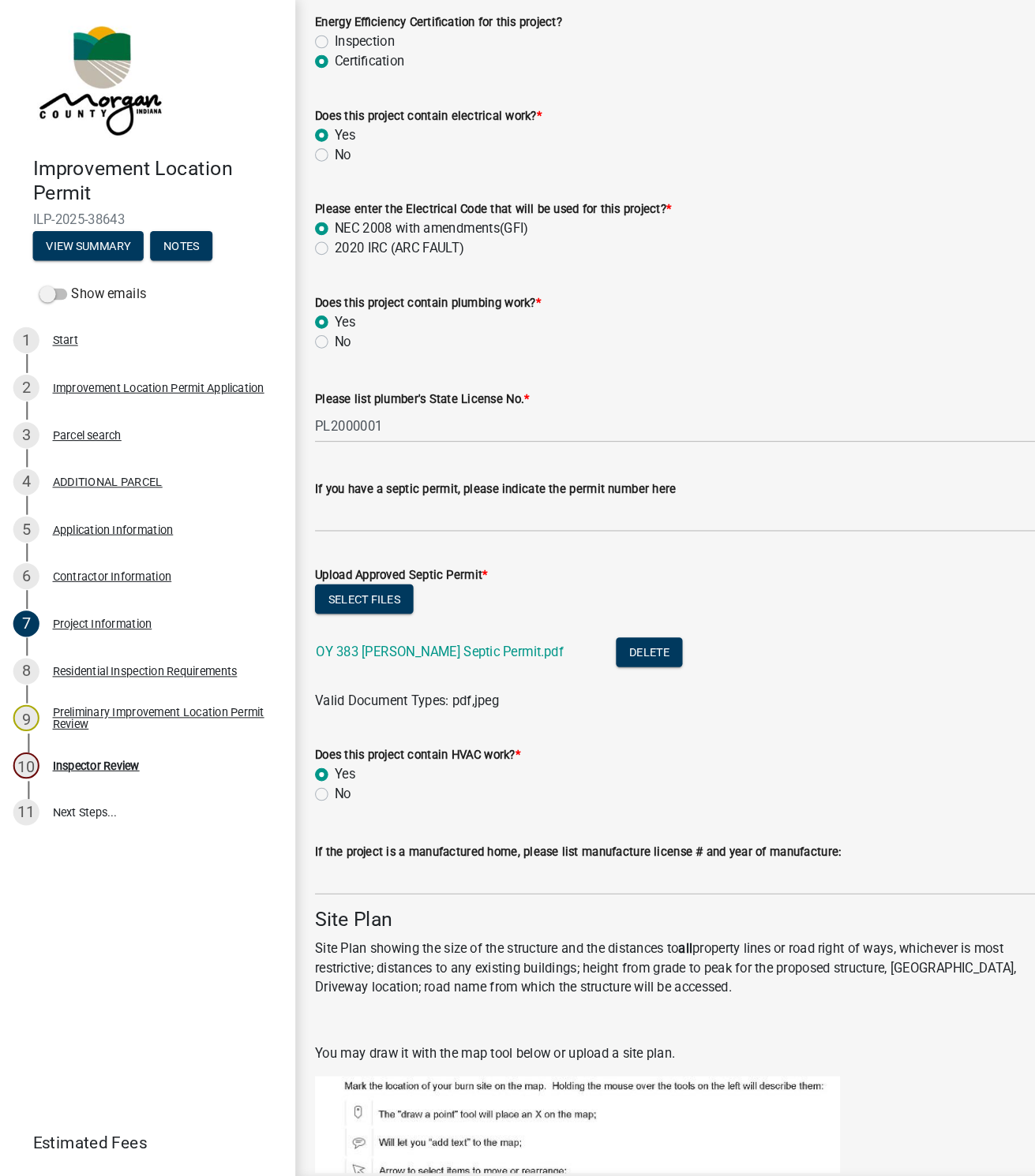
scroll to position [2847, 0]
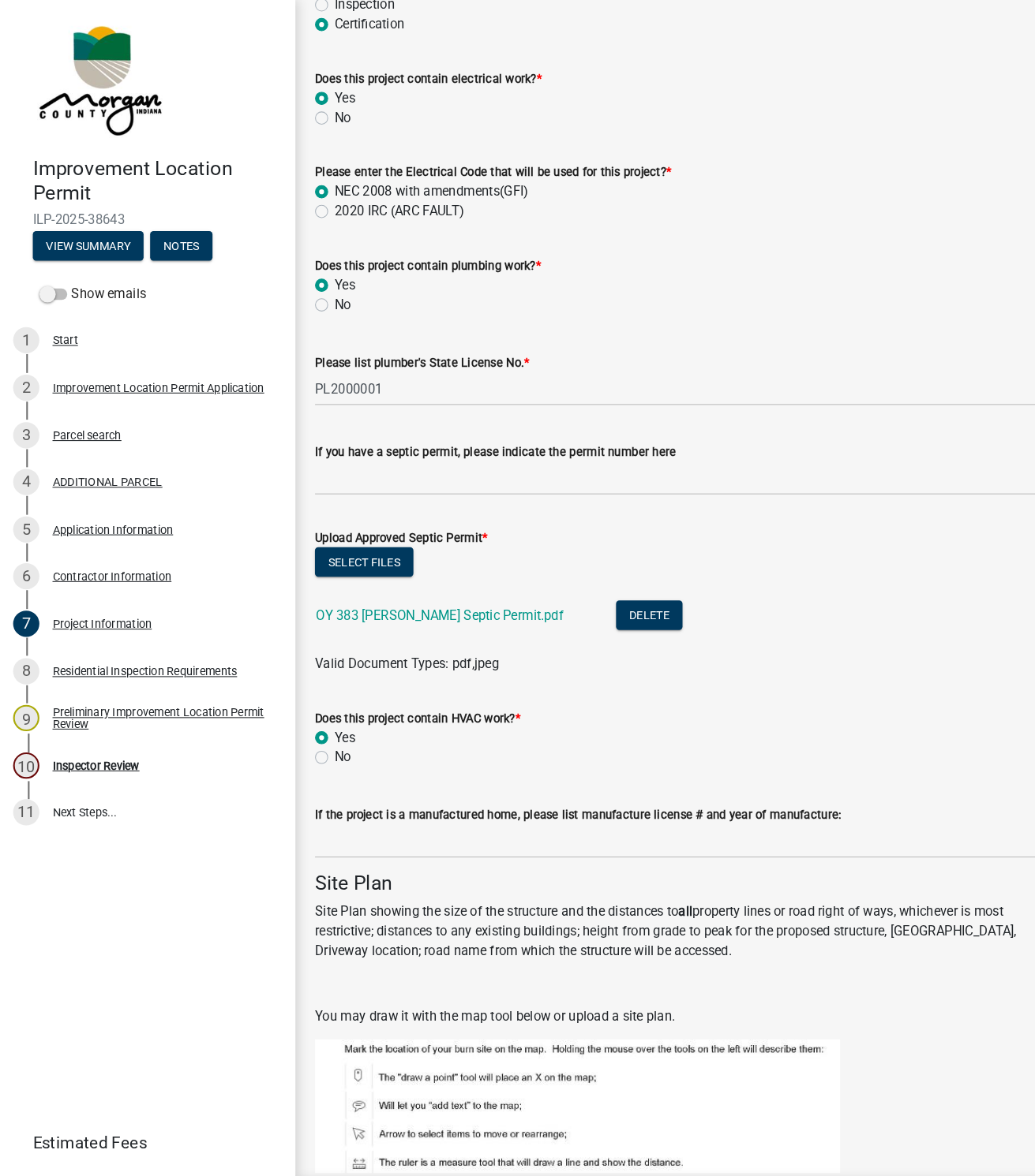
click at [386, 592] on link "OY 383 McElyea Septic Permit.pdf" at bounding box center [422, 592] width 238 height 15
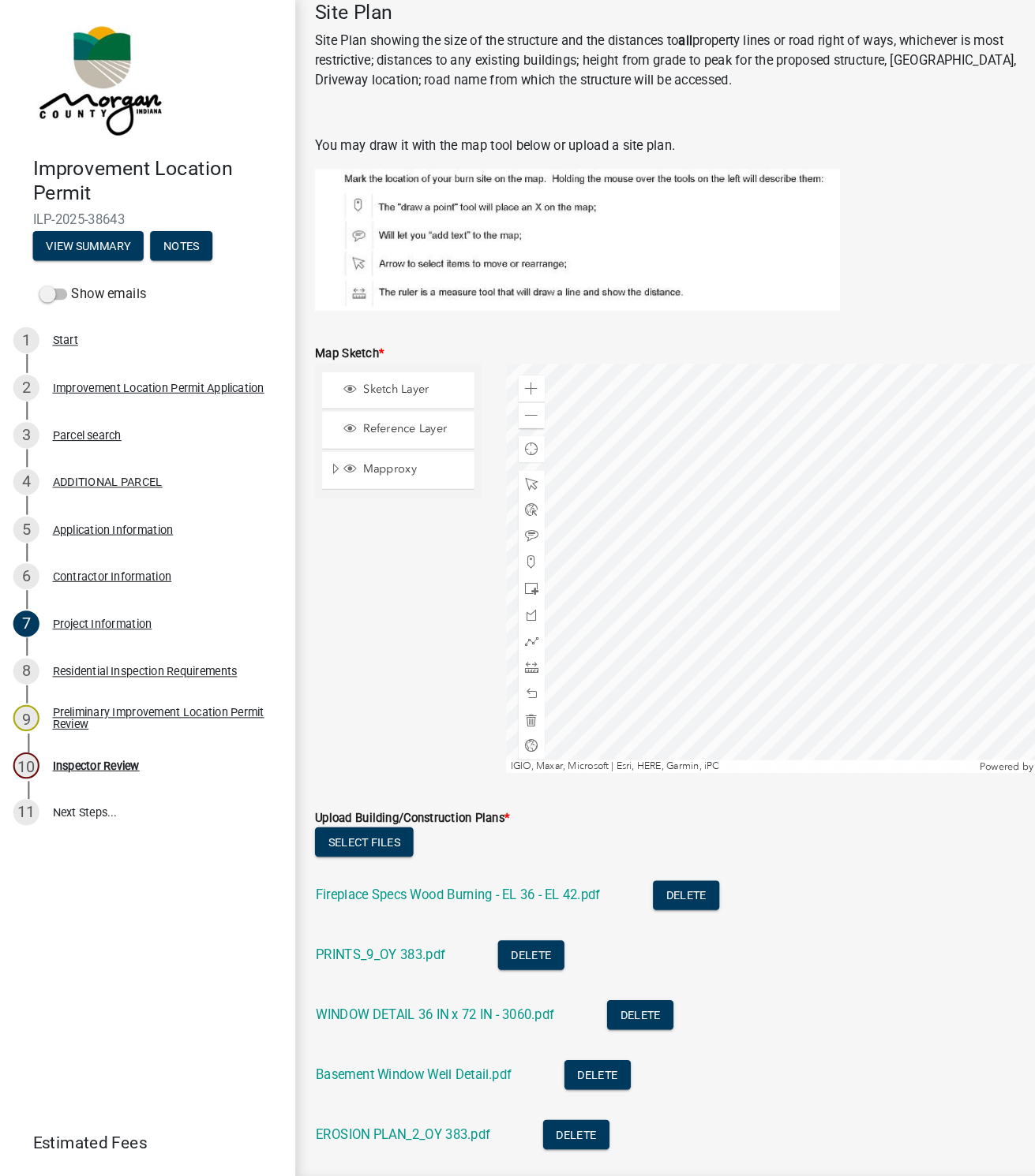
scroll to position [3872, 0]
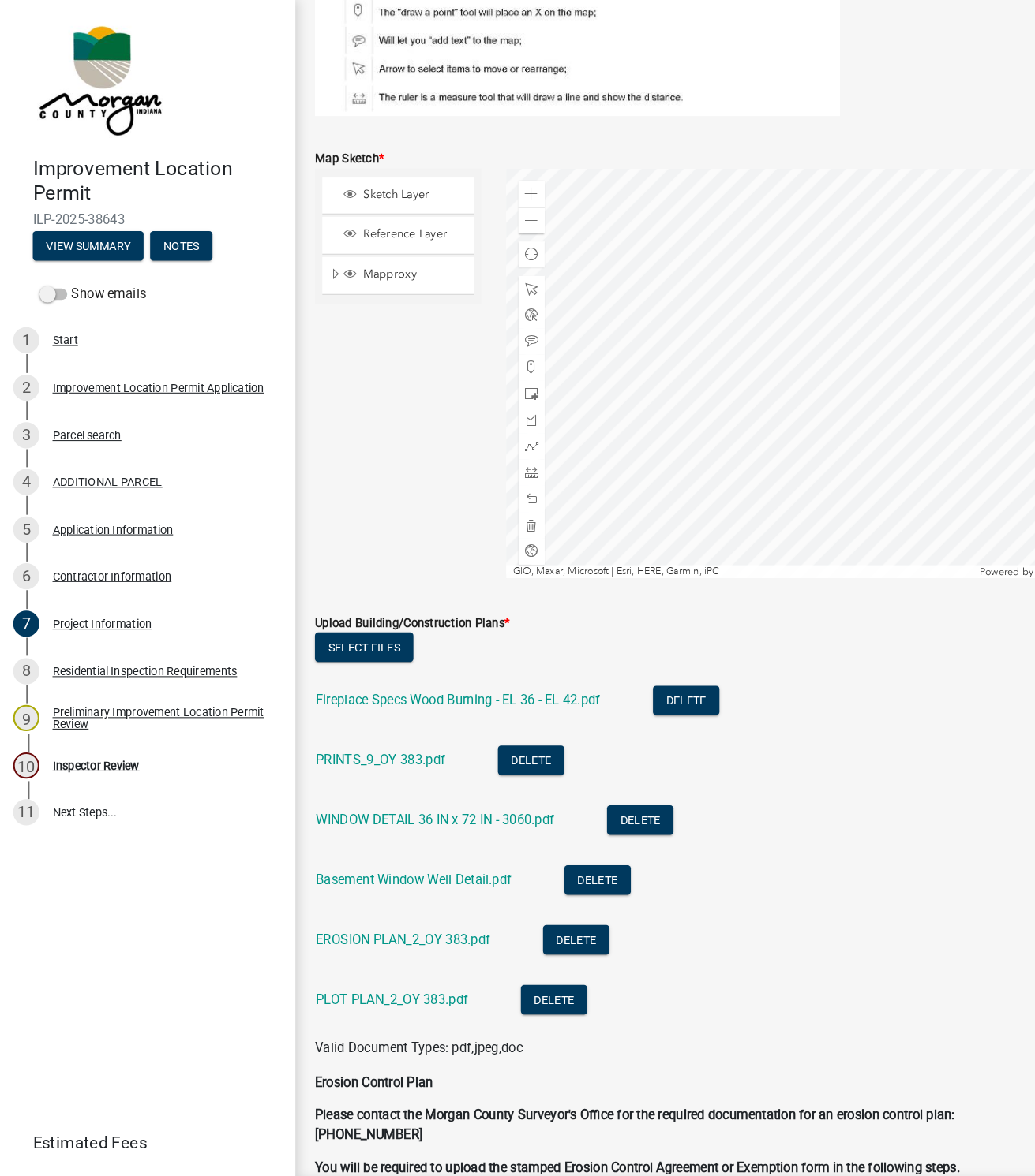
click at [399, 960] on link "PLOT PLAN_2_OY 383.pdf" at bounding box center [377, 963] width 147 height 15
click at [348, 905] on link "EROSION PLAN_2_OY 383.pdf" at bounding box center [387, 905] width 168 height 15
click at [376, 846] on link "Basement Window Well Detail.pdf" at bounding box center [397, 847] width 189 height 15
click at [350, 727] on link "PRINTS_9_OY 383.pdf" at bounding box center [365, 732] width 124 height 15
click at [451, 673] on link "Fireplace Specs Wood Burning - EL 36 - EL 42.pdf" at bounding box center [440, 674] width 274 height 15
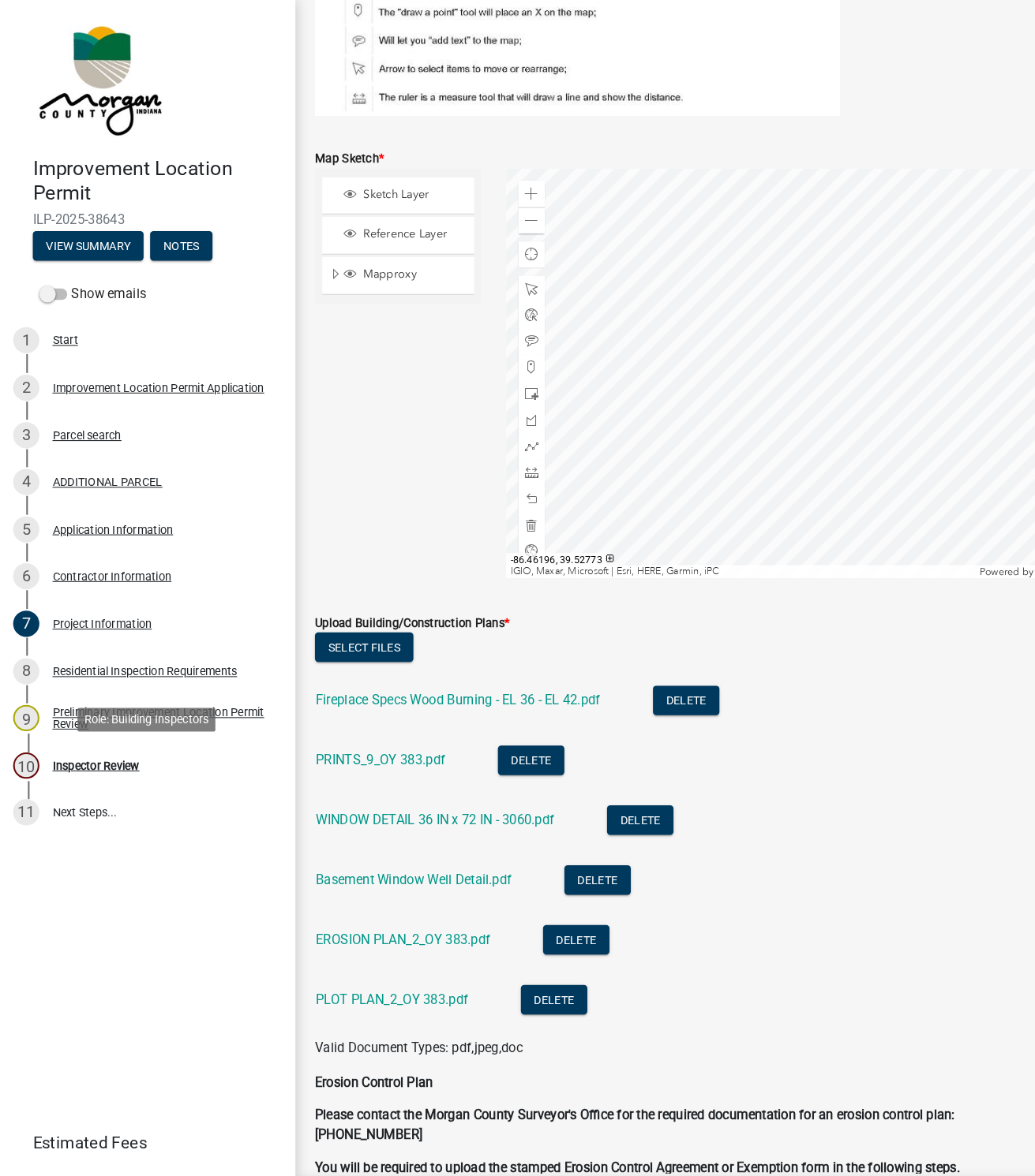
click at [104, 733] on div "Inspector Review" at bounding box center [92, 737] width 83 height 11
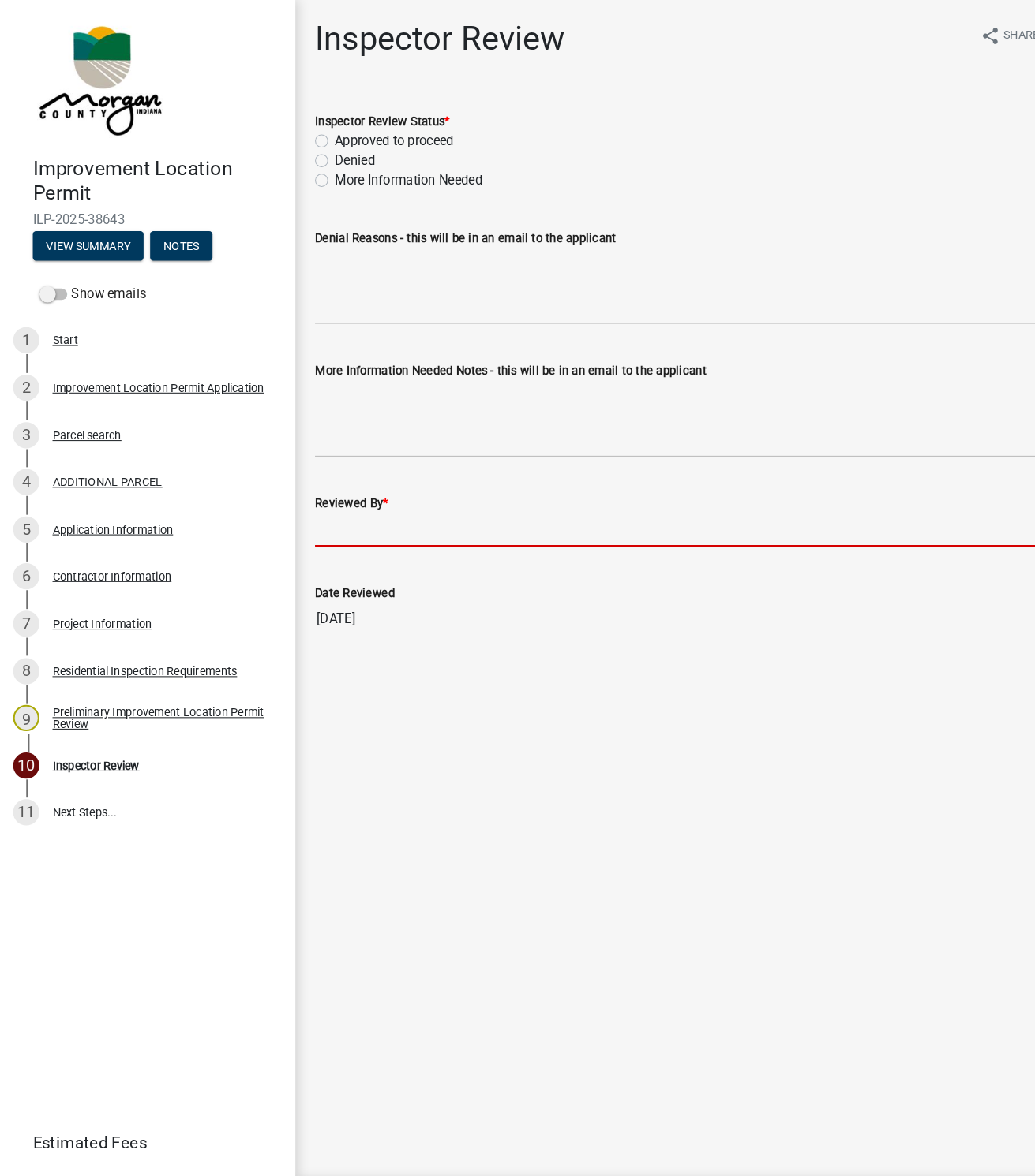
click at [341, 514] on input "Reviewed By *" at bounding box center [658, 510] width 712 height 32
type input "[PERSON_NAME]"
click at [322, 132] on label "Approved to proceed" at bounding box center [379, 136] width 115 height 19
click at [322, 132] on input "Approved to proceed" at bounding box center [326, 131] width 10 height 10
radio input "true"
